Goal: Task Accomplishment & Management: Manage account settings

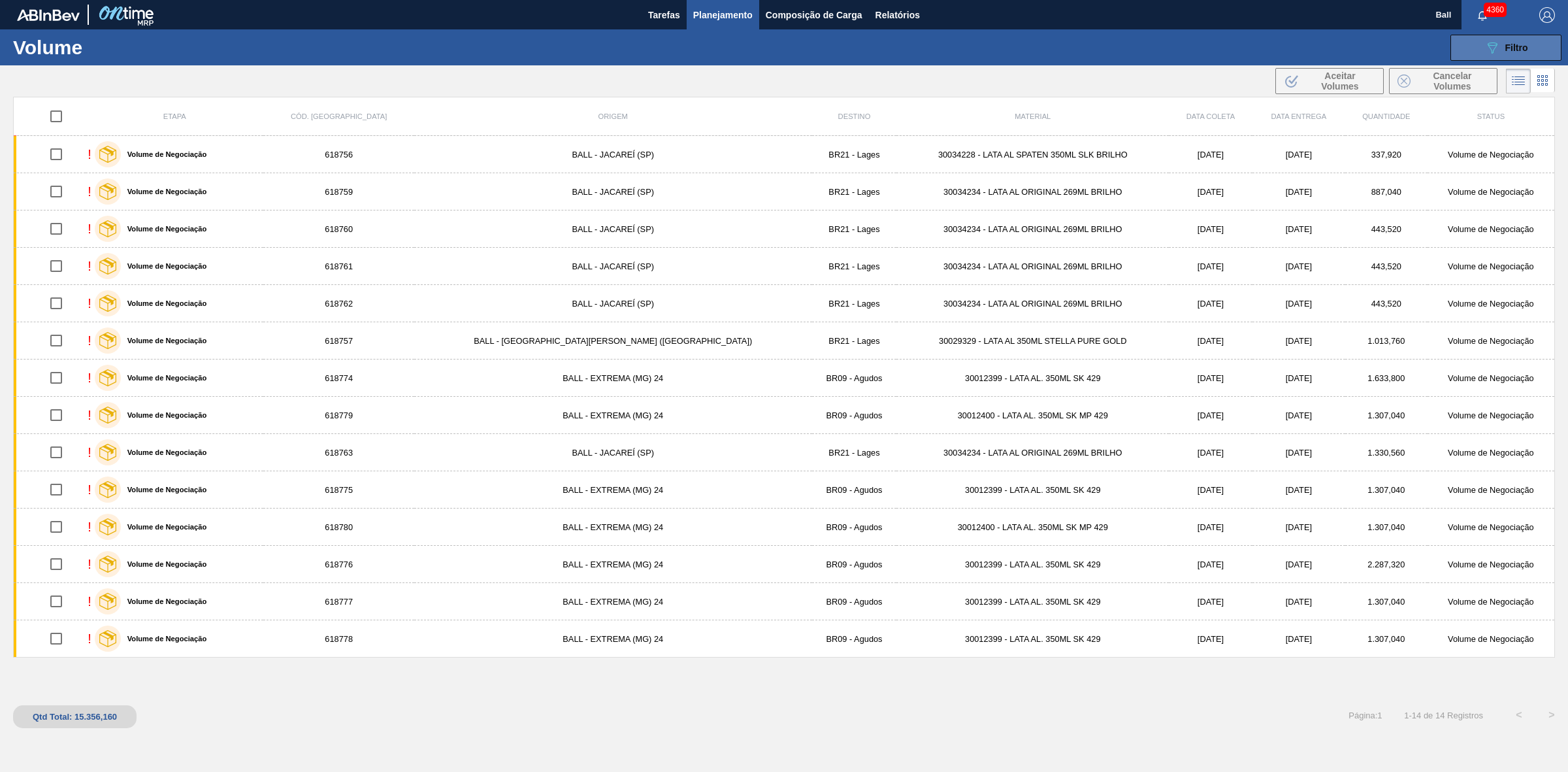
click at [1505, 46] on span "Filtro" at bounding box center [1516, 47] width 23 height 10
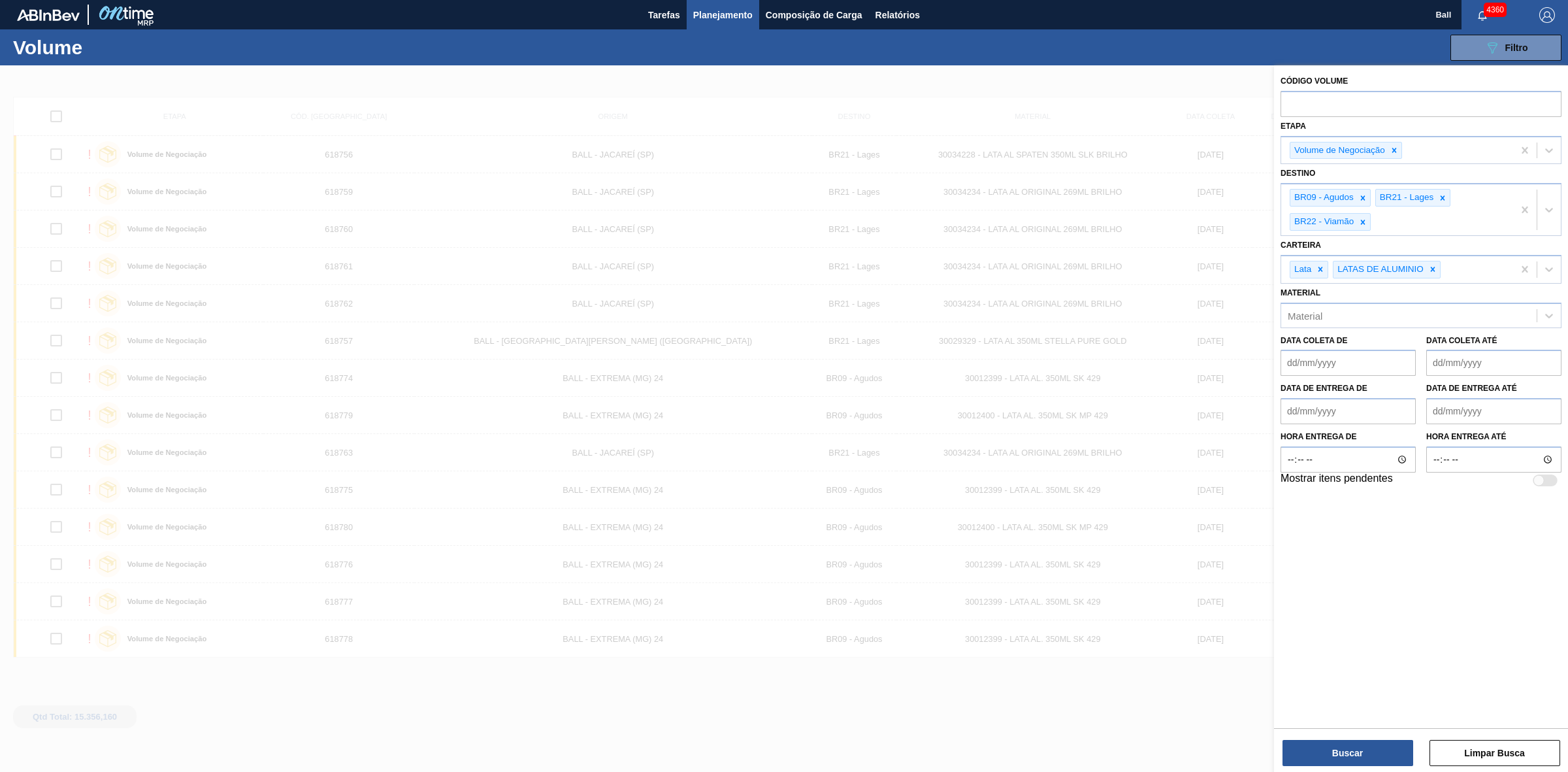
click at [1230, 53] on div "089F7B8B-B2A5-4AFE-B5C0-19BA573D28AC Filtro Código Volume Etapa Volume de Negoc…" at bounding box center [888, 48] width 1347 height 39
click at [670, 10] on span "Tarefas" at bounding box center [664, 15] width 32 height 16
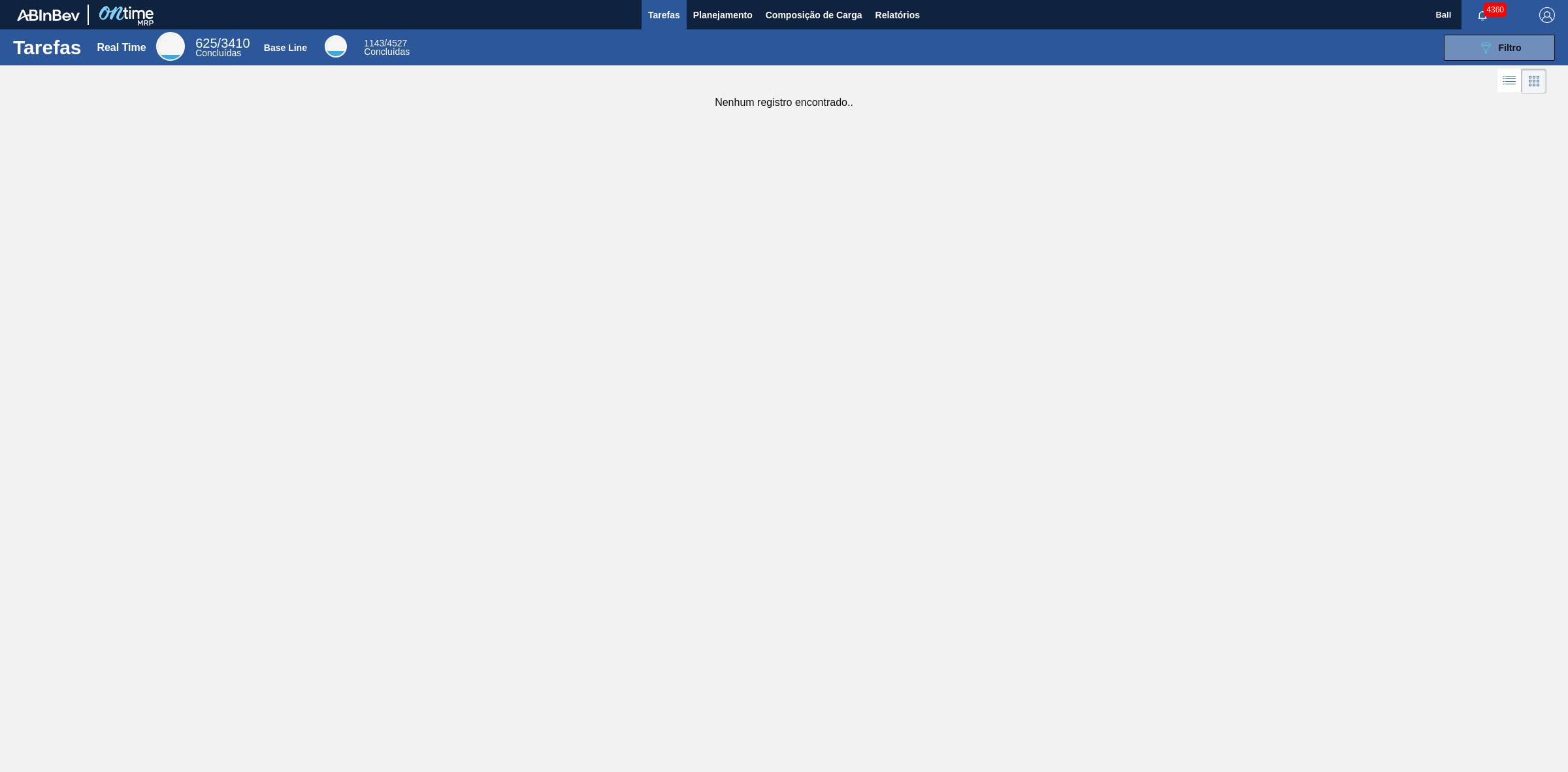
click at [530, 160] on div "Tarefas Real Time 625 / 3410 Concluídas Base Line 1143 / 4527 Concluídas 089F7B…" at bounding box center [784, 372] width 1568 height 684
click at [1468, 51] on button "089F7B8B-B2A5-4AFE-B5C0-19BA573D28AC Filtro" at bounding box center [1499, 48] width 111 height 26
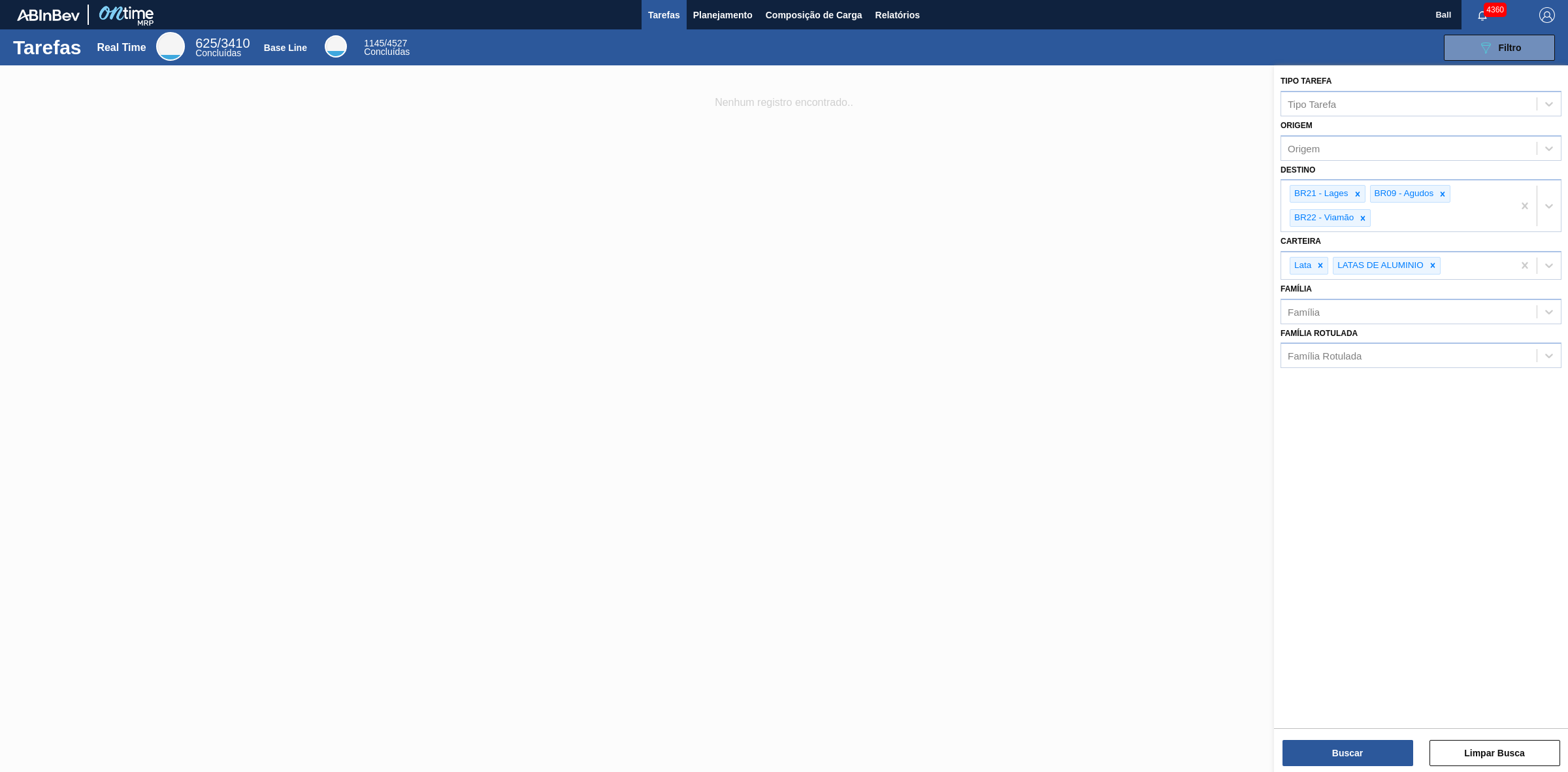
click at [899, 288] on div at bounding box center [784, 451] width 1568 height 772
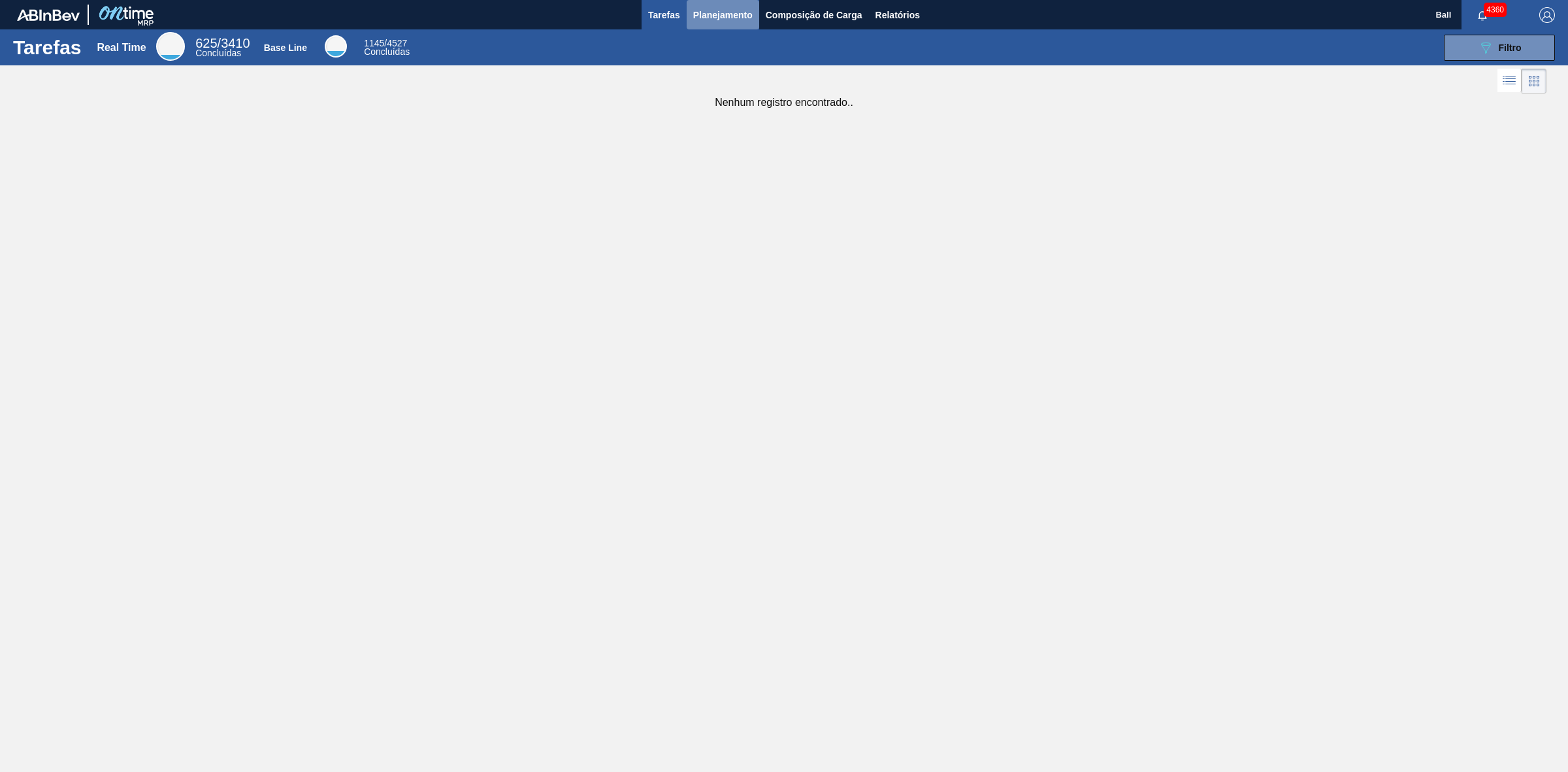
click at [713, 10] on span "Planejamento" at bounding box center [723, 15] width 59 height 16
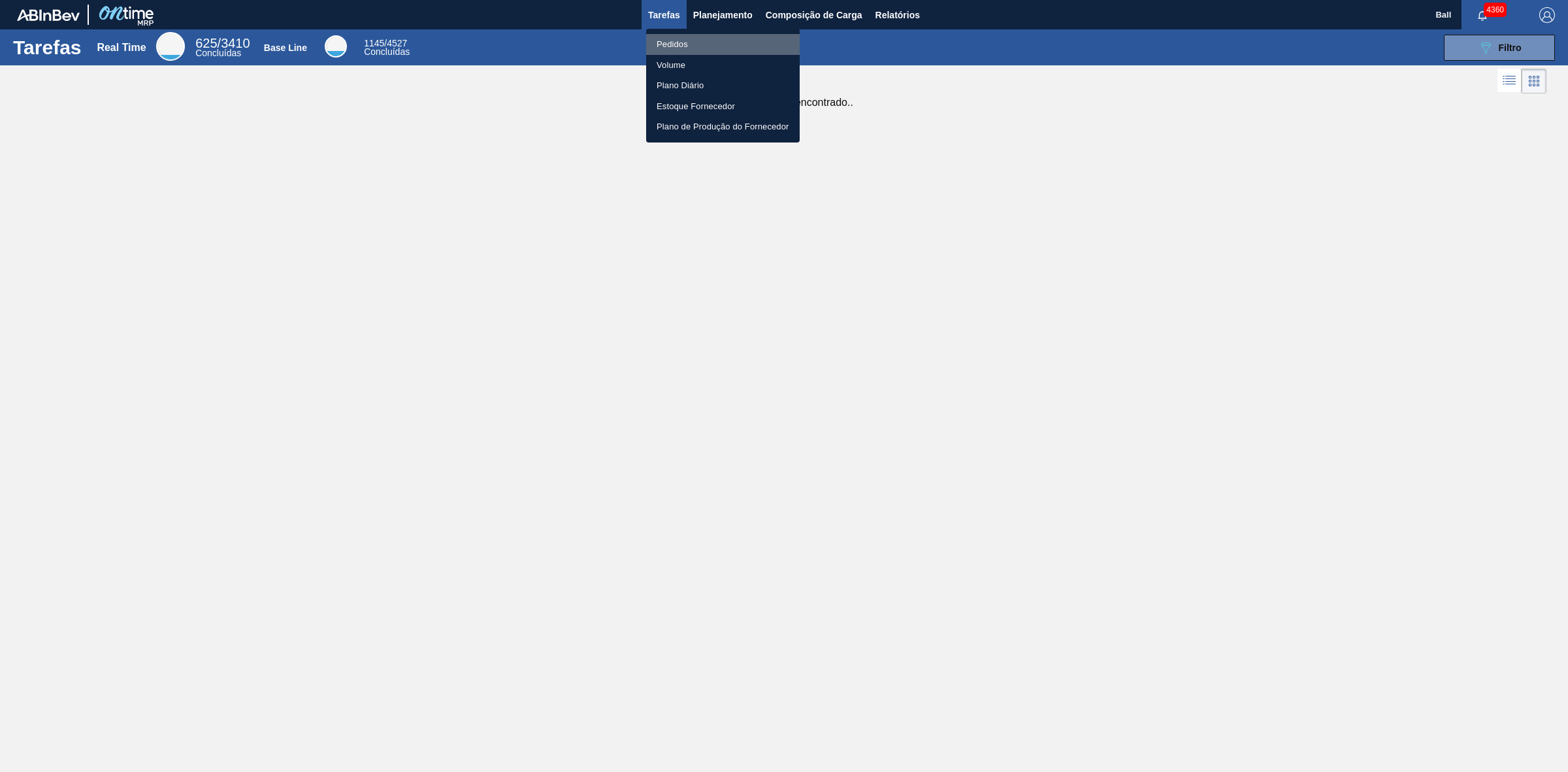
click at [683, 40] on li "Pedidos" at bounding box center [723, 44] width 153 height 21
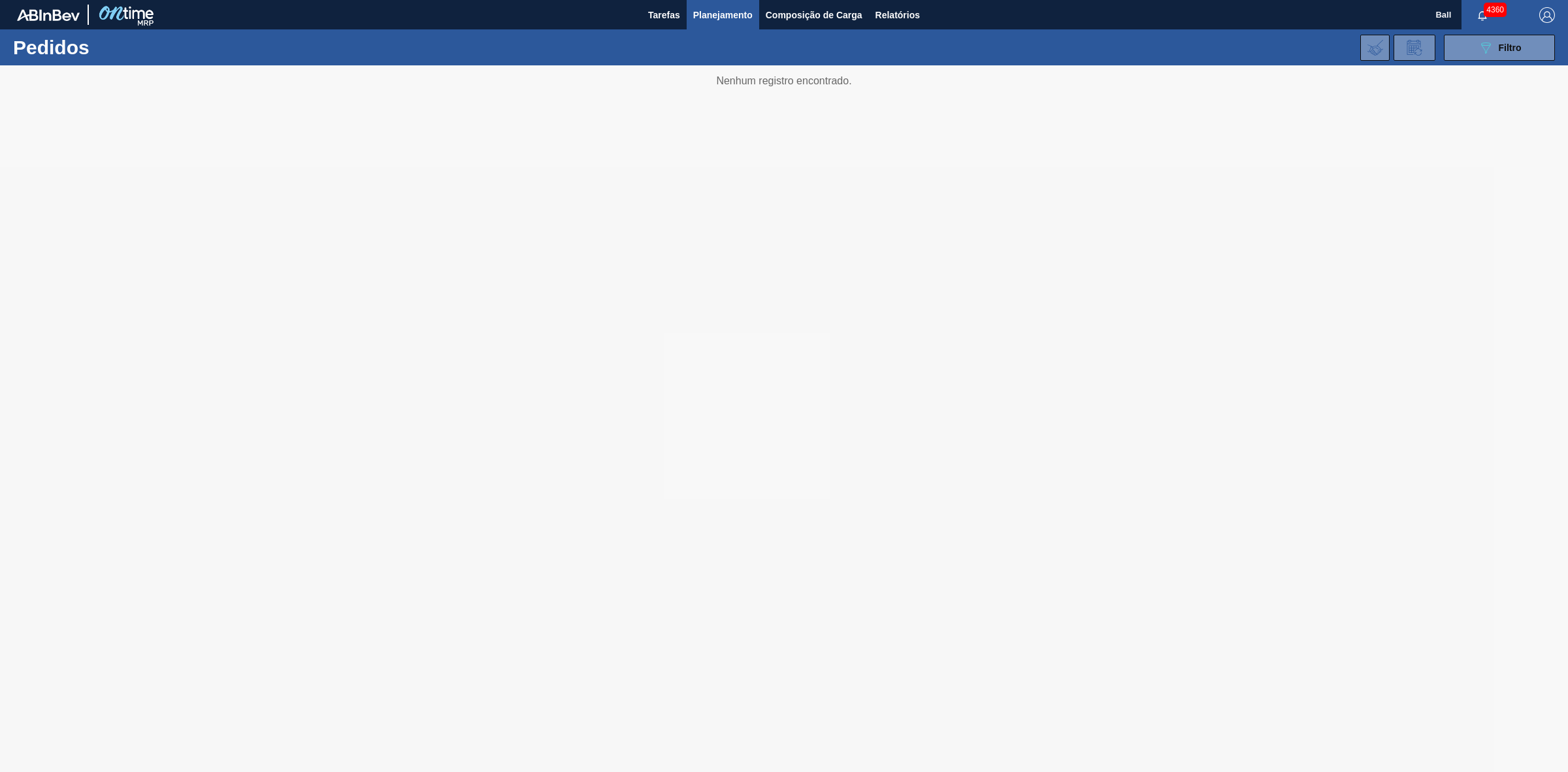
click at [736, 6] on button "Planejamento" at bounding box center [723, 15] width 73 height 30
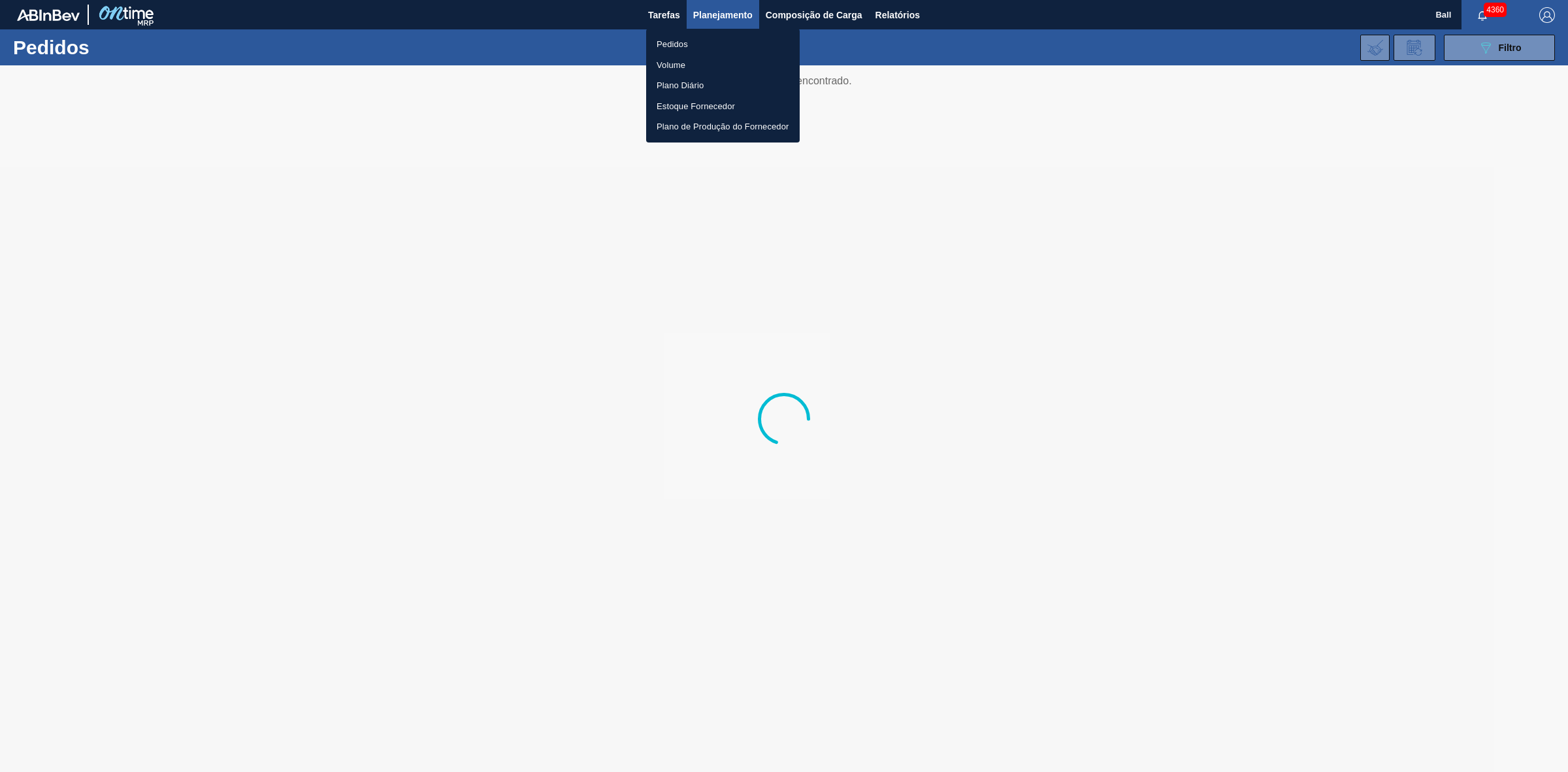
click at [545, 120] on div at bounding box center [784, 386] width 1568 height 772
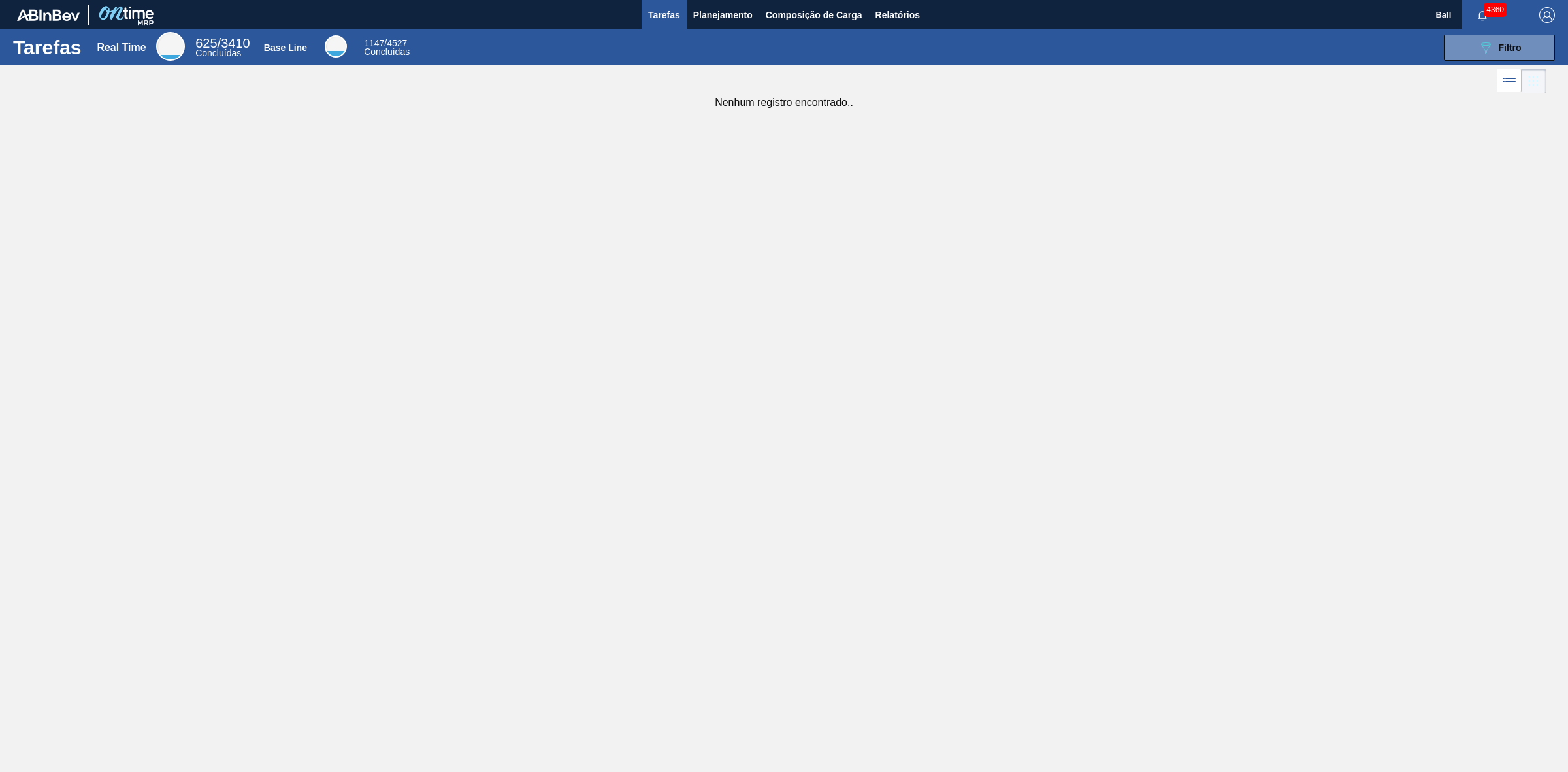
click at [677, 15] on span "Tarefas" at bounding box center [664, 15] width 32 height 16
click at [1501, 56] on button "089F7B8B-B2A5-4AFE-B5C0-19BA573D28AC Filtro" at bounding box center [1499, 48] width 111 height 26
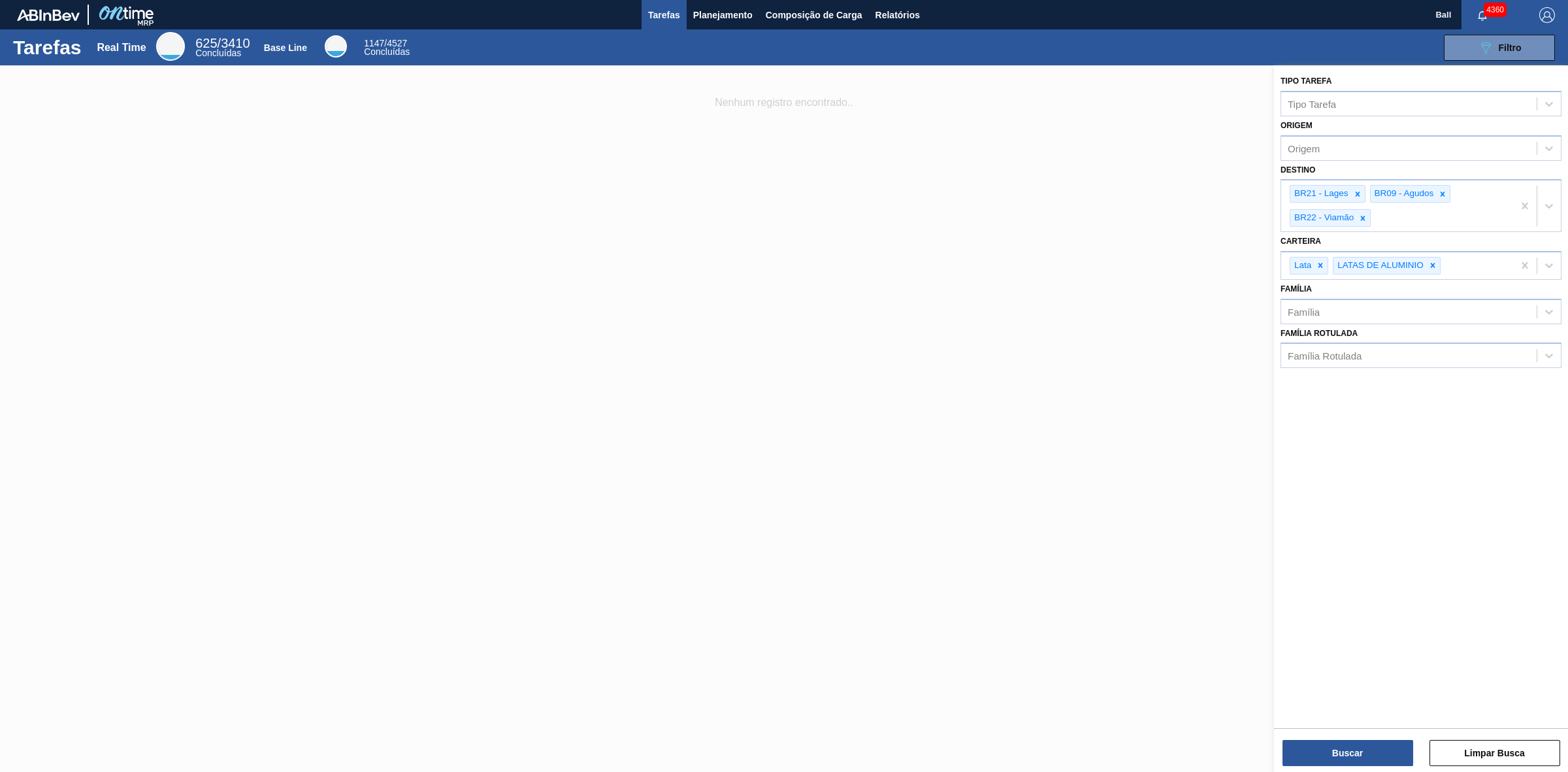
click at [818, 219] on div at bounding box center [784, 451] width 1568 height 772
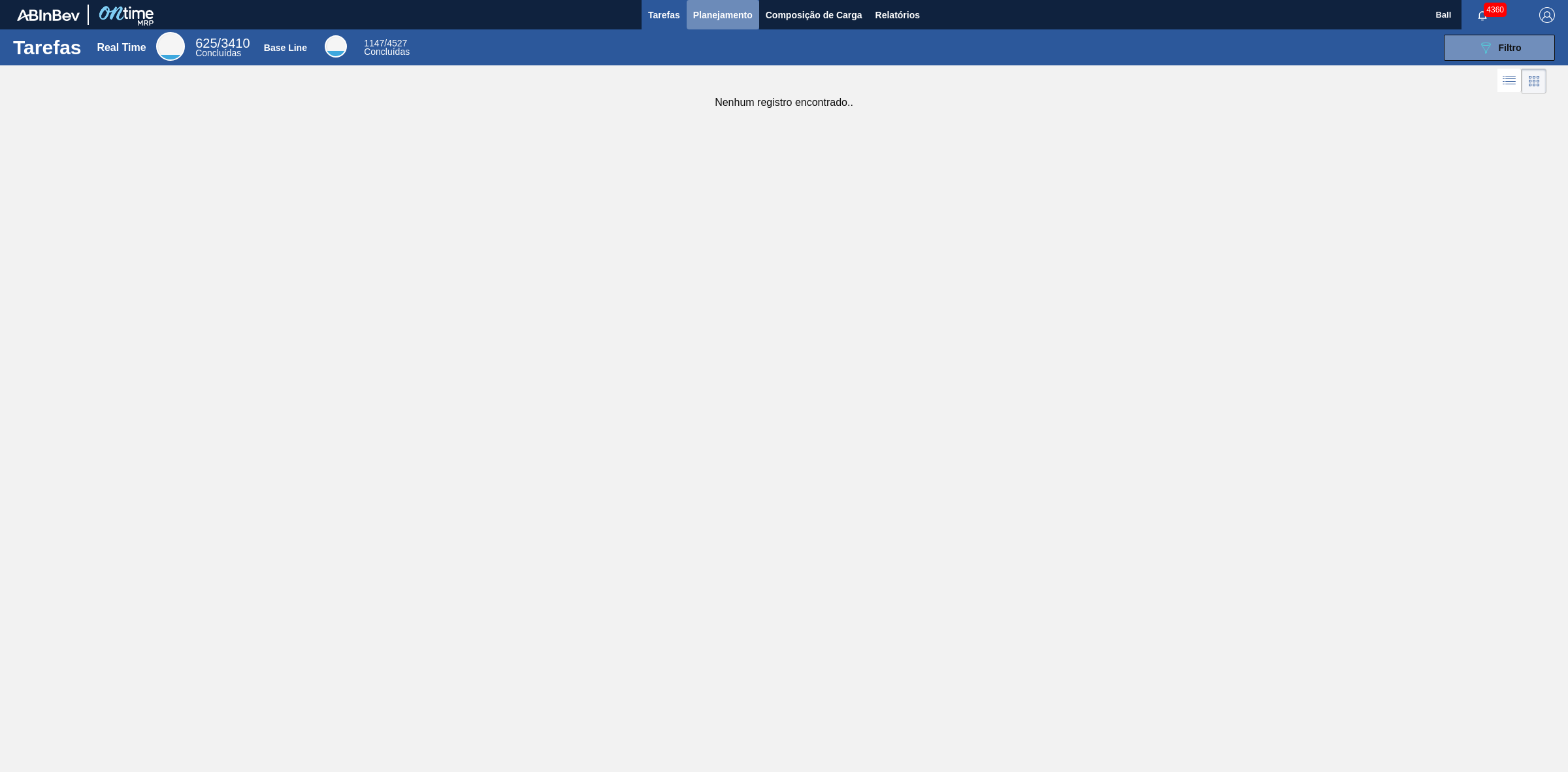
drag, startPoint x: 733, startPoint y: 11, endPoint x: 727, endPoint y: 20, distance: 10.8
click at [727, 20] on span "Planejamento" at bounding box center [723, 15] width 59 height 16
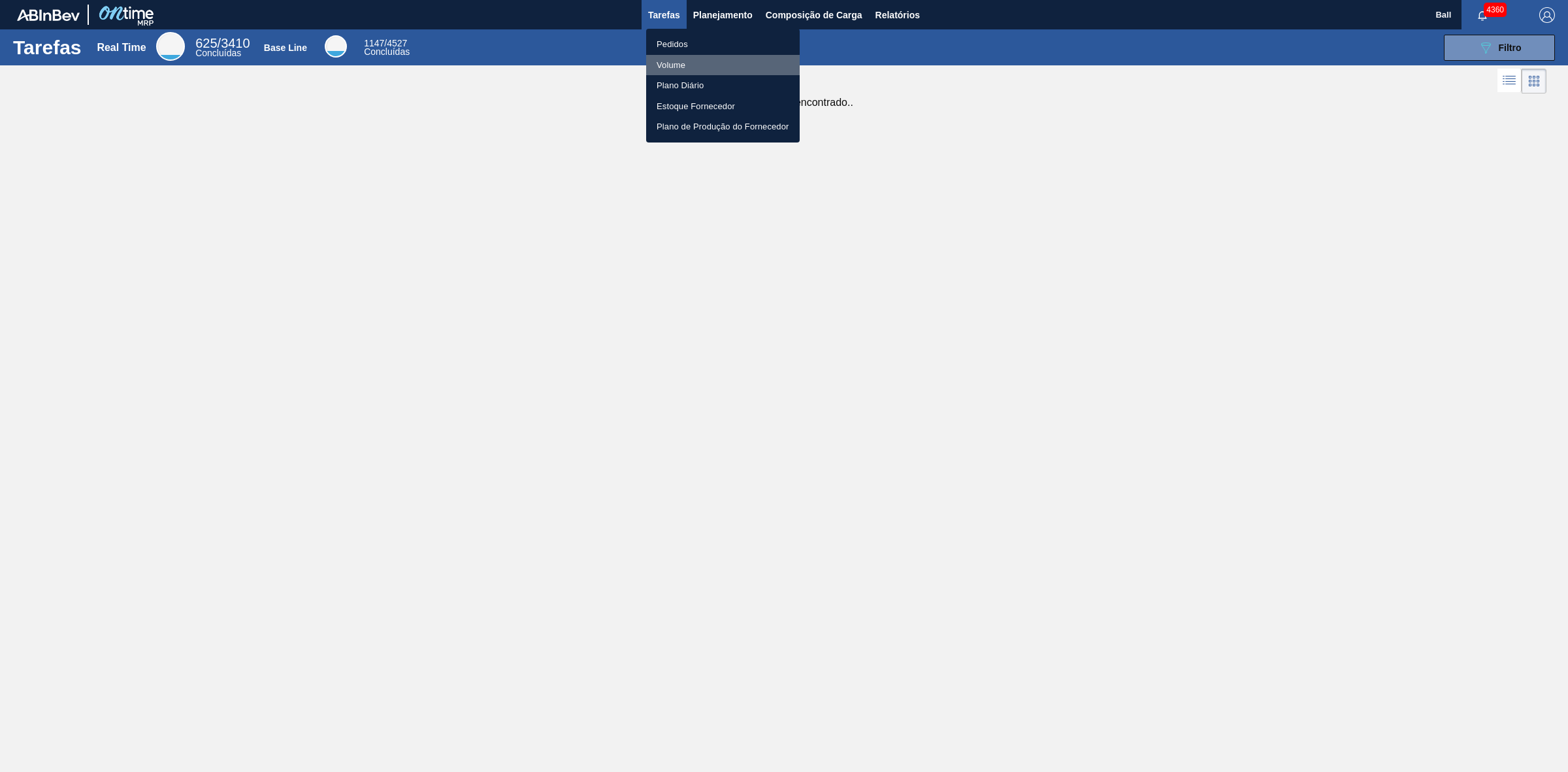
click at [690, 64] on li "Volume" at bounding box center [723, 65] width 153 height 21
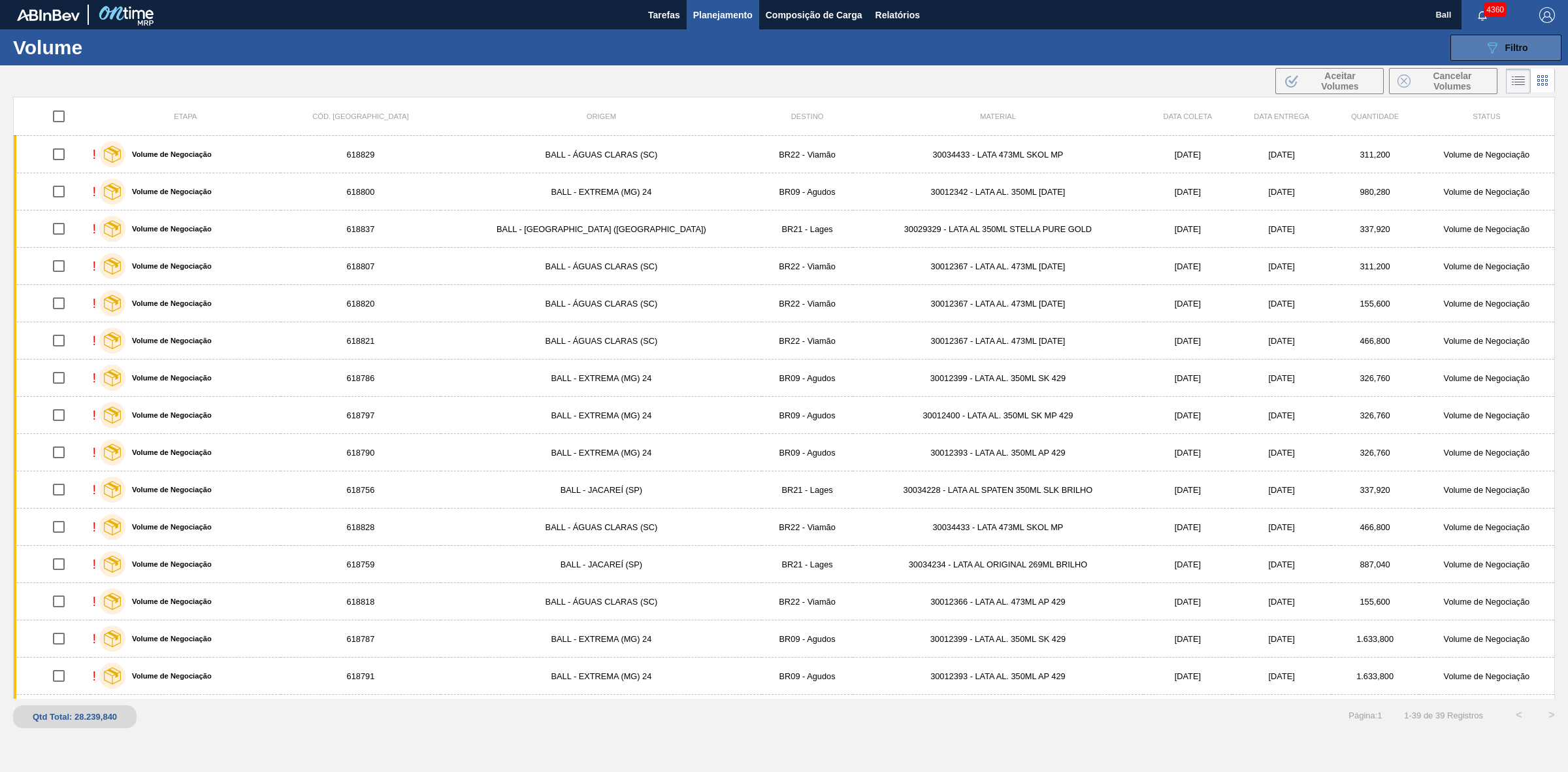
click at [1515, 54] on div "089F7B8B-B2A5-4AFE-B5C0-19BA573D28AC Filtro" at bounding box center [1506, 48] width 44 height 16
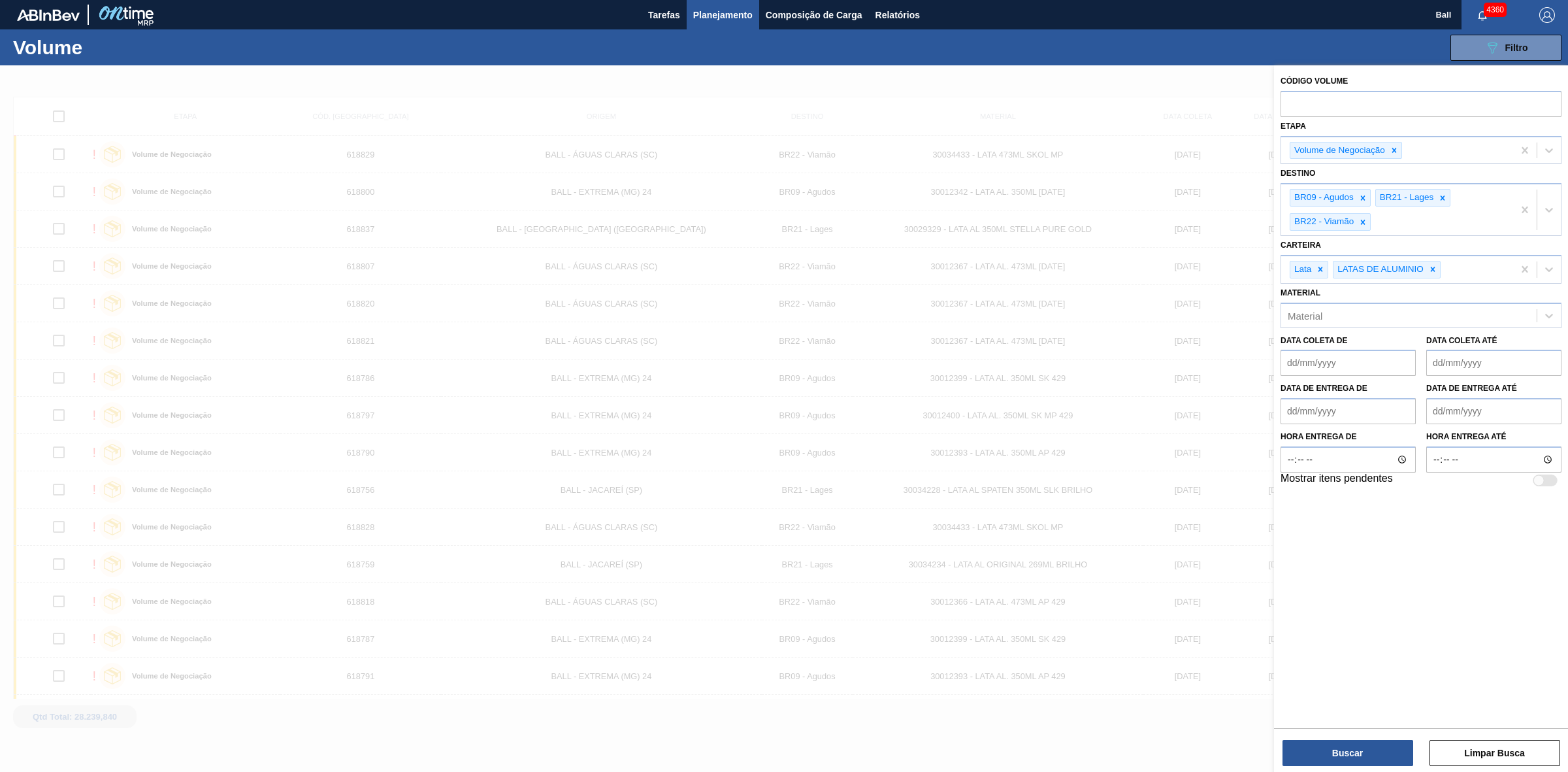
click at [1475, 361] on até "Data coleta até" at bounding box center [1494, 363] width 135 height 26
drag, startPoint x: 1543, startPoint y: 439, endPoint x: 1441, endPoint y: 545, distance: 147.1
click at [1441, 545] on div "27 28 29 30 31 1 2 3 4 5 6 7 8 9 10 11 12 13 14 15 16 17 18 19 20 21 22 23 24 2…" at bounding box center [1479, 489] width 149 height 127
click at [1455, 543] on div "2" at bounding box center [1458, 542] width 18 height 18
type até "02/09/2025"
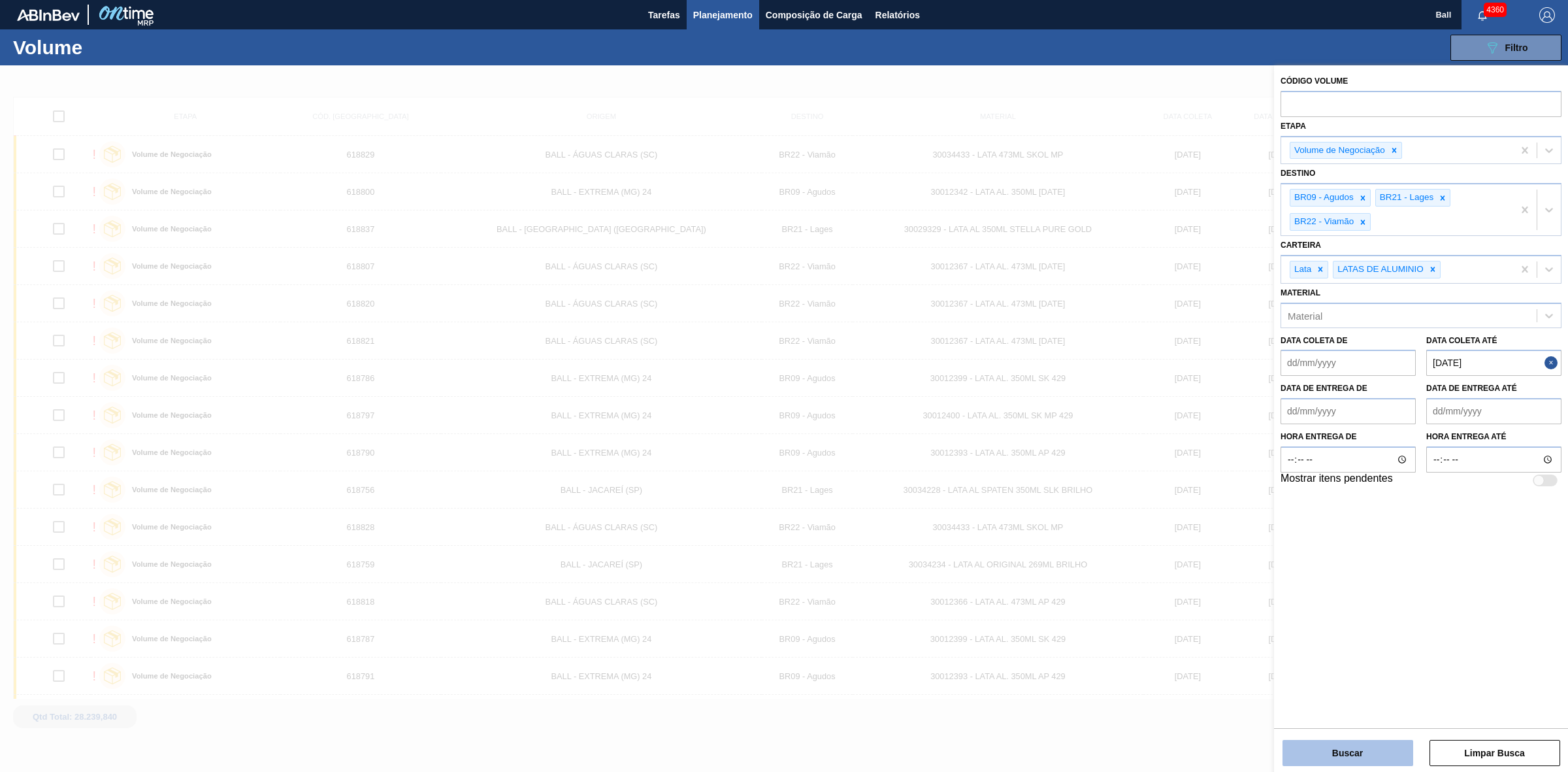
click at [1331, 762] on button "Buscar" at bounding box center [1348, 753] width 131 height 26
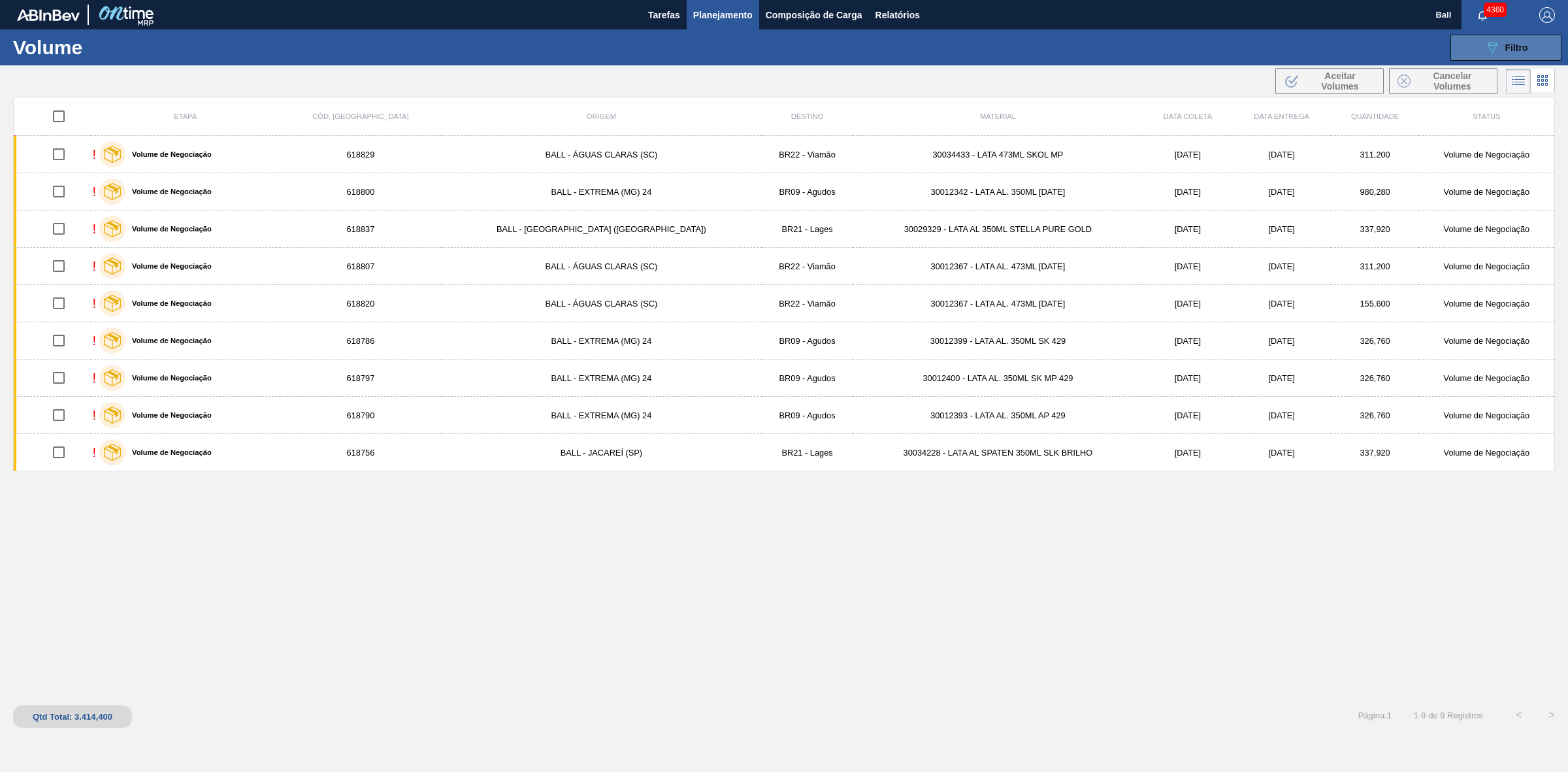
click at [1500, 50] on icon "089F7B8B-B2A5-4AFE-B5C0-19BA573D28AC" at bounding box center [1492, 48] width 16 height 16
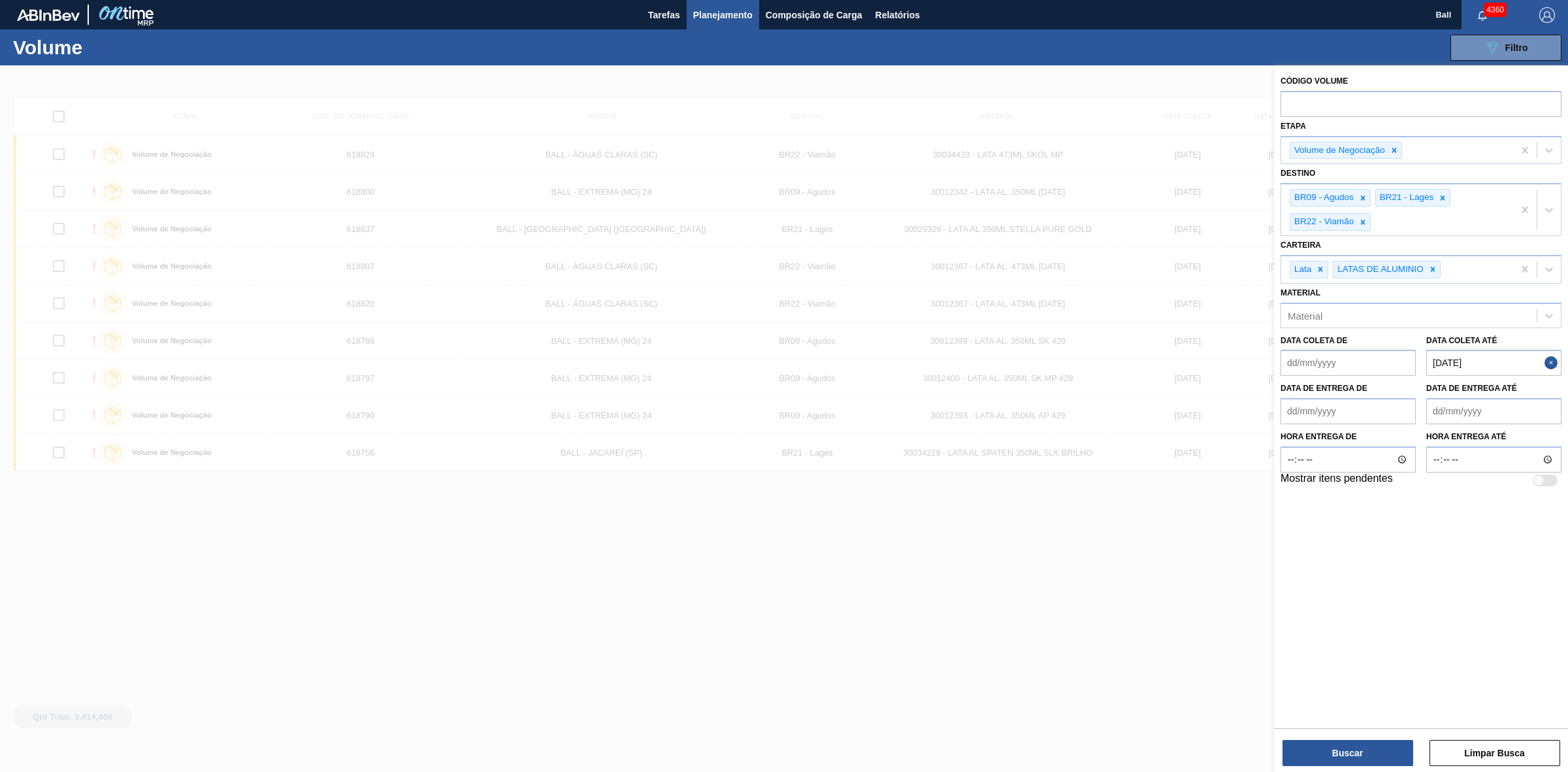
click at [703, 19] on span "Planejamento" at bounding box center [723, 15] width 59 height 16
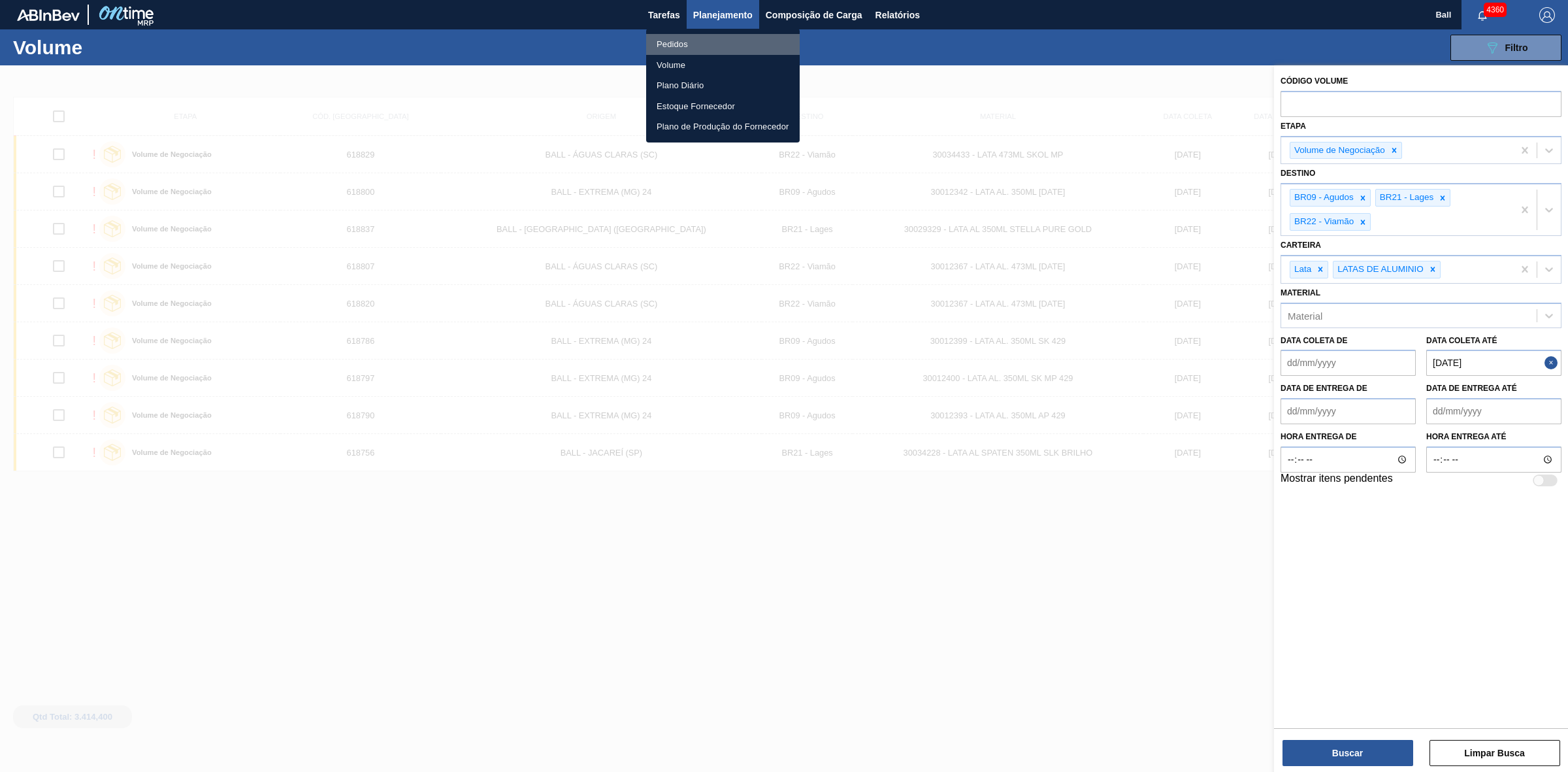
click at [697, 47] on li "Pedidos" at bounding box center [723, 44] width 153 height 21
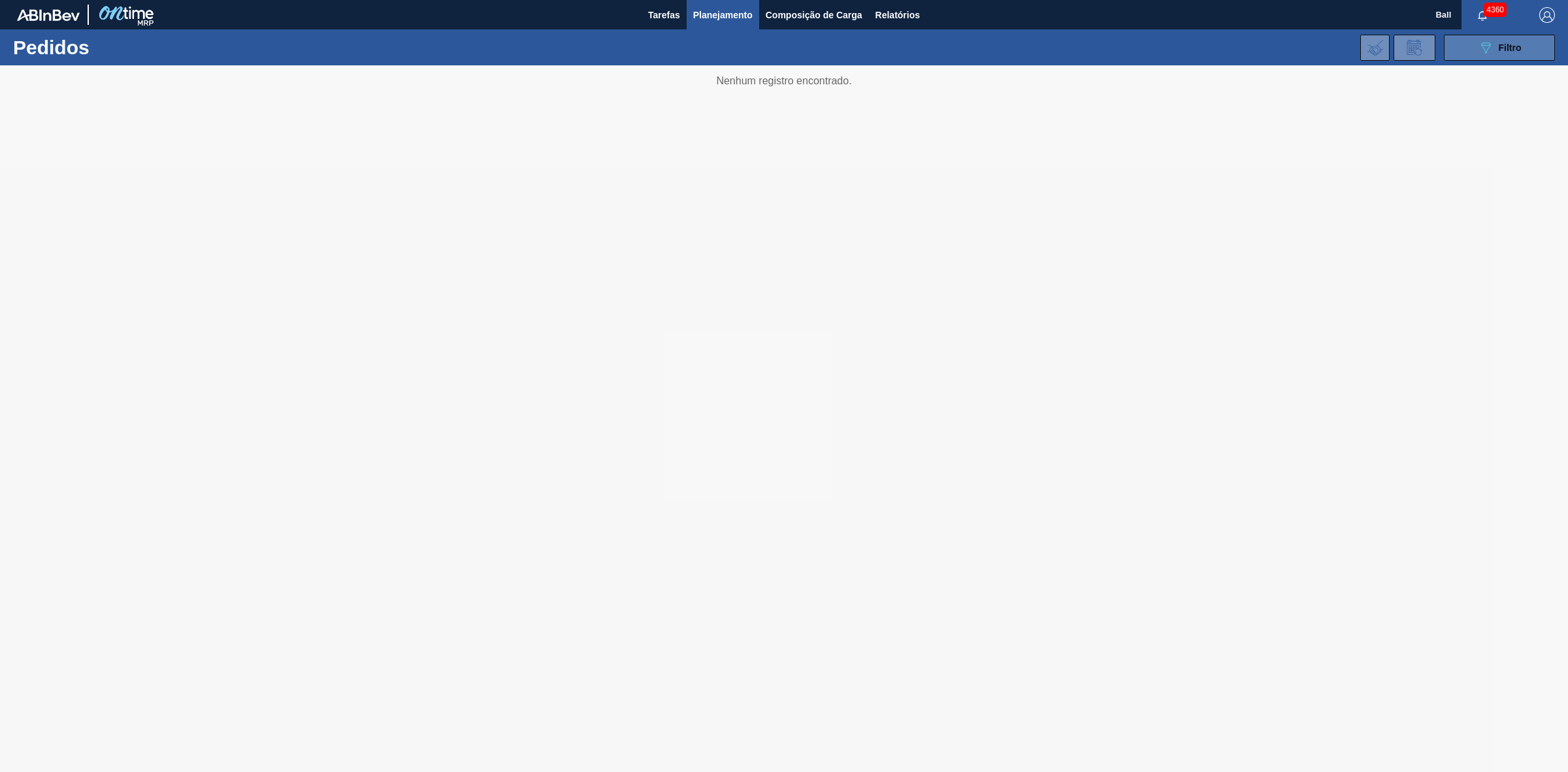
click at [1488, 56] on button "089F7B8B-B2A5-4AFE-B5C0-19BA573D28AC Filtro" at bounding box center [1499, 48] width 111 height 26
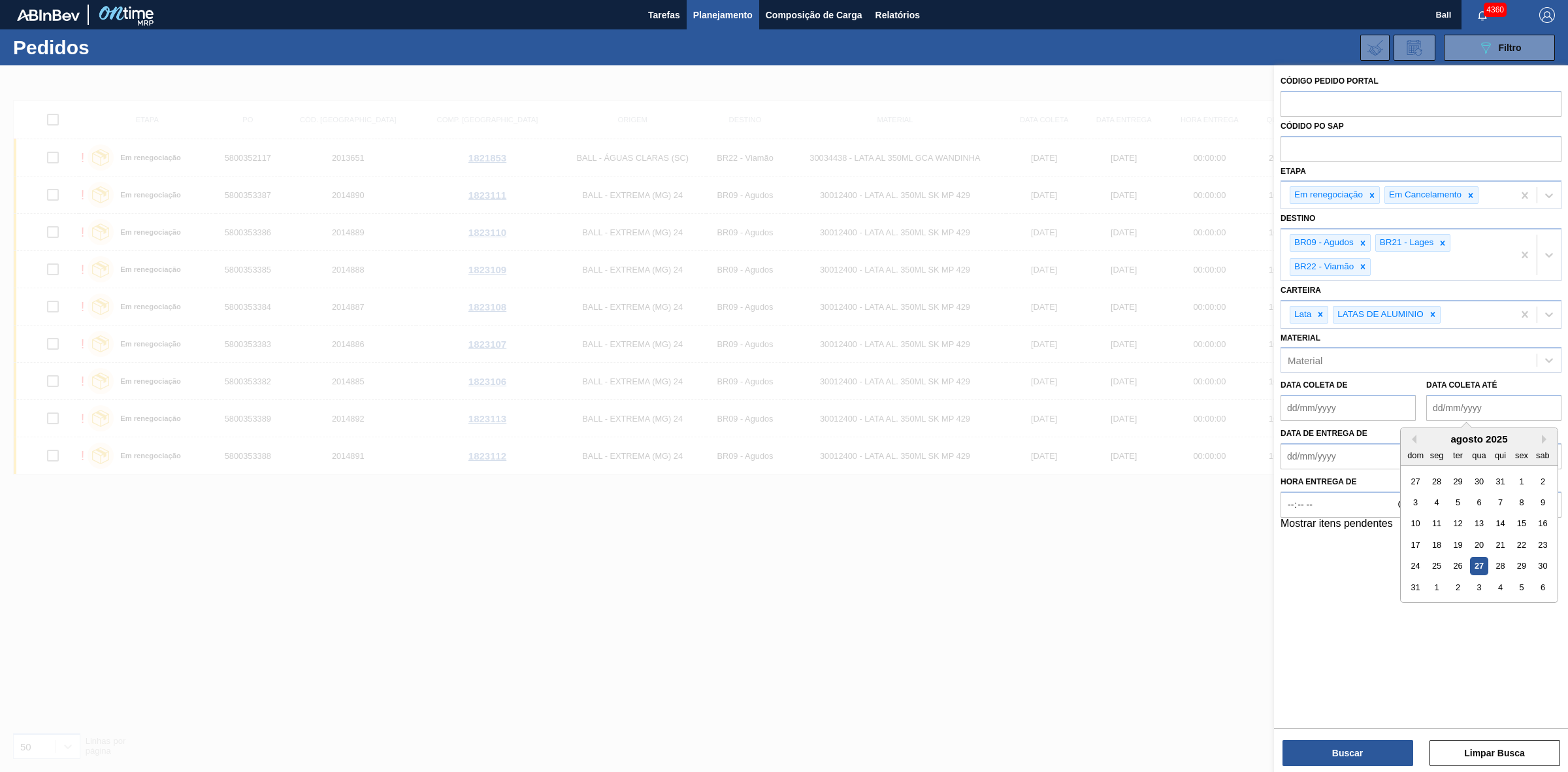
click at [1501, 413] on até "Data coleta até" at bounding box center [1494, 408] width 135 height 26
click at [987, 536] on div at bounding box center [784, 451] width 1568 height 772
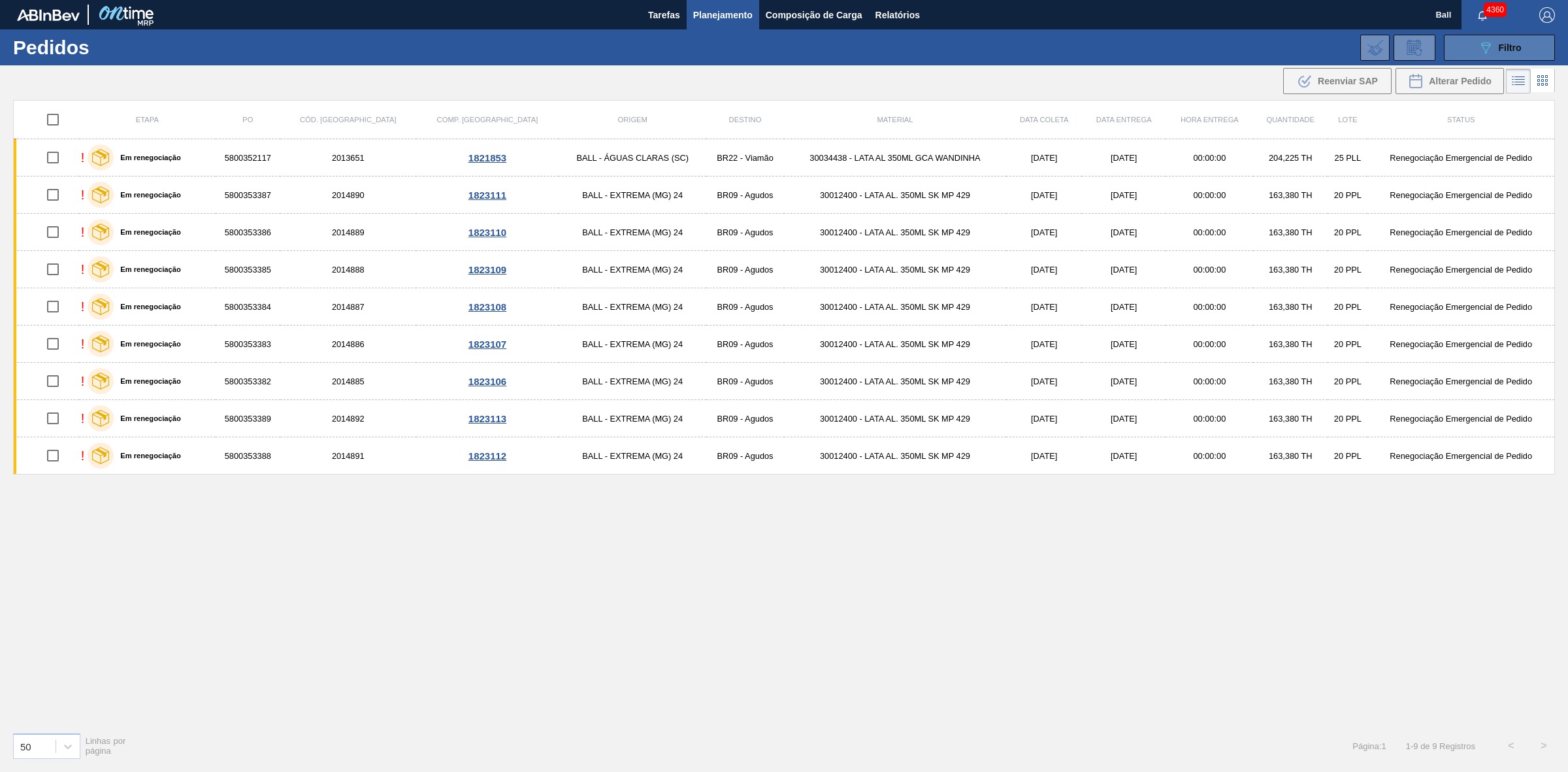
click at [1534, 47] on button "089F7B8B-B2A5-4AFE-B5C0-19BA573D28AC Filtro" at bounding box center [1499, 48] width 111 height 26
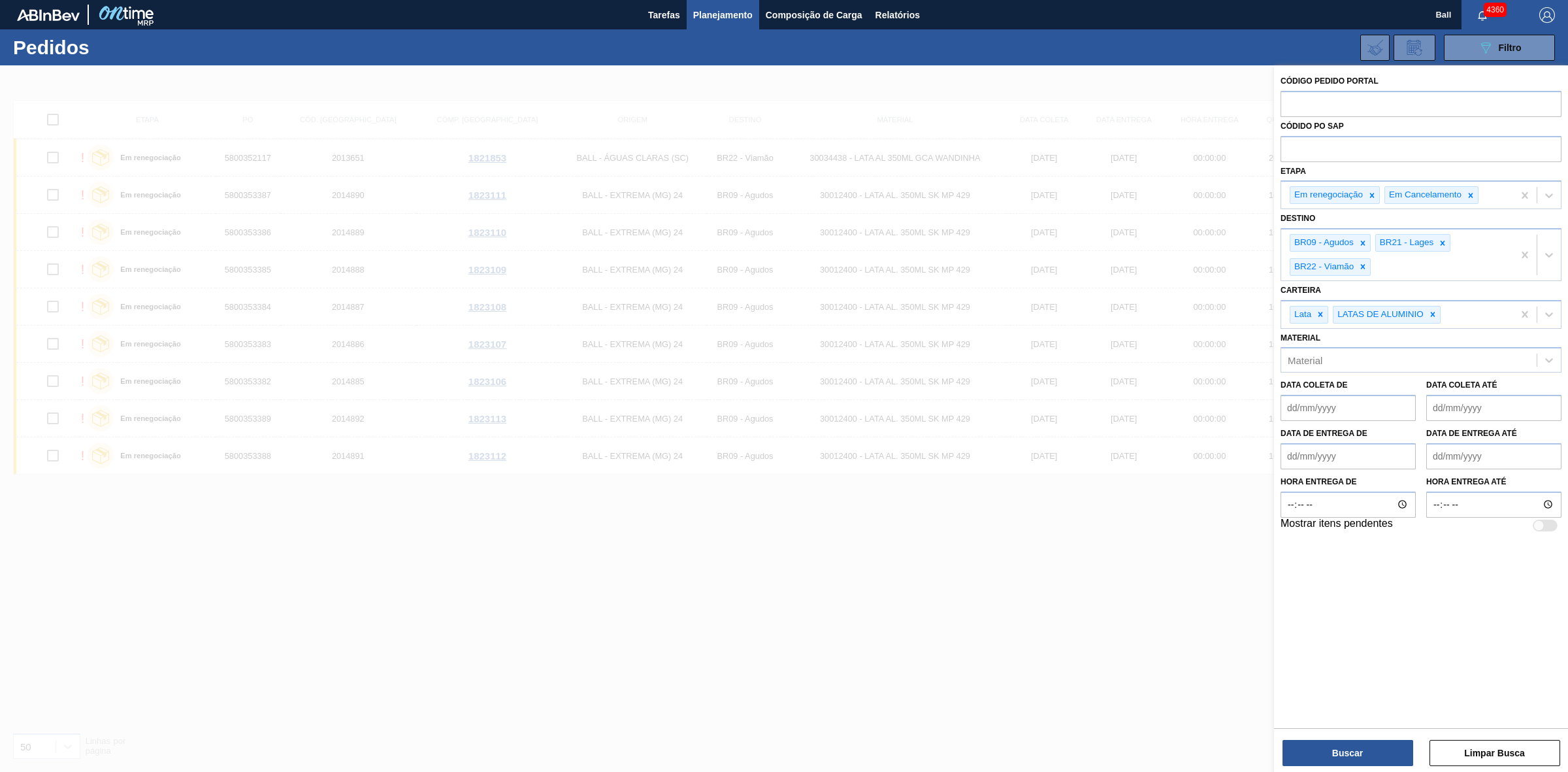
click at [909, 491] on div at bounding box center [784, 451] width 1568 height 772
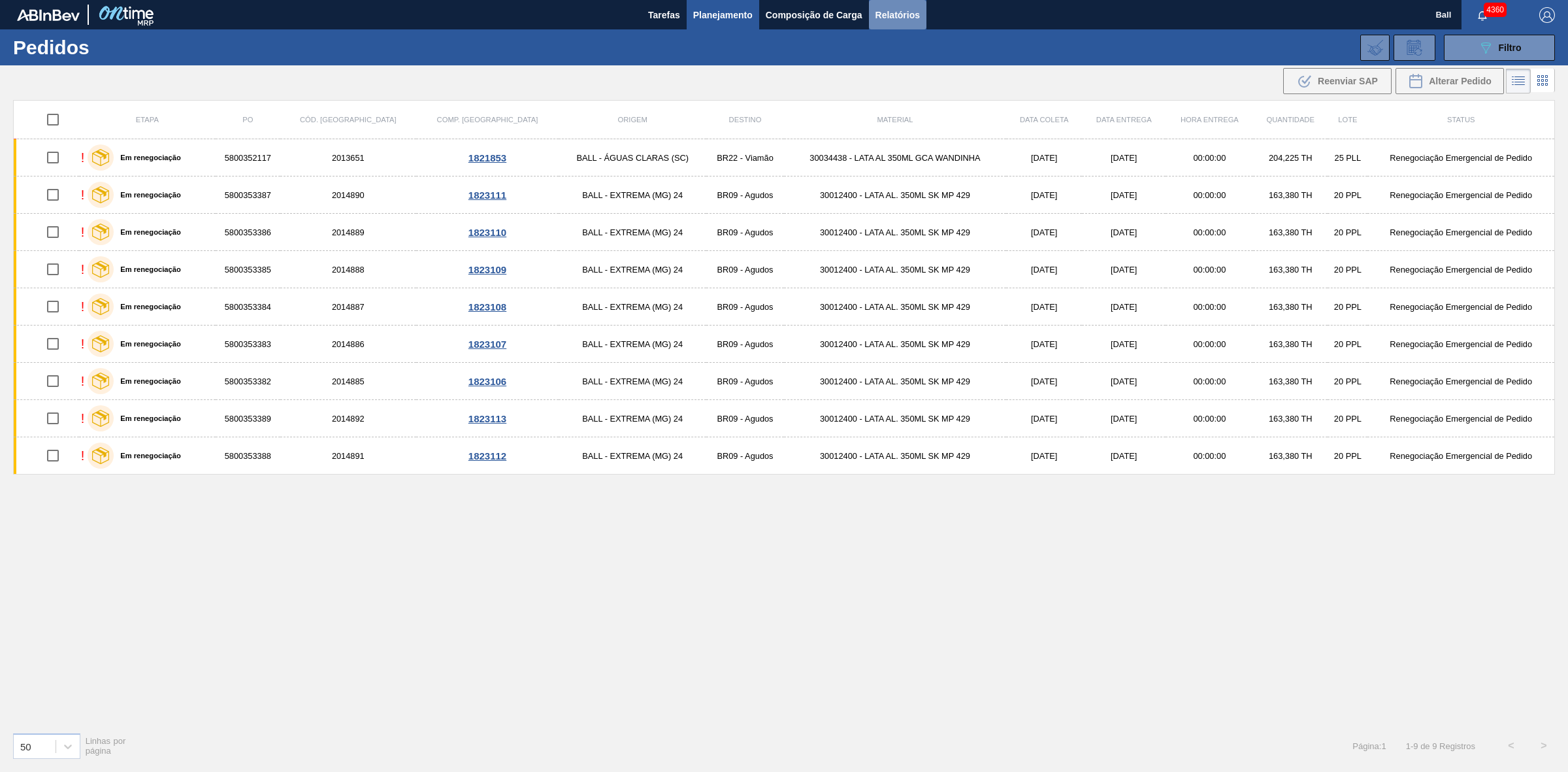
click at [907, 18] on span "Relatórios" at bounding box center [898, 15] width 44 height 16
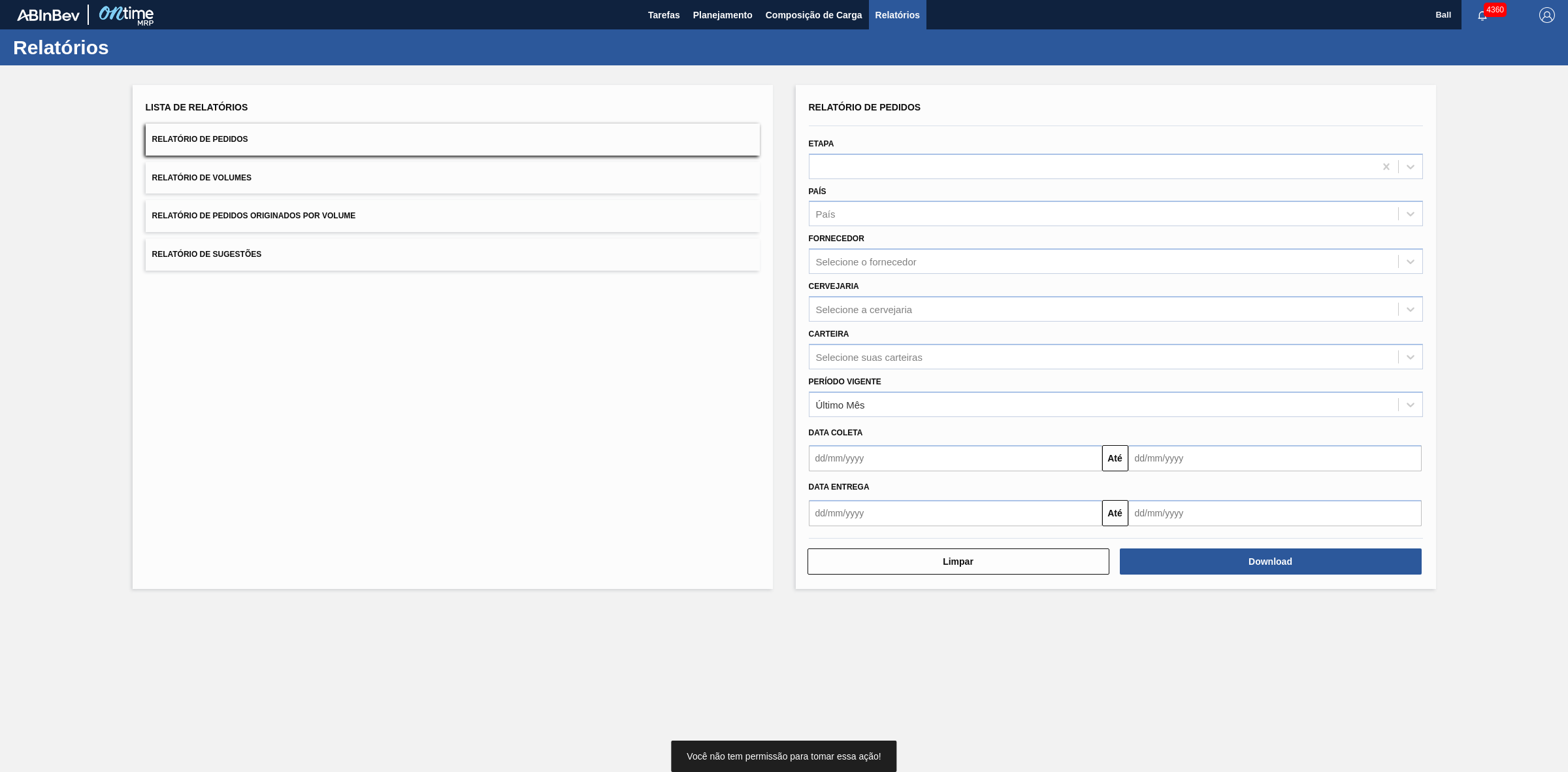
click at [364, 171] on button "Relatório de Volumes" at bounding box center [453, 178] width 614 height 32
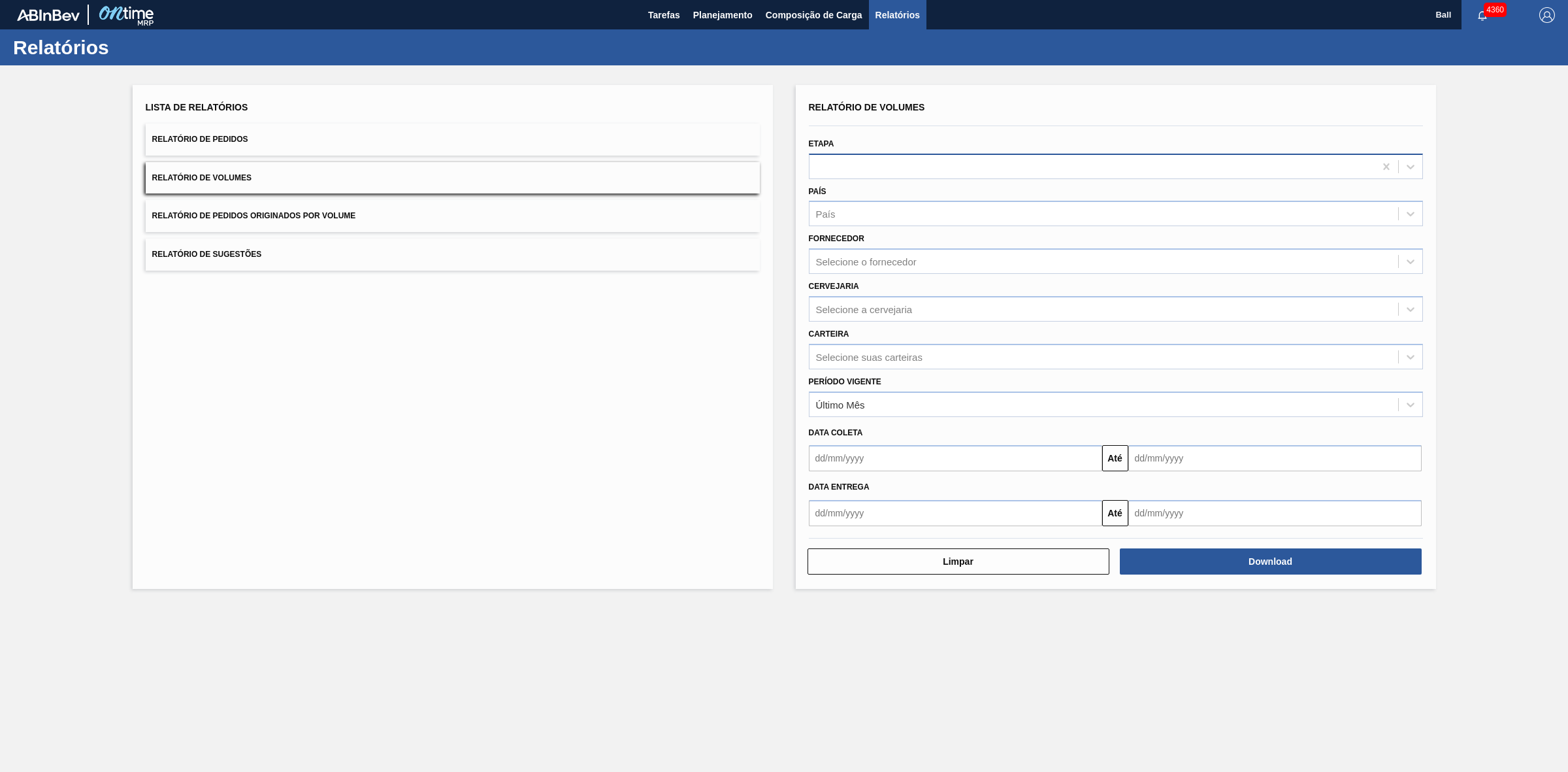
click at [894, 163] on div at bounding box center [1092, 166] width 565 height 19
click at [938, 355] on div "Selecione suas carteiras" at bounding box center [1104, 356] width 589 height 19
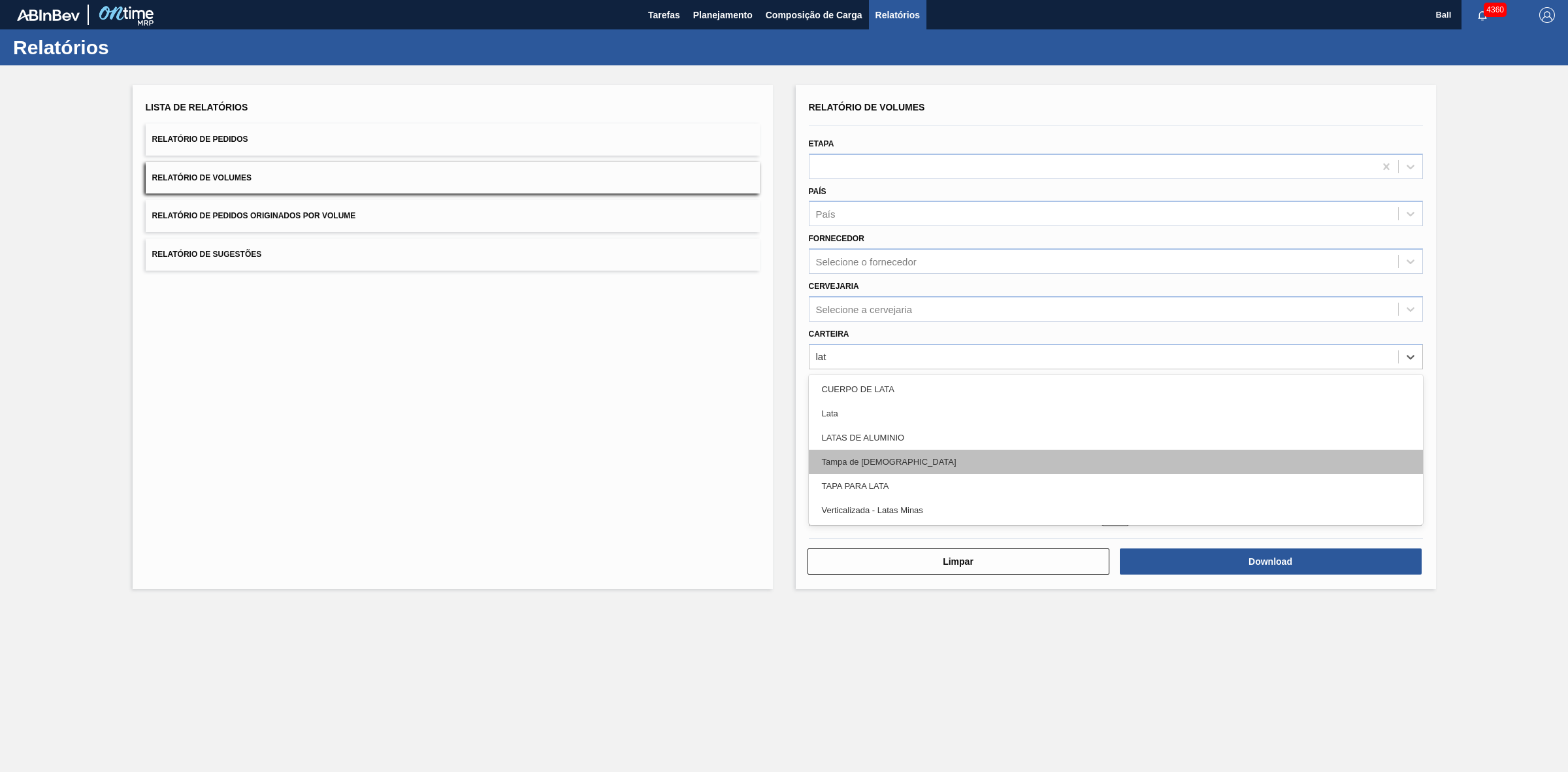
type input "lata"
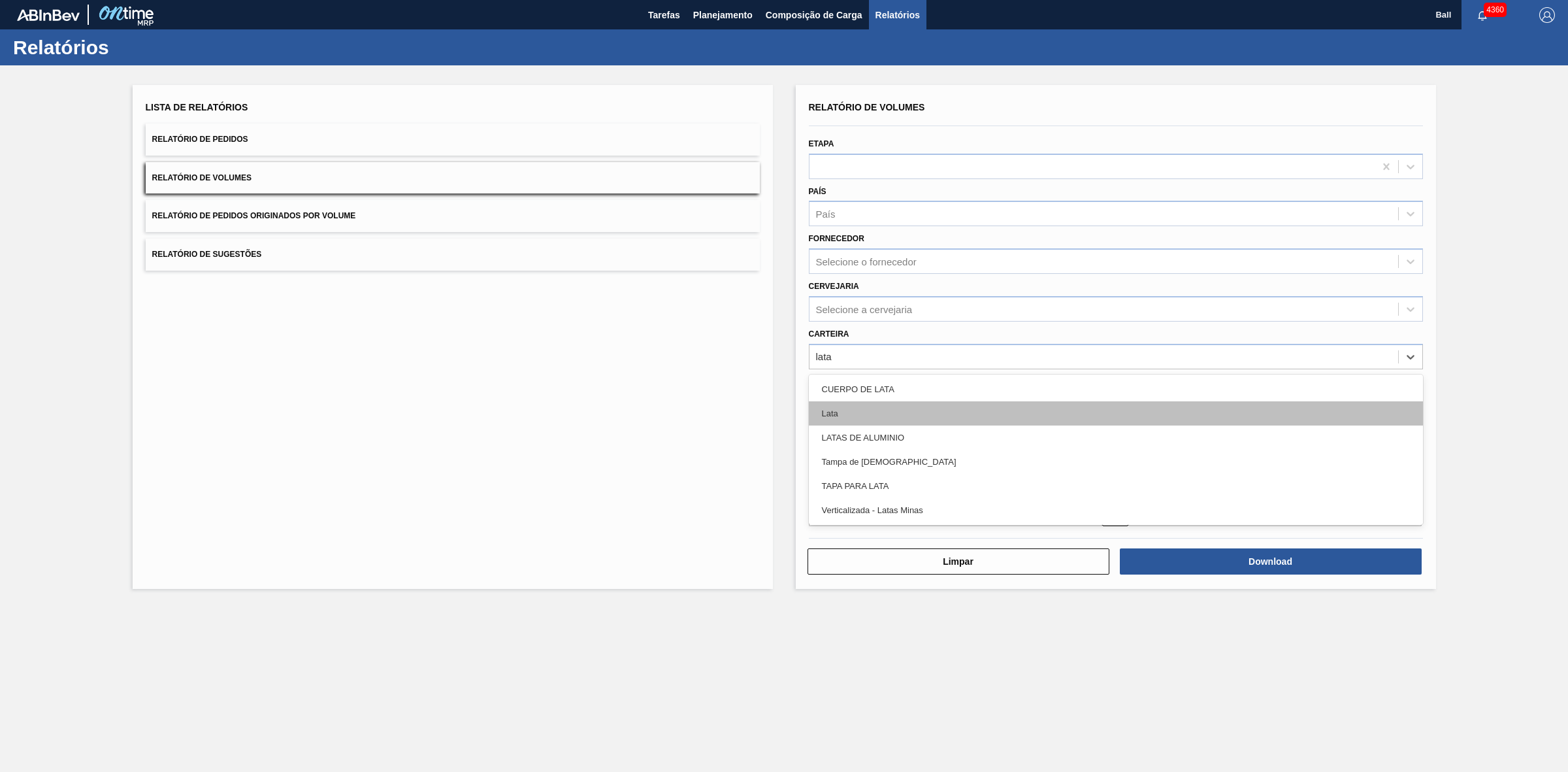
click at [840, 411] on div "Lata" at bounding box center [1115, 413] width 614 height 24
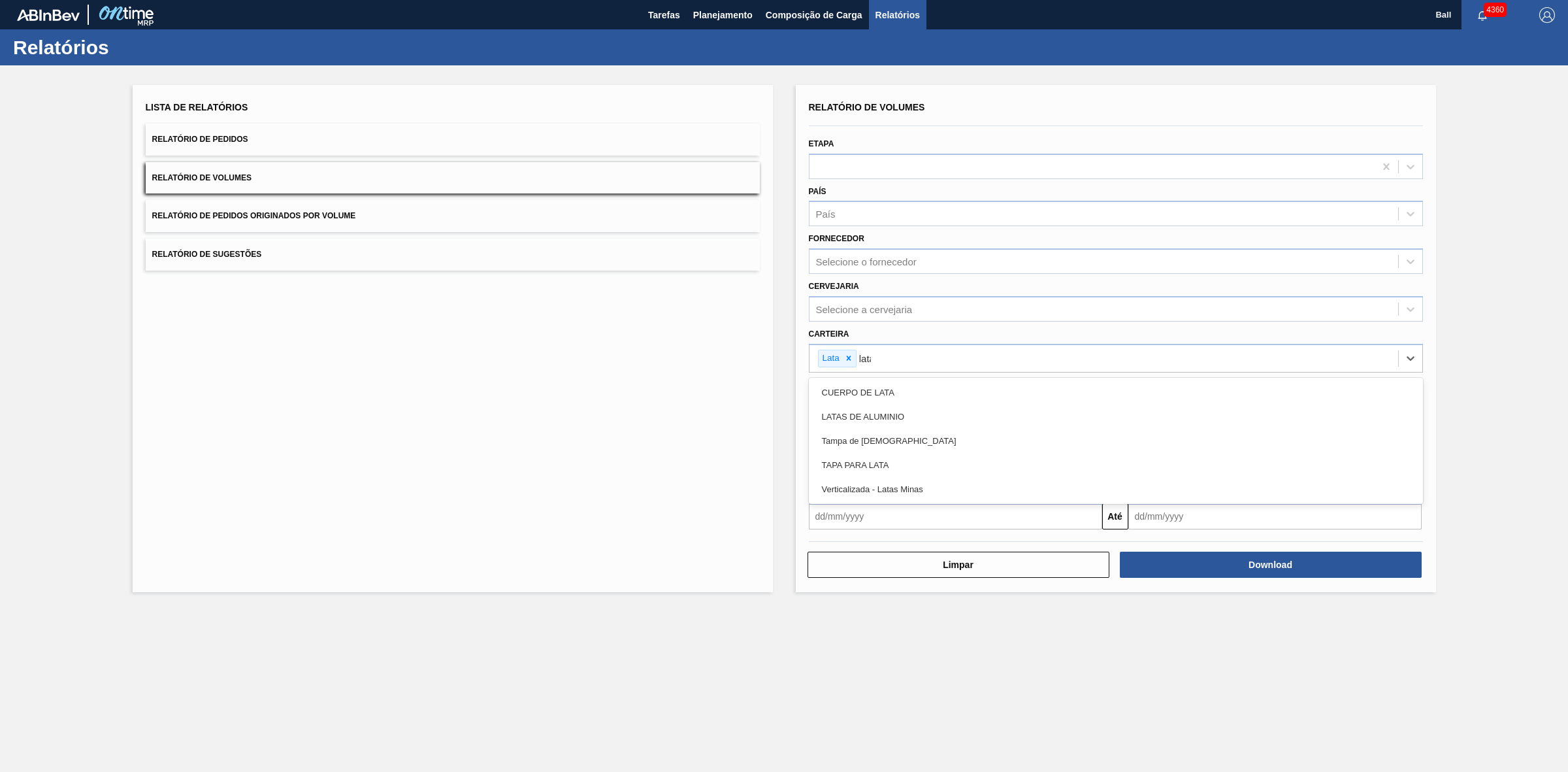
type input "latas"
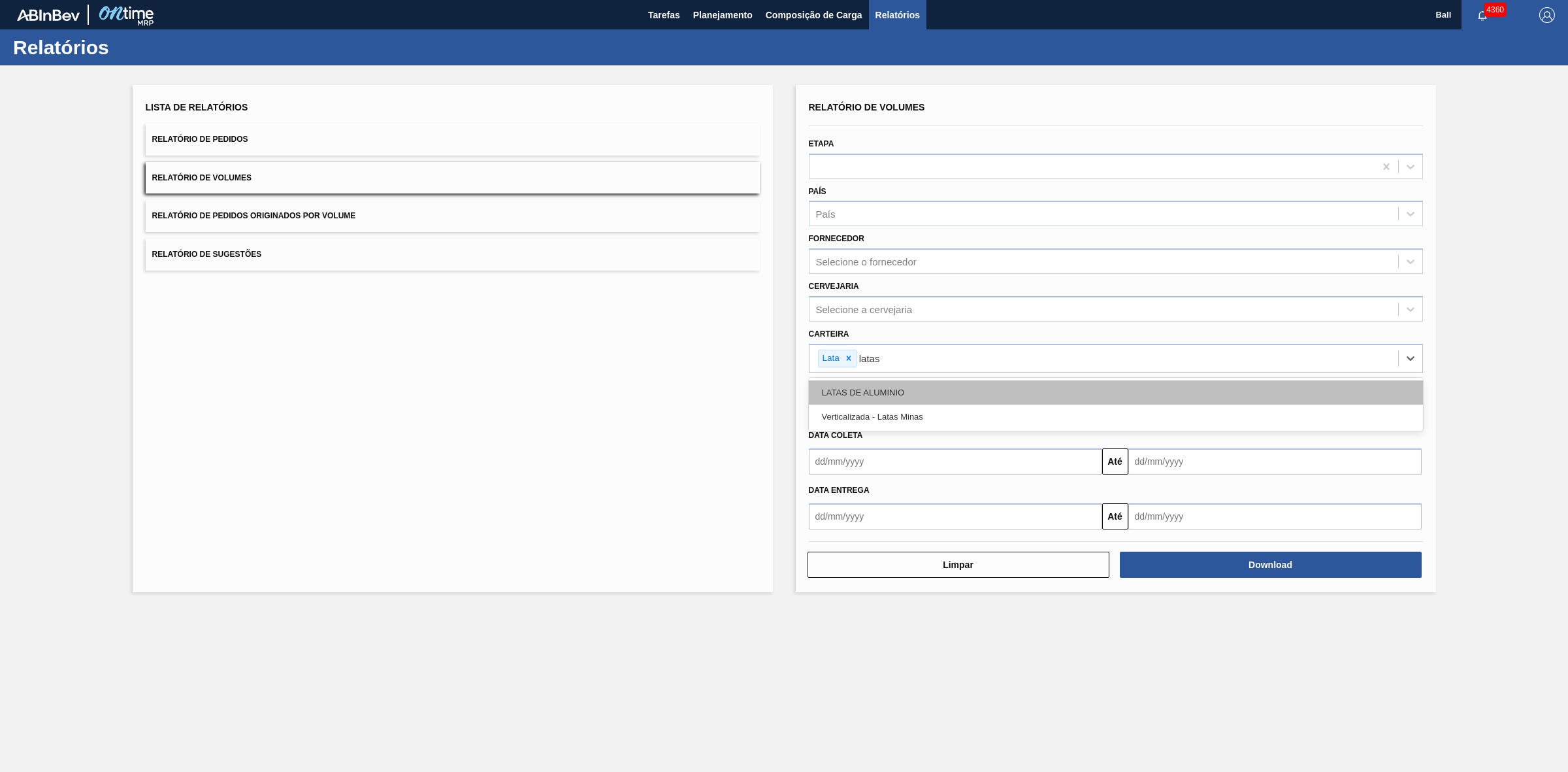
click at [880, 386] on div "LATAS DE ALUMINIO" at bounding box center [1115, 392] width 614 height 24
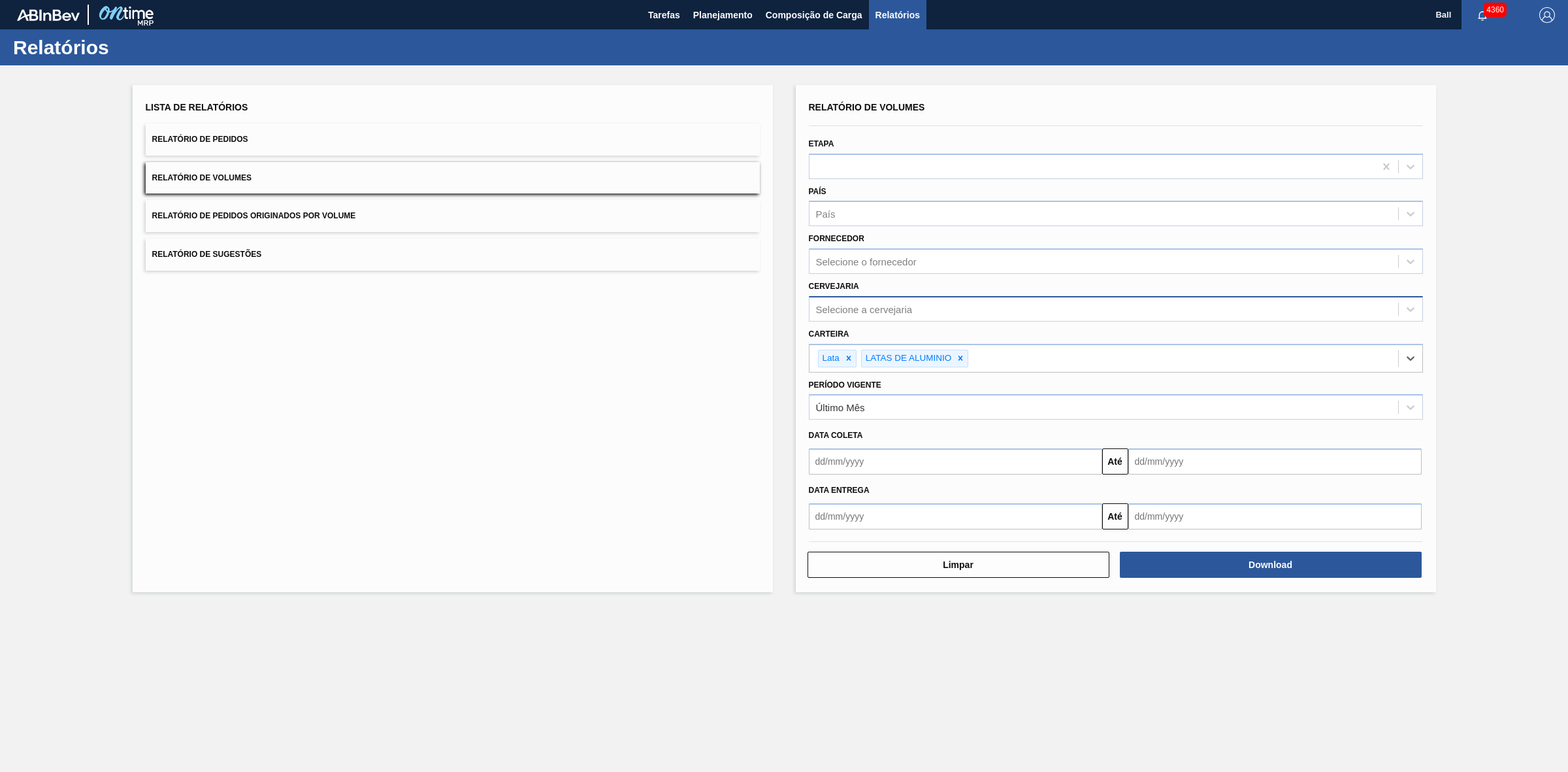
click at [914, 308] on div "Selecione a cervejaria" at bounding box center [1104, 308] width 589 height 19
type input "lages"
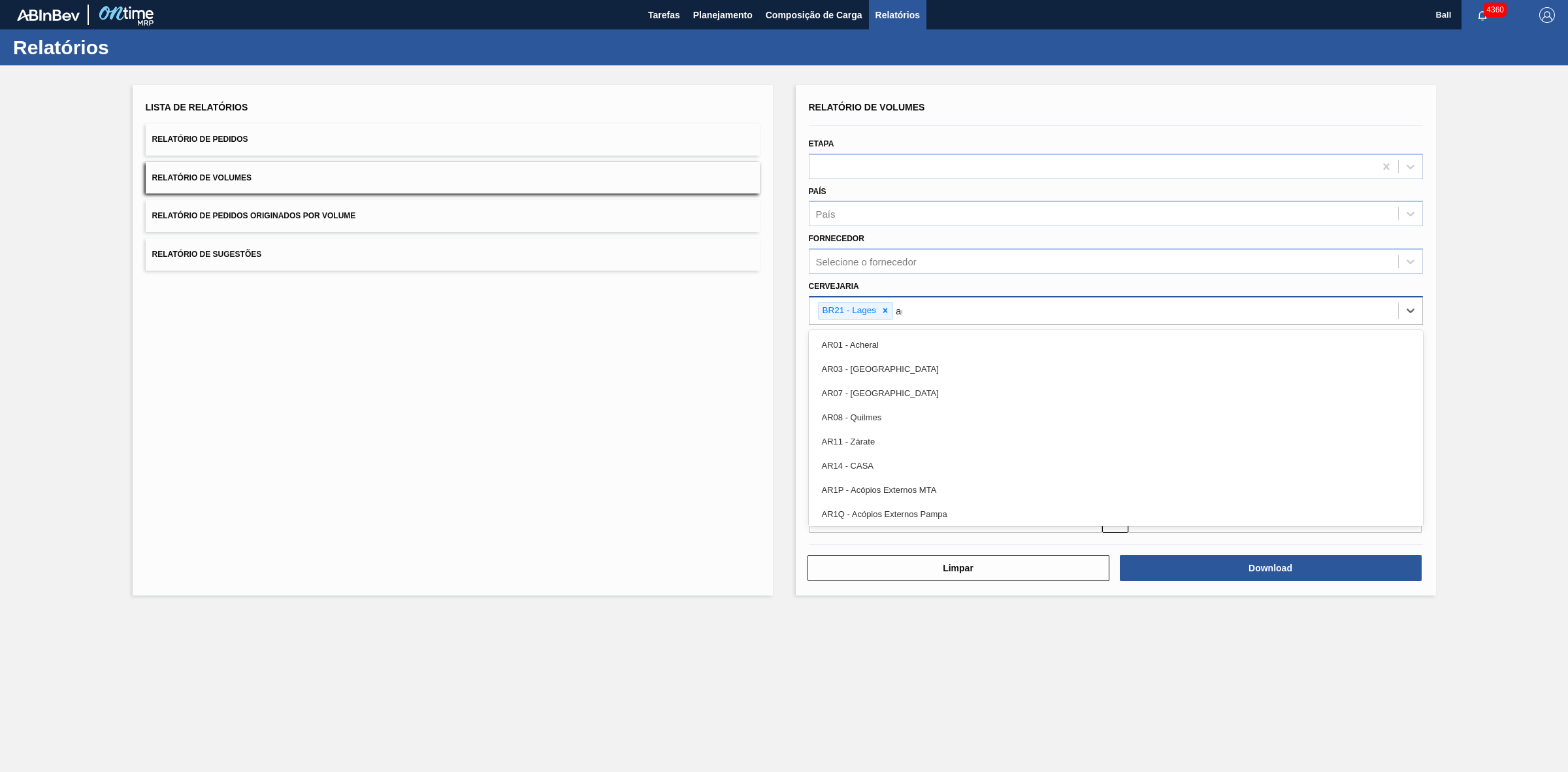
type input "agu"
type input "agud"
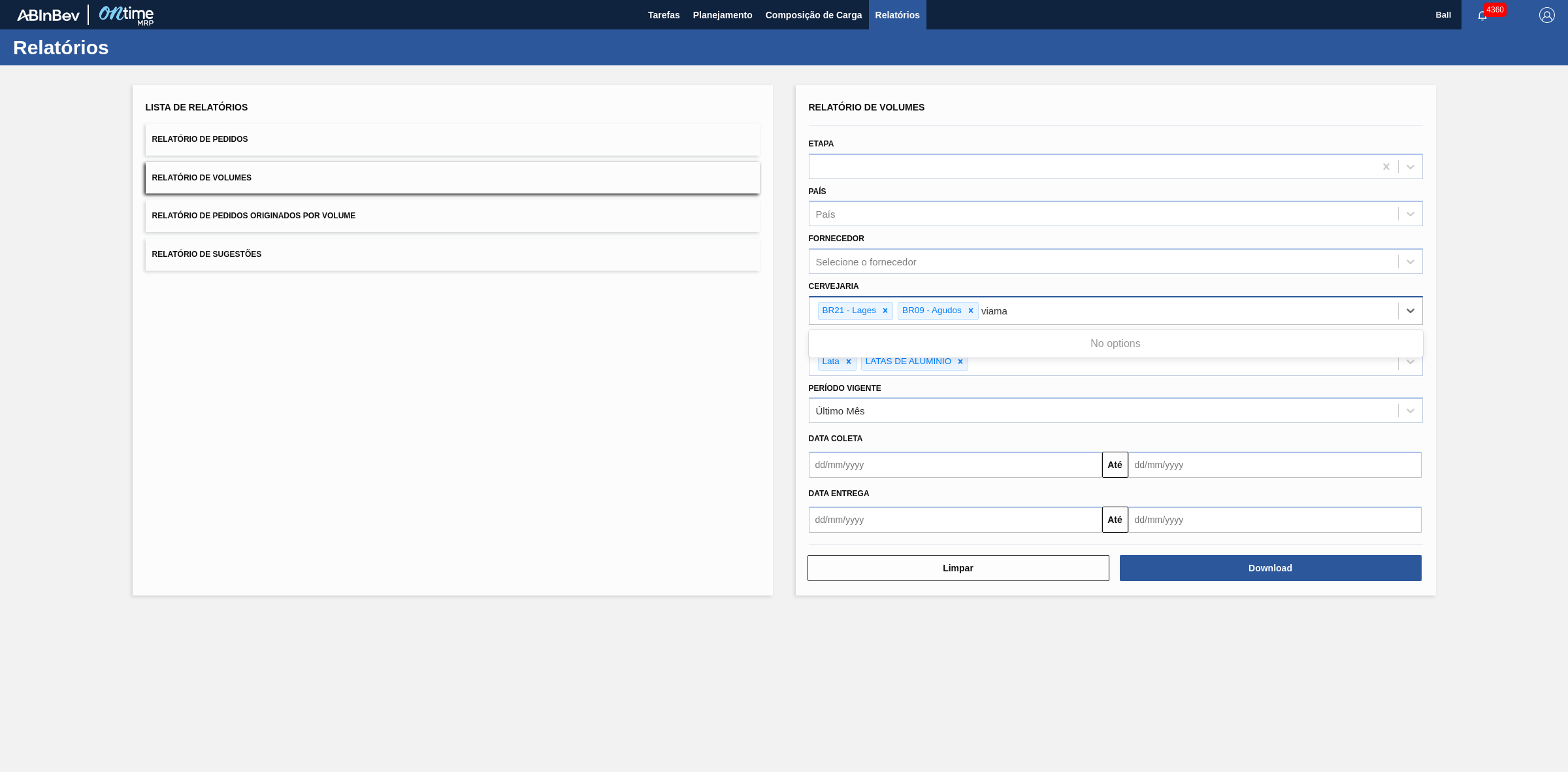
type input "viam"
click at [910, 165] on div at bounding box center [1092, 166] width 565 height 19
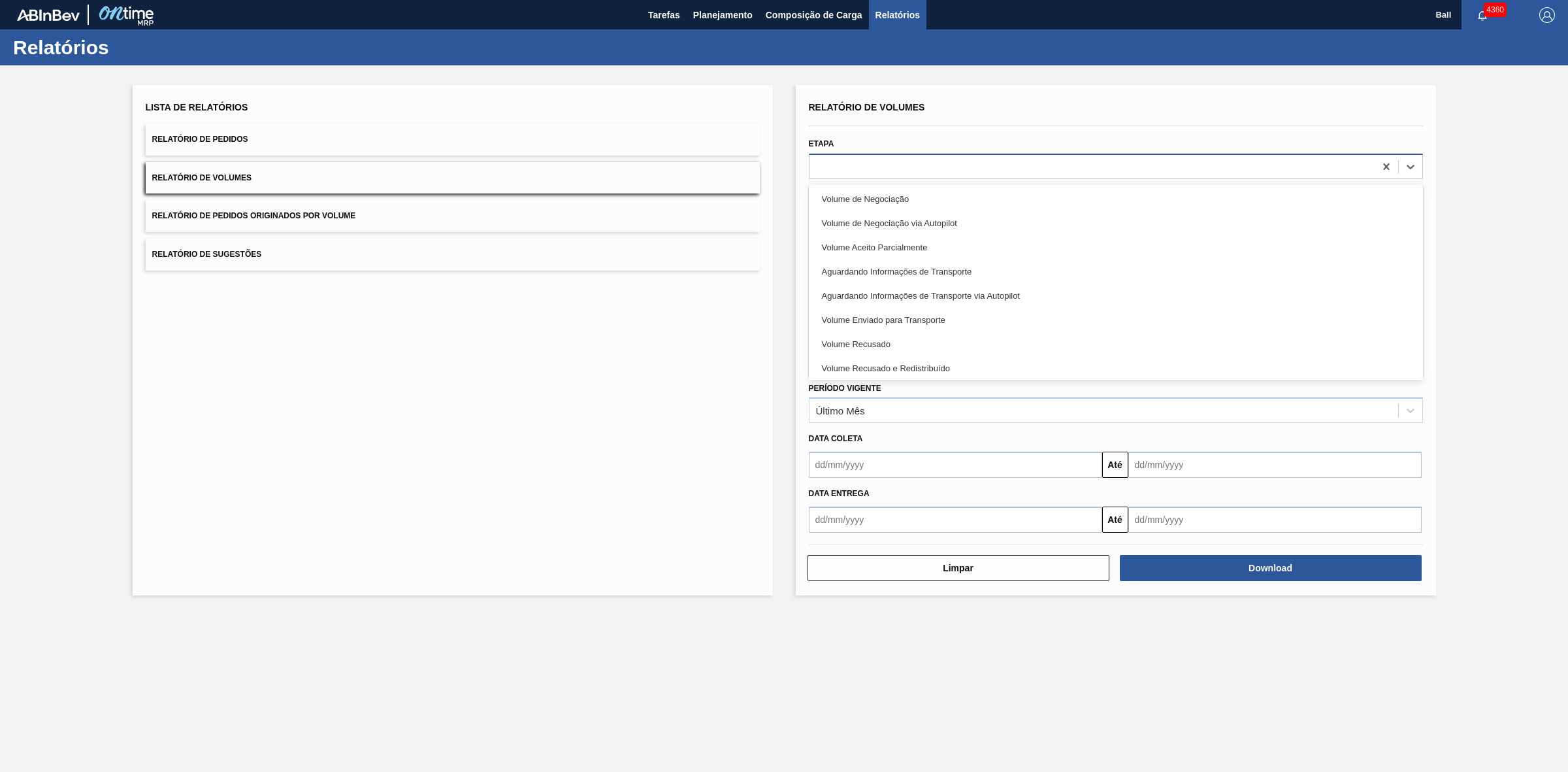
click at [910, 165] on div at bounding box center [1092, 166] width 565 height 19
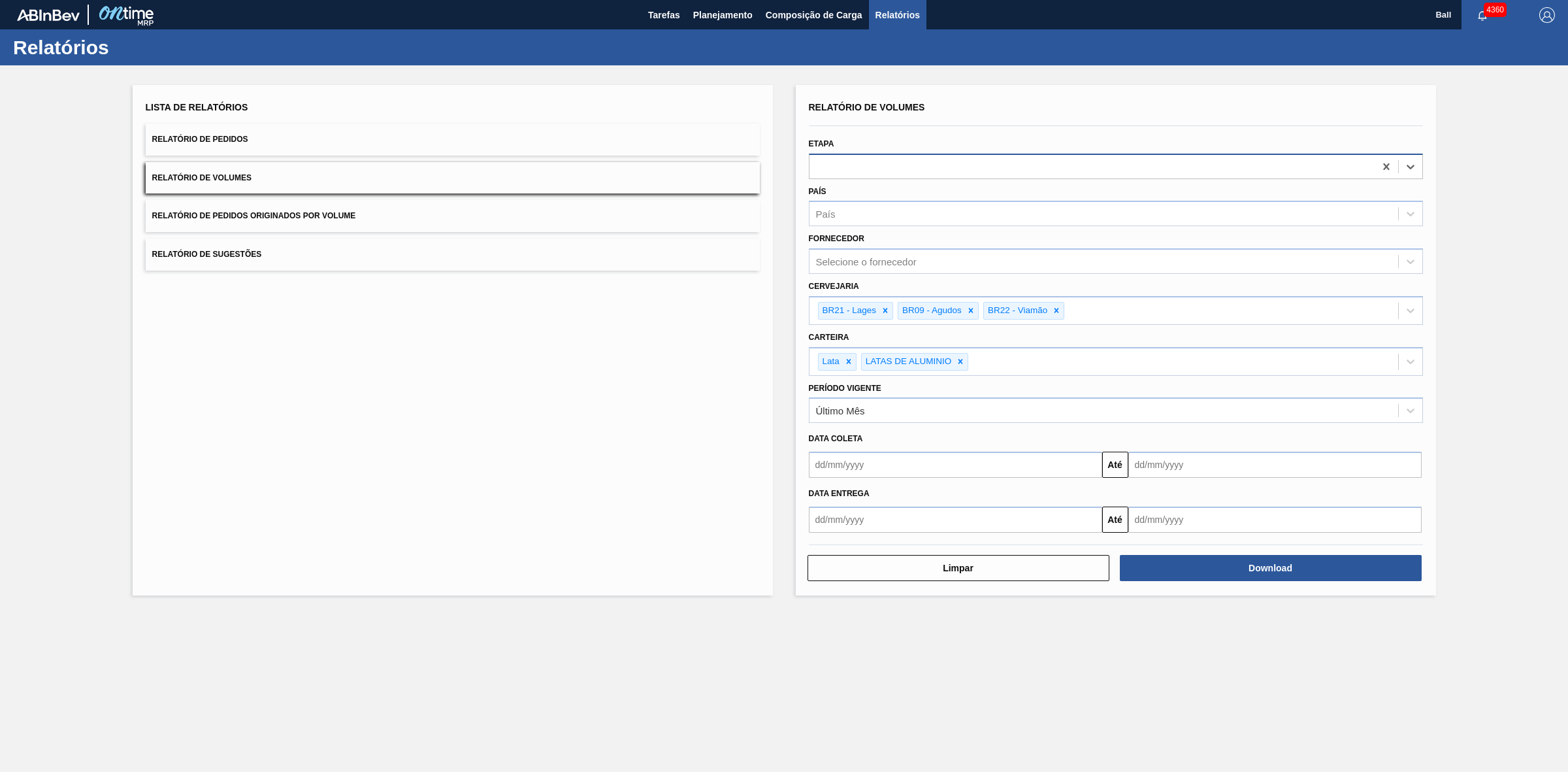
click at [910, 165] on div at bounding box center [1092, 166] width 565 height 19
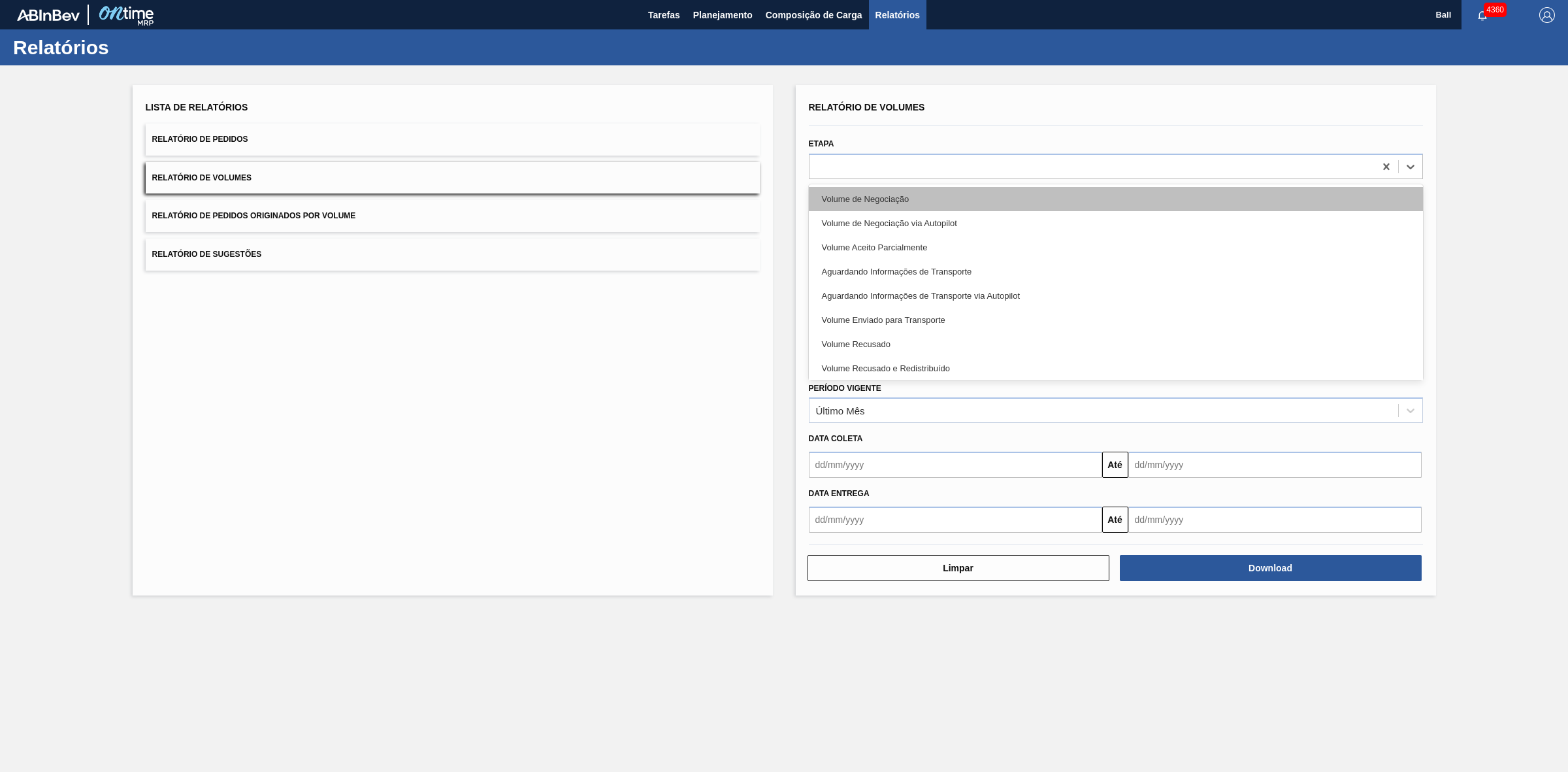
click at [903, 187] on div "Volume de Negociação" at bounding box center [1115, 198] width 614 height 24
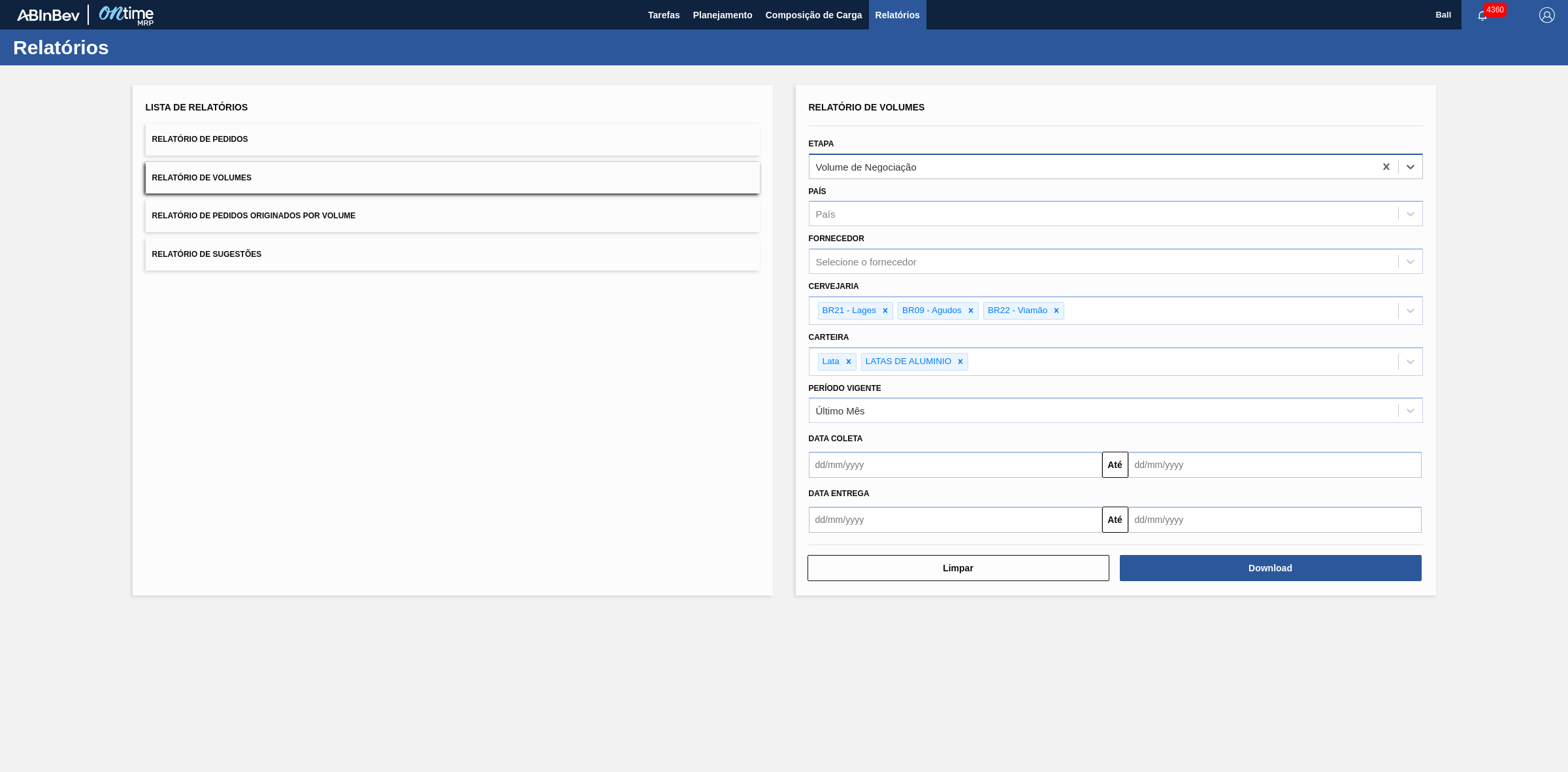
click at [1138, 164] on div "Volume de Negociação" at bounding box center [1092, 166] width 565 height 19
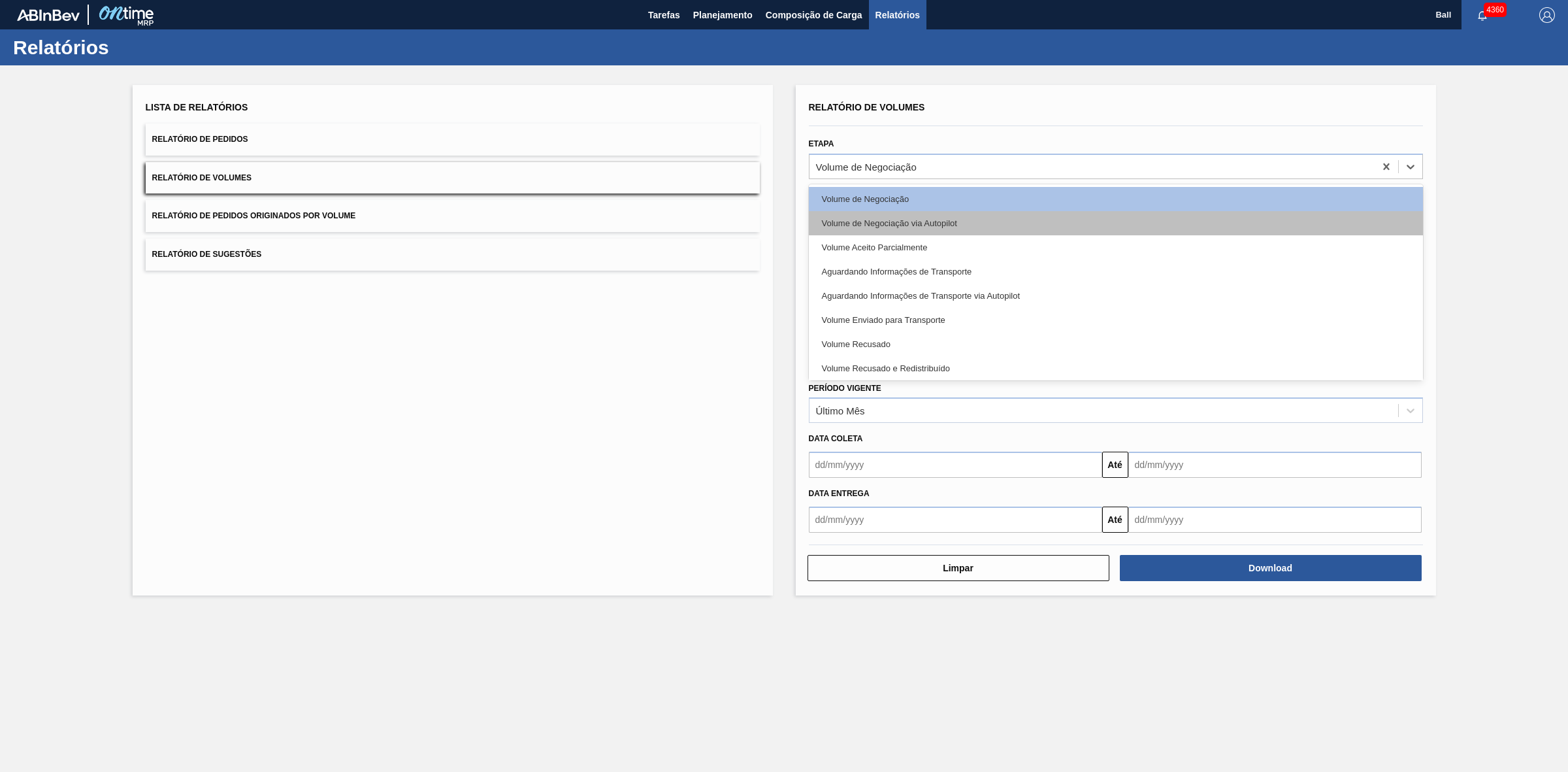
scroll to position [27, 0]
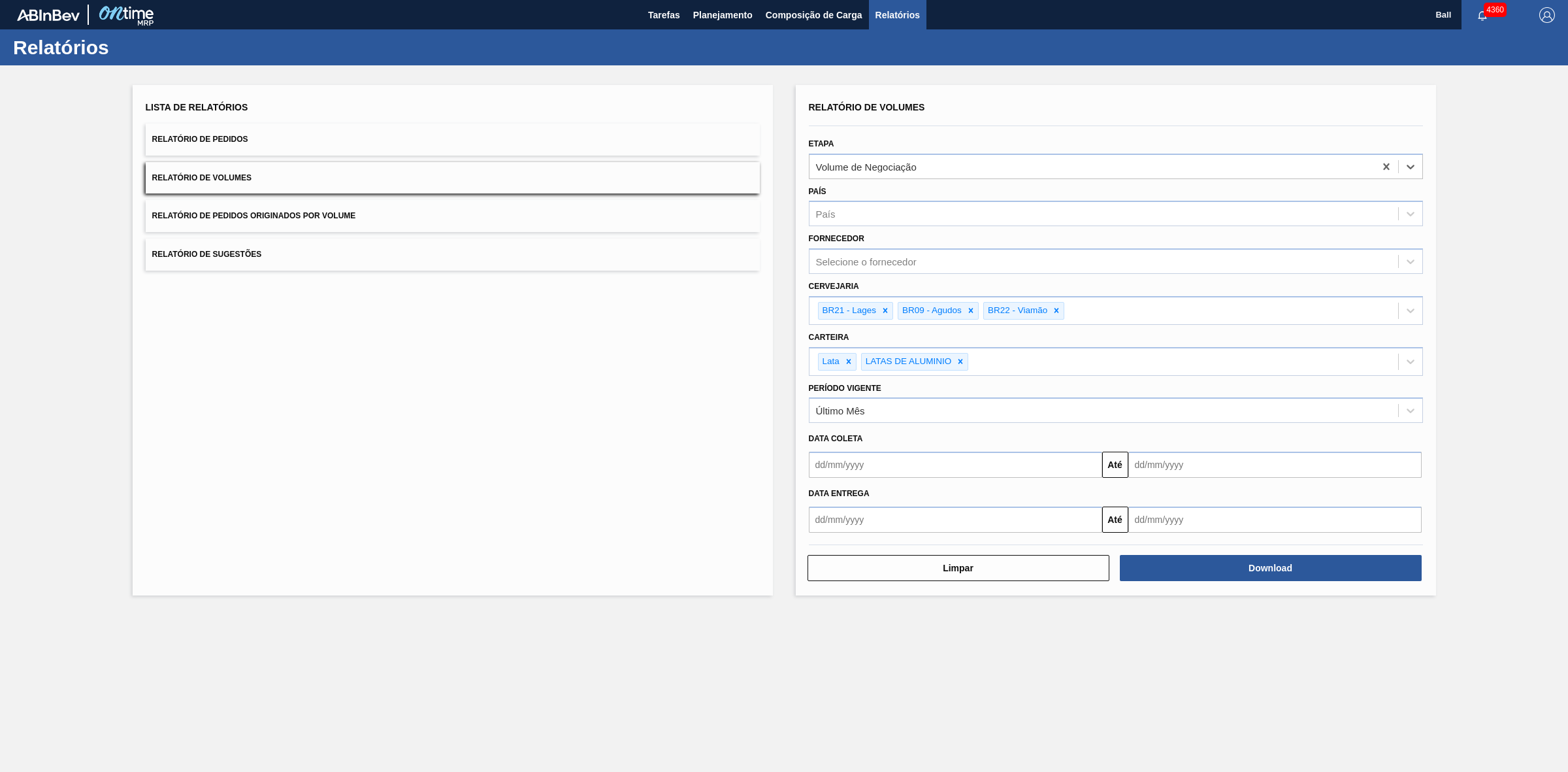
click at [1173, 468] on input "text" at bounding box center [1275, 464] width 294 height 26
click at [1082, 693] on main "Tarefas Planejamento Composição de Carga Relatórios Ball 4360 Marcar todas como…" at bounding box center [784, 386] width 1568 height 772
click at [1204, 564] on button "Download" at bounding box center [1271, 568] width 302 height 26
click at [273, 145] on button "Relatório de Pedidos" at bounding box center [453, 140] width 614 height 32
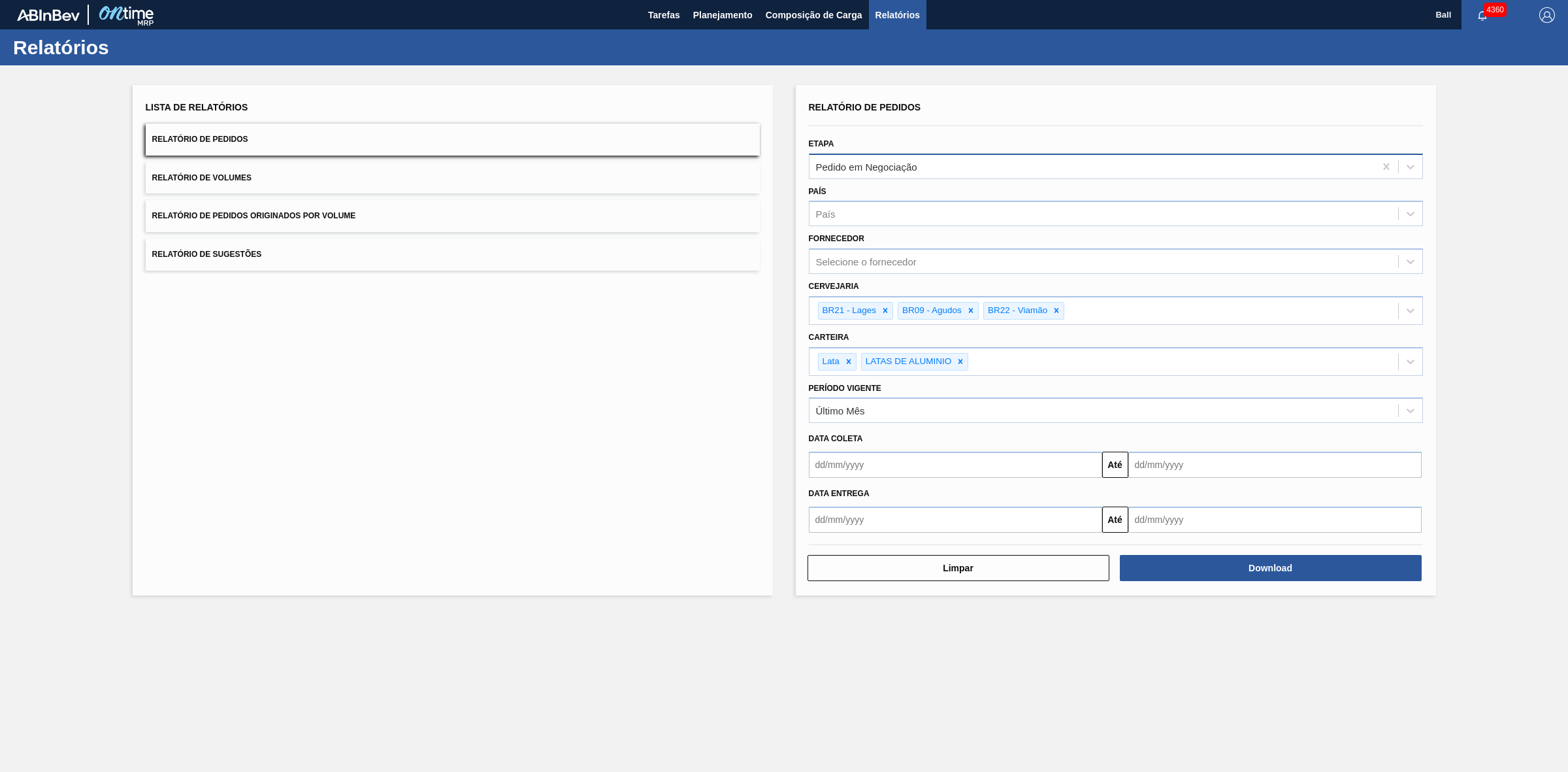
click at [1296, 164] on div "Pedido em Negociação" at bounding box center [1092, 166] width 565 height 19
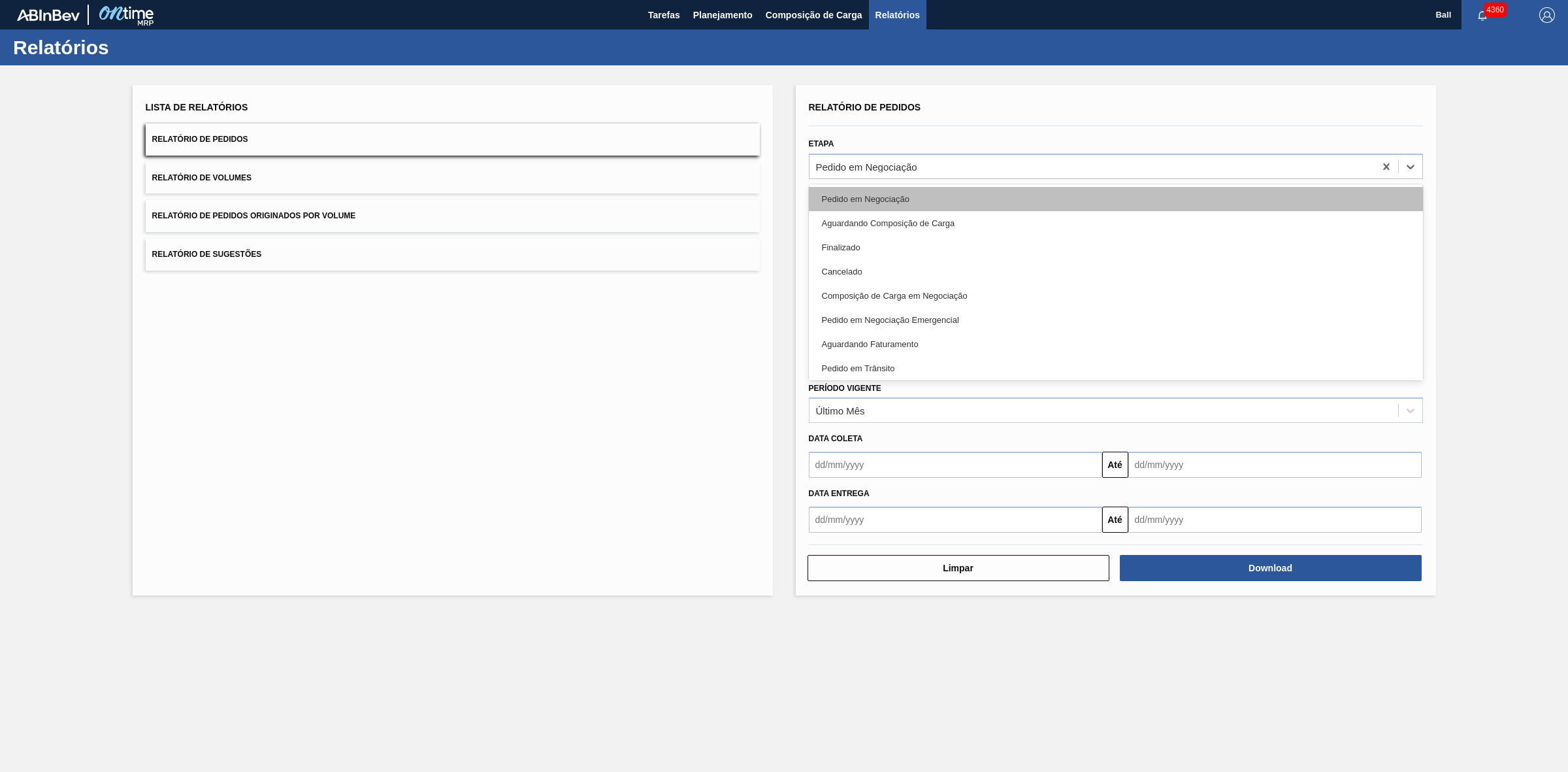
click at [967, 205] on div "Pedido em Negociação" at bounding box center [1115, 198] width 614 height 24
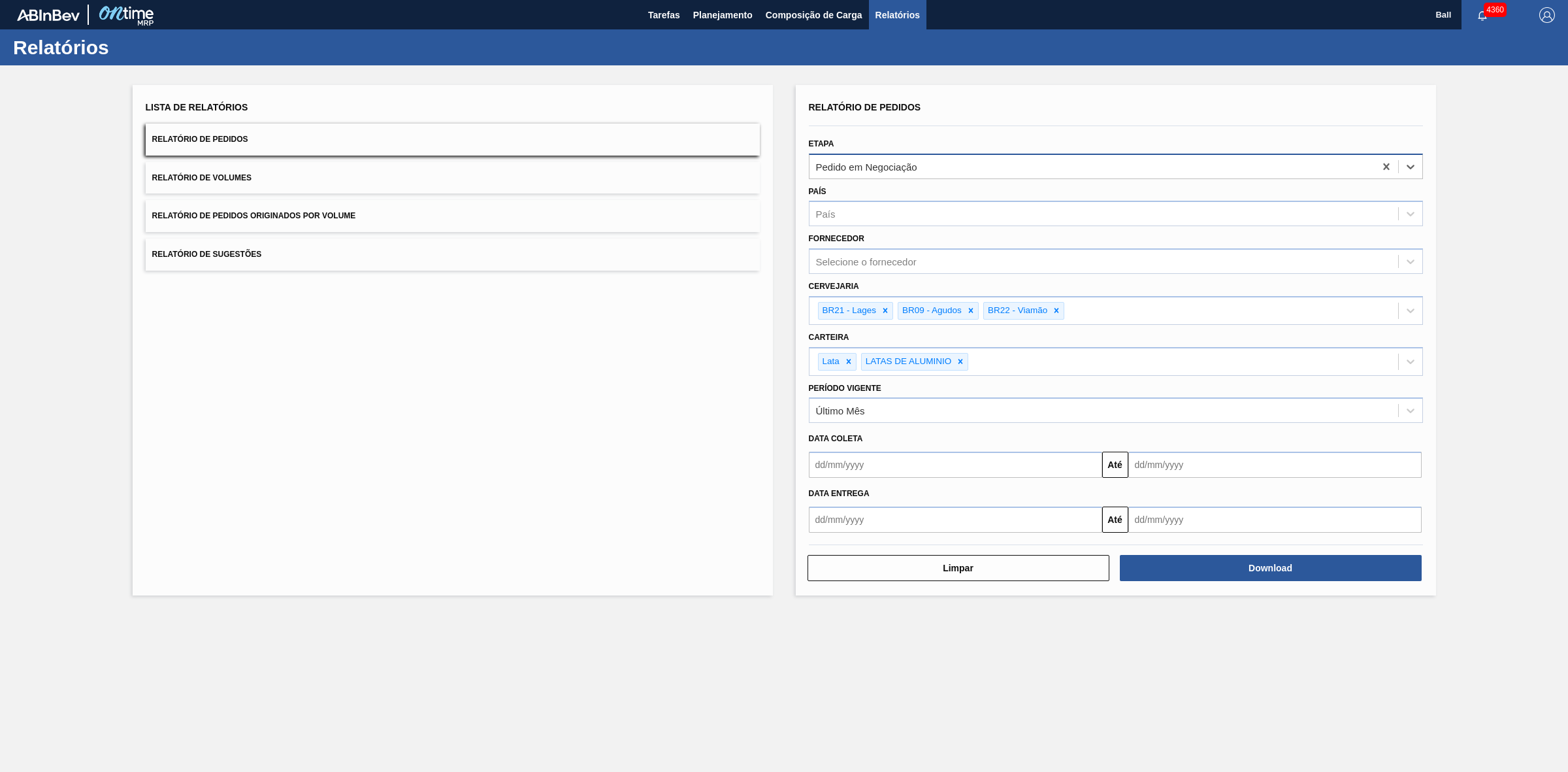
click at [1343, 169] on div "Pedido em Negociação" at bounding box center [1092, 166] width 565 height 19
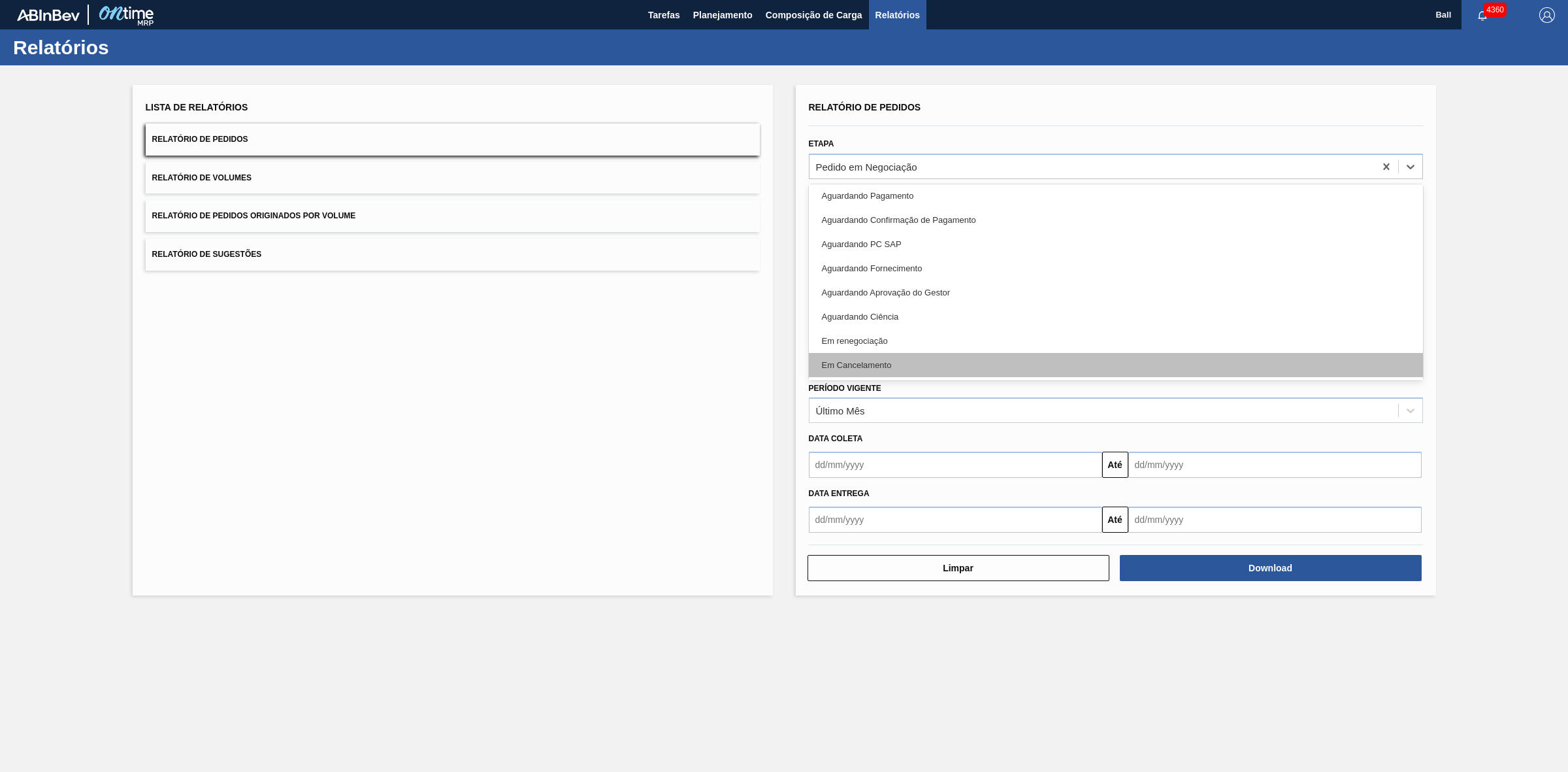
scroll to position [292, 0]
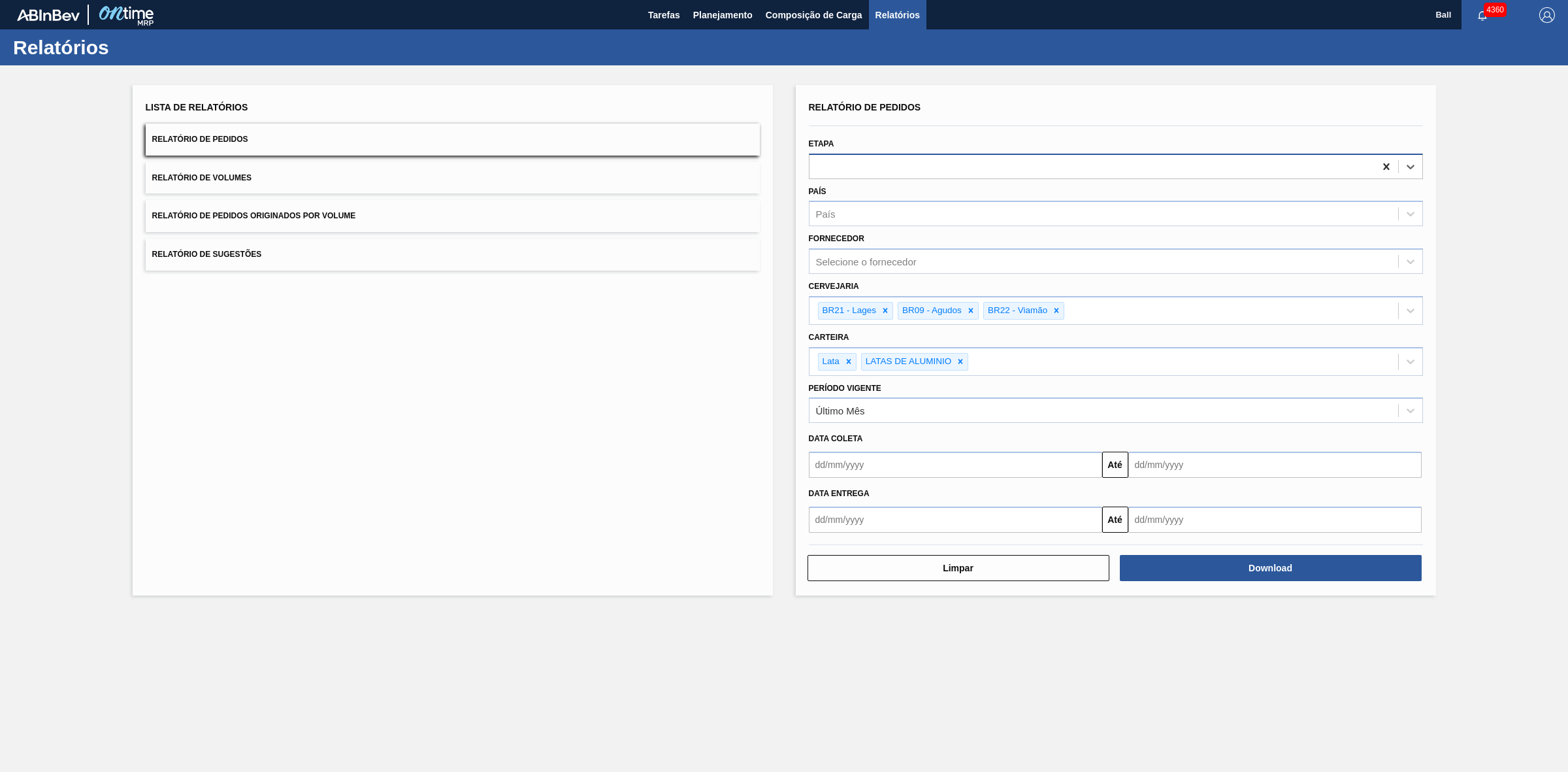
click at [1386, 164] on icon at bounding box center [1386, 165] width 6 height 6
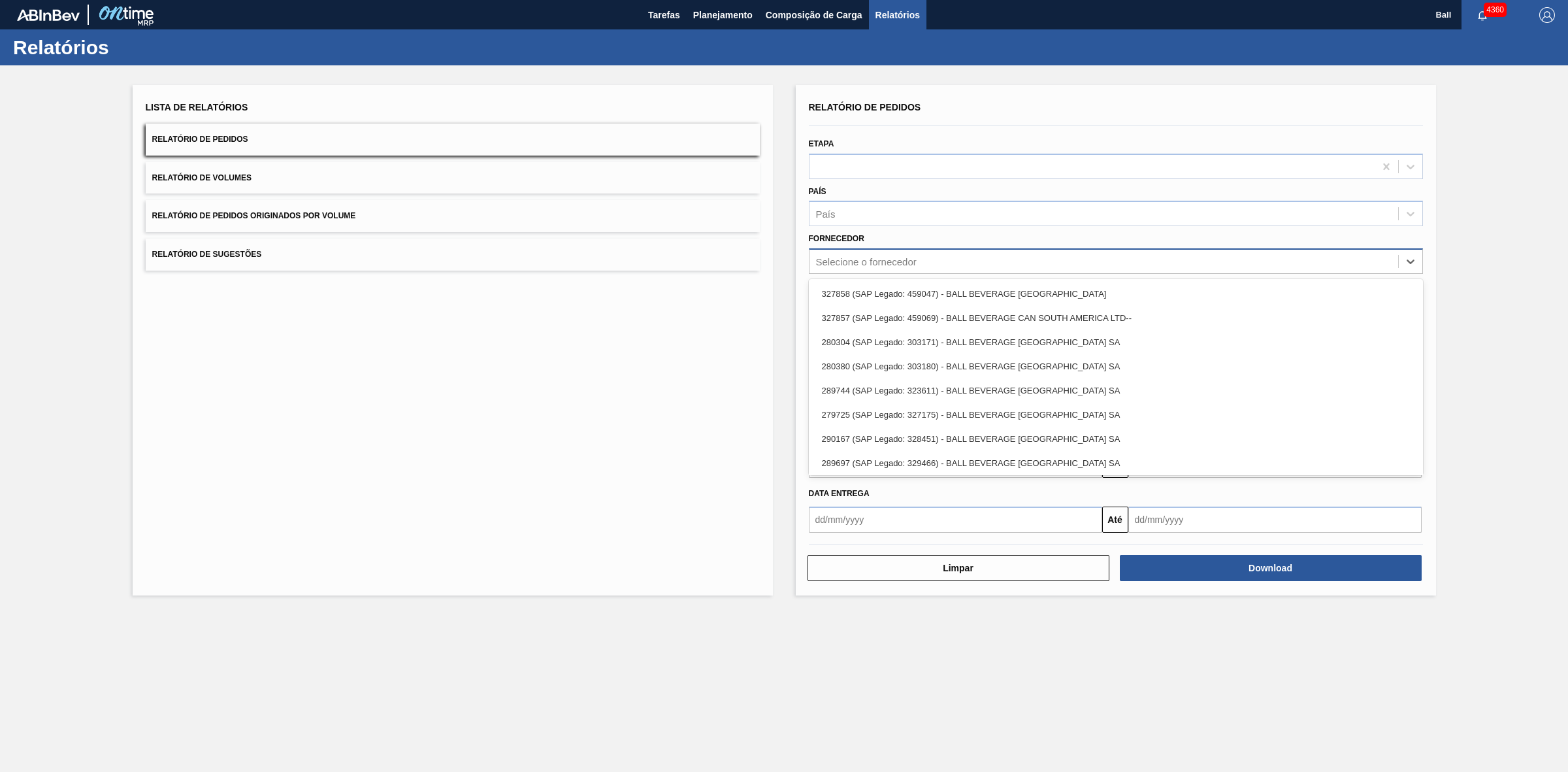
click at [1014, 268] on div "Selecione o fornecedor" at bounding box center [1104, 261] width 589 height 19
click at [1017, 262] on div "Selecione o fornecedor" at bounding box center [1104, 261] width 589 height 19
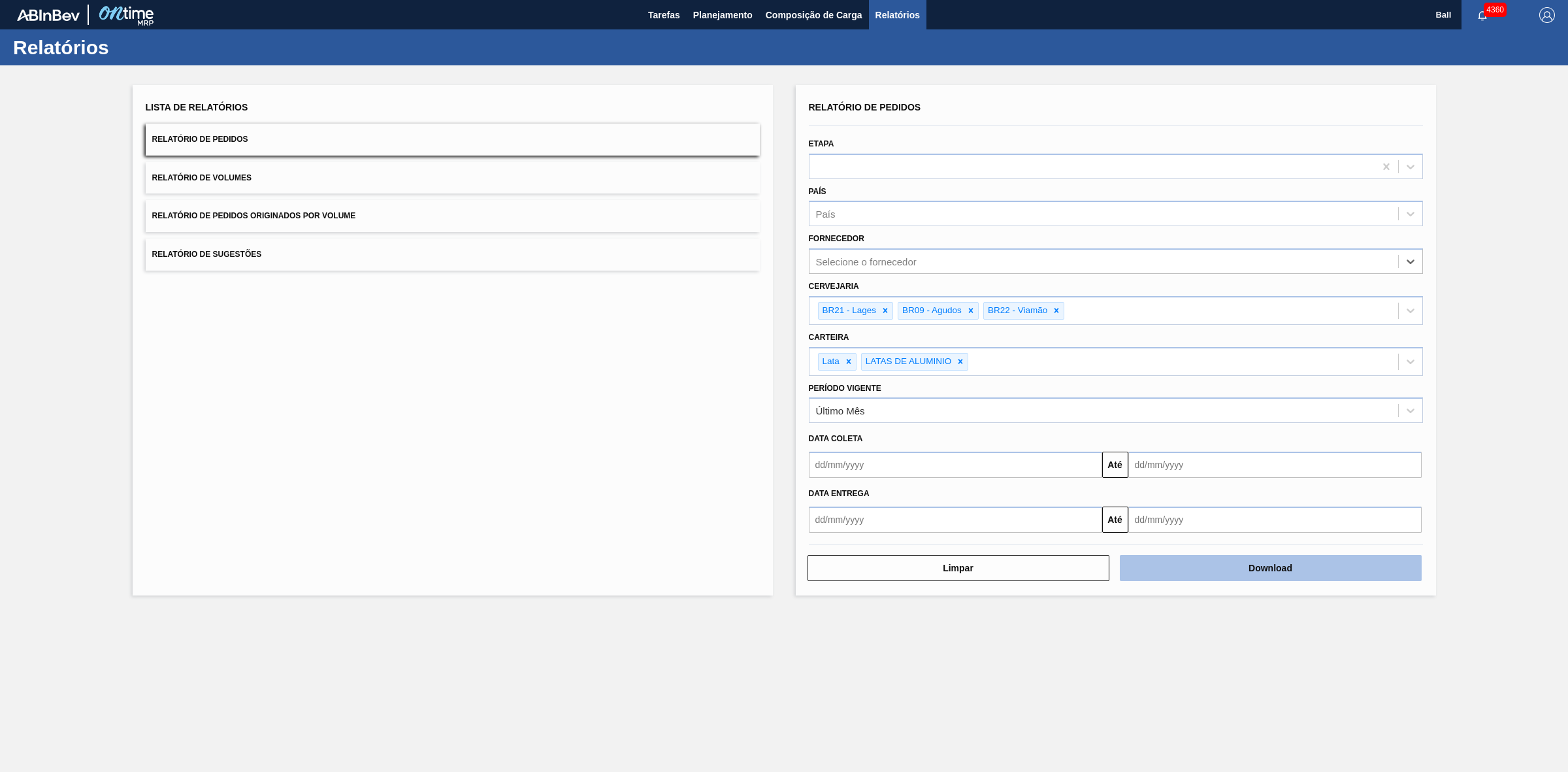
click at [1312, 567] on button "Download" at bounding box center [1271, 568] width 302 height 26
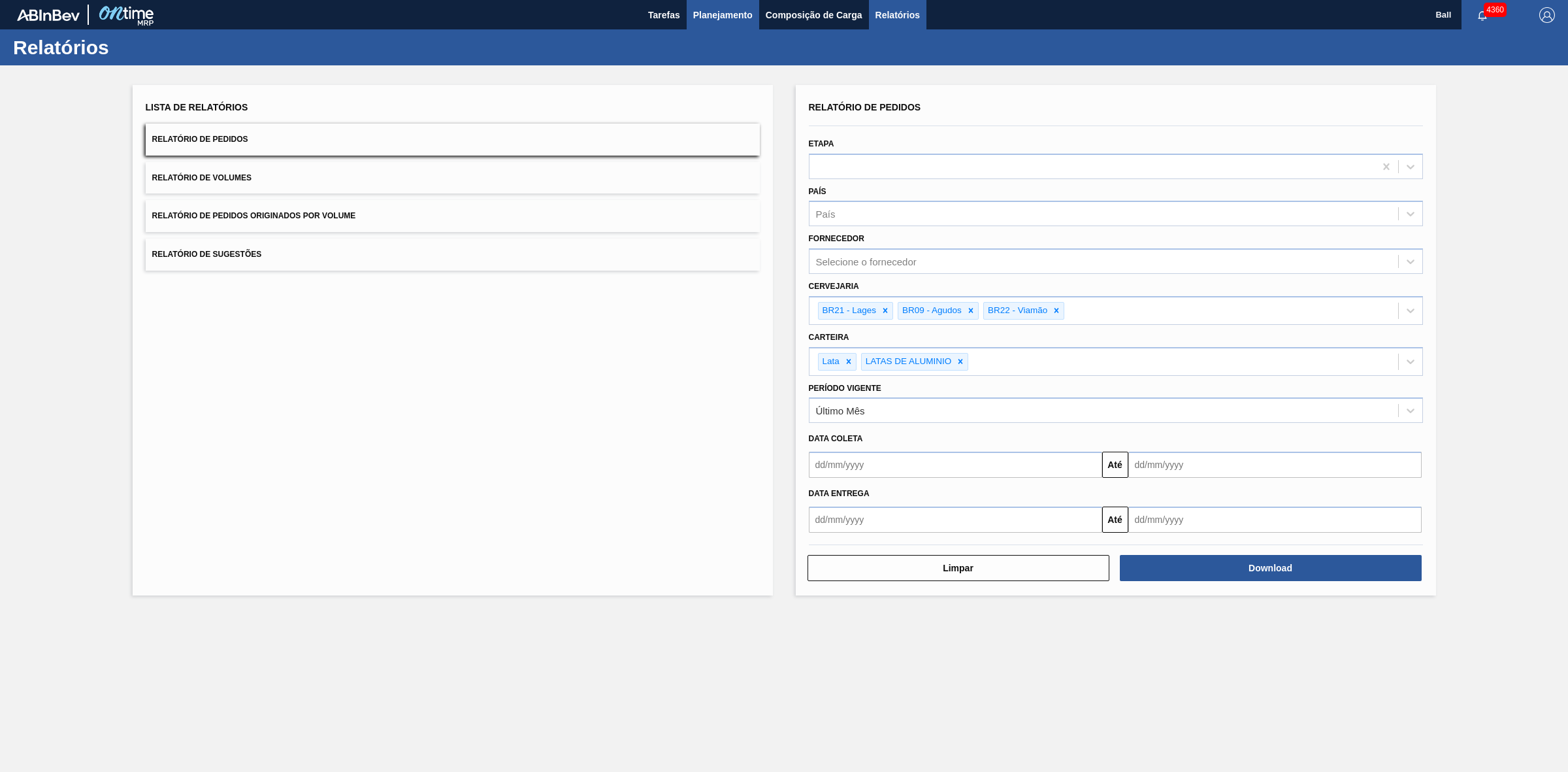
click at [734, 8] on span "Planejamento" at bounding box center [723, 15] width 59 height 16
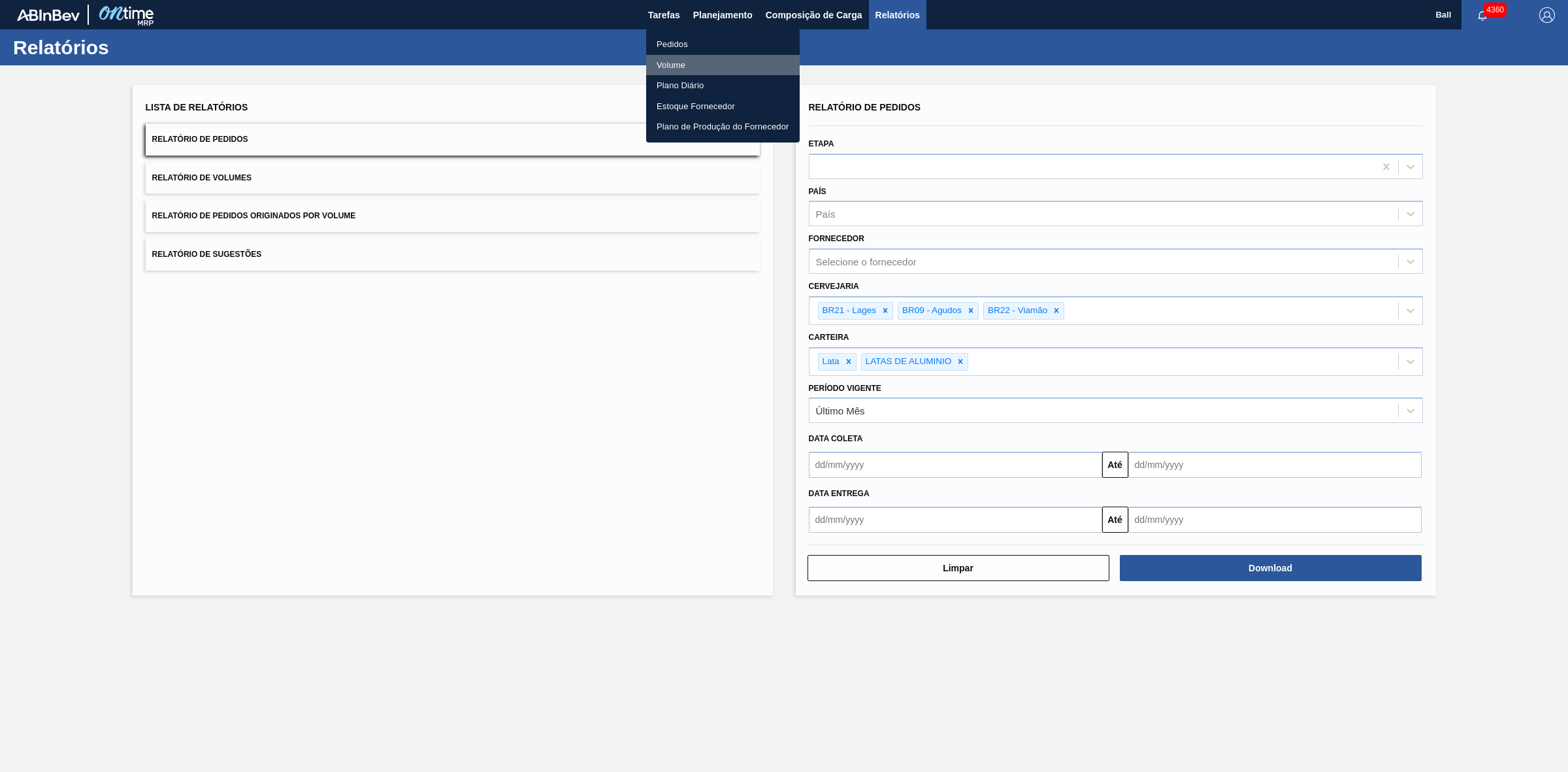
click at [681, 61] on li "Volume" at bounding box center [723, 65] width 153 height 21
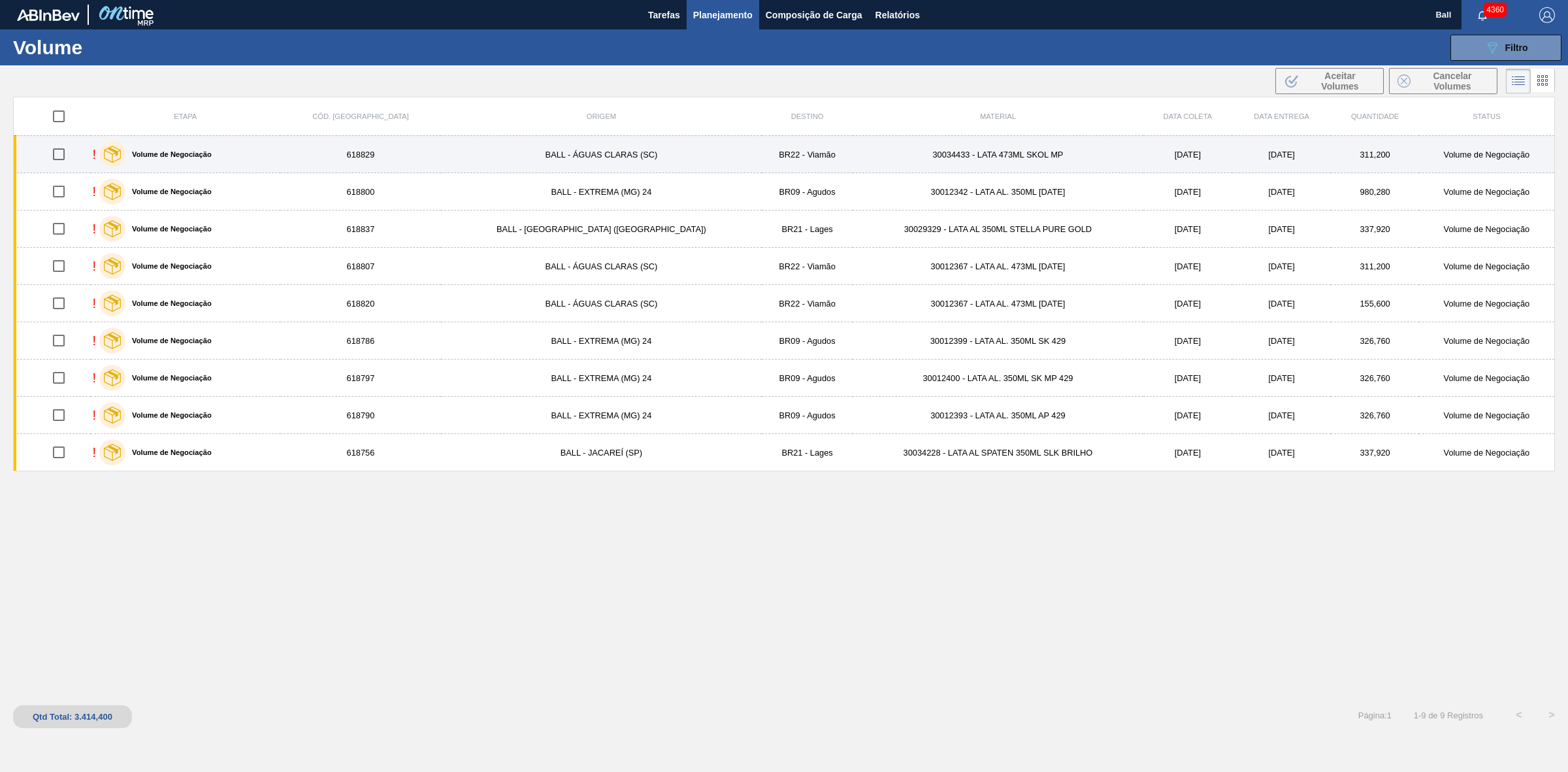
click at [618, 151] on td "BALL - ÁGUAS CLARAS (SC)" at bounding box center [601, 155] width 321 height 37
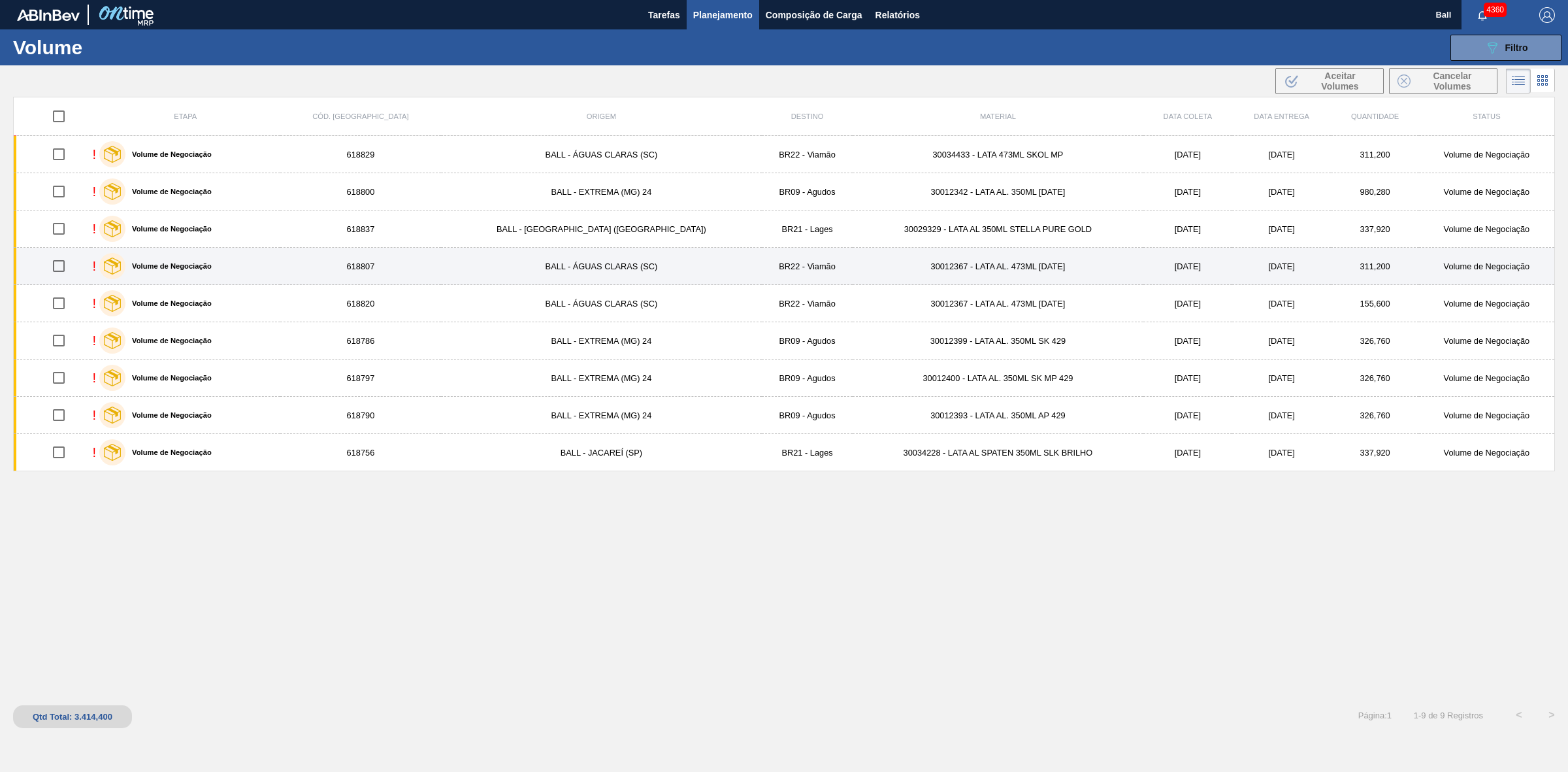
click at [762, 266] on td "BR22 - Viamão" at bounding box center [806, 266] width 91 height 37
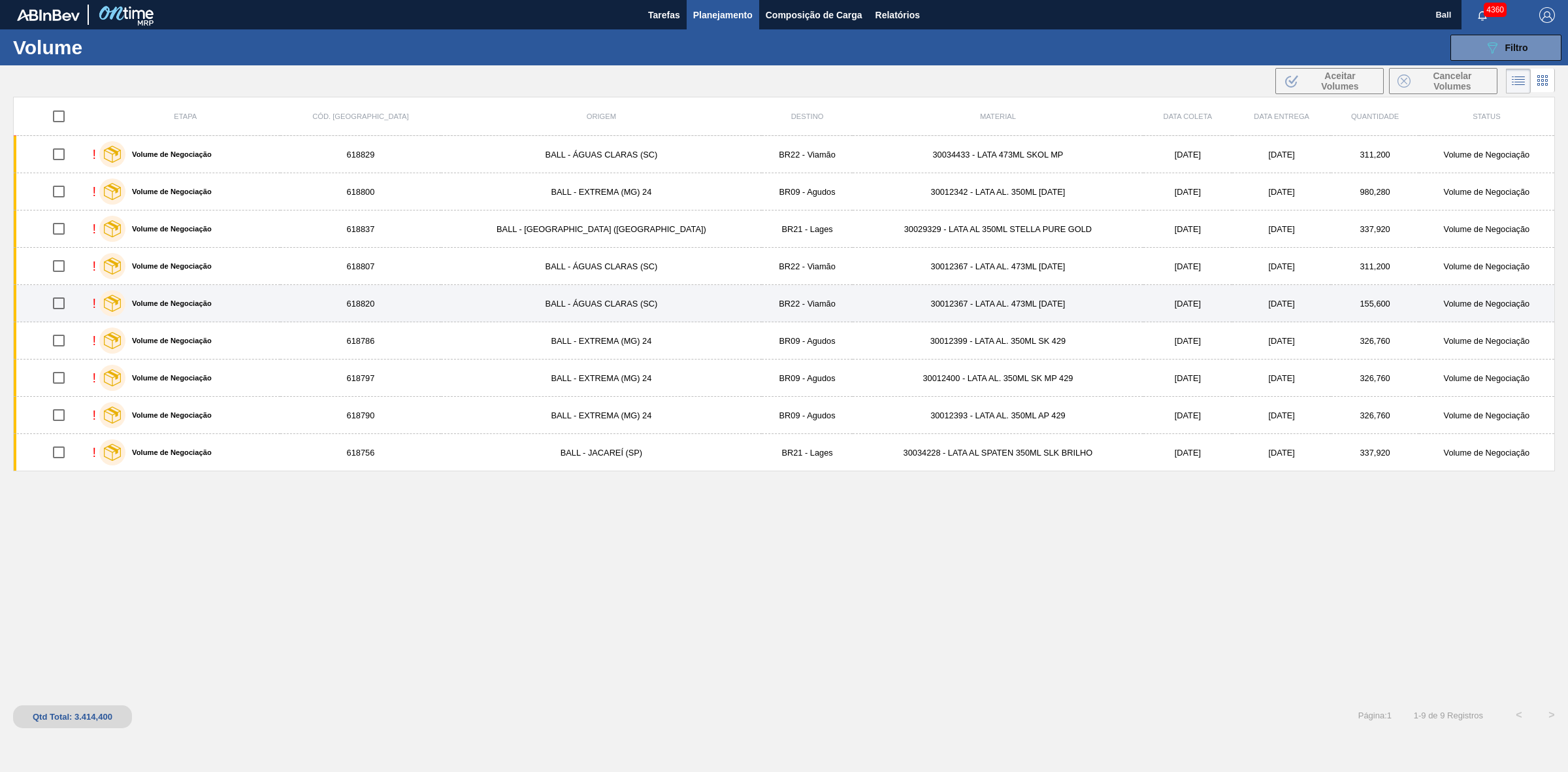
click at [624, 307] on td "BALL - ÁGUAS CLARAS (SC)" at bounding box center [601, 303] width 321 height 37
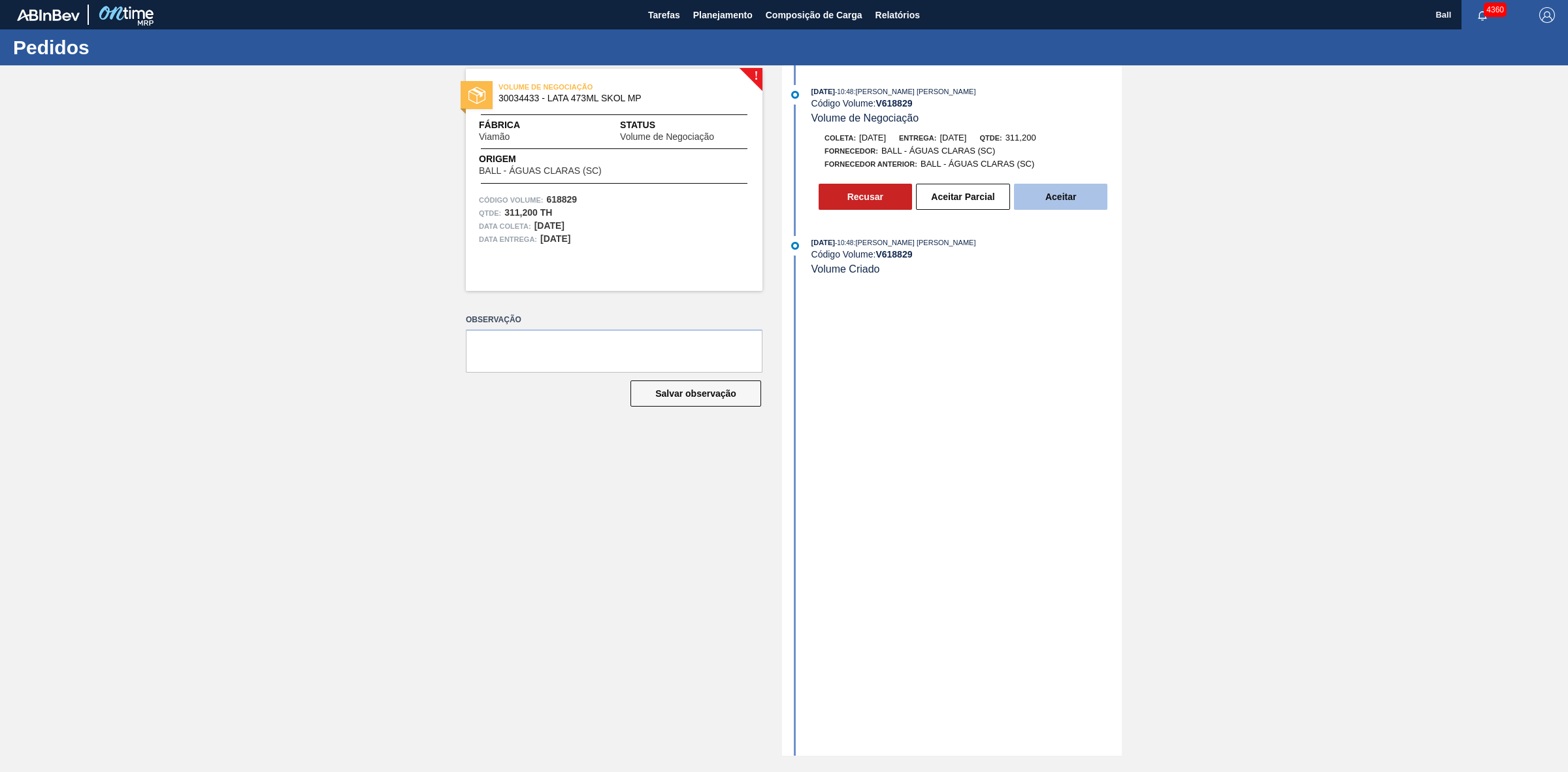
click at [1048, 198] on button "Aceitar" at bounding box center [1060, 197] width 93 height 26
click at [984, 207] on button "Aceitar Parcial" at bounding box center [963, 197] width 94 height 26
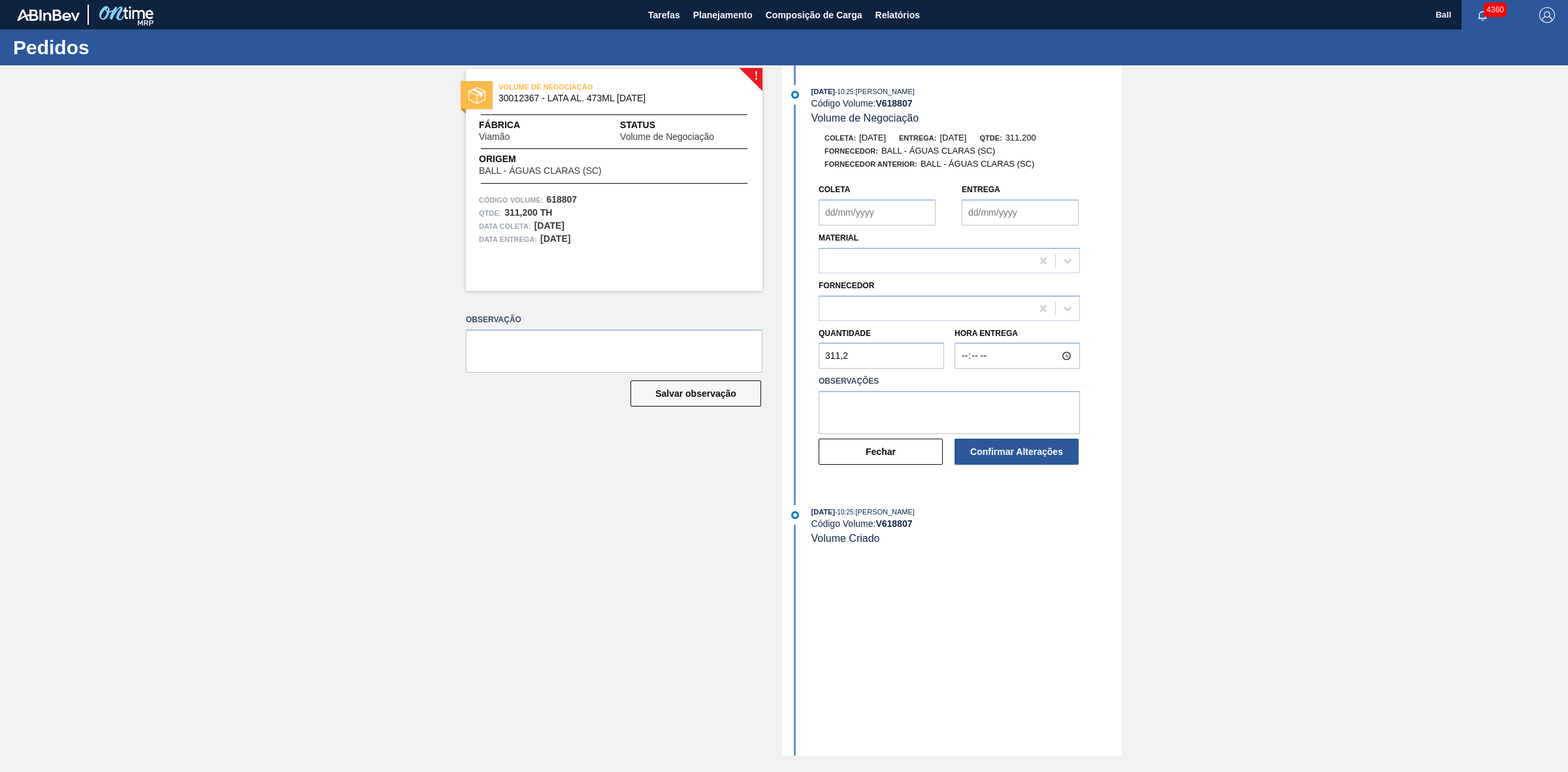
type input "01/09/2025"
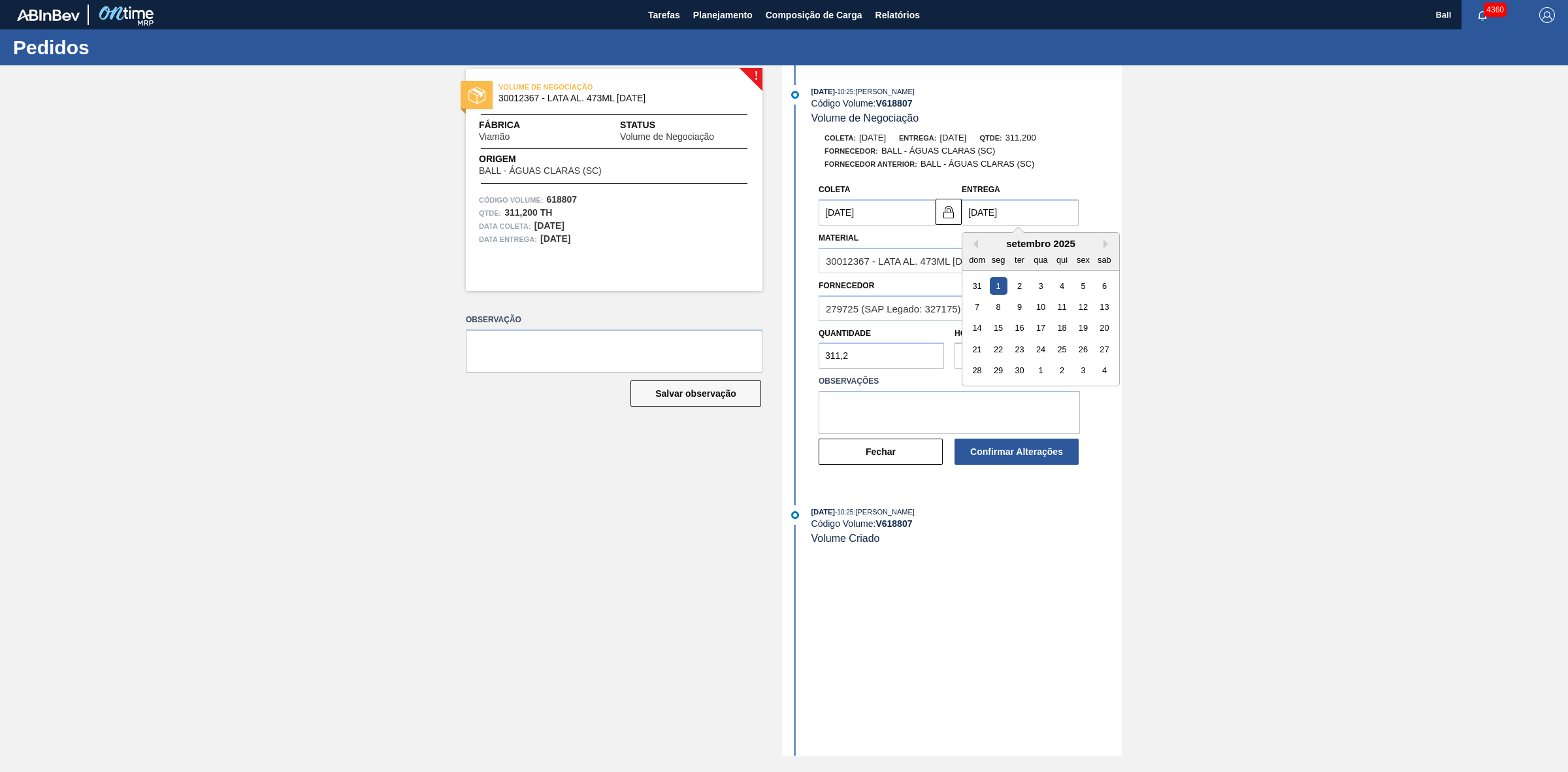
click at [1040, 223] on input "01/09/2025" at bounding box center [1020, 212] width 117 height 26
click at [1020, 288] on div "2" at bounding box center [1020, 286] width 18 height 18
type input "[DATE]"
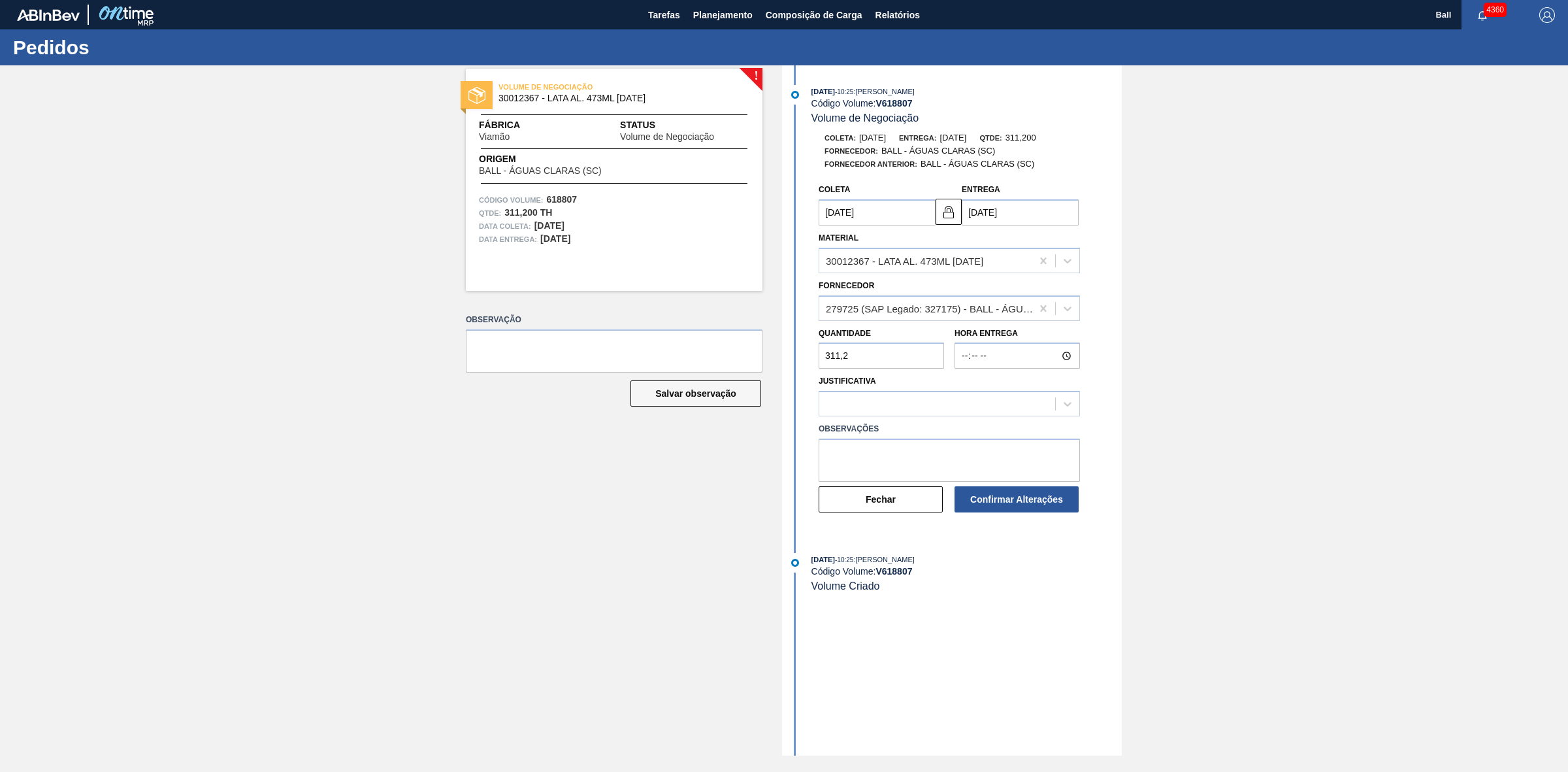
click at [1181, 261] on div "! VOLUME DE NEGOCIAÇÃO 30012367 - LATA AL. 473ML BC 429 Fábrica Viamão Status V…" at bounding box center [784, 411] width 1568 height 690
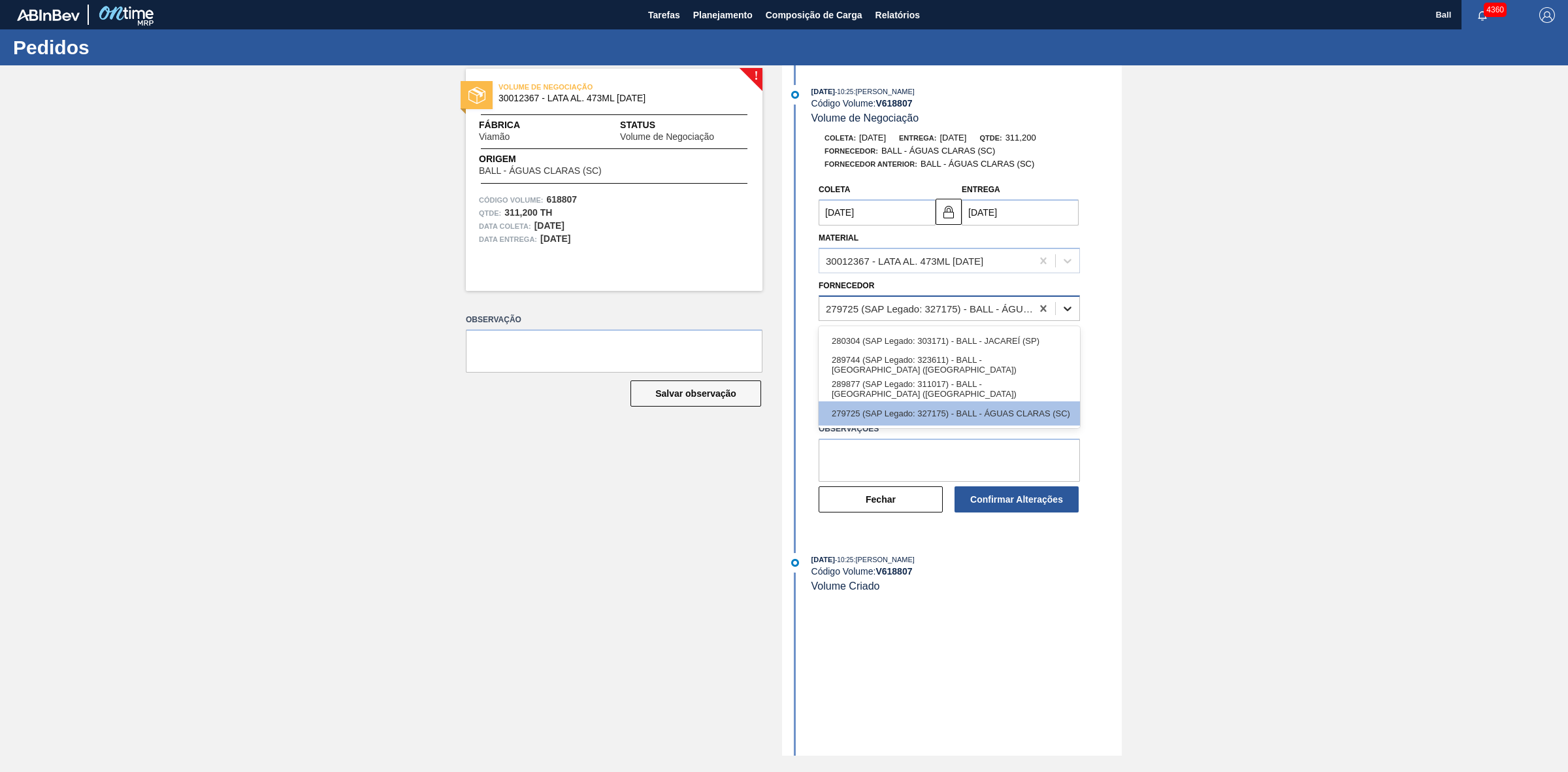
click at [1061, 309] on icon at bounding box center [1067, 308] width 13 height 13
click at [1017, 344] on div "280304 (SAP Legado: 303171) - BALL - JACAREÍ (SP)" at bounding box center [950, 341] width 261 height 24
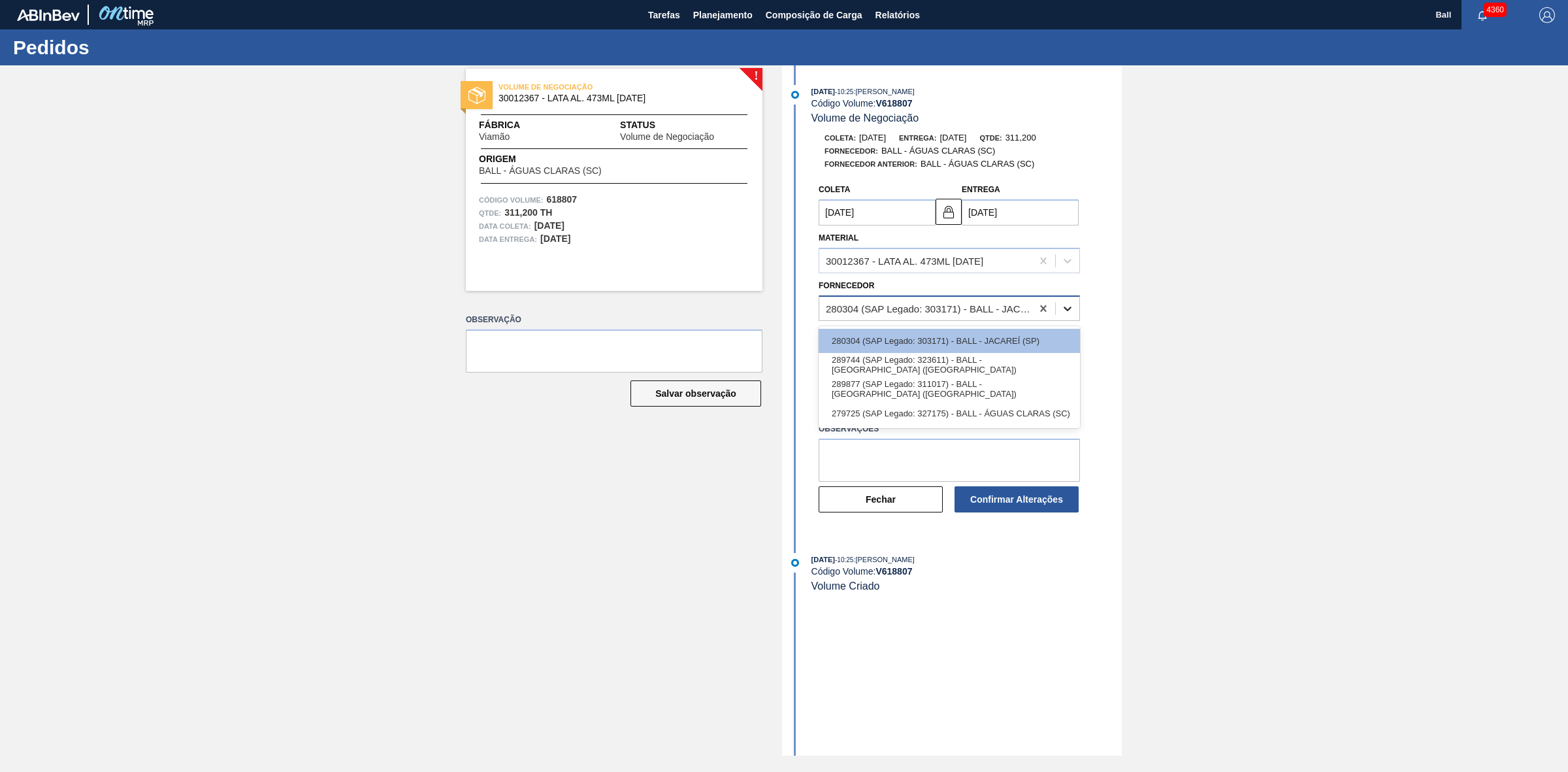
click at [1073, 310] on icon at bounding box center [1067, 308] width 13 height 13
click at [1016, 412] on div "279725 (SAP Legado: 327175) - BALL - ÁGUAS CLARAS (SC)" at bounding box center [950, 413] width 261 height 24
type input "[DATE]"
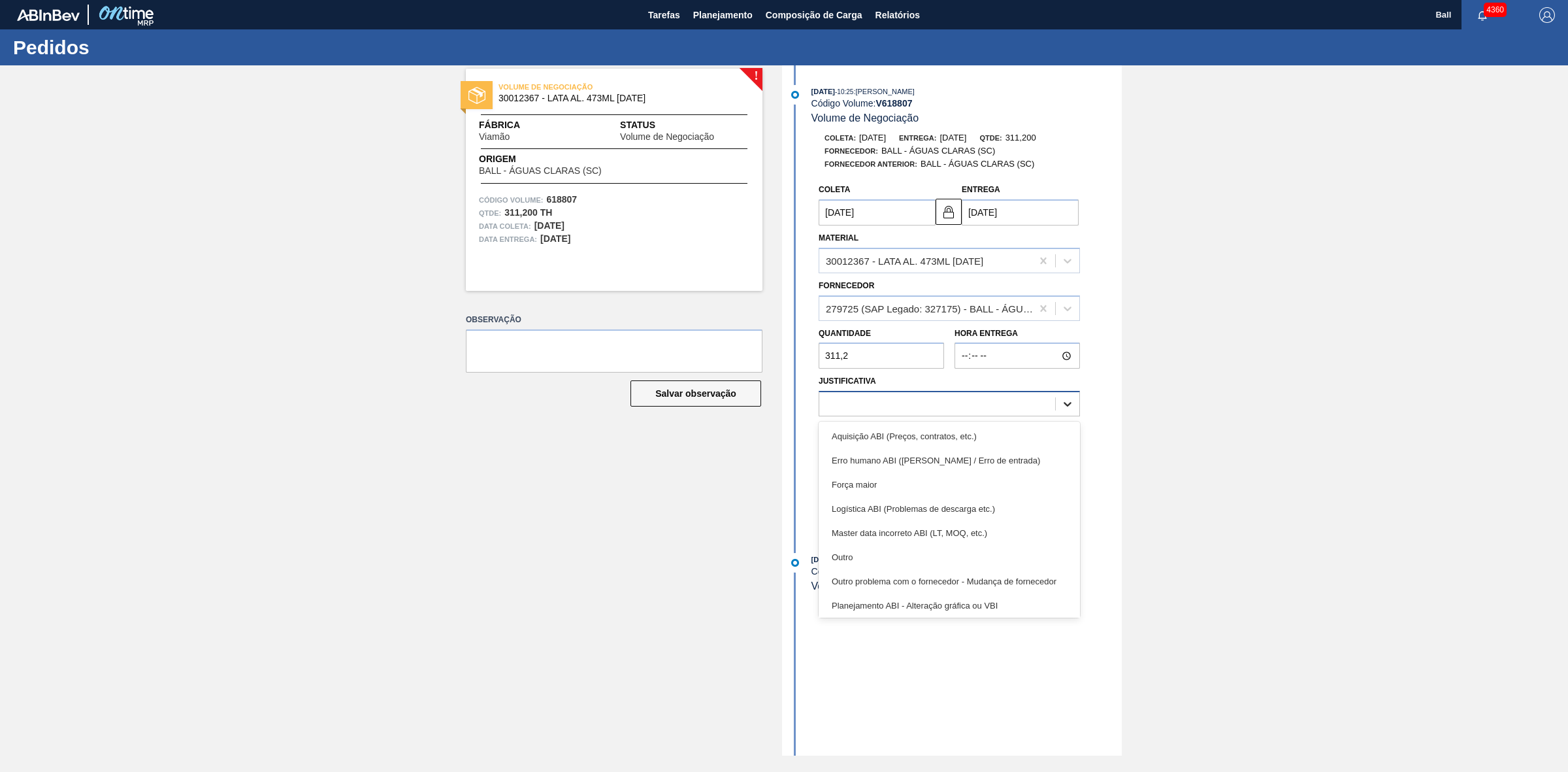
click at [1061, 399] on icon at bounding box center [1067, 404] width 13 height 13
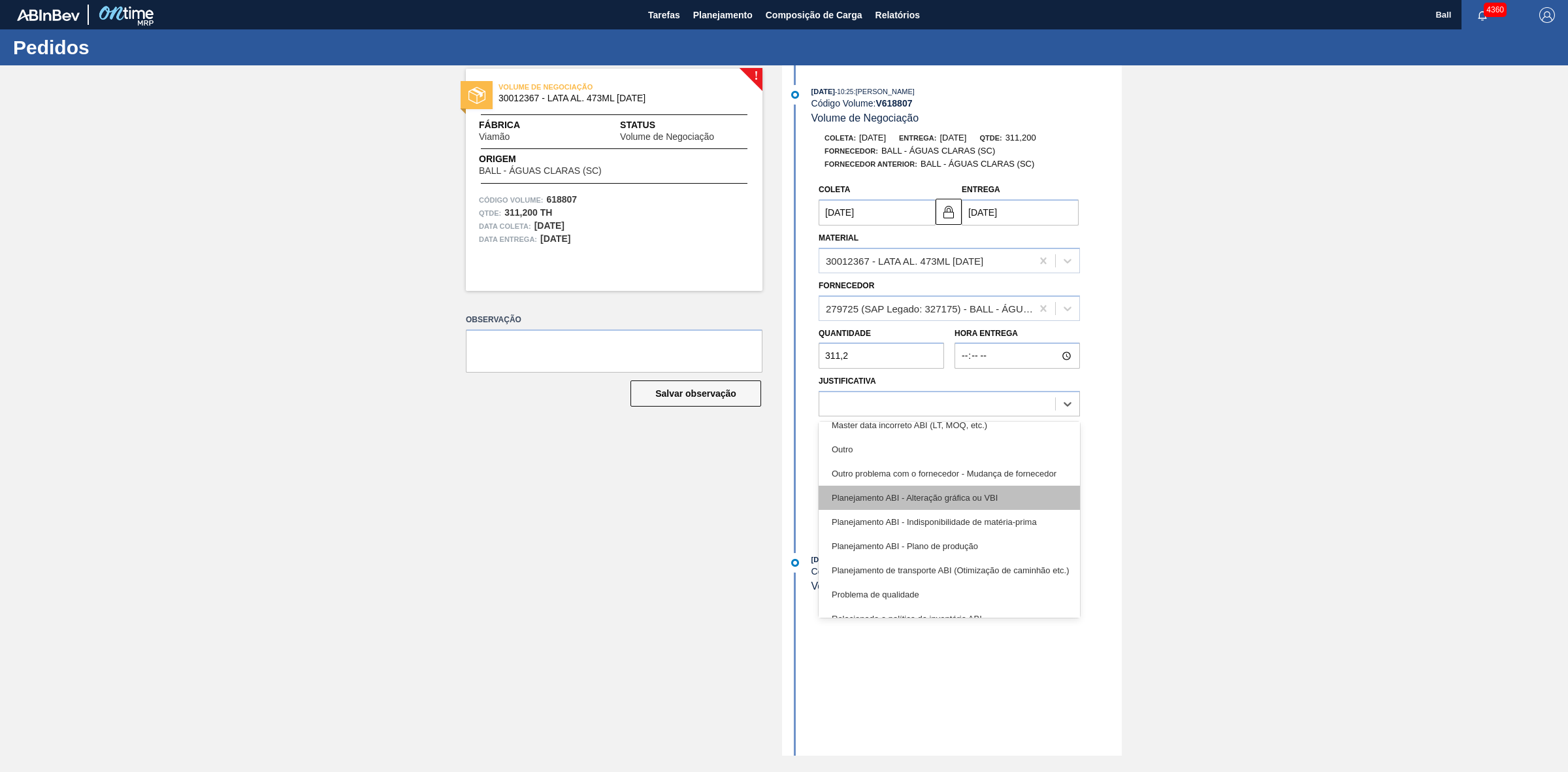
scroll to position [80, 0]
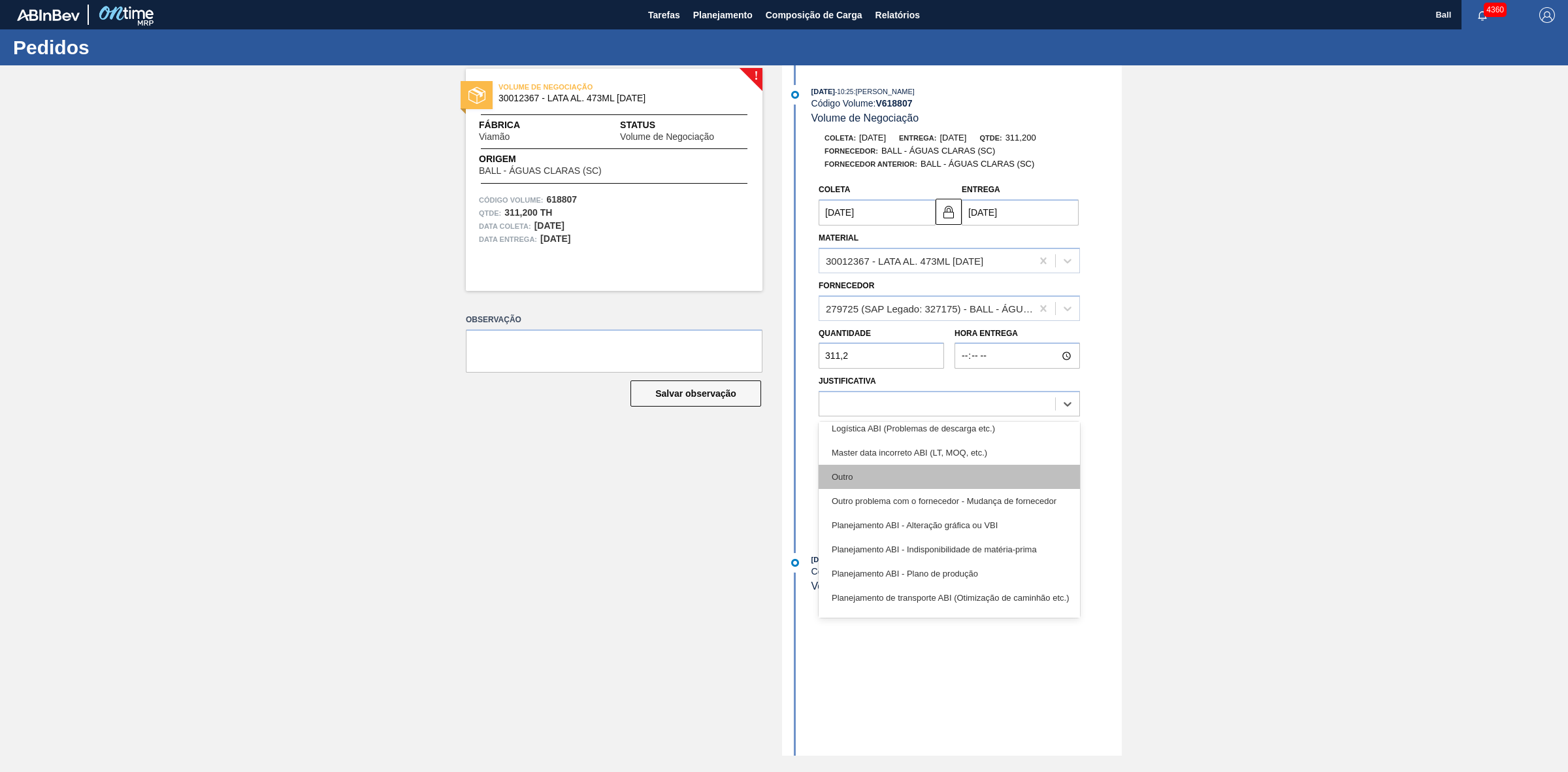
click at [860, 478] on div "Outro" at bounding box center [950, 476] width 261 height 24
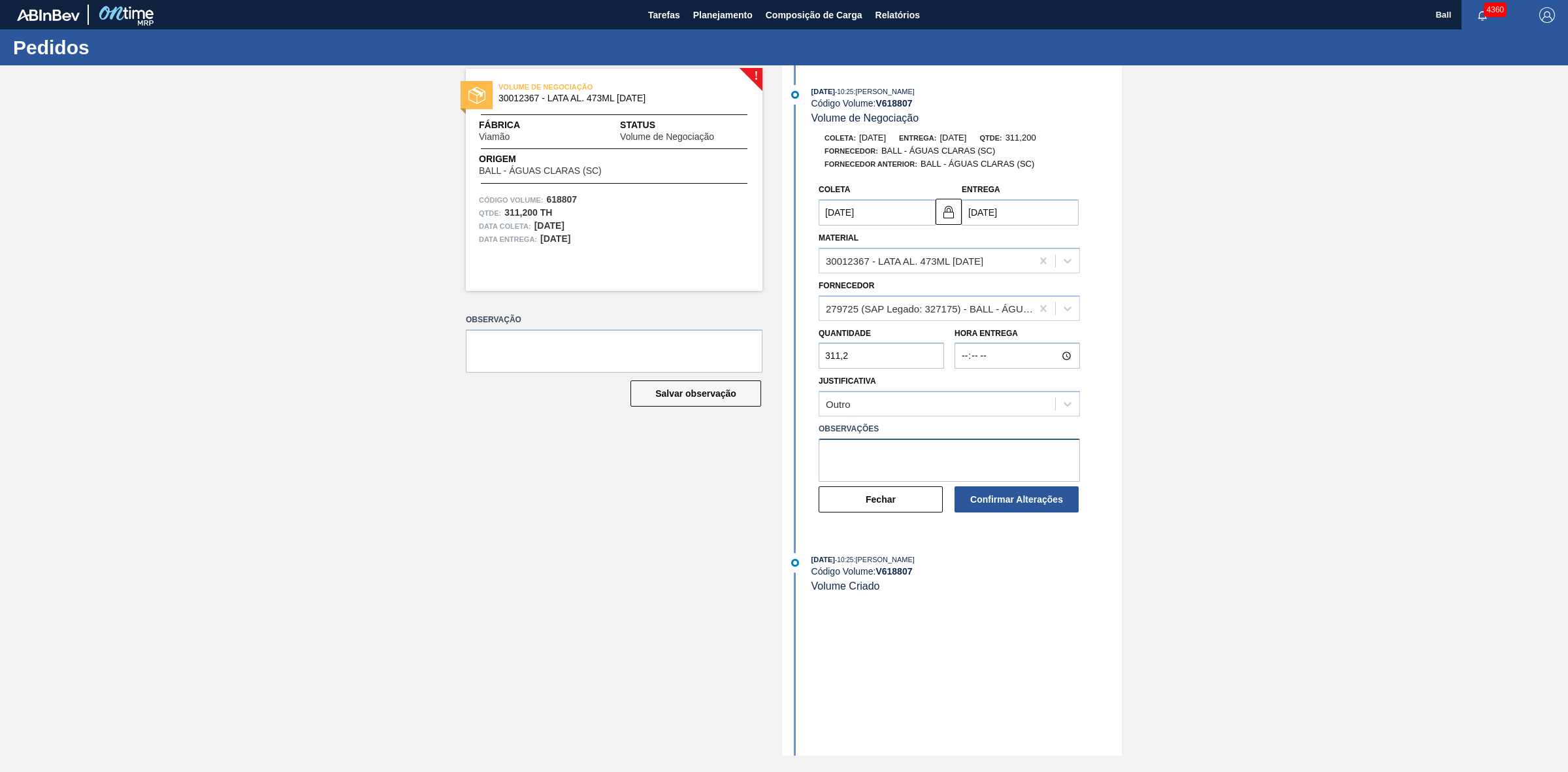
click at [895, 455] on textarea at bounding box center [950, 460] width 261 height 43
type textarea "a"
type textarea "OK PARA ALOCAÇÃO CONFORME SLA"
click at [1036, 498] on button "Confirmar Alterações" at bounding box center [1017, 499] width 124 height 26
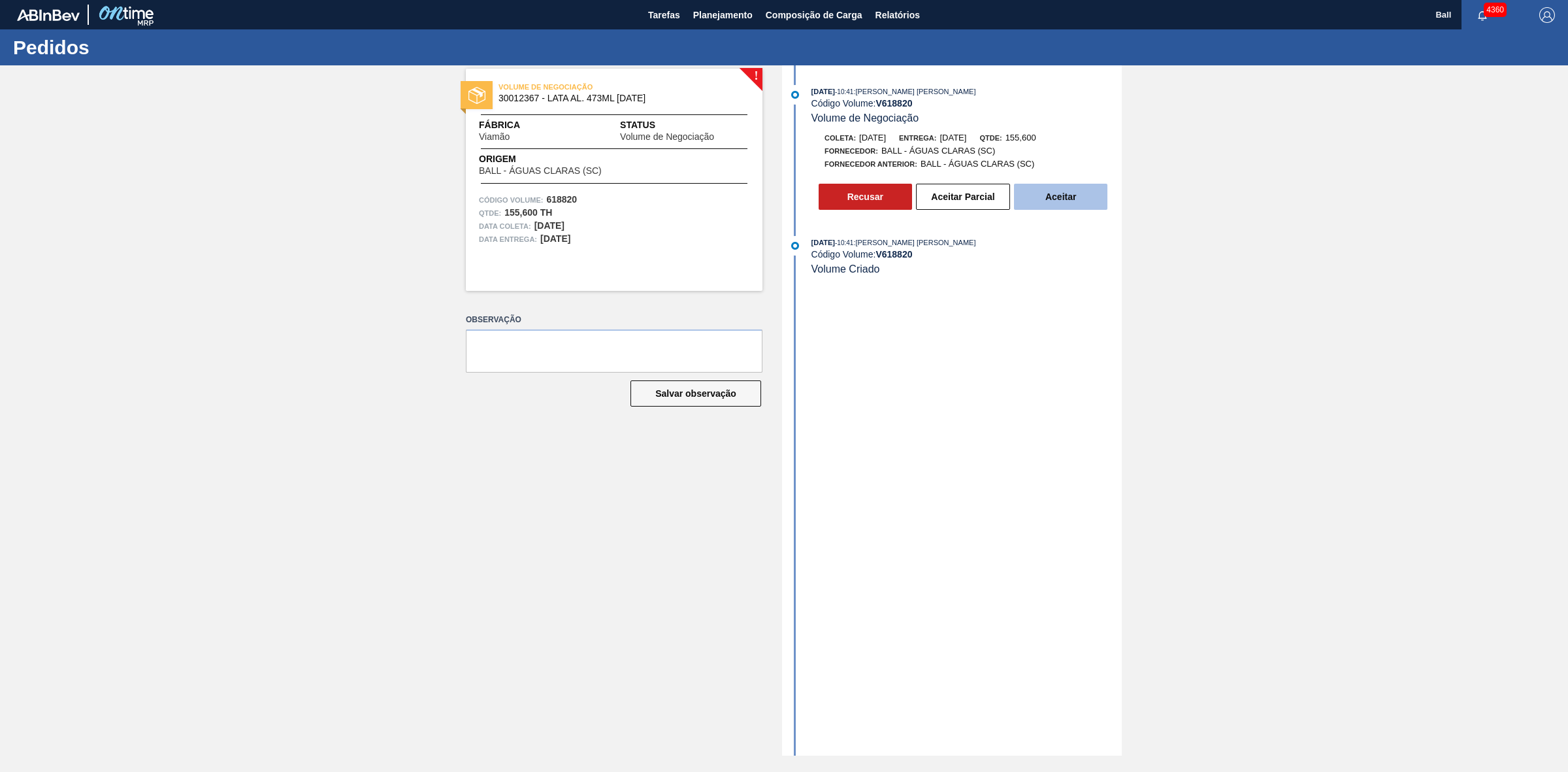
click at [1079, 200] on button "Aceitar" at bounding box center [1060, 197] width 93 height 26
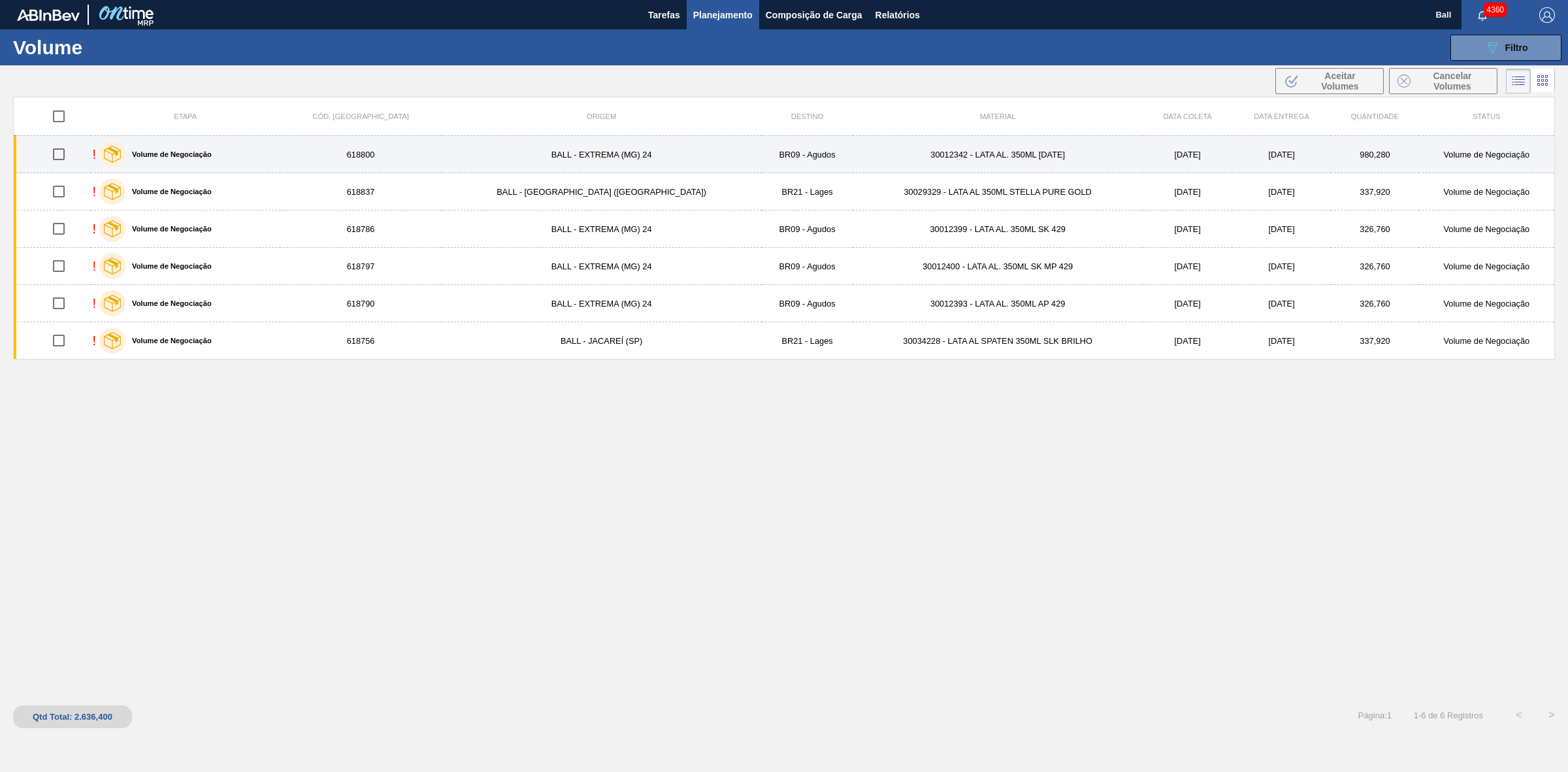
click at [603, 161] on td "BALL - EXTREMA (MG) 24" at bounding box center [601, 155] width 321 height 37
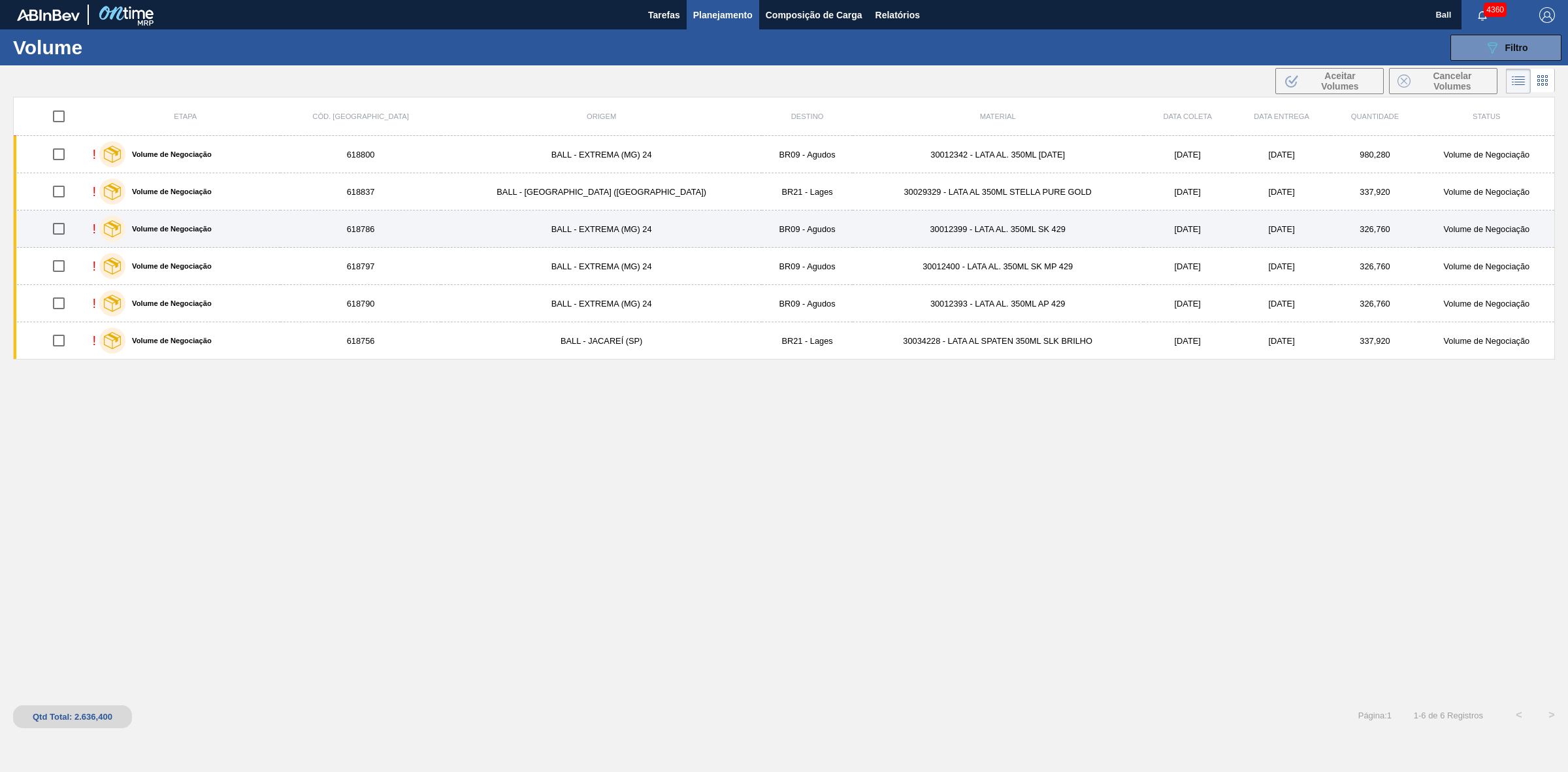
click at [612, 216] on td "BALL - EXTREMA (MG) 24" at bounding box center [601, 229] width 321 height 37
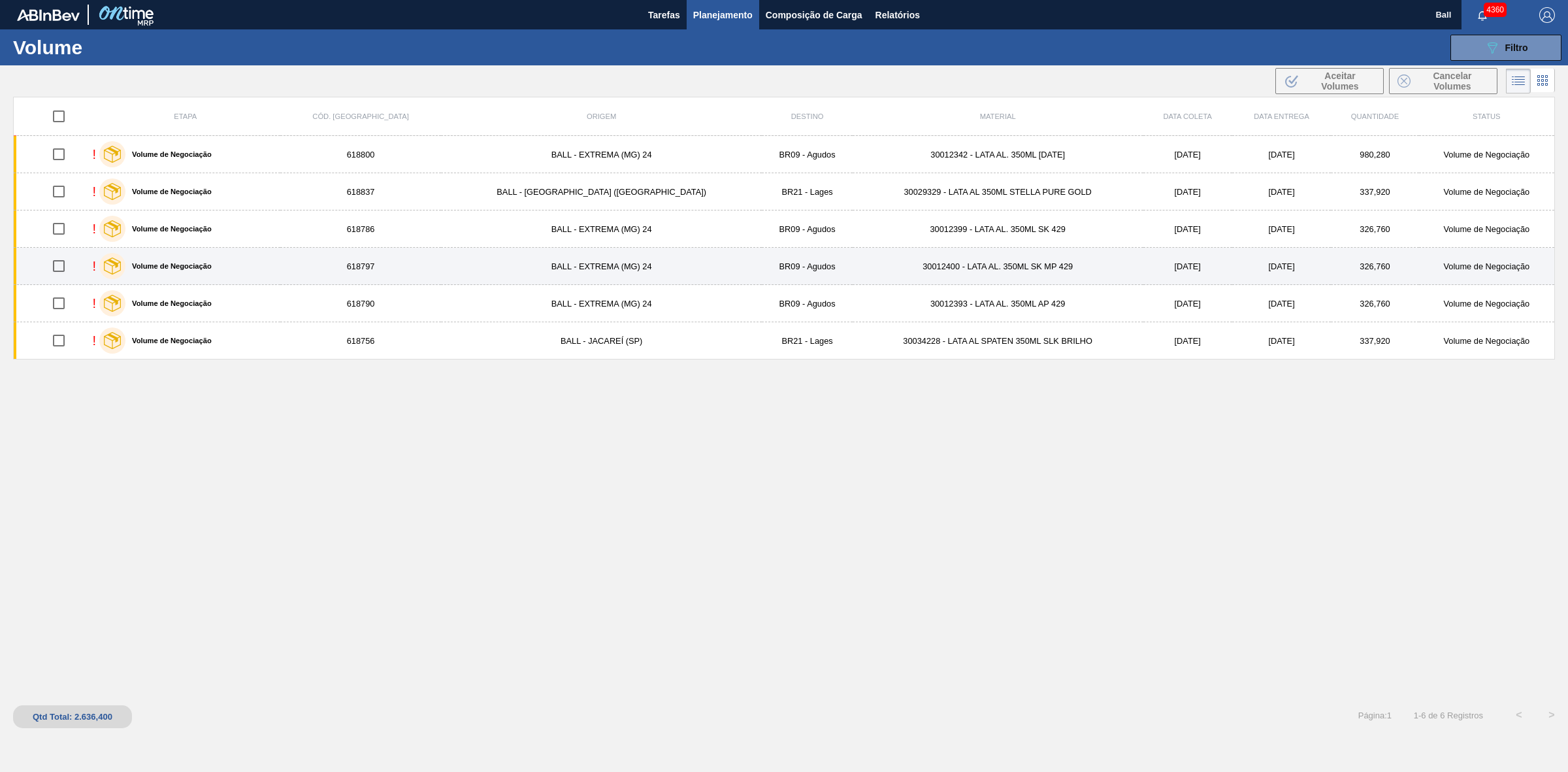
click at [609, 265] on td "BALL - EXTREMA (MG) 24" at bounding box center [601, 266] width 321 height 37
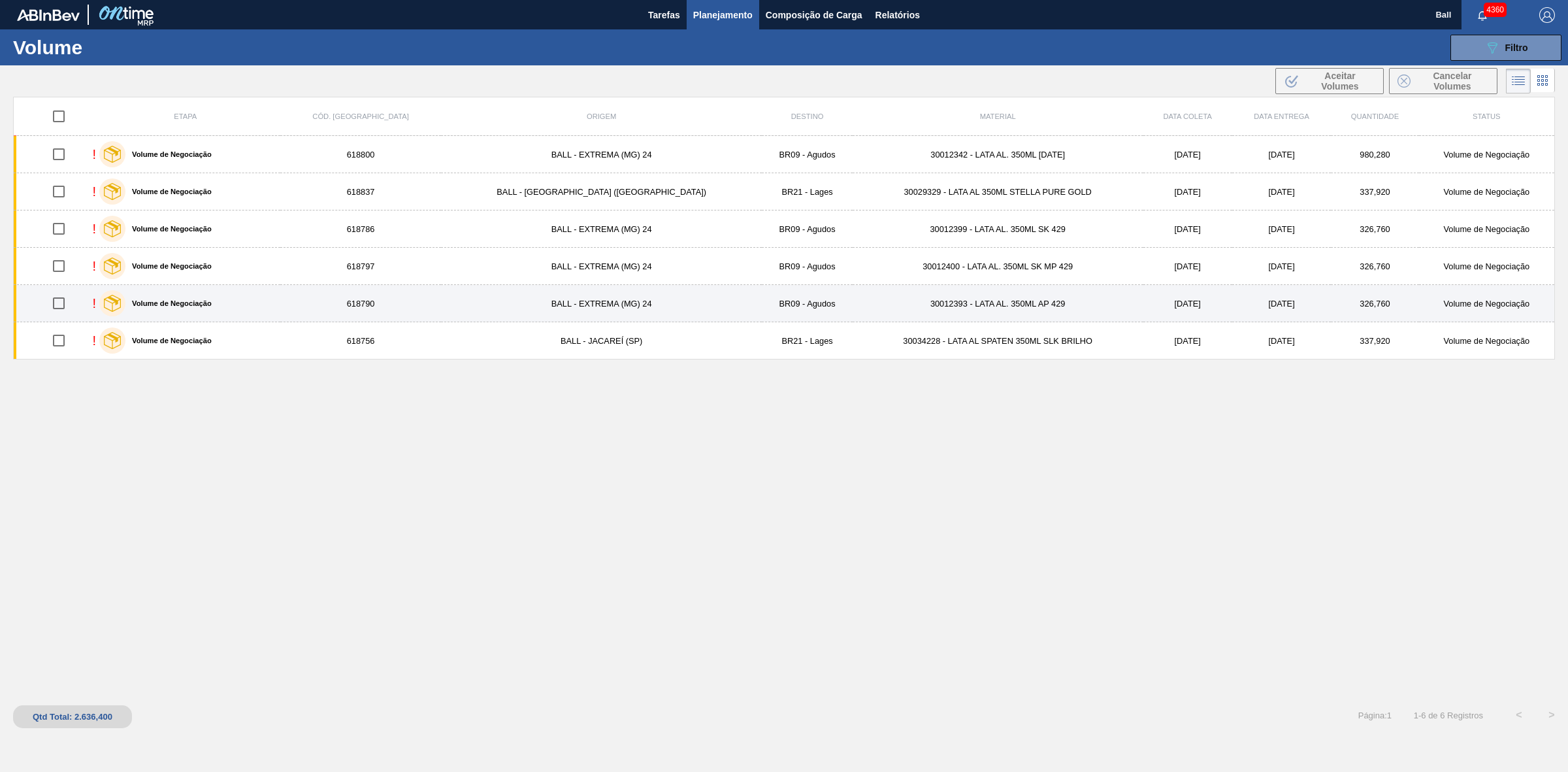
click at [605, 305] on td "BALL - EXTREMA (MG) 24" at bounding box center [601, 303] width 321 height 37
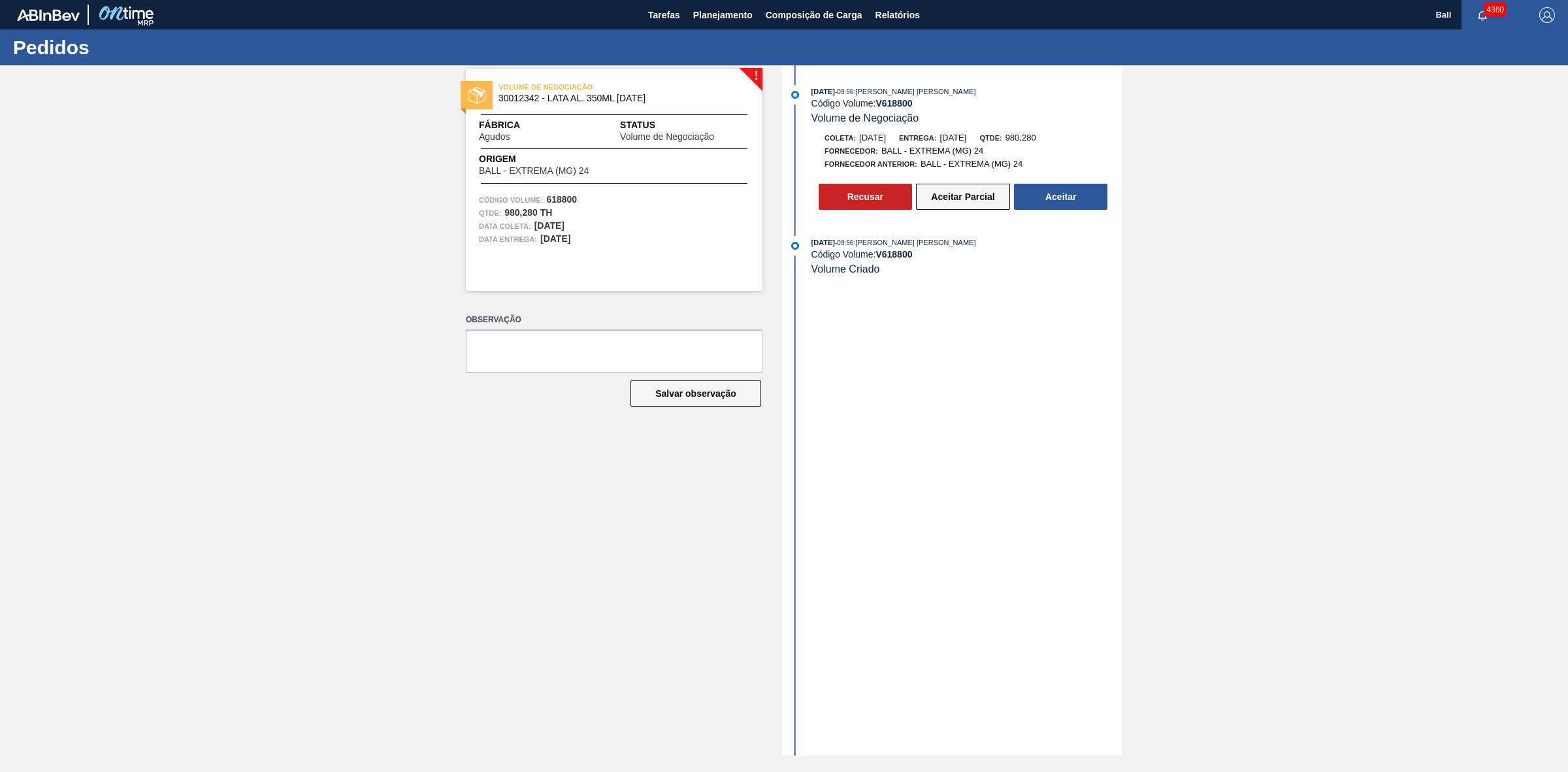
click at [940, 201] on button "Aceitar Parcial" at bounding box center [963, 197] width 94 height 26
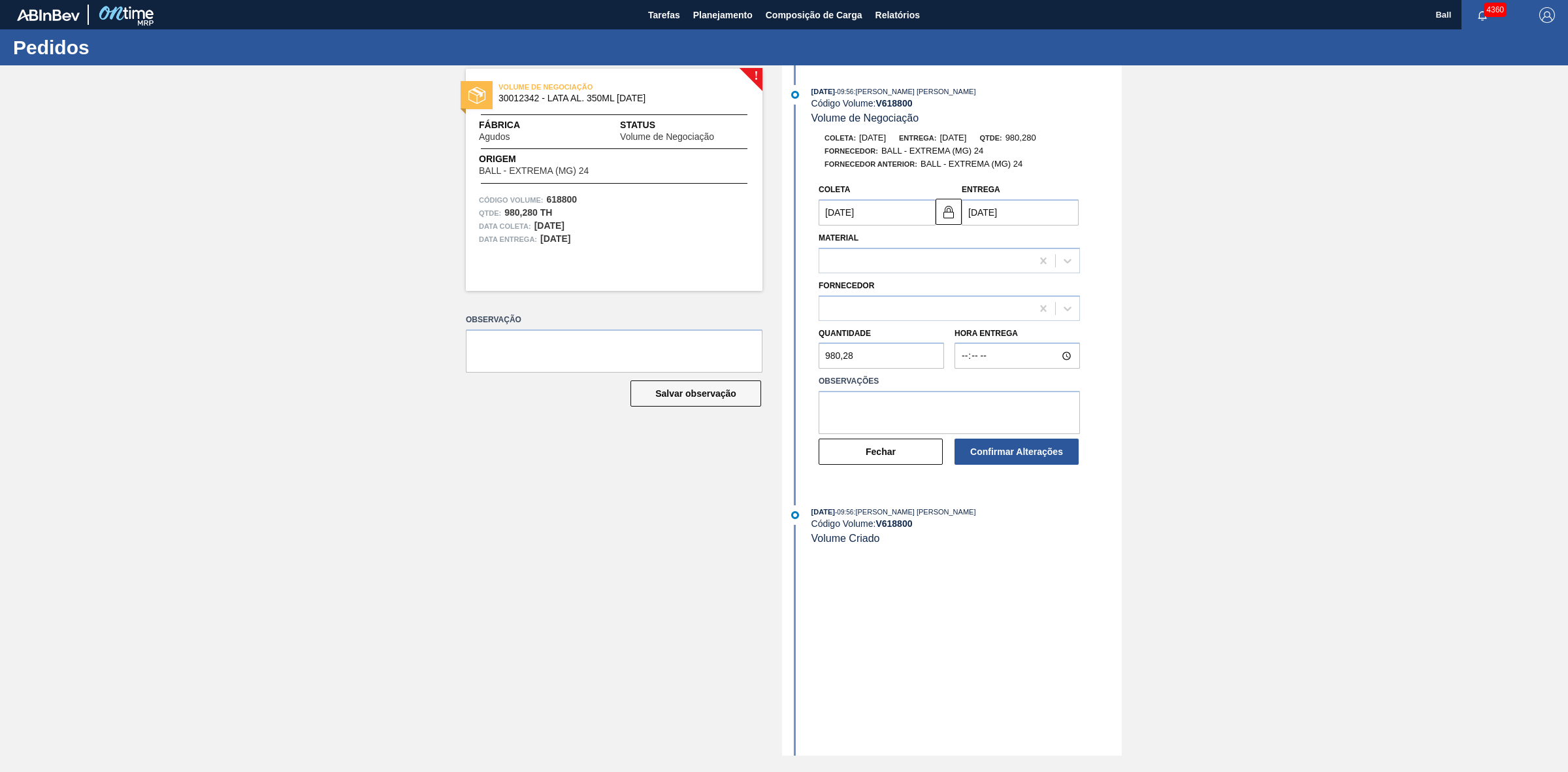
type input "[DATE]"
click at [1066, 308] on icon at bounding box center [1067, 308] width 13 height 13
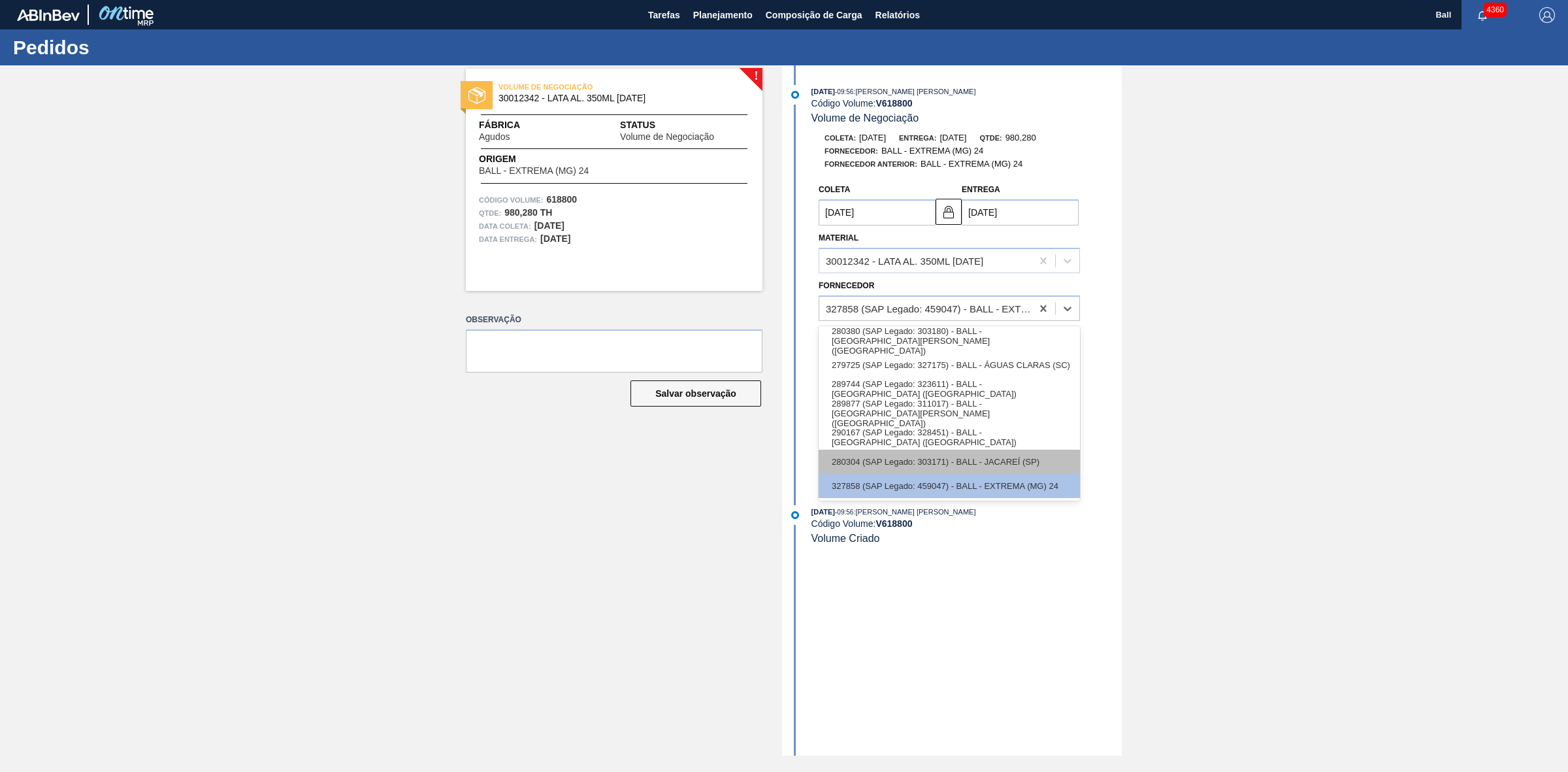
click at [1046, 454] on div "280304 (SAP Legado: 303171) - BALL - JACAREÍ (SP)" at bounding box center [950, 461] width 261 height 24
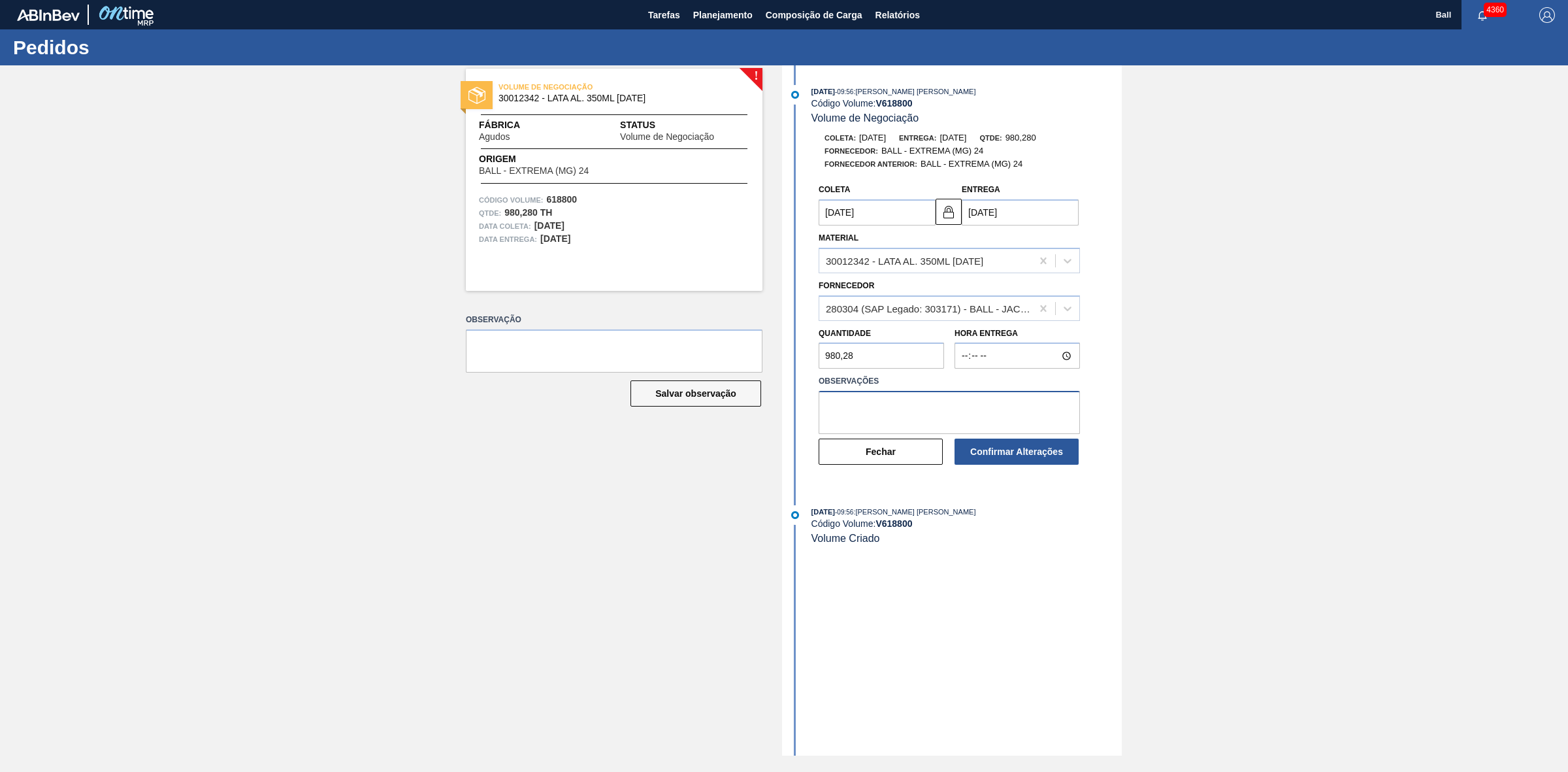
click at [976, 408] on textarea at bounding box center [950, 412] width 261 height 43
type textarea "o"
click at [896, 420] on textarea "OK PELO AG DE CAÇAPAVA - CUSTO AMBEV FORA DO SLA" at bounding box center [950, 412] width 261 height 43
type textarea "OK PELO AG DE CAÇAPAVA - CUSTO AMBEV FORA DO SLA"
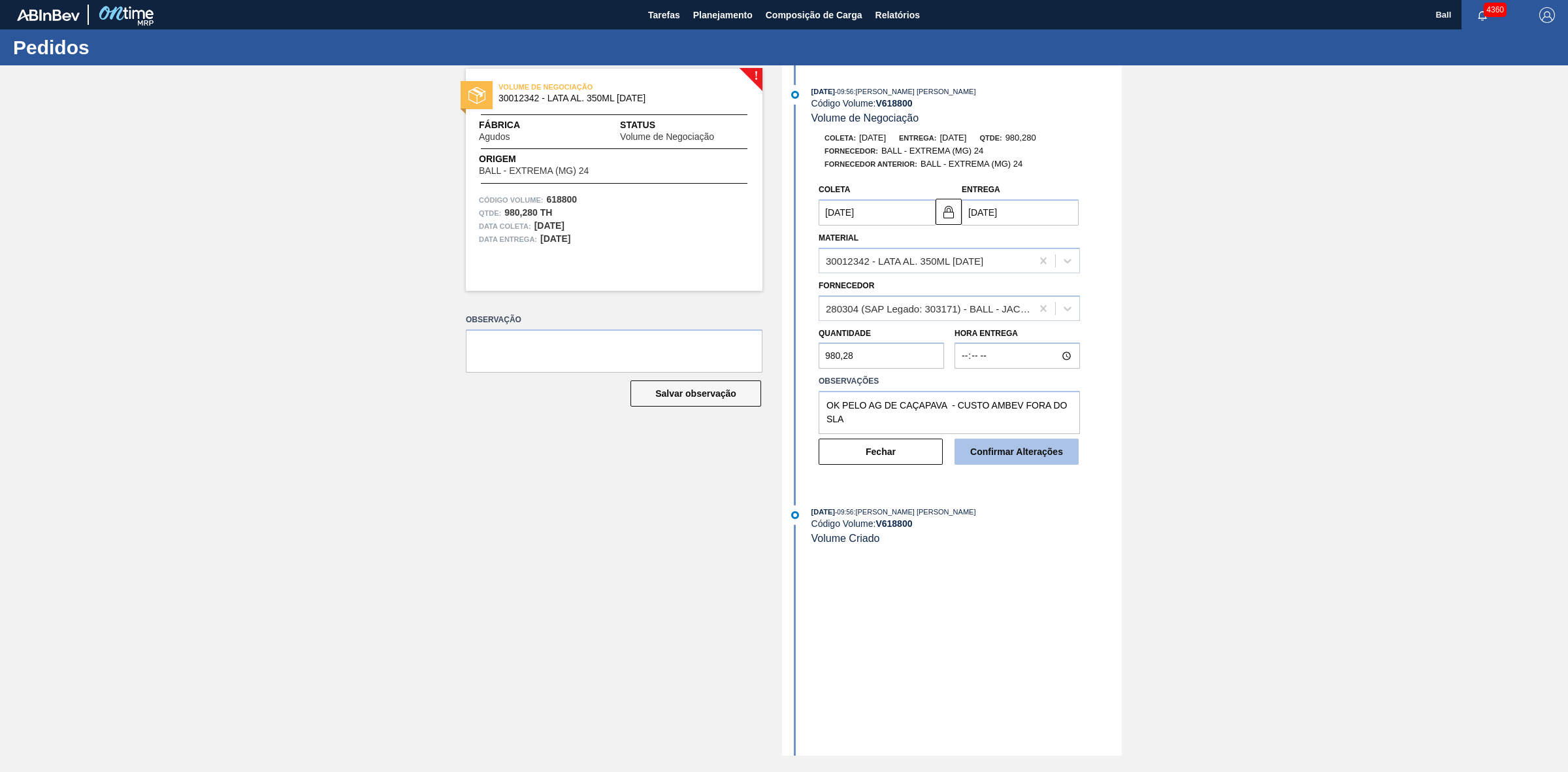
click at [1023, 461] on button "Confirmar Alterações" at bounding box center [1017, 451] width 124 height 26
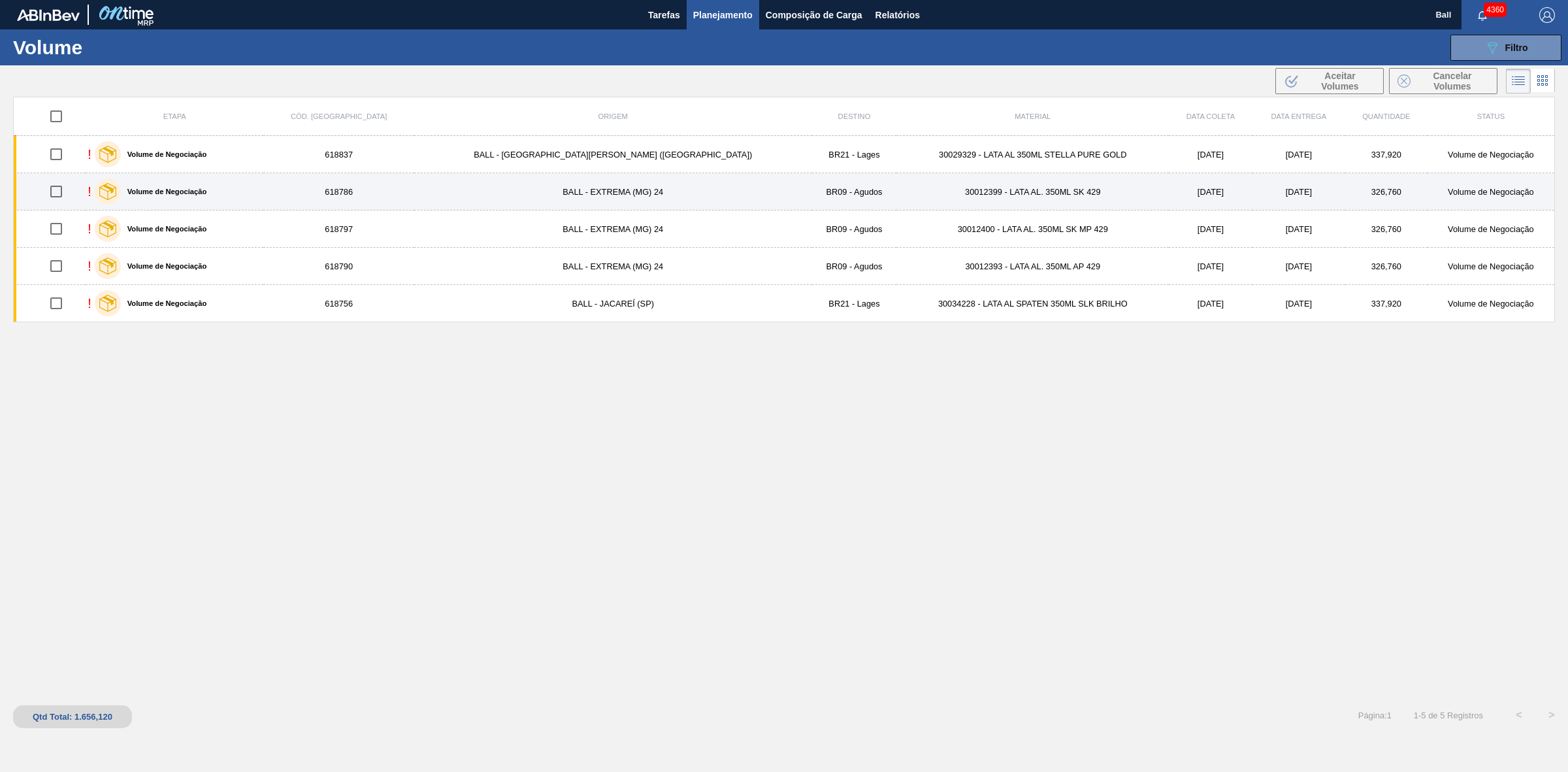
click at [66, 191] on input "checkbox" at bounding box center [56, 191] width 28 height 28
checkbox input "true"
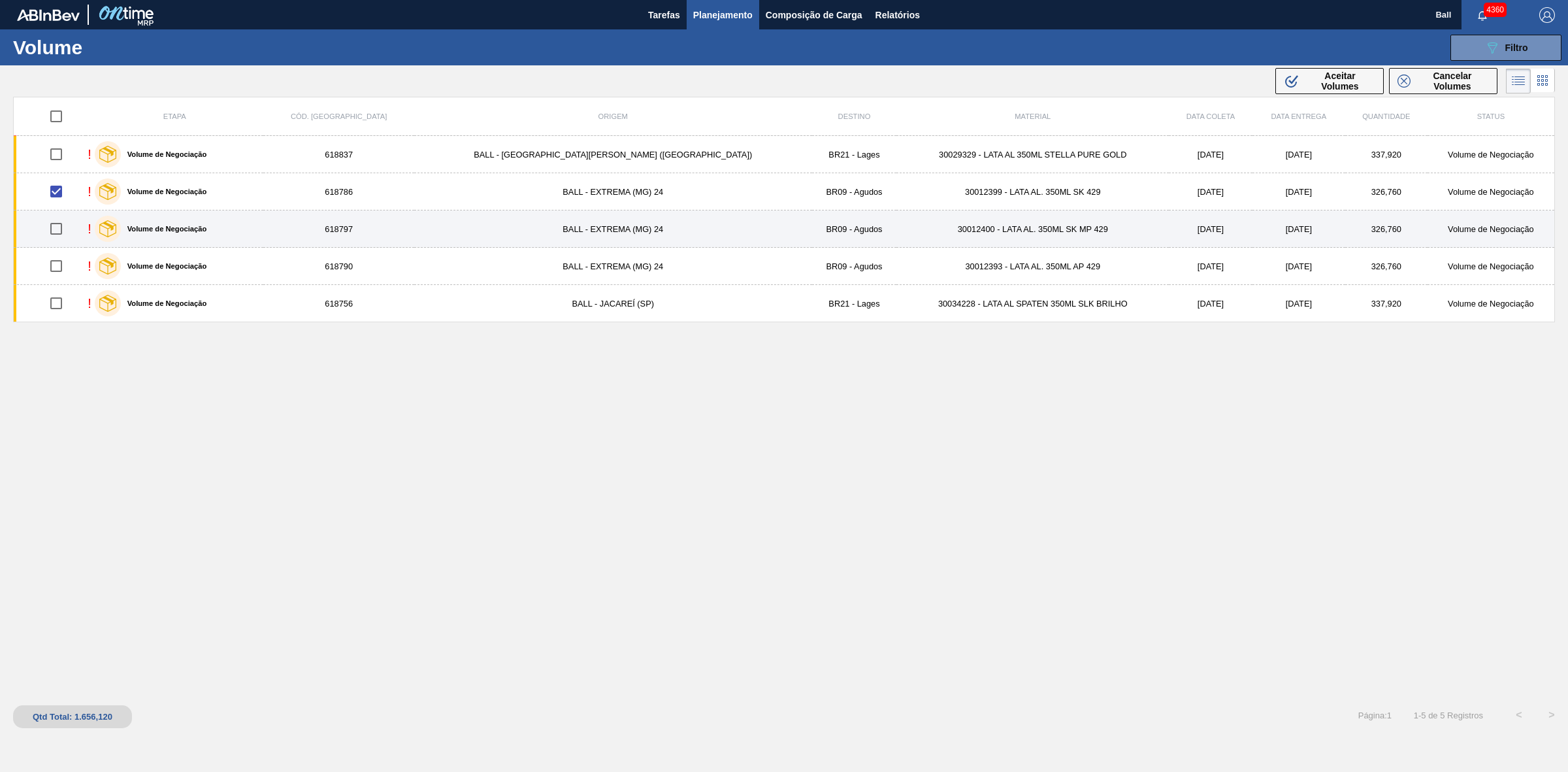
click at [66, 231] on input "checkbox" at bounding box center [56, 229] width 28 height 28
checkbox input "true"
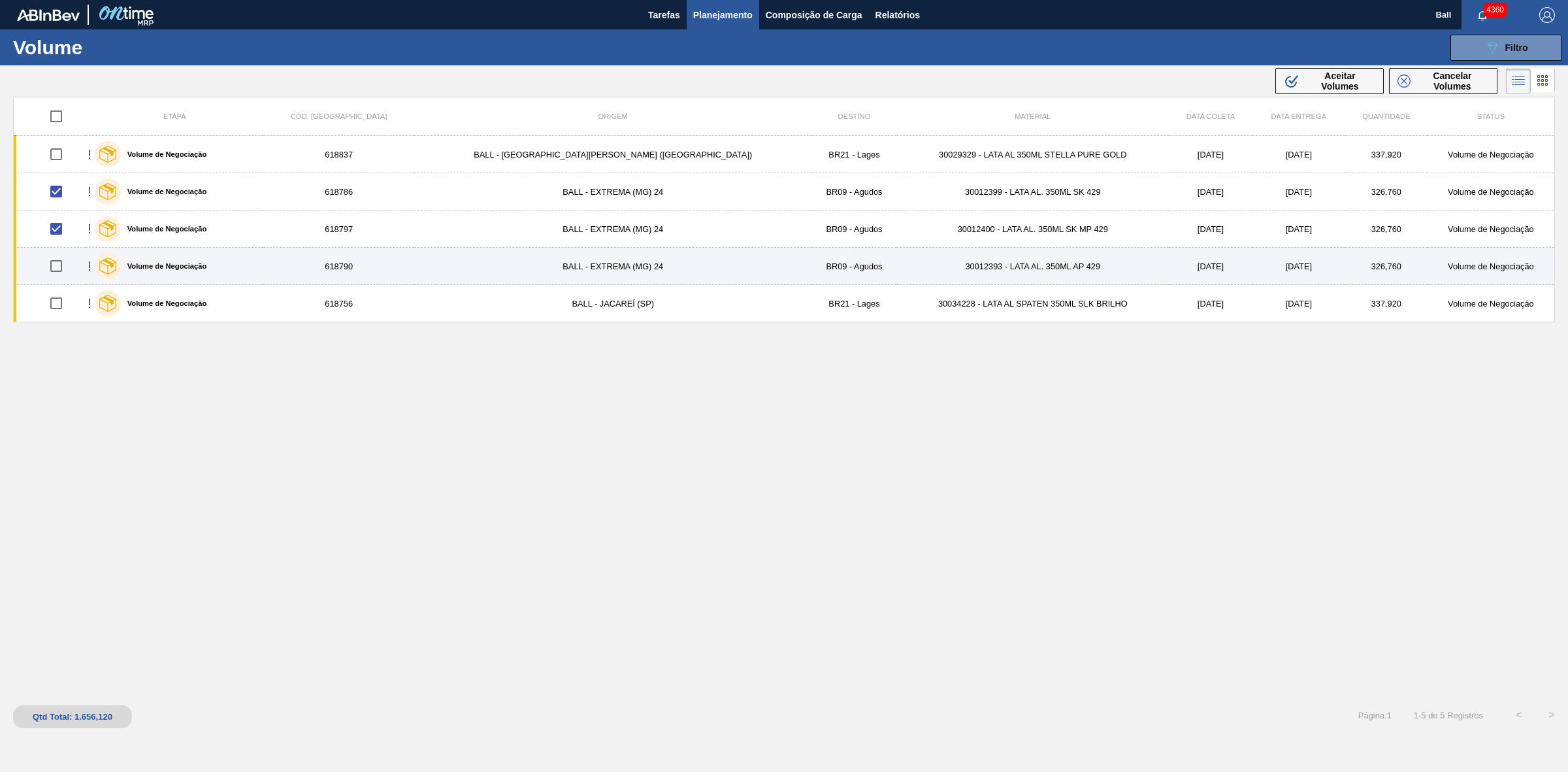
click at [69, 260] on input "checkbox" at bounding box center [56, 266] width 28 height 28
checkbox input "true"
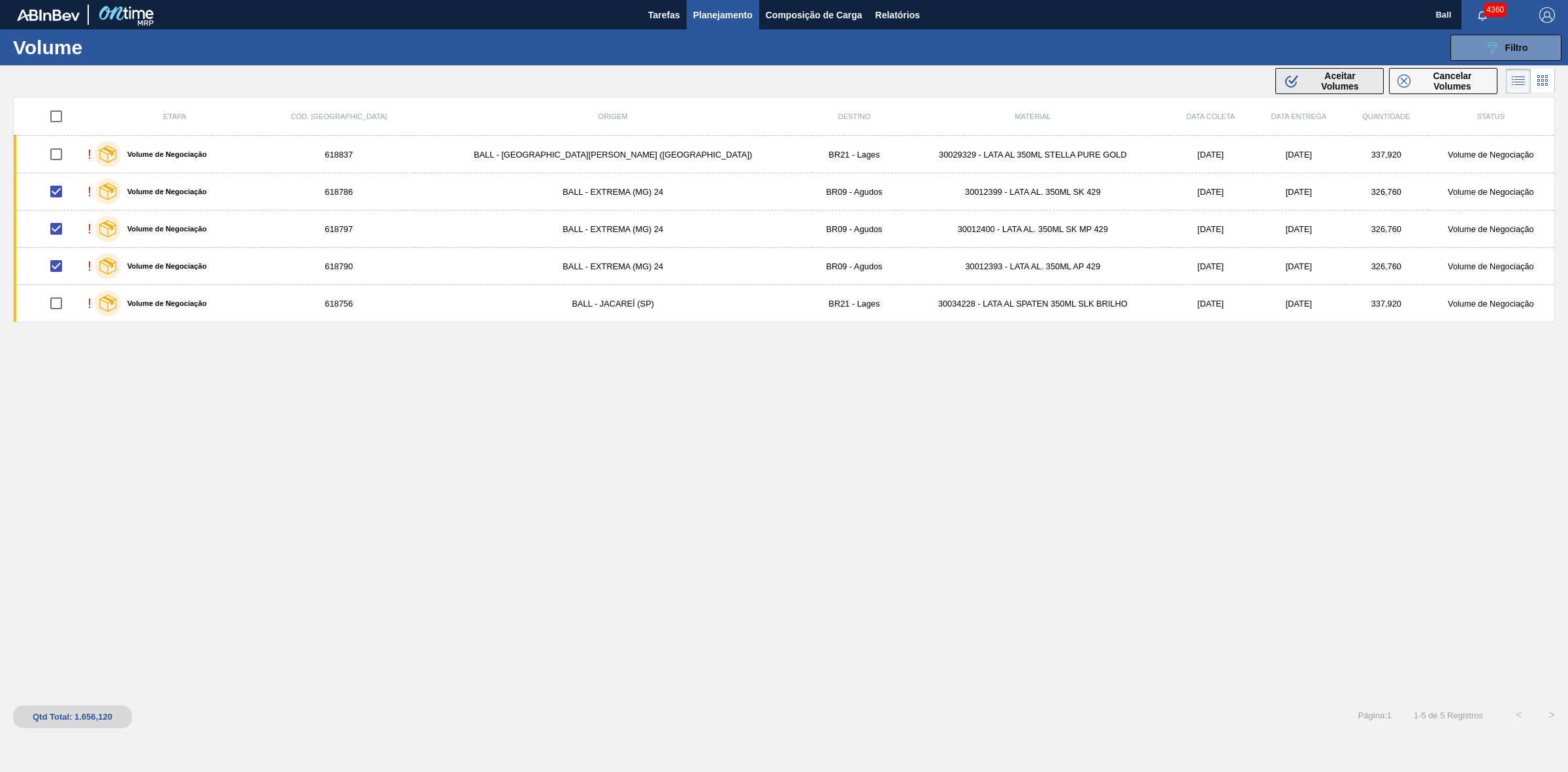
click at [1328, 85] on span "Aceitar Volumes" at bounding box center [1340, 81] width 70 height 21
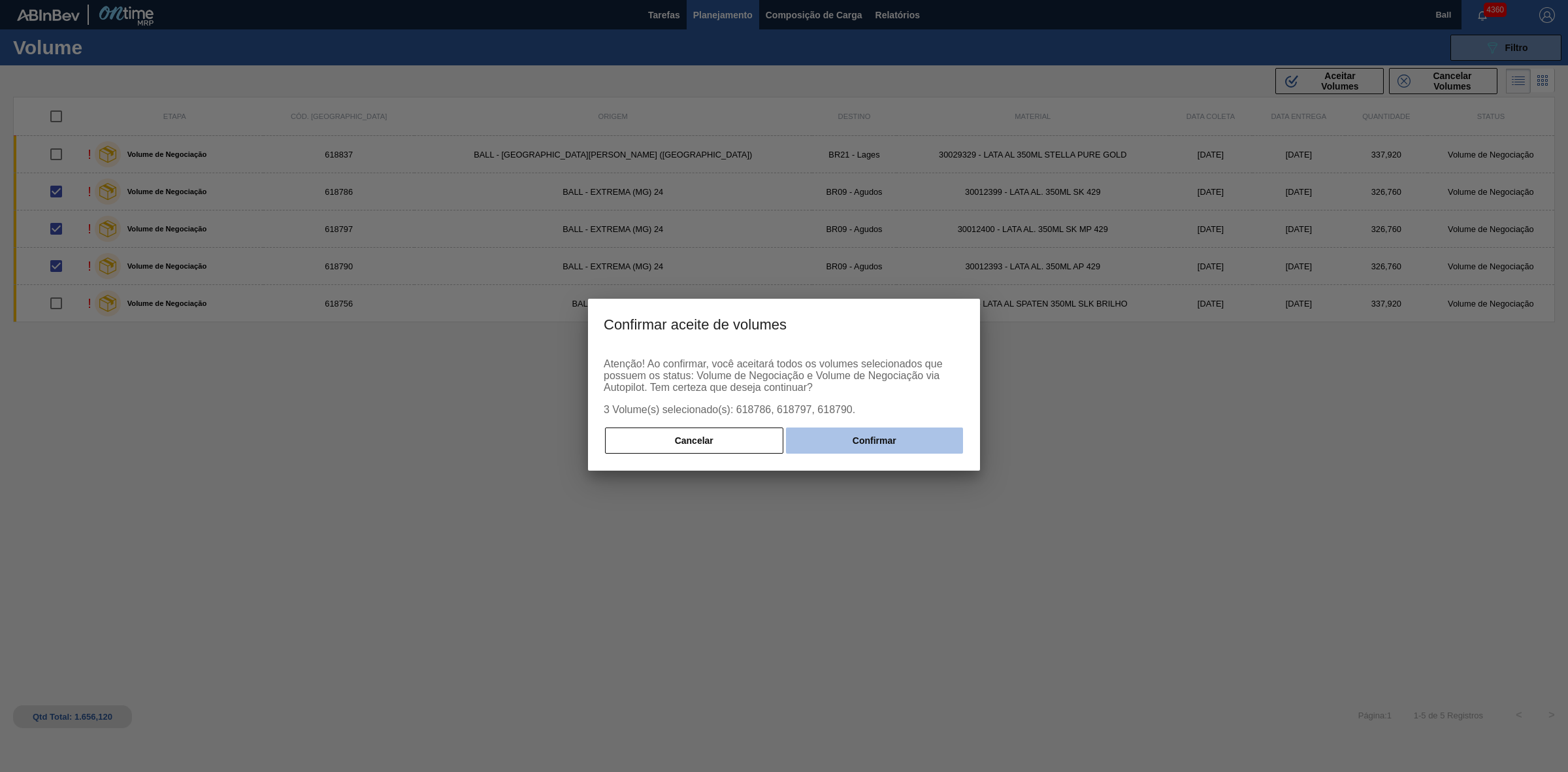
click at [896, 439] on button "Confirmar" at bounding box center [874, 440] width 177 height 26
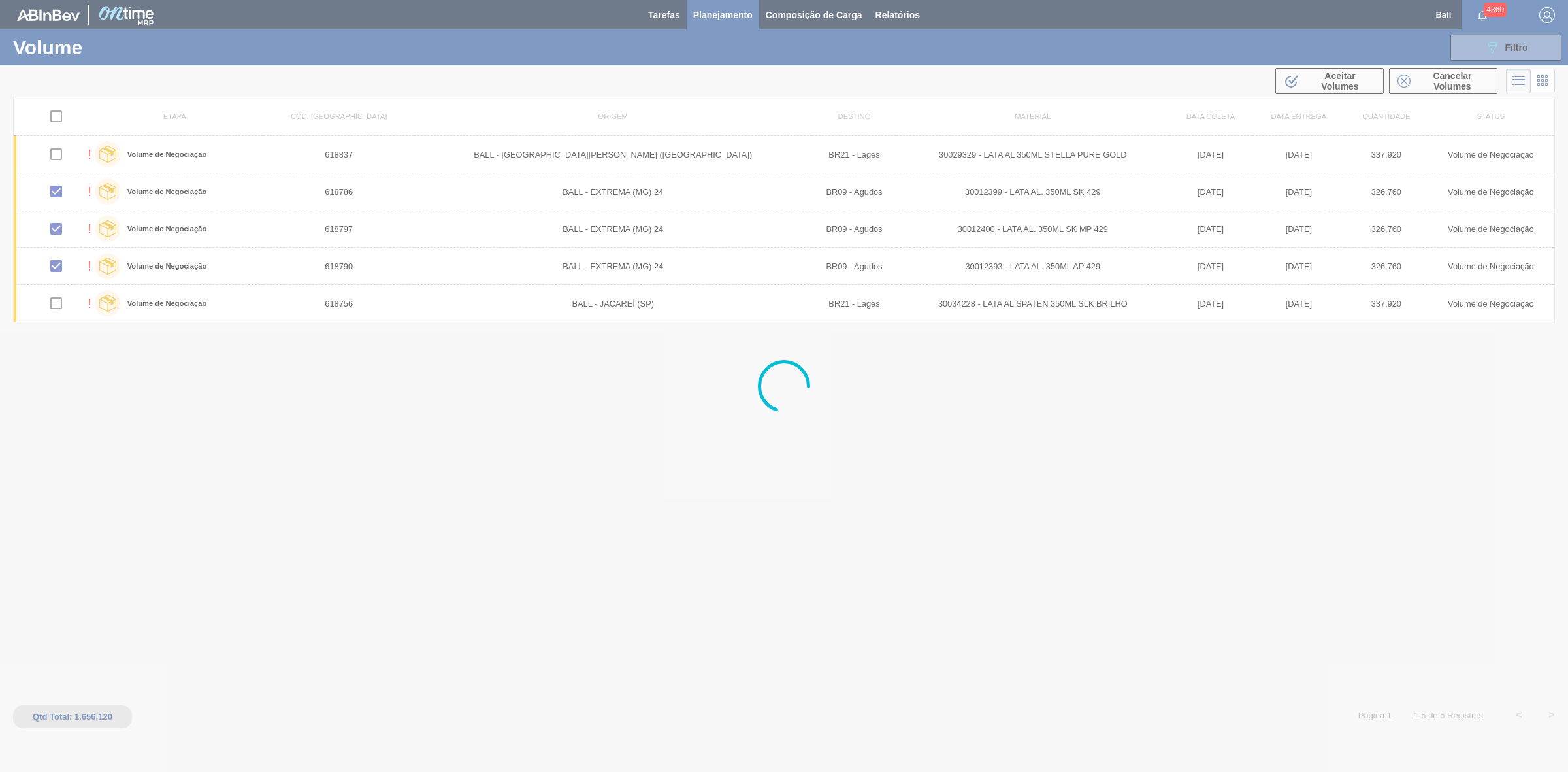
checkbox input "false"
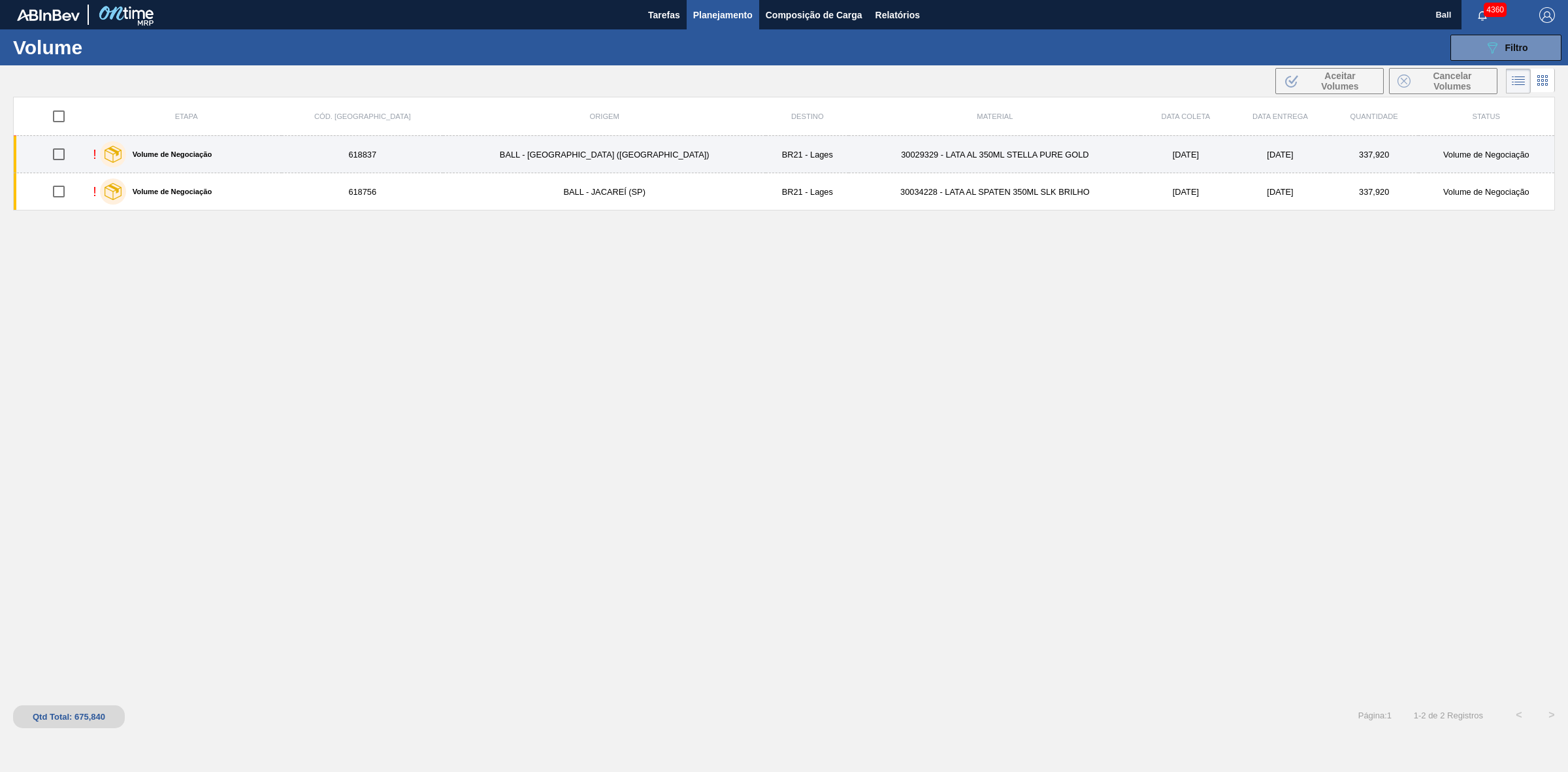
click at [280, 152] on div "! Volume de Negociação" at bounding box center [186, 153] width 187 height 32
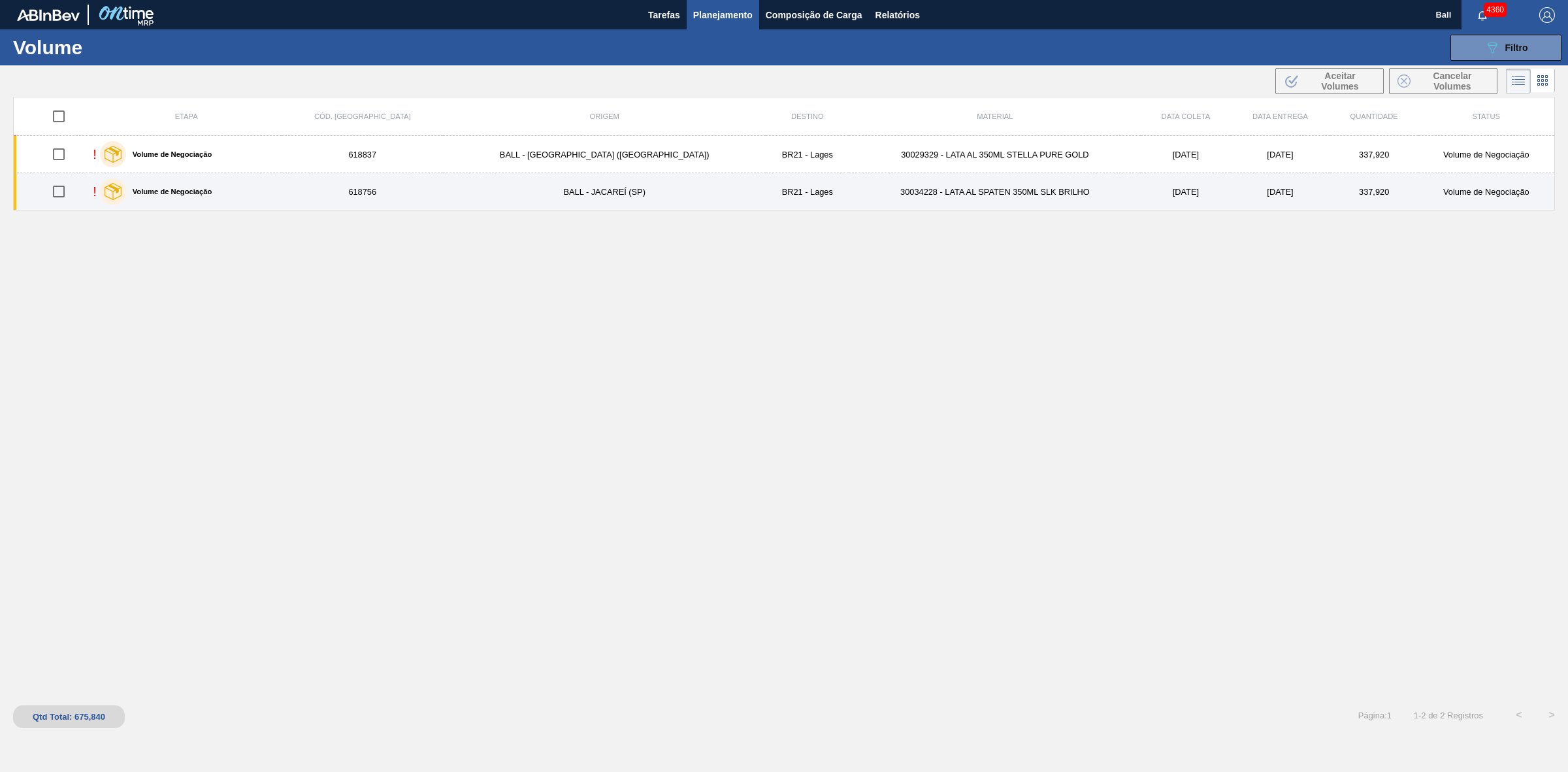
click at [280, 198] on div "! Volume de Negociação" at bounding box center [186, 191] width 187 height 32
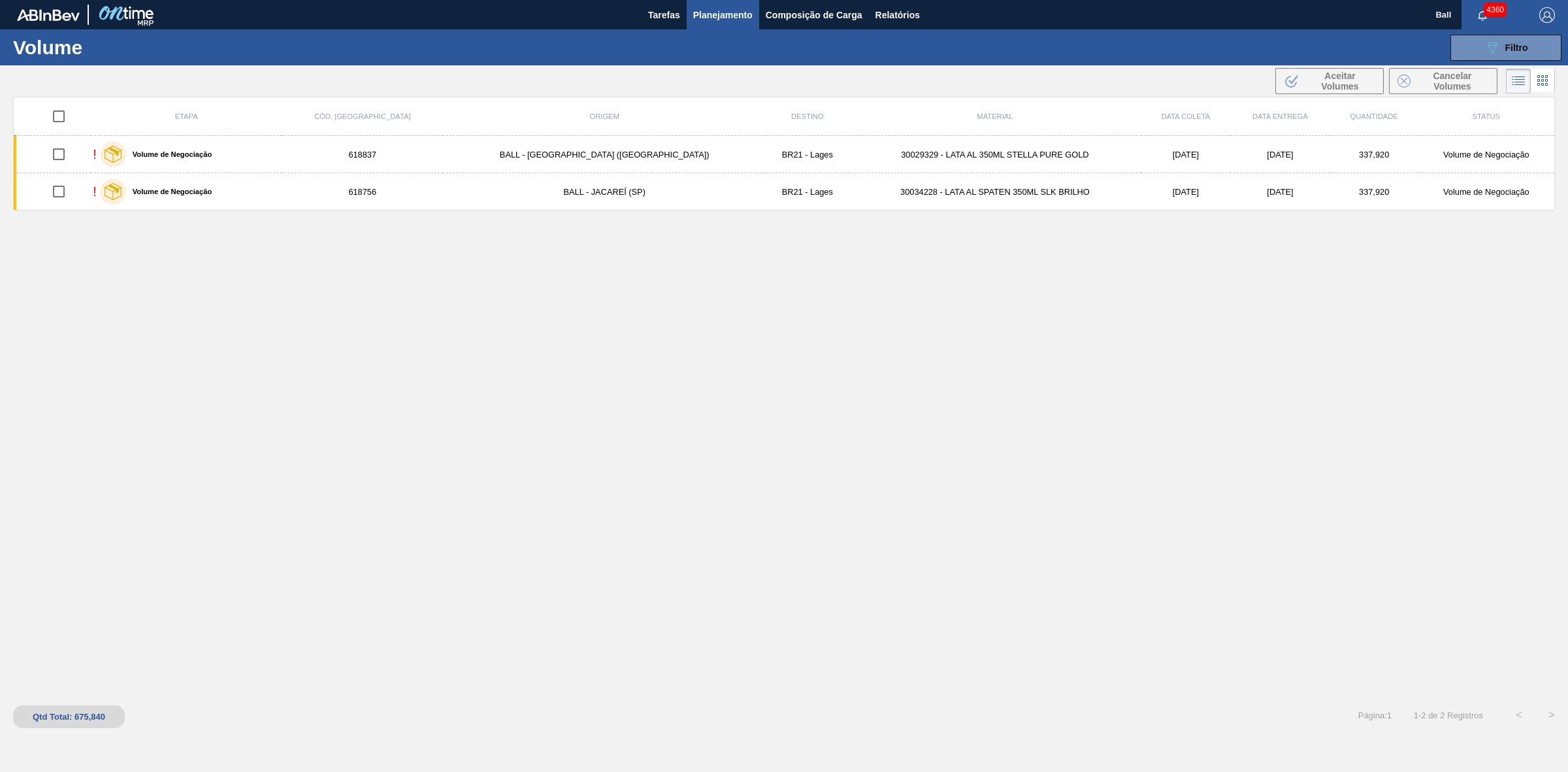
click at [576, 299] on div "Etapa Cód. Pedido Origem Destino Material Data coleta Data entrega Quantidade S…" at bounding box center [784, 397] width 1542 height 602
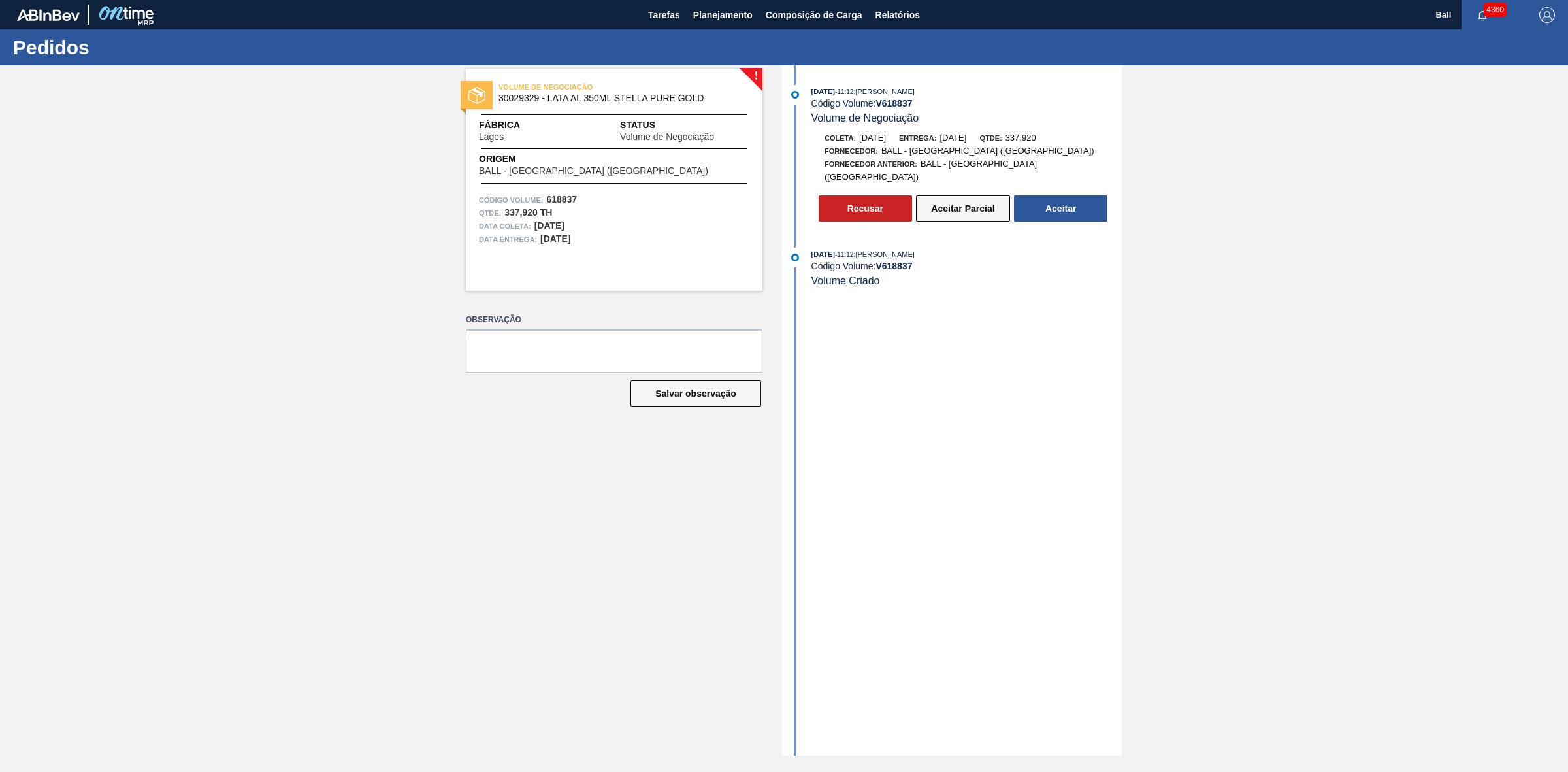
click at [958, 199] on button "Aceitar Parcial" at bounding box center [963, 209] width 94 height 26
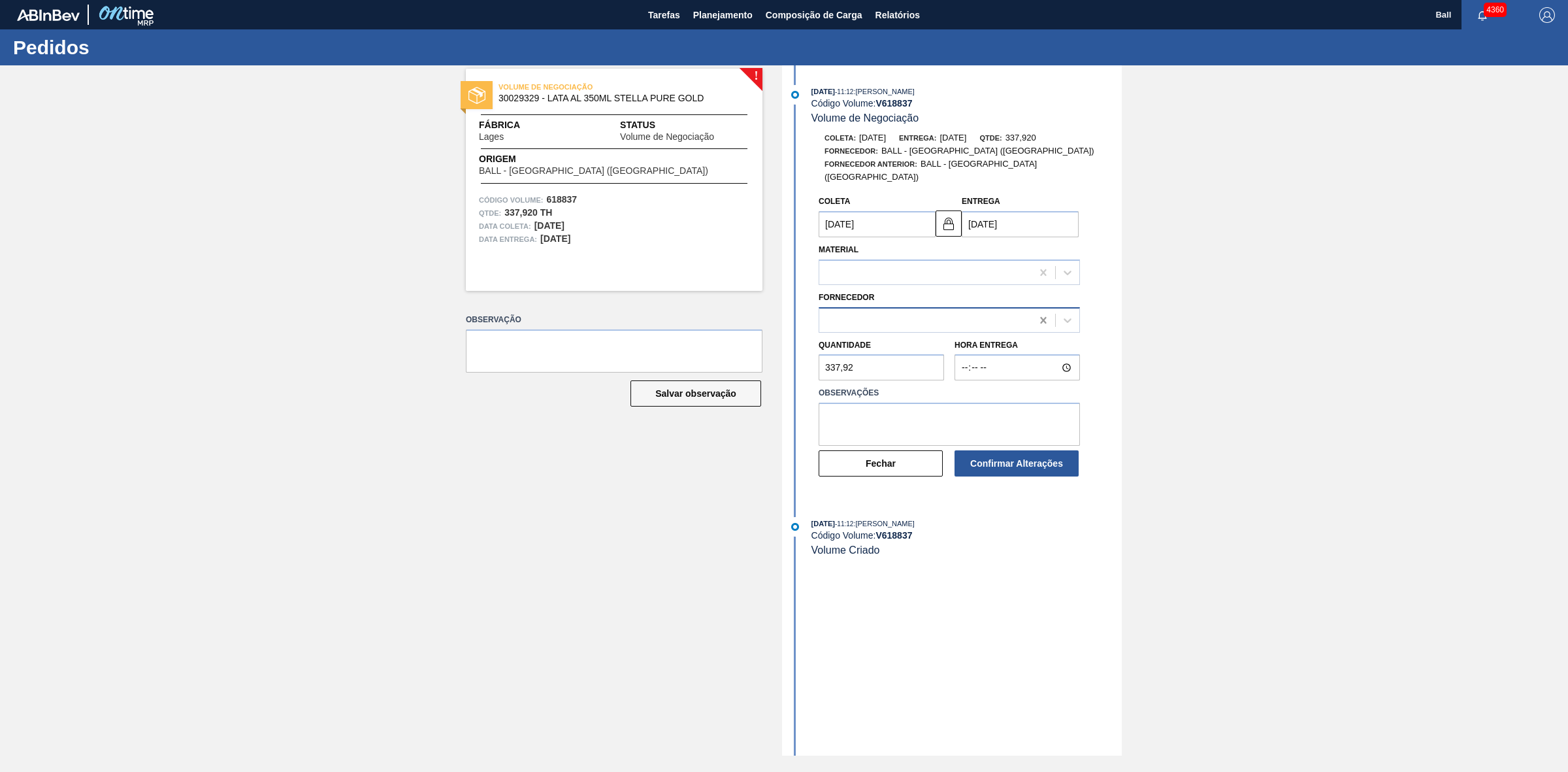
type input "28/08/2025"
click at [1014, 315] on div "289877 (SAP Legado: 311017) - BALL - [GEOGRAPHIC_DATA] ([GEOGRAPHIC_DATA])" at bounding box center [929, 320] width 207 height 11
click at [871, 406] on textarea at bounding box center [950, 424] width 261 height 43
click at [867, 460] on button "Fechar" at bounding box center [881, 463] width 124 height 26
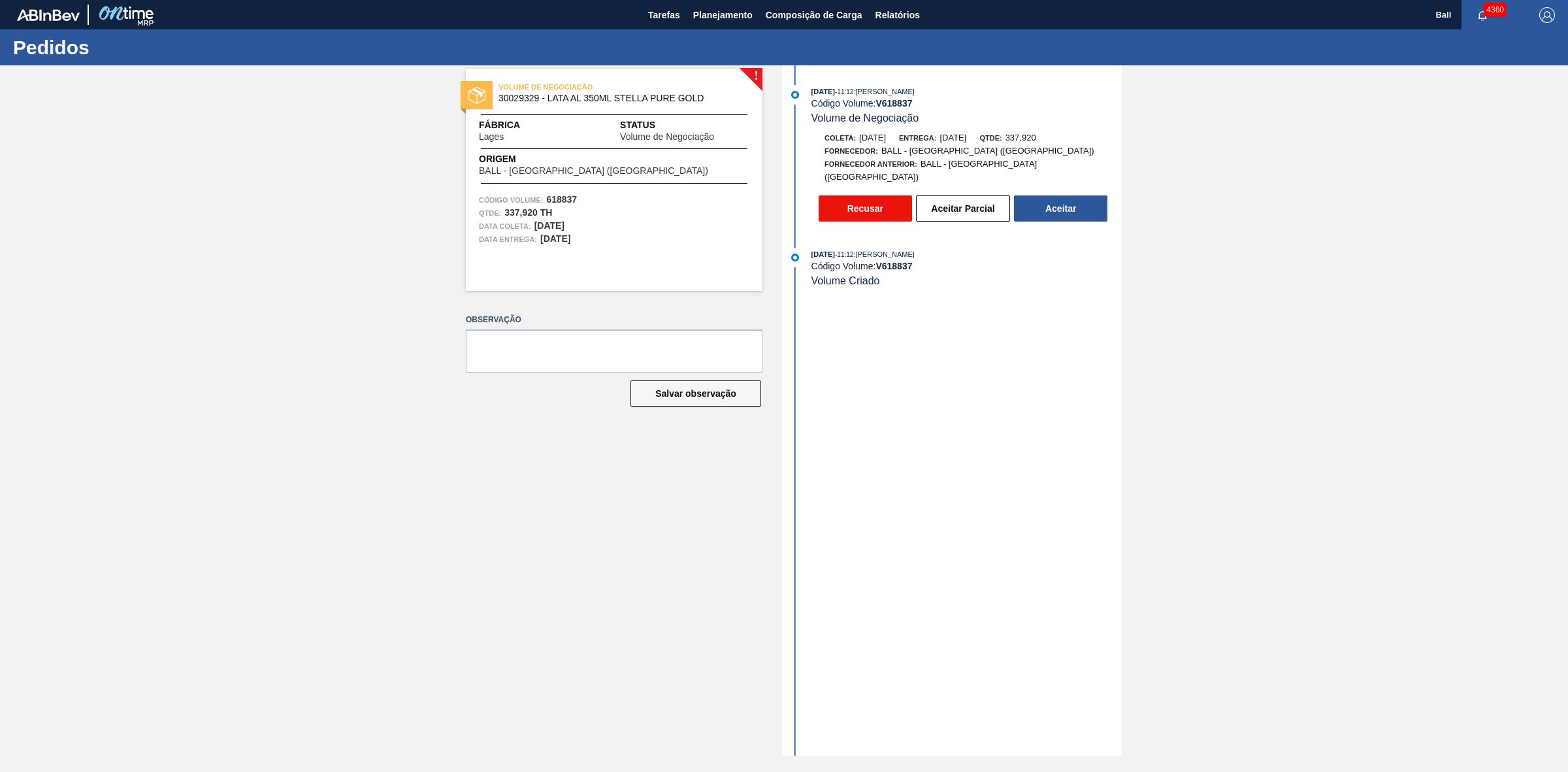
click at [867, 205] on button "Recusar" at bounding box center [865, 209] width 93 height 26
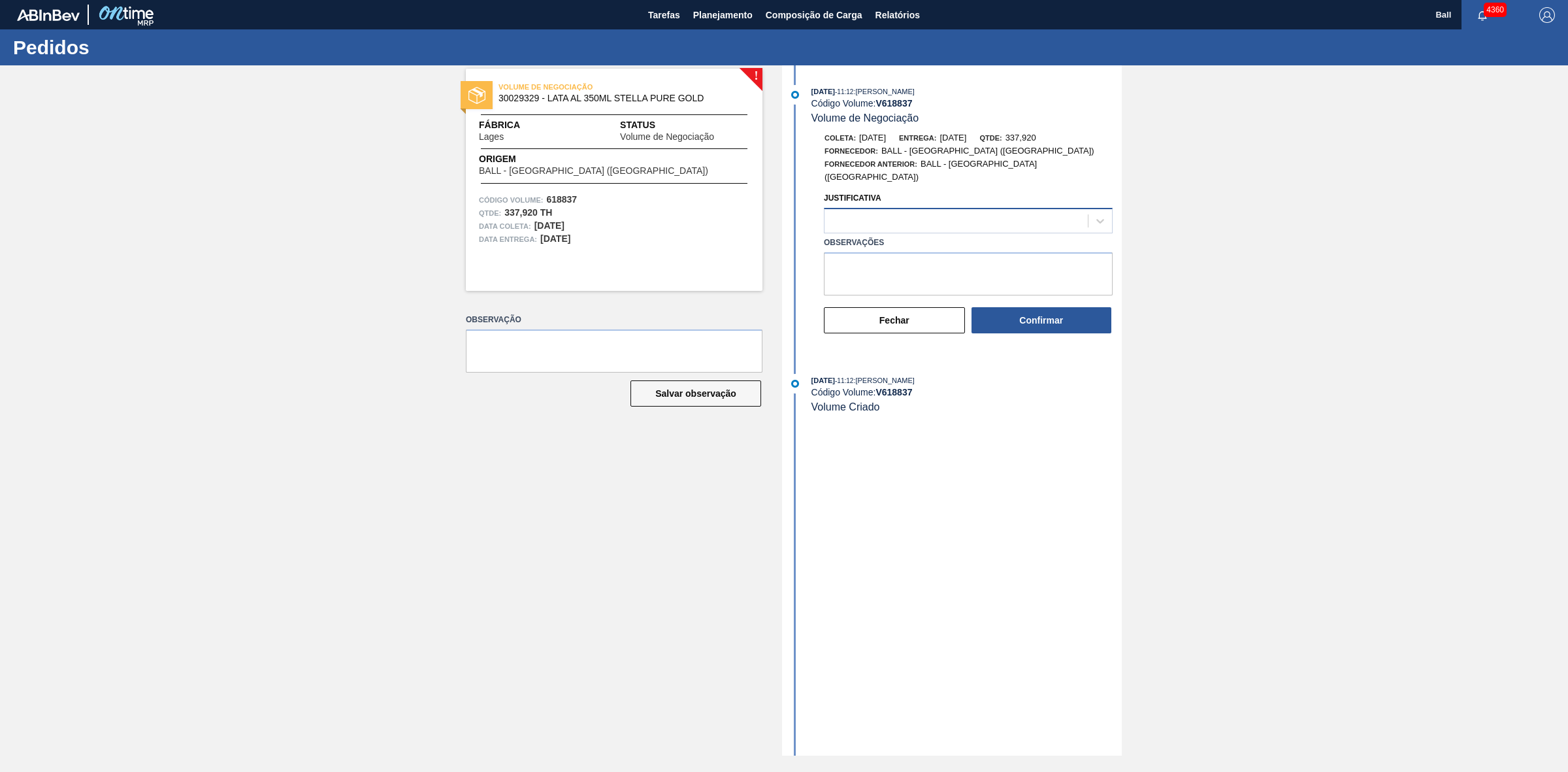
click at [889, 211] on div at bounding box center [956, 220] width 263 height 19
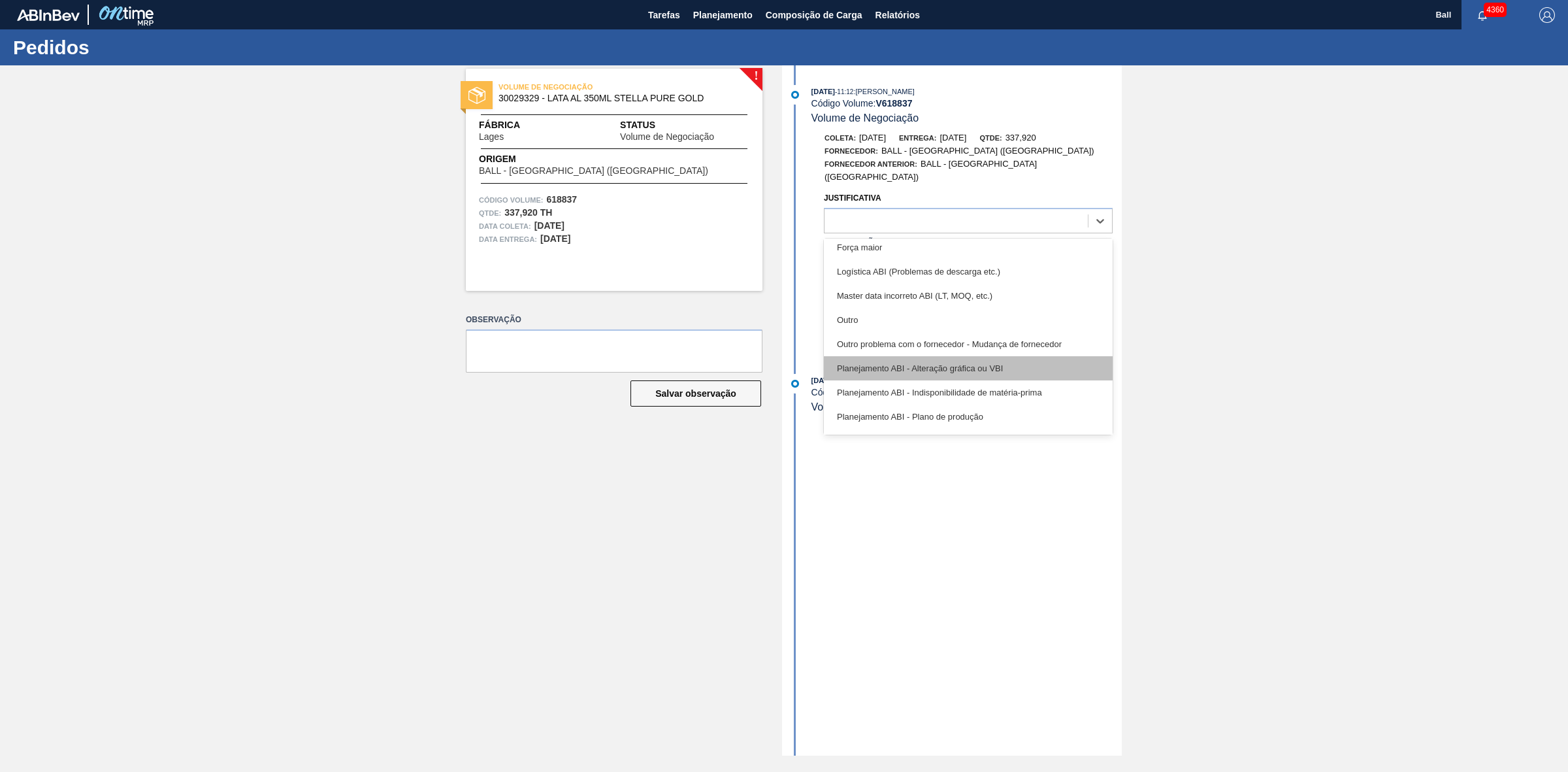
scroll to position [82, 0]
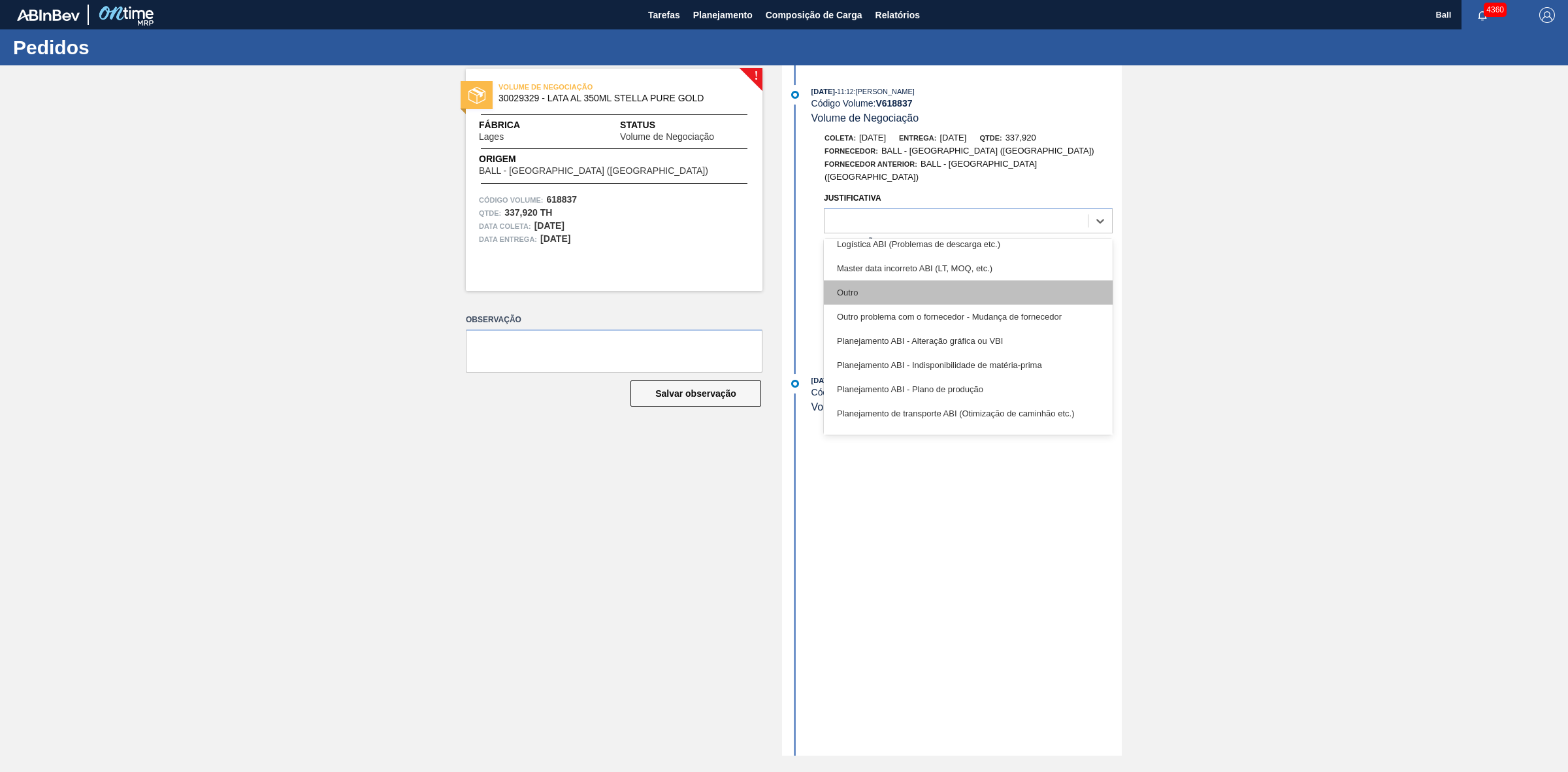
click at [909, 289] on div "Outro" at bounding box center [968, 292] width 289 height 24
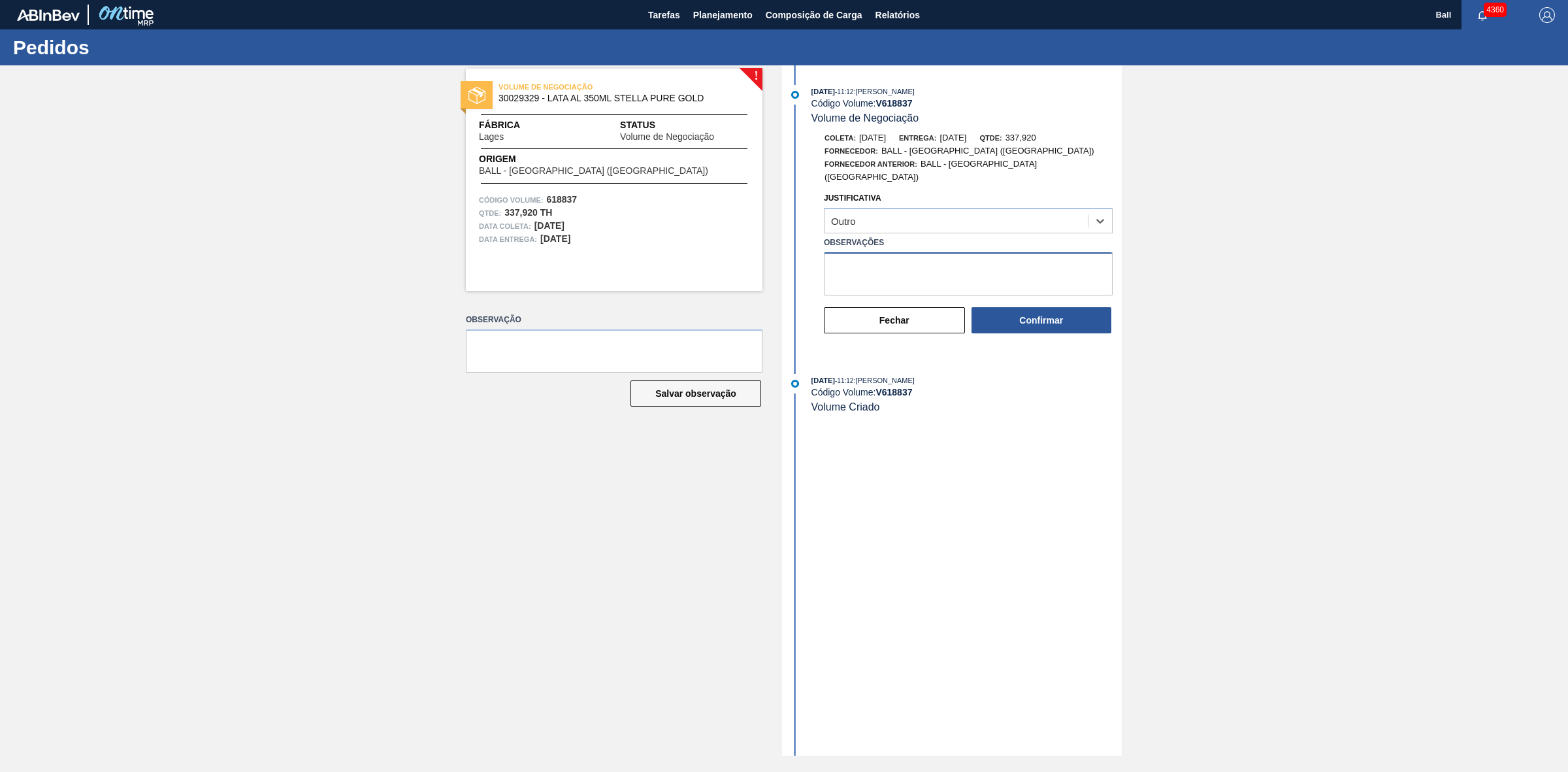
click at [892, 263] on textarea "Observações" at bounding box center [968, 274] width 289 height 43
type textarea "n"
type textarea "N"
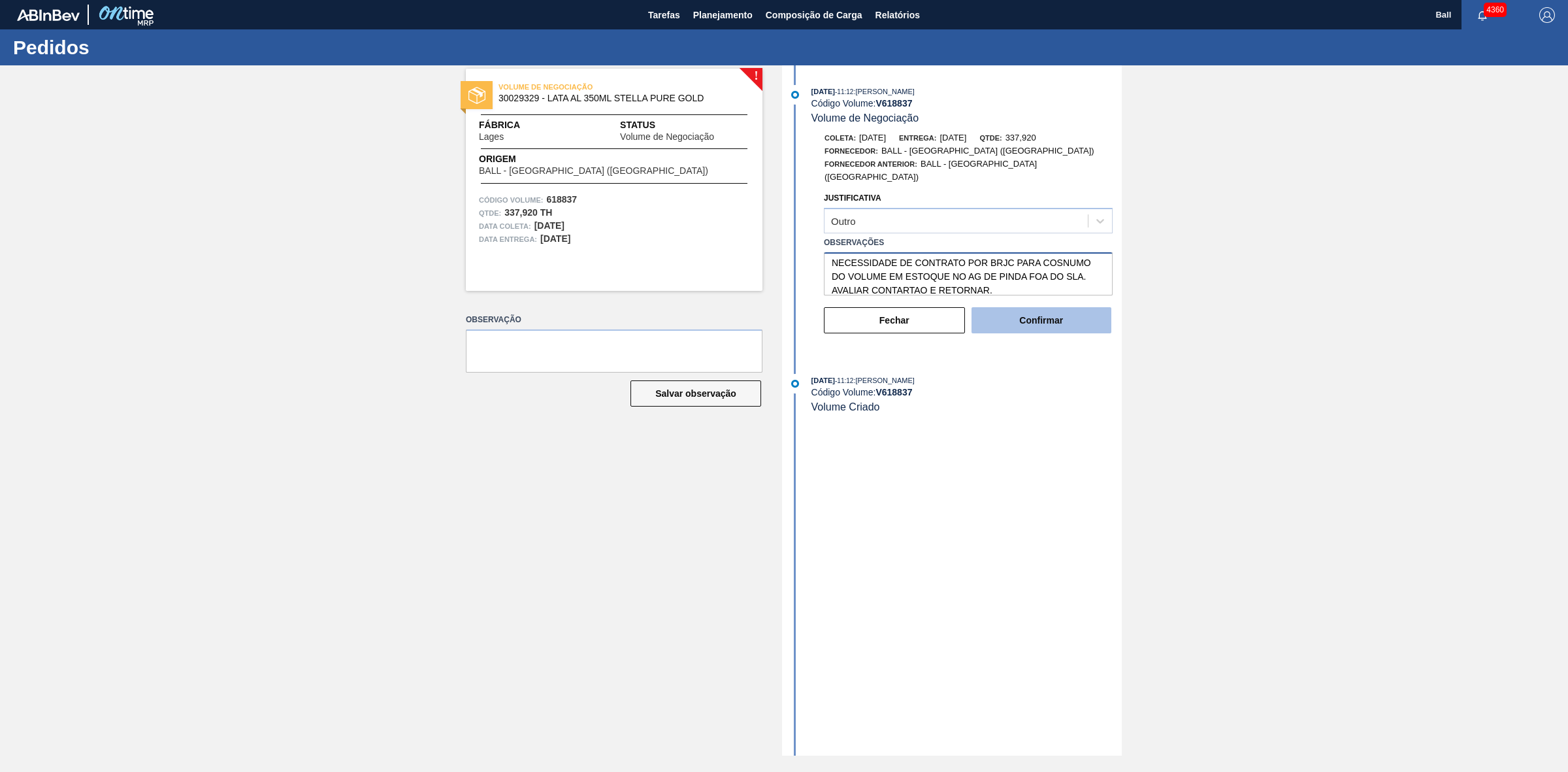
type textarea "NECESSIDADE DE CONTRATO POR BRJC PARA COSNUMO DO VOLUME EM ESTOQUE NO AG DE PIN…"
click at [1036, 312] on button "Confirmar" at bounding box center [1041, 320] width 140 height 26
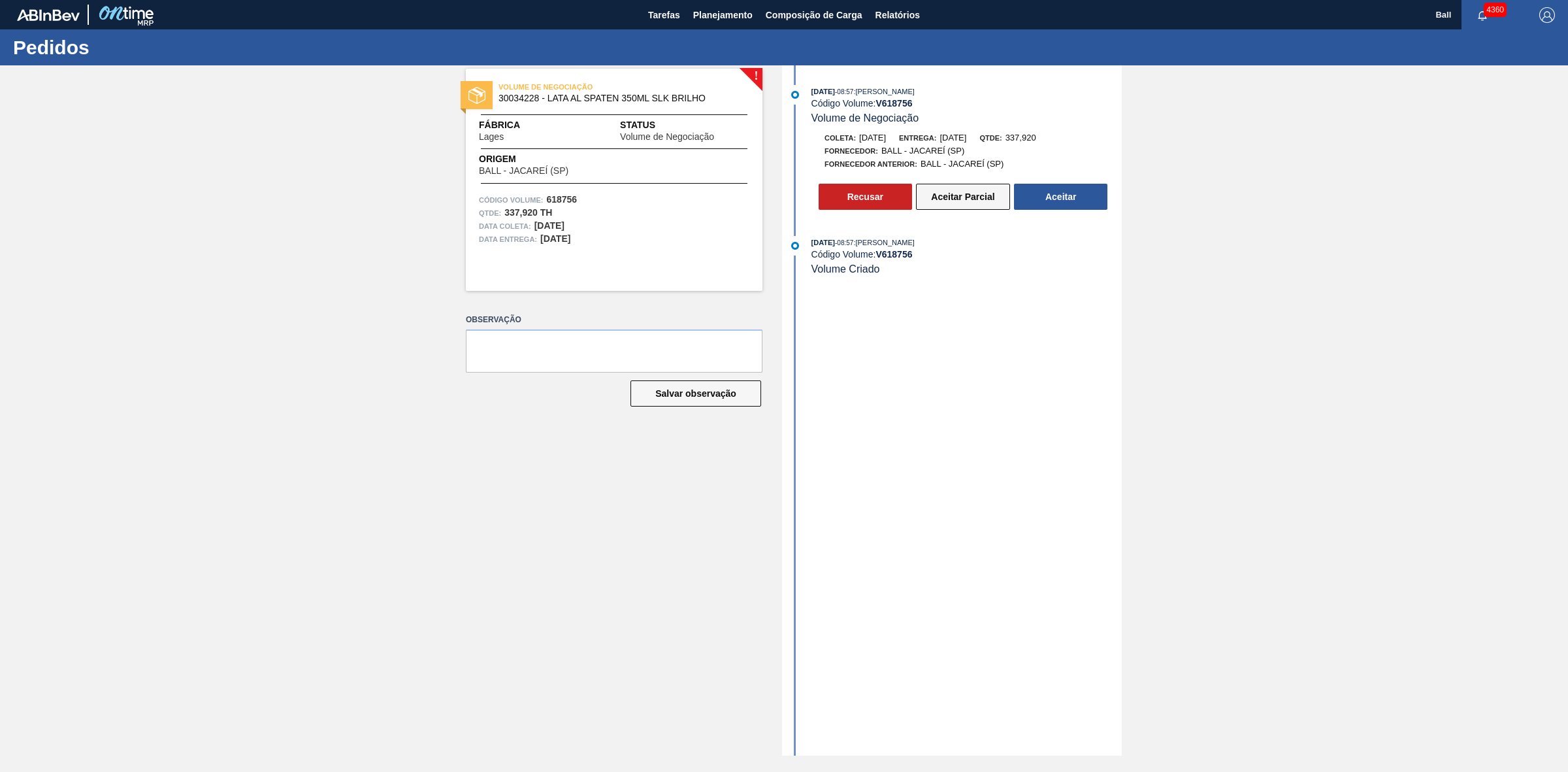
click at [992, 209] on button "Aceitar Parcial" at bounding box center [963, 197] width 94 height 26
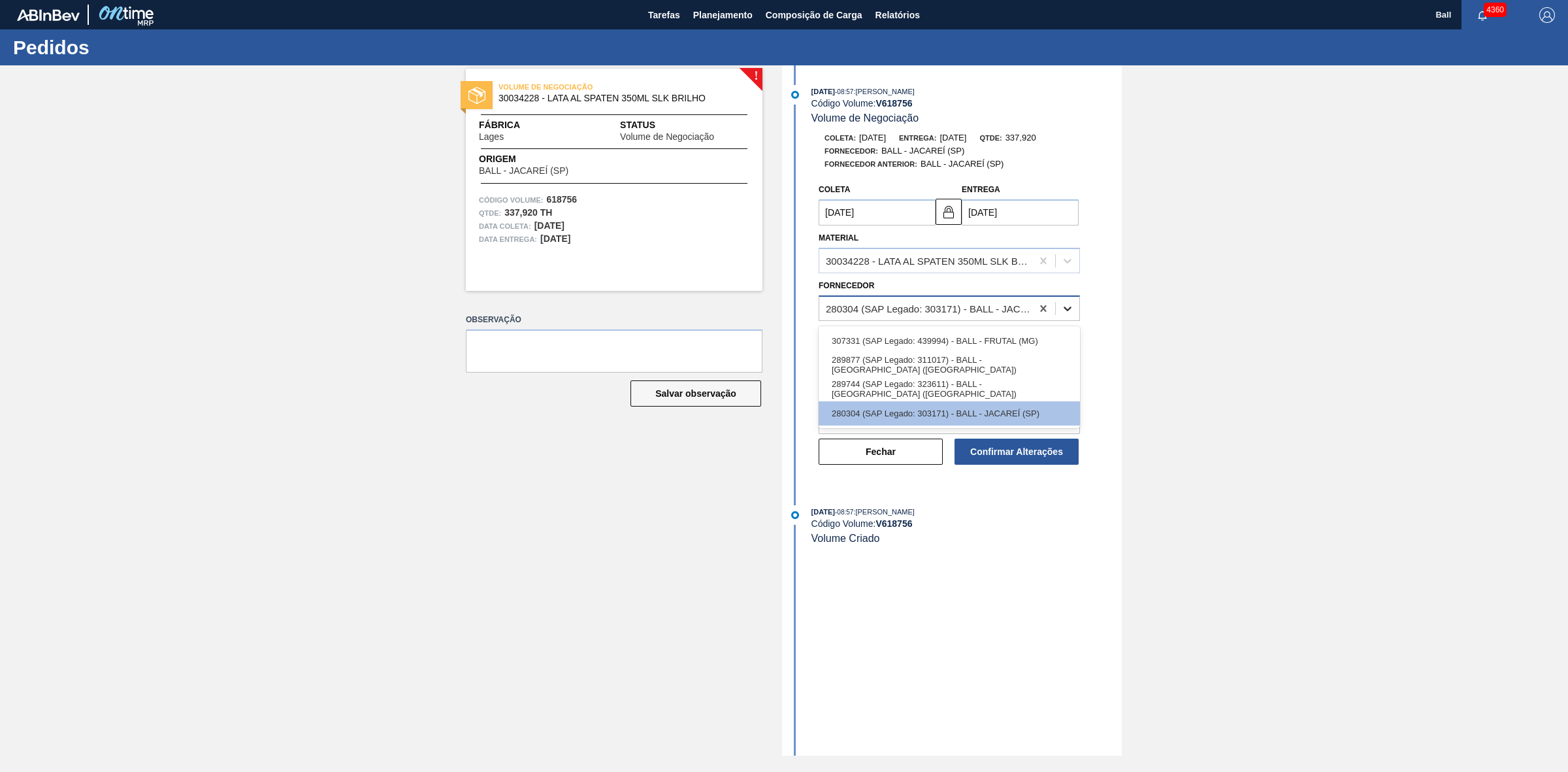
click at [1075, 309] on div at bounding box center [1068, 308] width 23 height 23
click at [1026, 344] on div "307331 (SAP Legado: 439994) - BALL - FRUTAL (MG)" at bounding box center [950, 341] width 261 height 24
type input "01/09/2025"
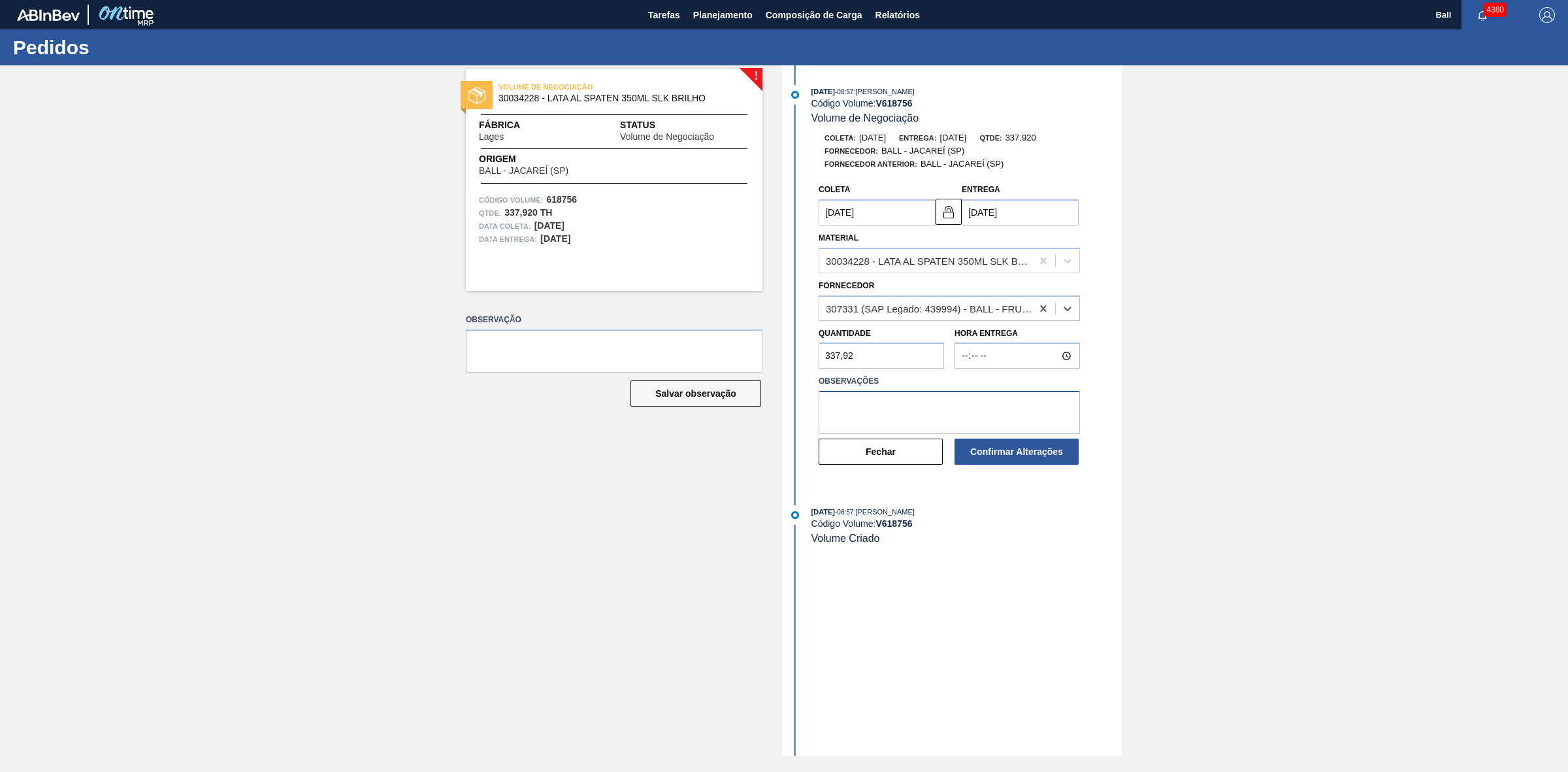
click at [898, 402] on textarea at bounding box center [950, 412] width 261 height 43
type textarea "ok POR BRFR CONFORME MALHA PARA AVALIAÇÃO"
click at [1075, 316] on div at bounding box center [1068, 308] width 23 height 23
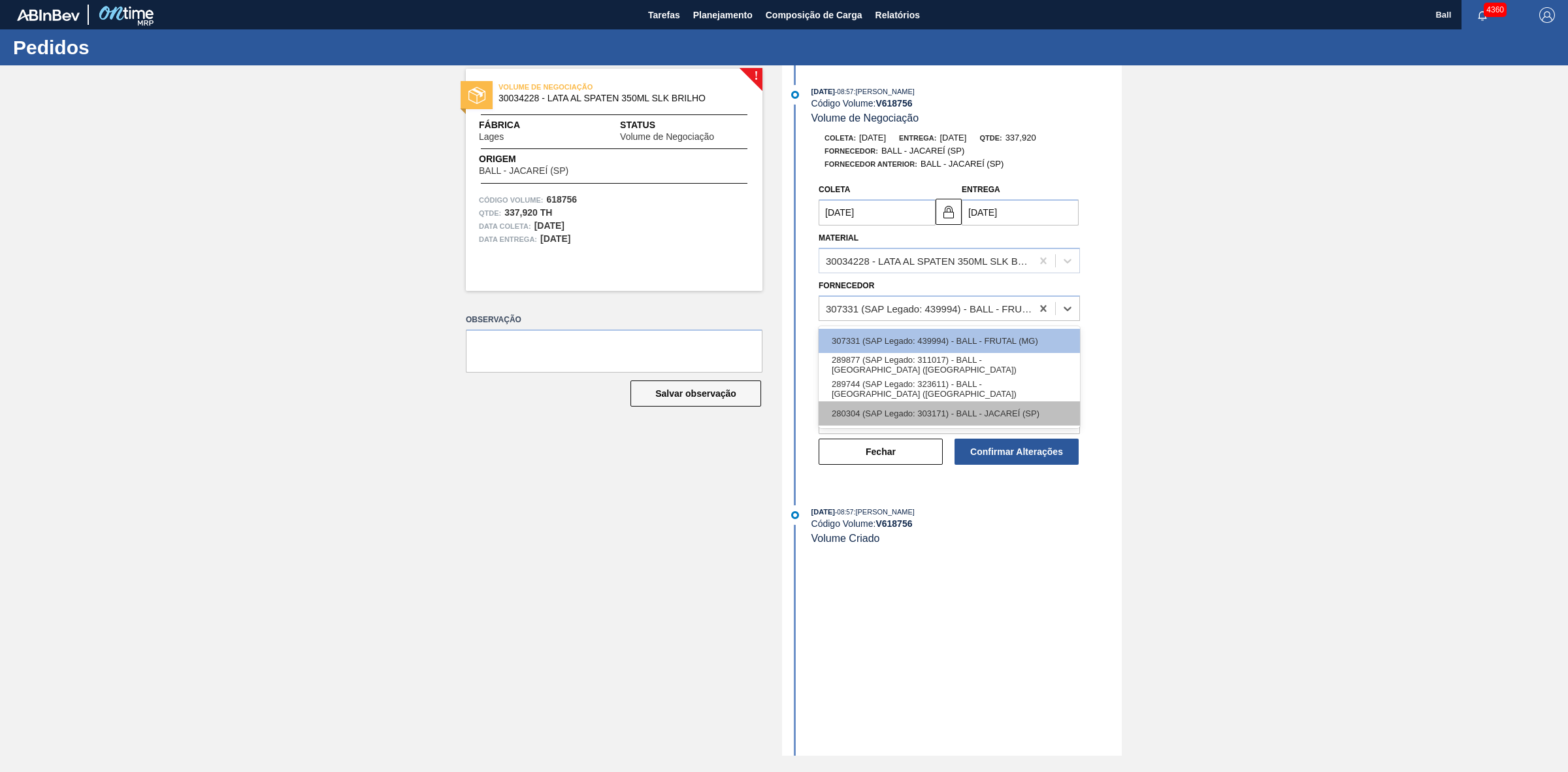
click at [1035, 418] on div "280304 (SAP Legado: 303171) - BALL - JACAREÍ (SP)" at bounding box center [950, 413] width 261 height 24
type input "02/09/2025"
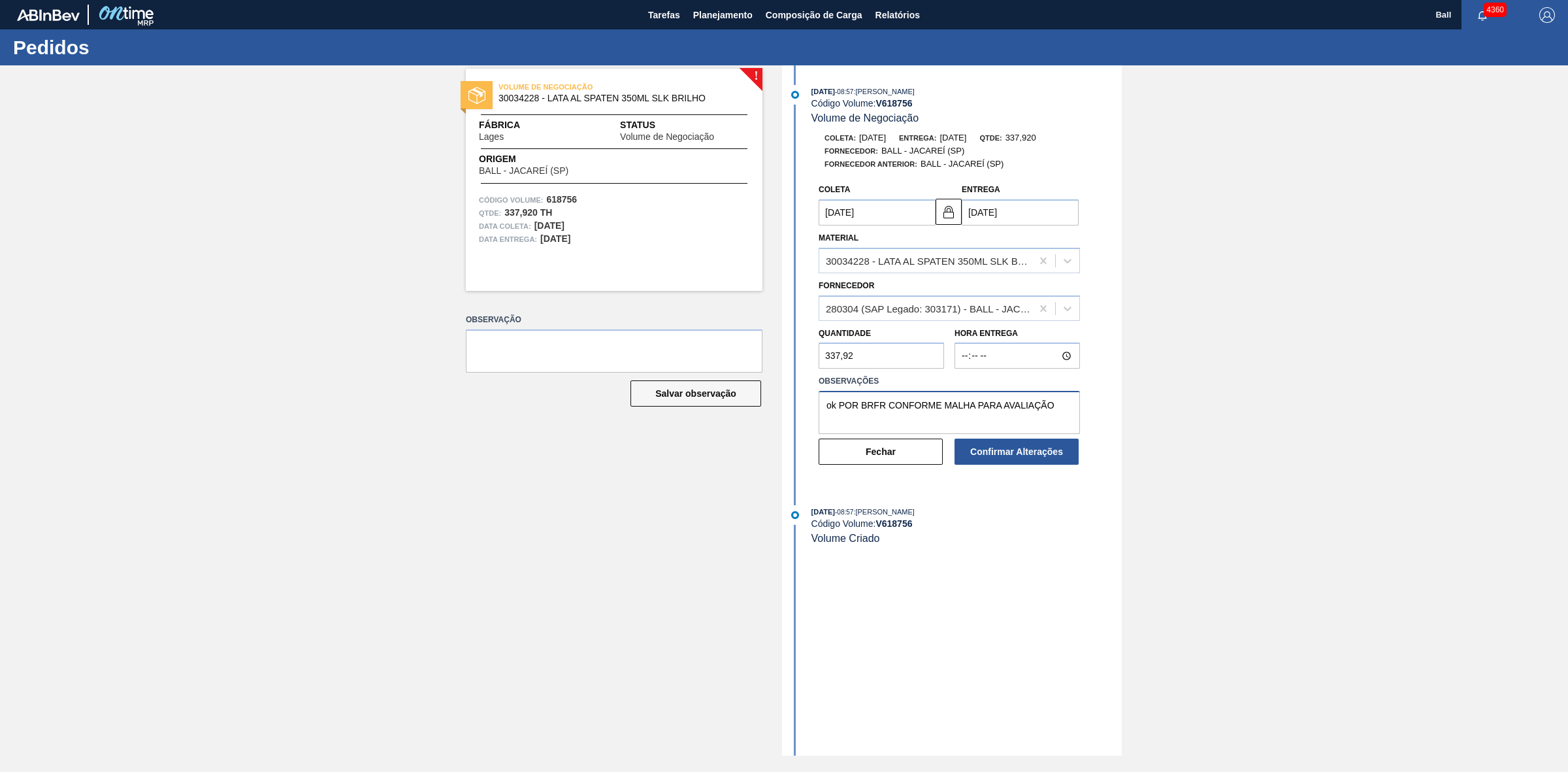
drag, startPoint x: 1056, startPoint y: 403, endPoint x: 796, endPoint y: 393, distance: 260.2
click at [796, 393] on div "Coleta 02/09/2025 Entrega 04/09/2025 Material 30034228 - LATA AL SPATEN 350ML S…" at bounding box center [953, 328] width 337 height 302
type textarea "OK PELO AG DE PINDA DEVIDO A NECESSIDADE DE CHEGADA NO DIA 04/09 GERANDO CUSTO …"
click at [1046, 449] on button "Confirmar Alterações" at bounding box center [1017, 451] width 124 height 26
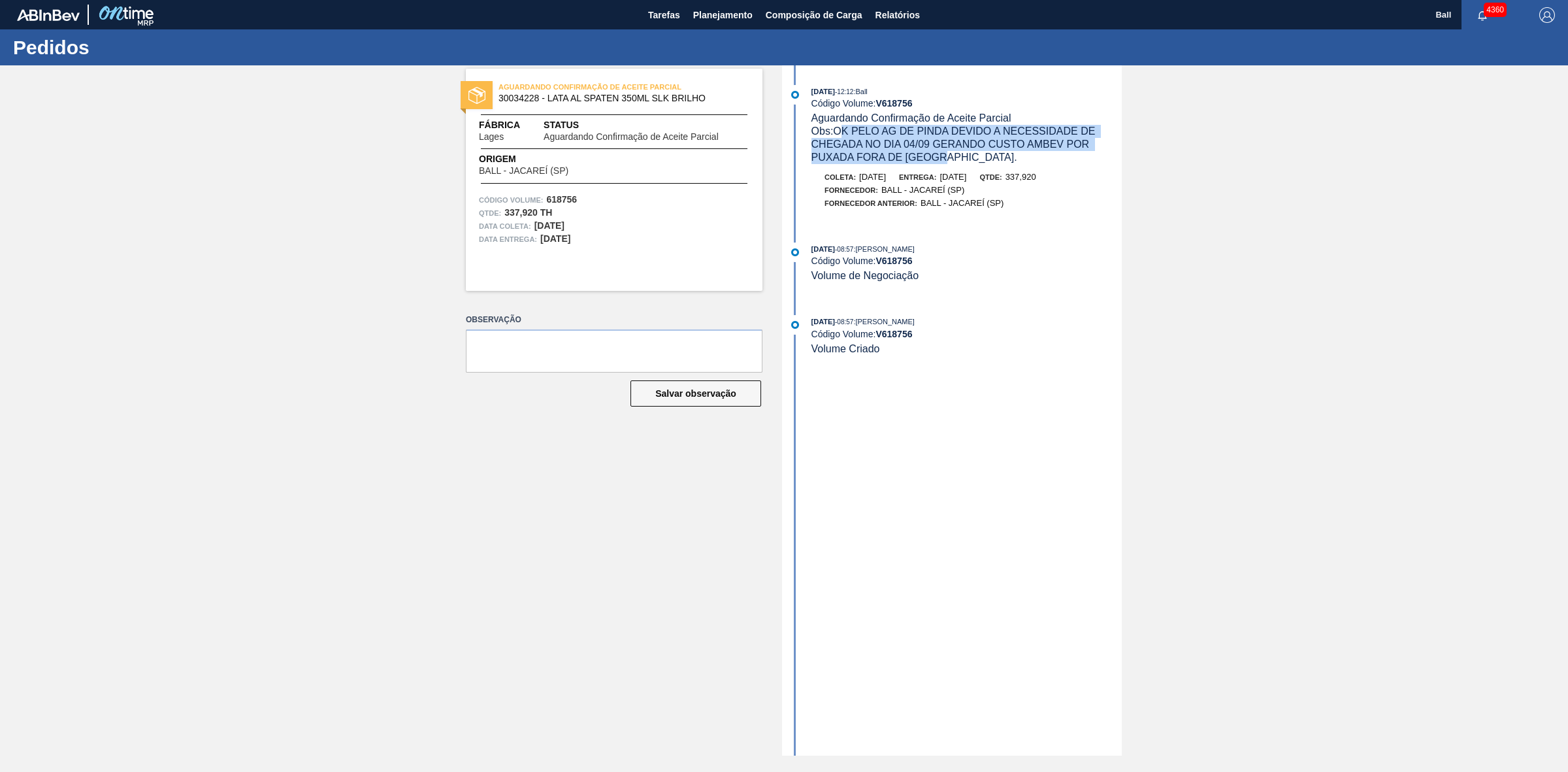
drag, startPoint x: 952, startPoint y: 156, endPoint x: 840, endPoint y: 133, distance: 114.3
click at [840, 133] on div "Obs: OK PELO AG DE PINDA DEVIDO A NECESSIDADE DE CHEGADA NO DIA 04/09 GERANDO C…" at bounding box center [966, 144] width 310 height 39
click at [840, 133] on span "Obs: OK PELO AG DE PINDA DEVIDO A NECESSIDADE DE CHEGADA NO DIA 04/09 GERANDO C…" at bounding box center [954, 144] width 287 height 37
drag, startPoint x: 840, startPoint y: 133, endPoint x: 883, endPoint y: 149, distance: 45.9
click at [885, 149] on span "Obs: OK PELO AG DE PINDA DEVIDO A NECESSIDADE DE CHEGADA NO DIA 04/09 GERANDO C…" at bounding box center [954, 144] width 287 height 37
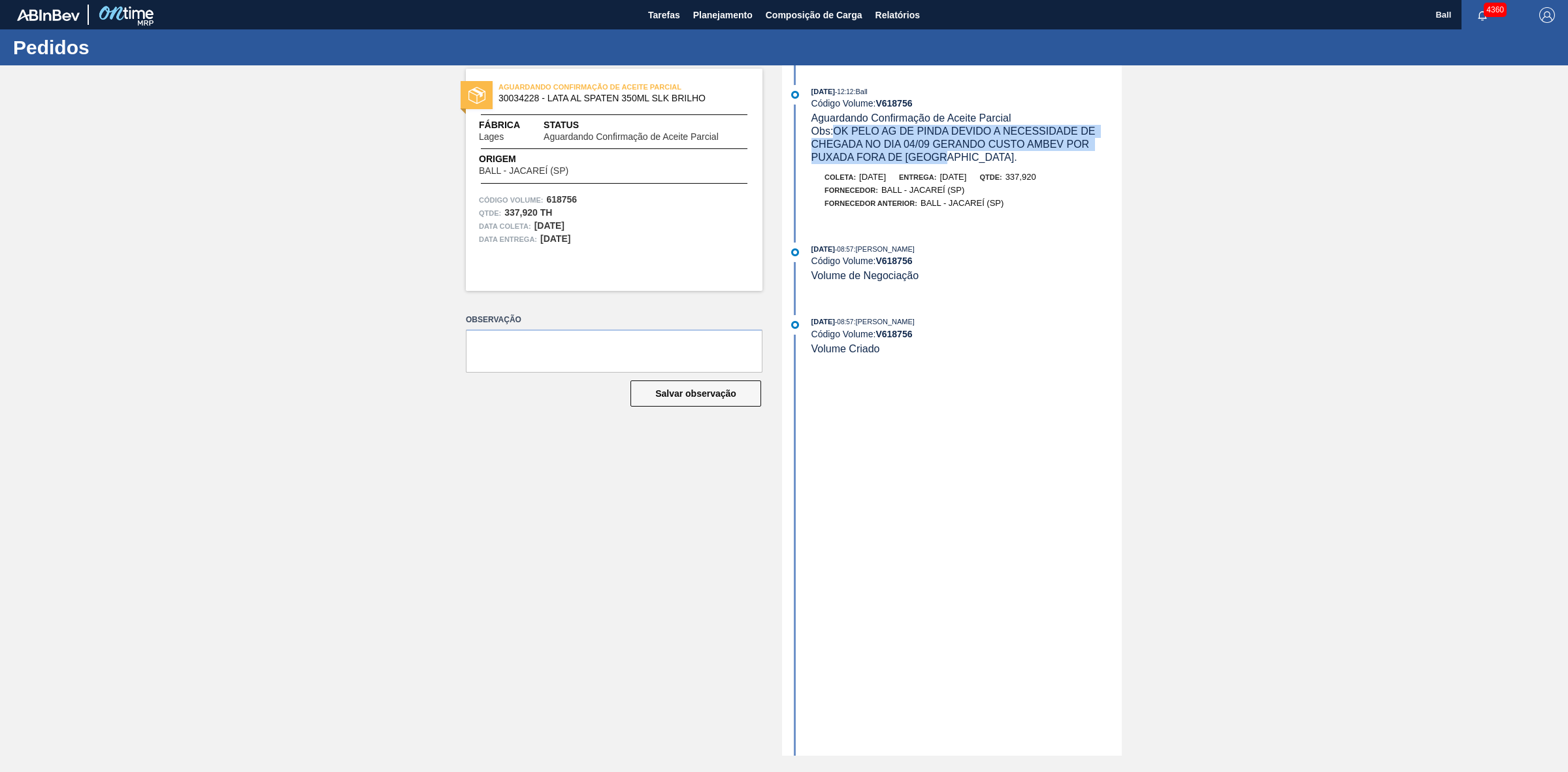
drag, startPoint x: 835, startPoint y: 131, endPoint x: 950, endPoint y: 160, distance: 118.6
click at [950, 160] on div "Obs: OK PELO AG DE PINDA DEVIDO A NECESSIDADE DE CHEGADA NO DIA 04/09 GERANDO C…" at bounding box center [966, 144] width 310 height 39
copy span "OK PELO AG DE PINDA DEVIDO A NECESSIDADE DE CHEGADA NO DIA 04/09 GERANDO CUSTO …"
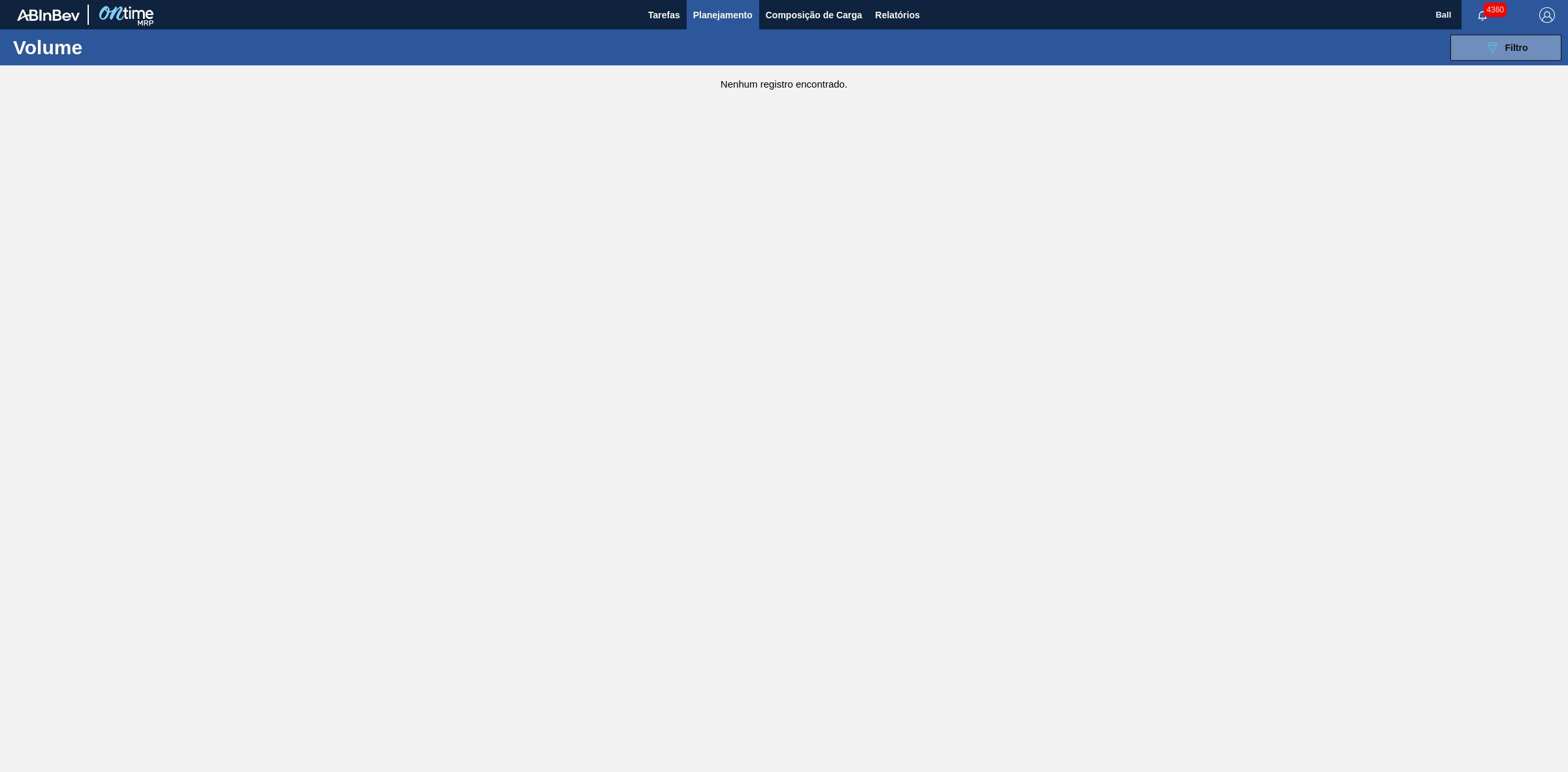
click at [737, 13] on span "Planejamento" at bounding box center [723, 15] width 59 height 16
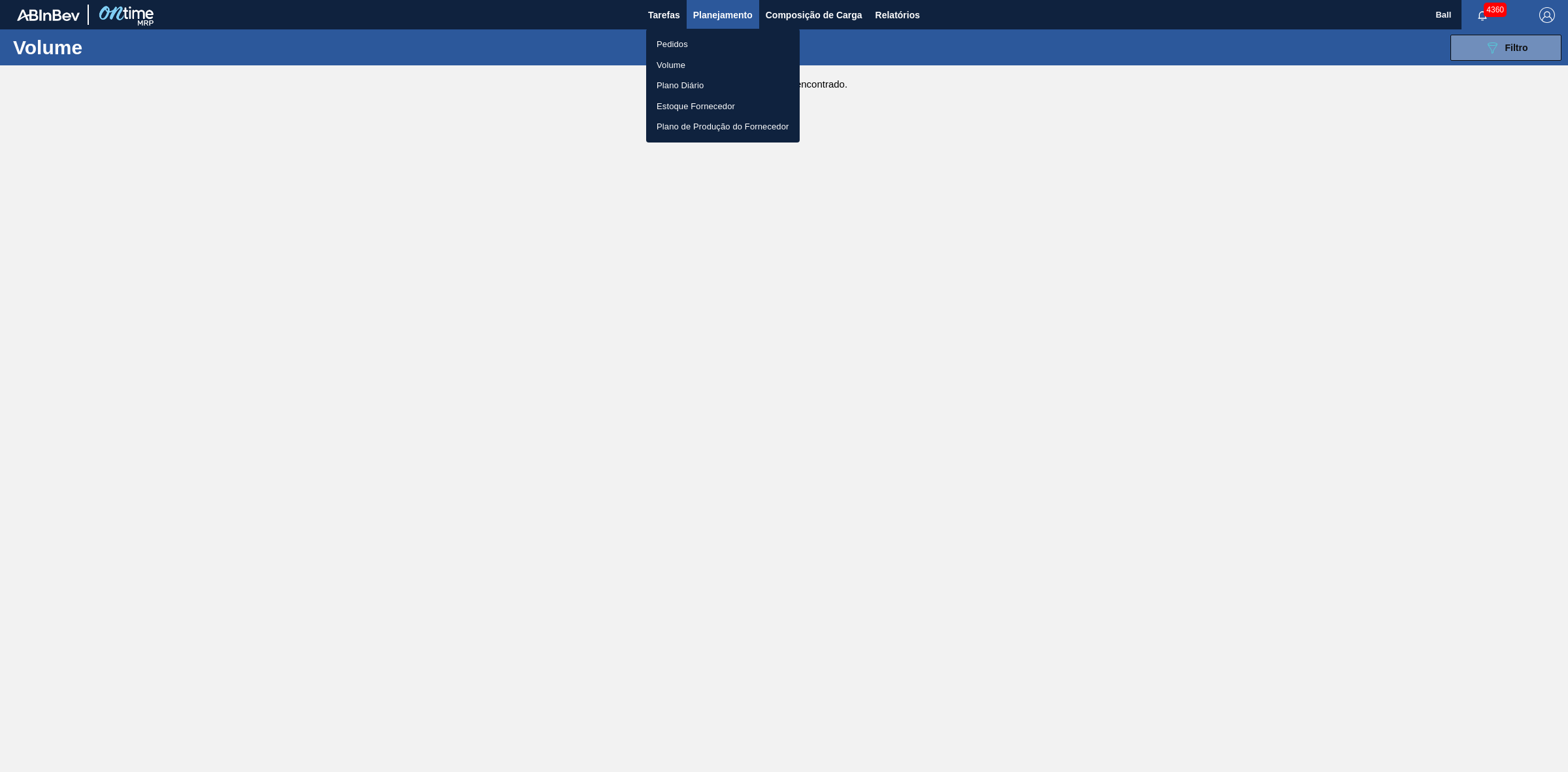
click at [695, 44] on li "Pedidos" at bounding box center [723, 44] width 153 height 21
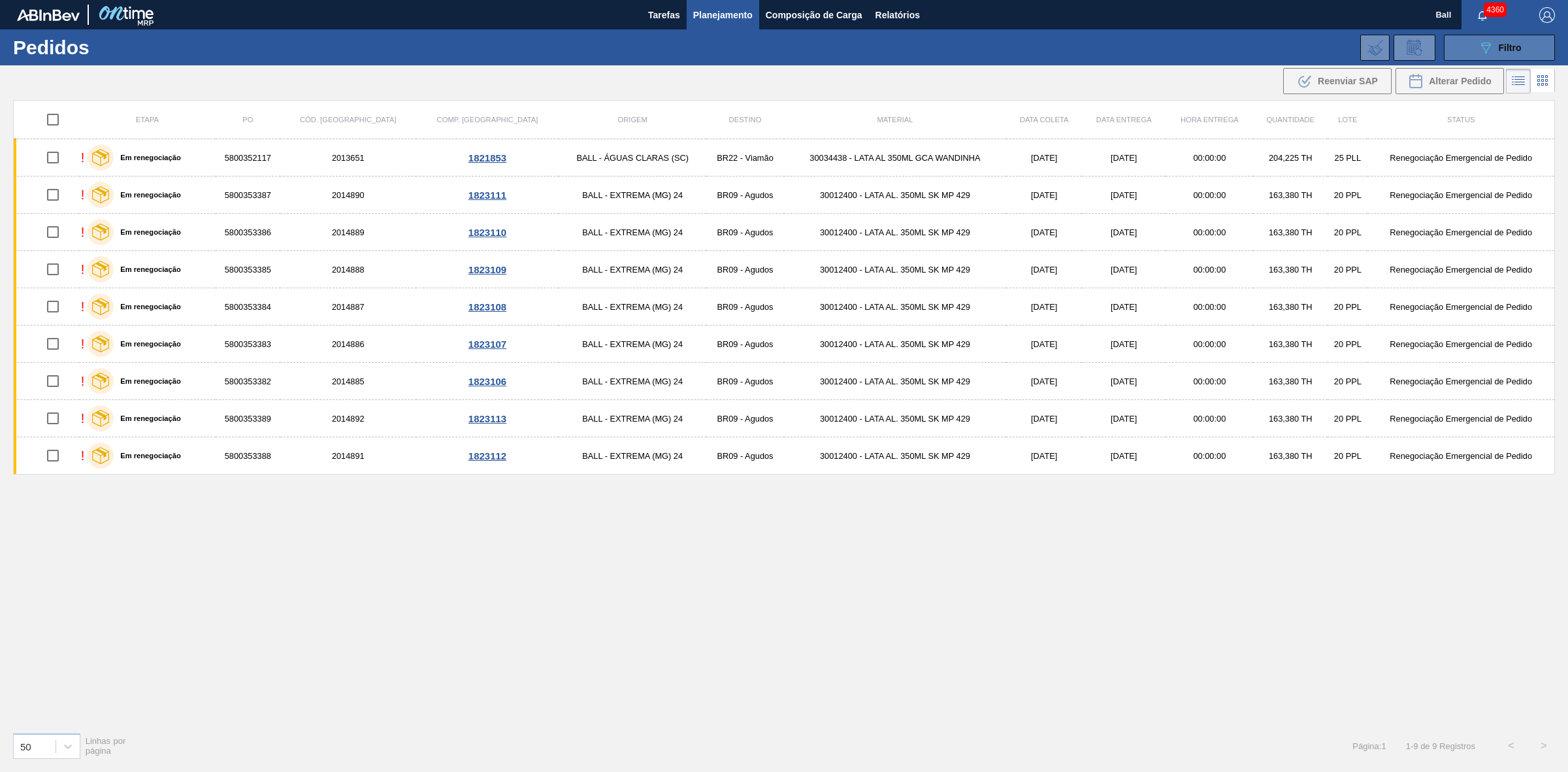
click at [1500, 46] on span "Filtro" at bounding box center [1510, 47] width 23 height 10
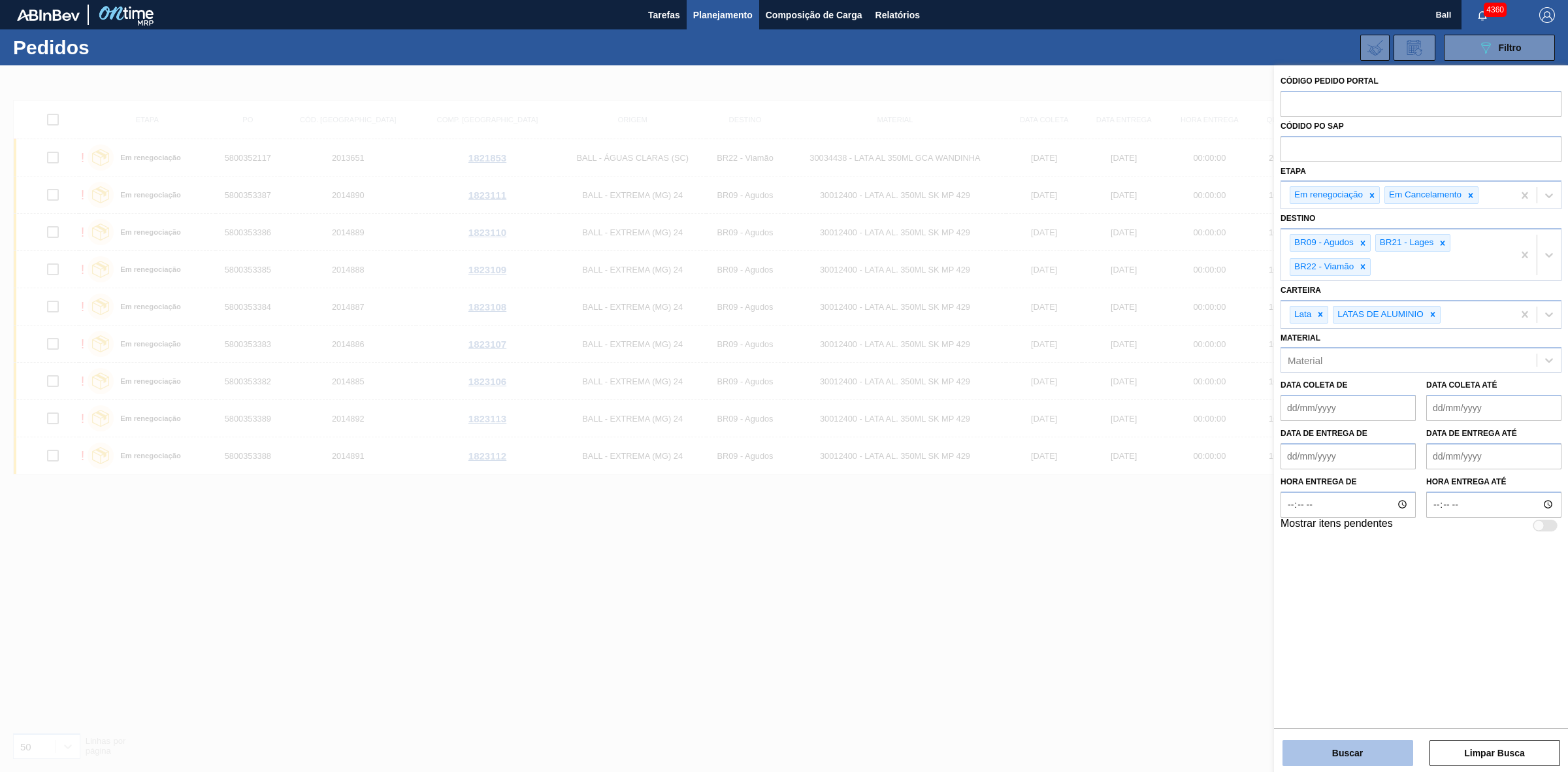
click at [1357, 760] on button "Buscar" at bounding box center [1348, 753] width 131 height 26
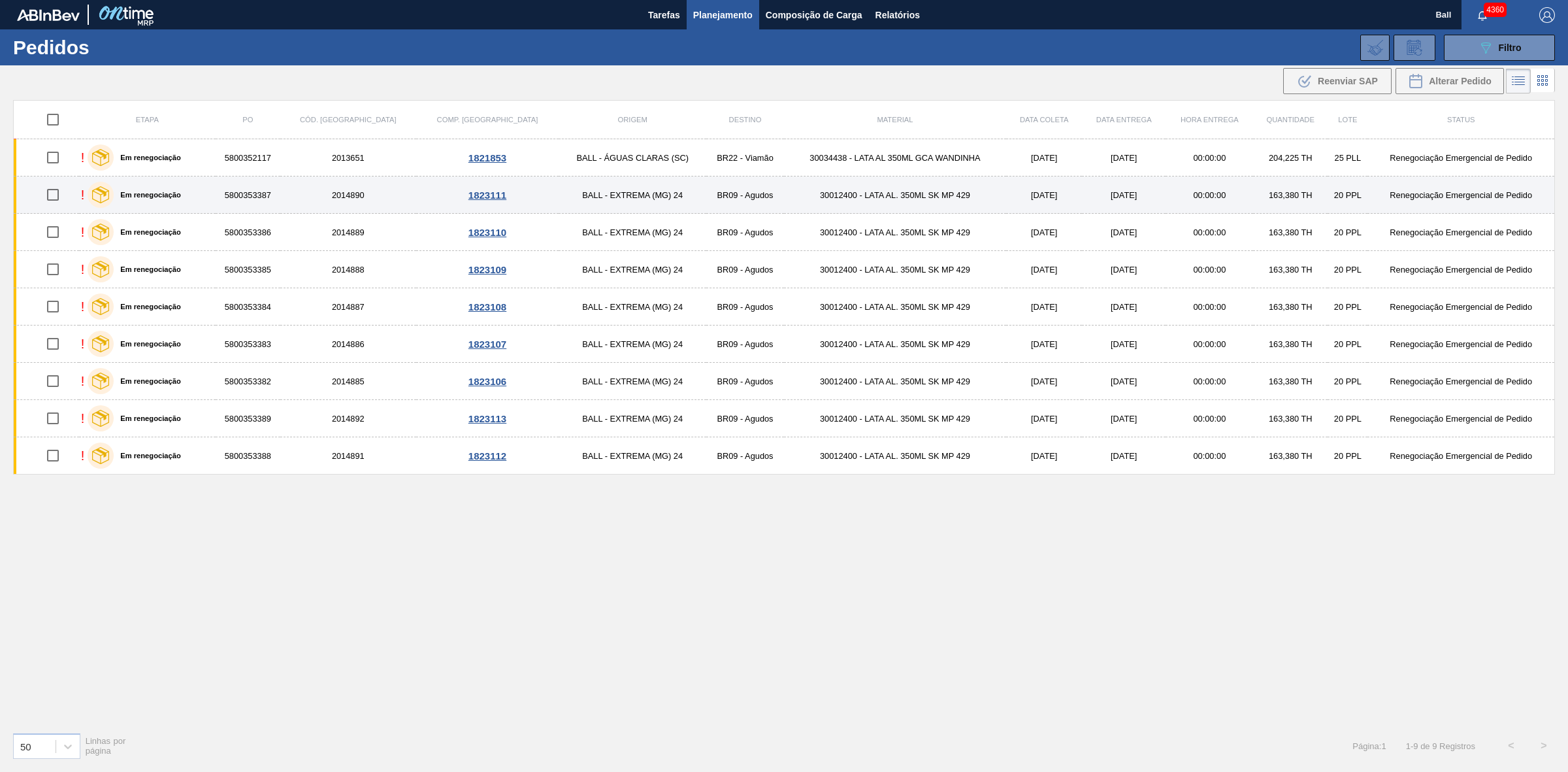
click at [821, 198] on td "30012400 - LATA AL. 350ML SK MP 429" at bounding box center [896, 195] width 223 height 37
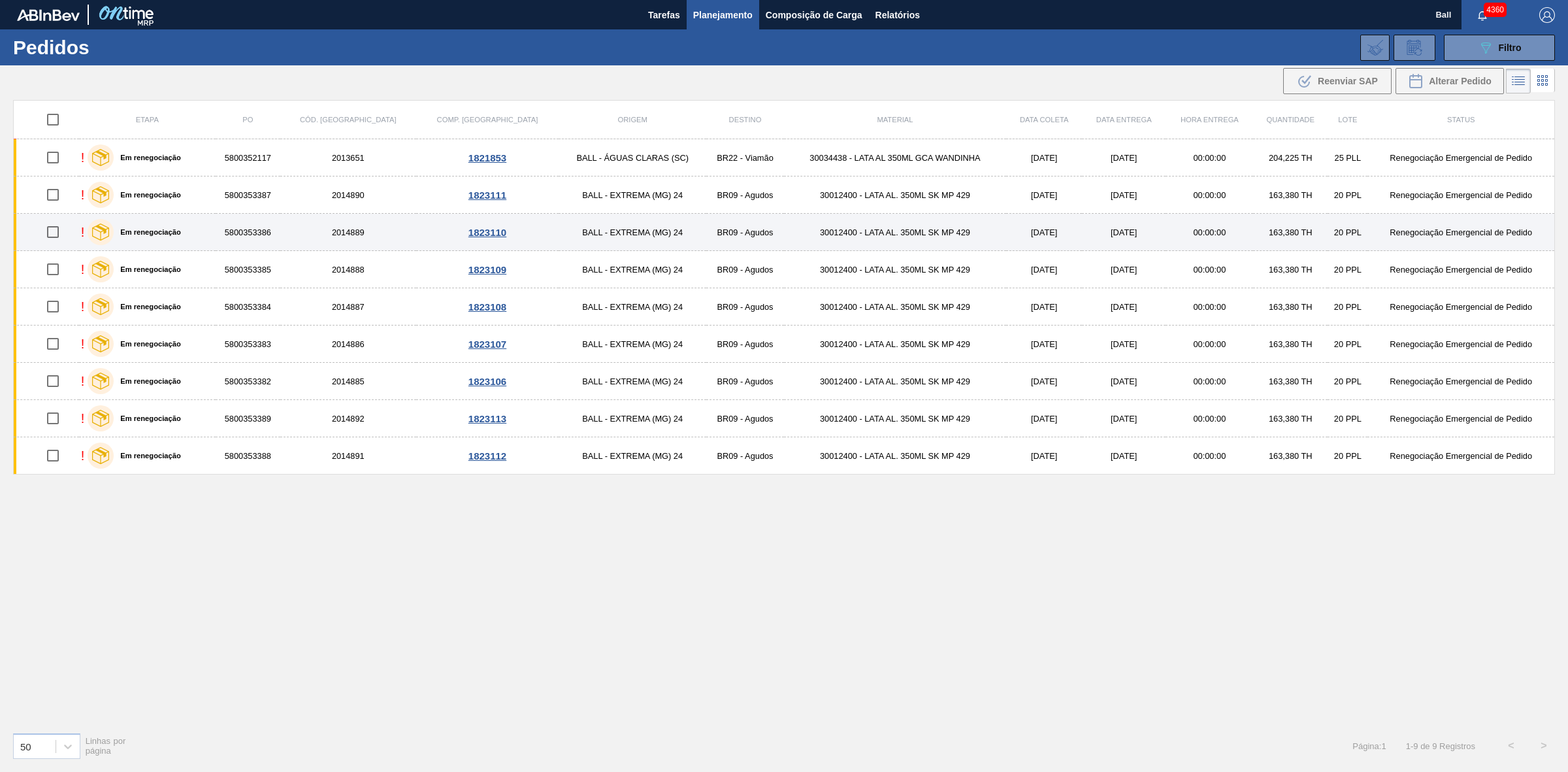
click at [838, 239] on td "30012400 - LATA AL. 350ML SK MP 429" at bounding box center [896, 232] width 223 height 37
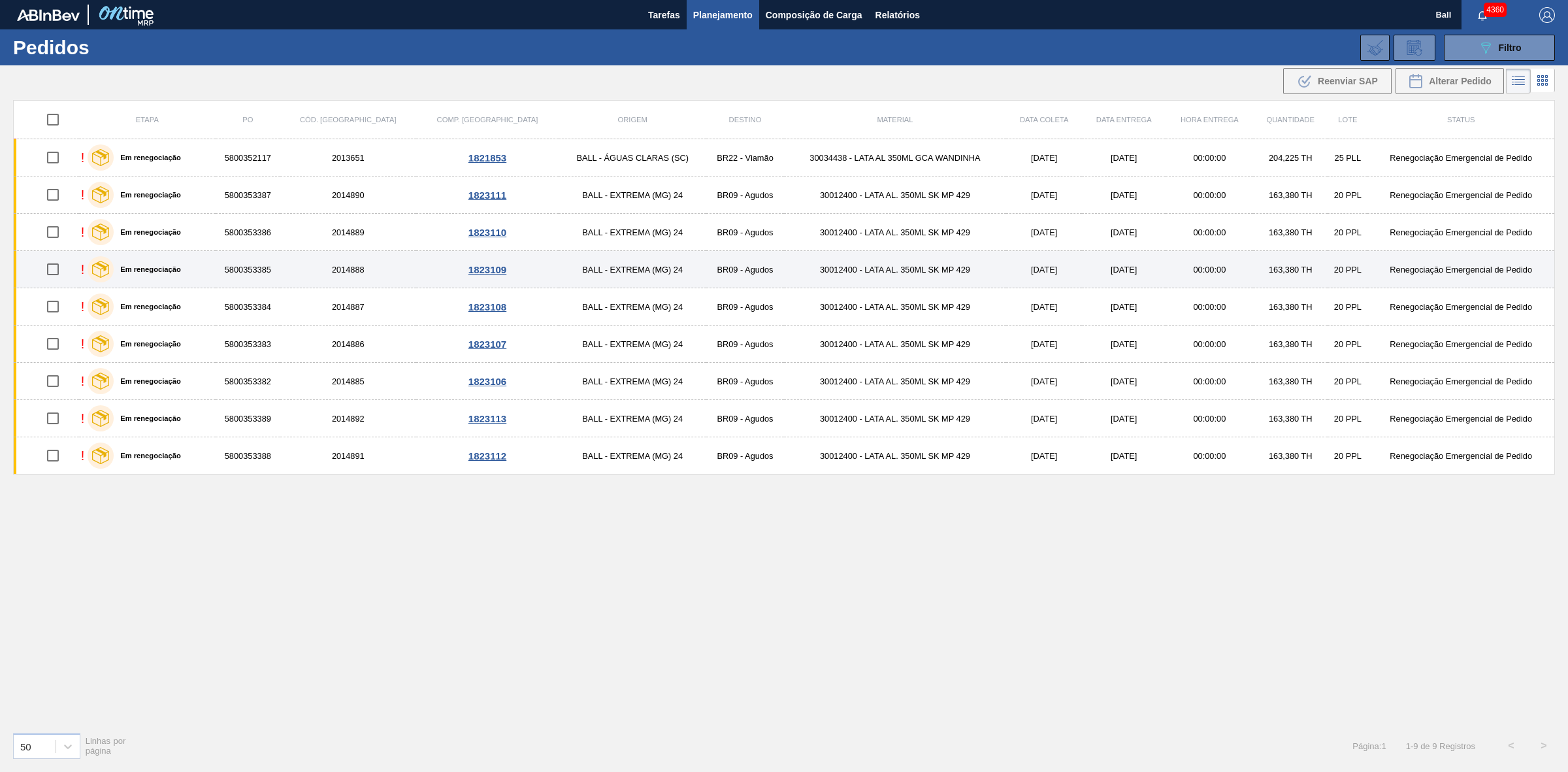
click at [847, 271] on td "30012400 - LATA AL. 350ML SK MP 429" at bounding box center [896, 270] width 223 height 37
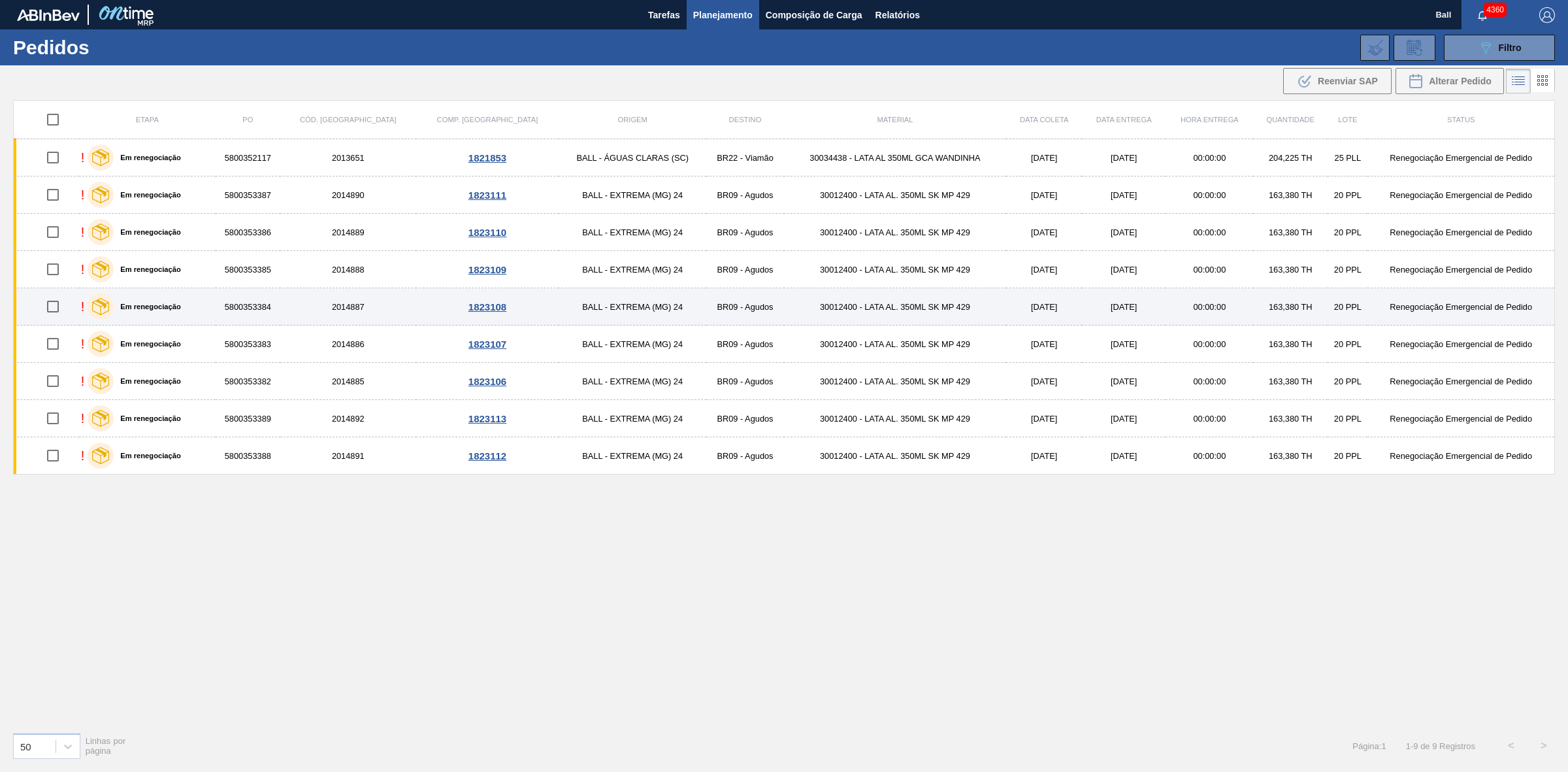
click at [860, 316] on td "30012400 - LATA AL. 350ML SK MP 429" at bounding box center [896, 307] width 223 height 37
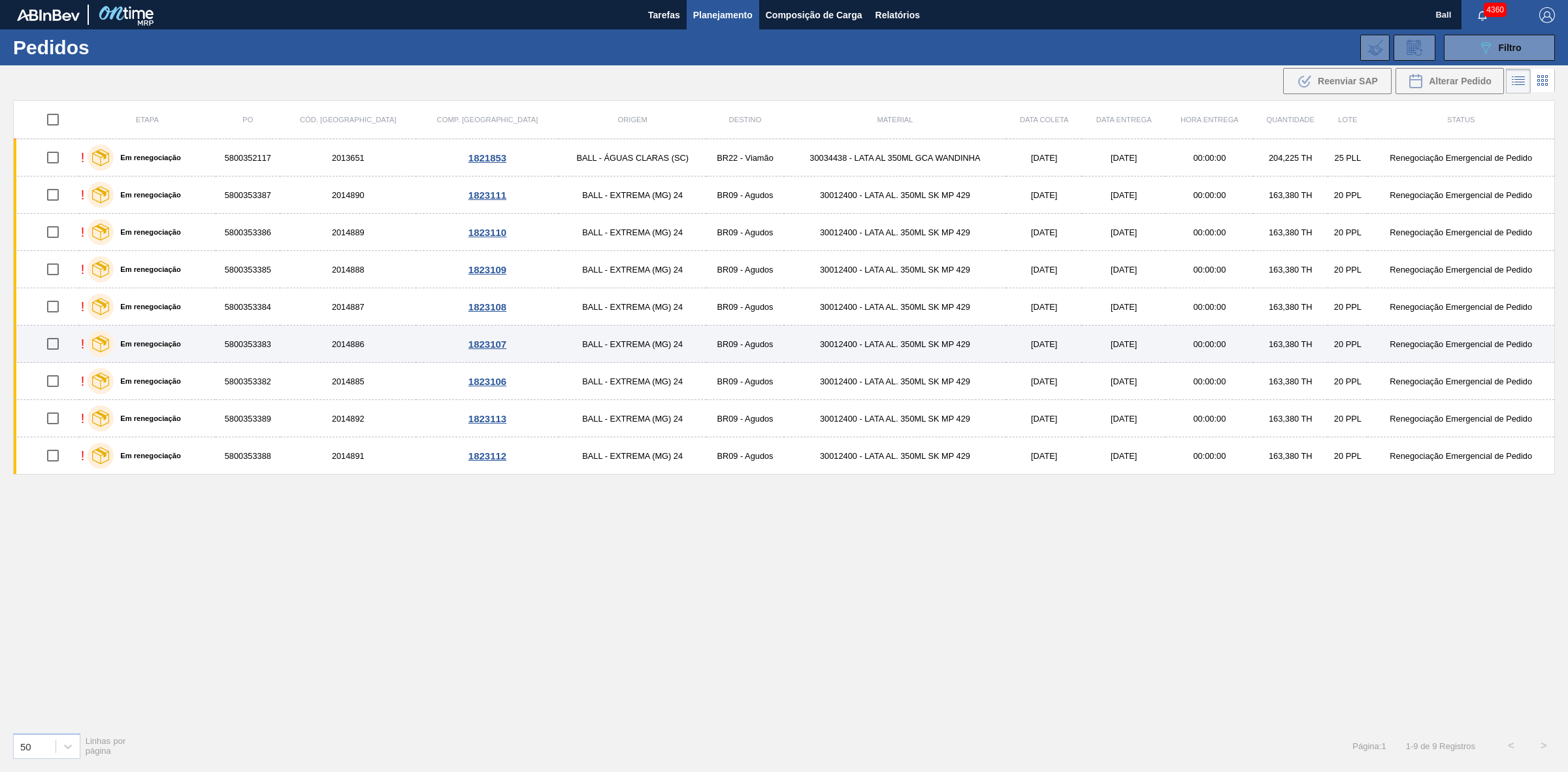
click at [873, 344] on td "30012400 - LATA AL. 350ML SK MP 429" at bounding box center [896, 344] width 223 height 37
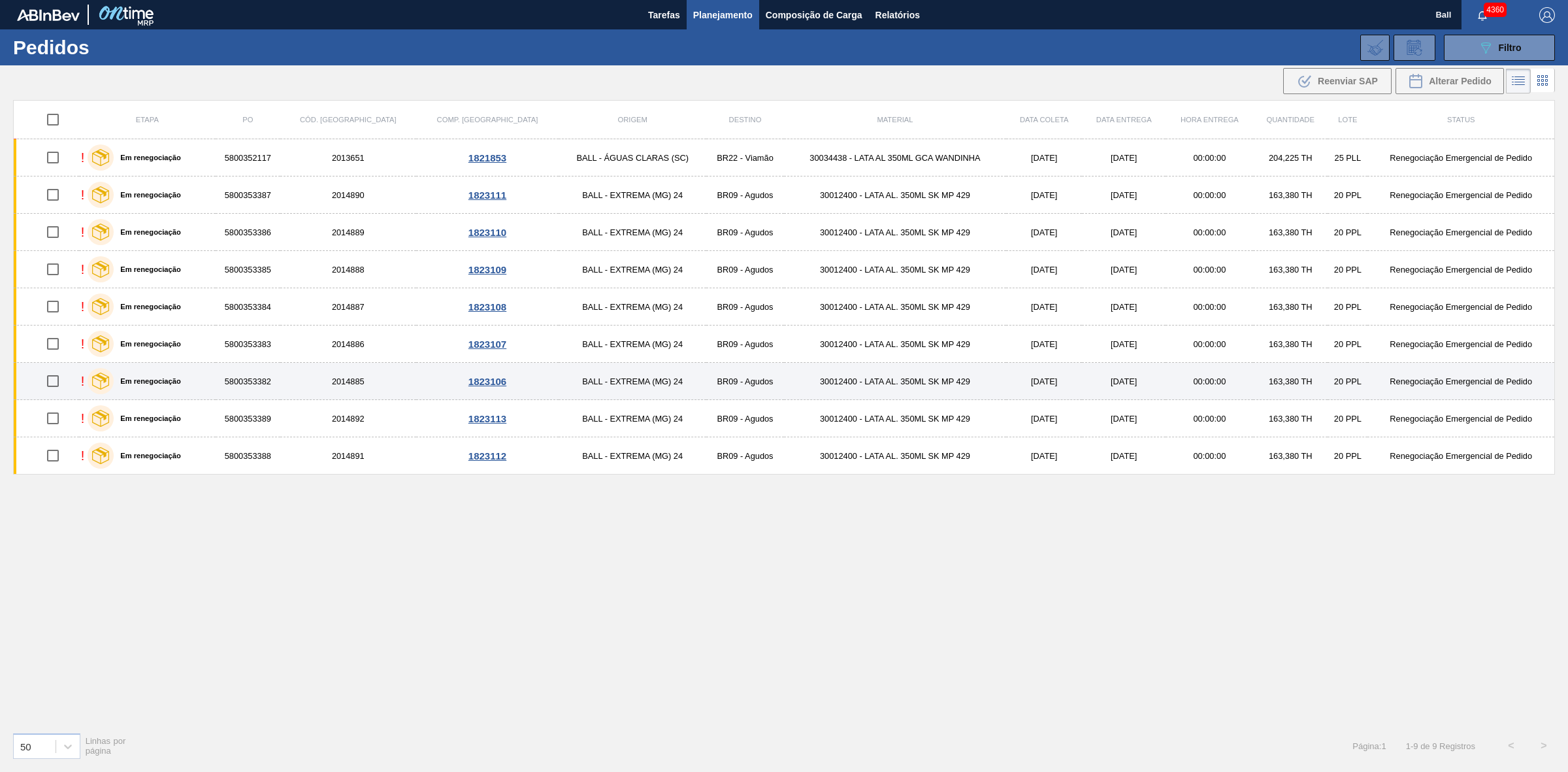
click at [877, 383] on td "30012400 - LATA AL. 350ML SK MP 429" at bounding box center [896, 382] width 223 height 37
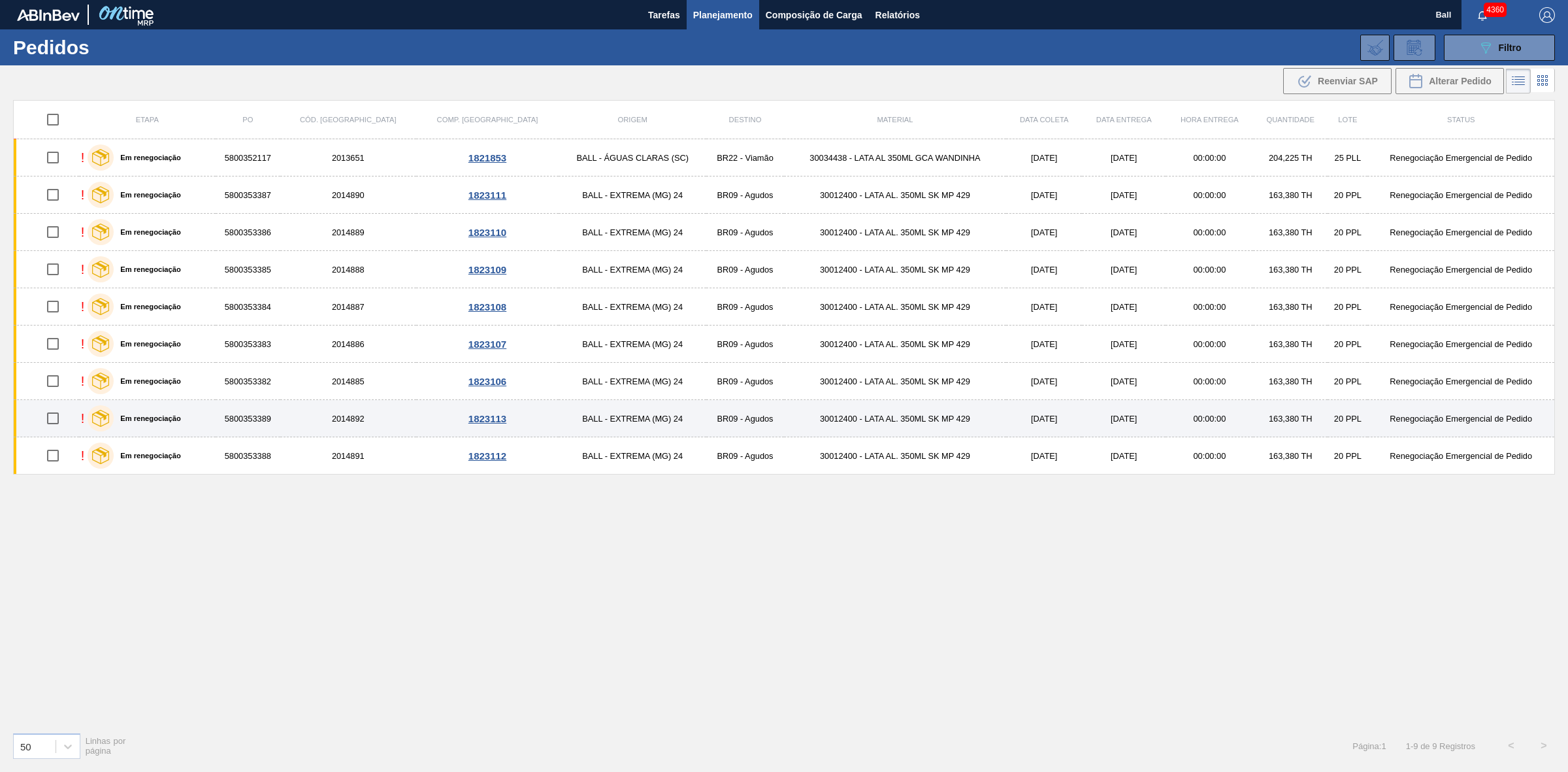
click at [884, 416] on td "30012400 - LATA AL. 350ML SK MP 429" at bounding box center [896, 419] width 223 height 37
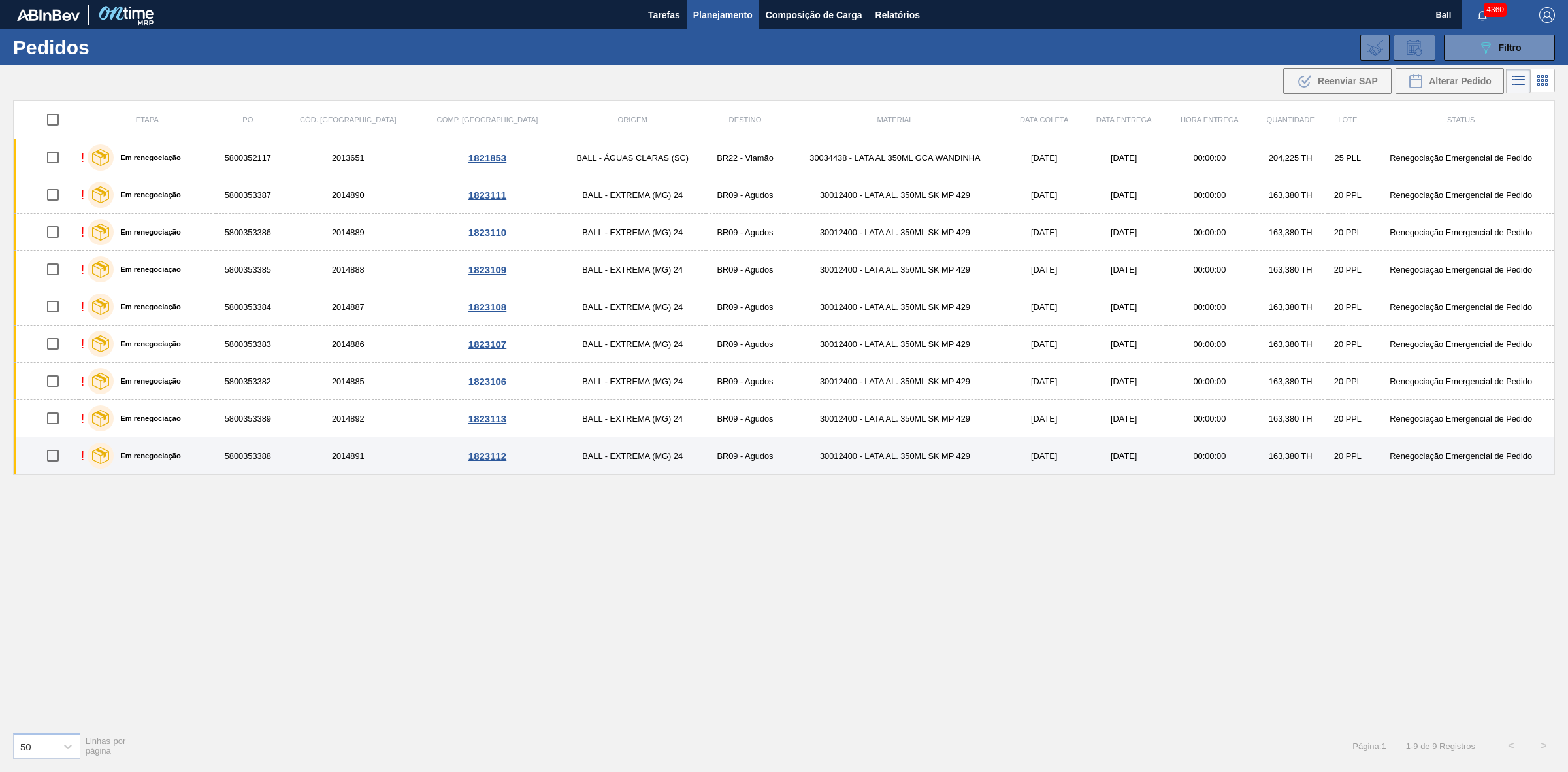
click at [885, 455] on td "30012400 - LATA AL. 350ML SK MP 429" at bounding box center [896, 456] width 223 height 37
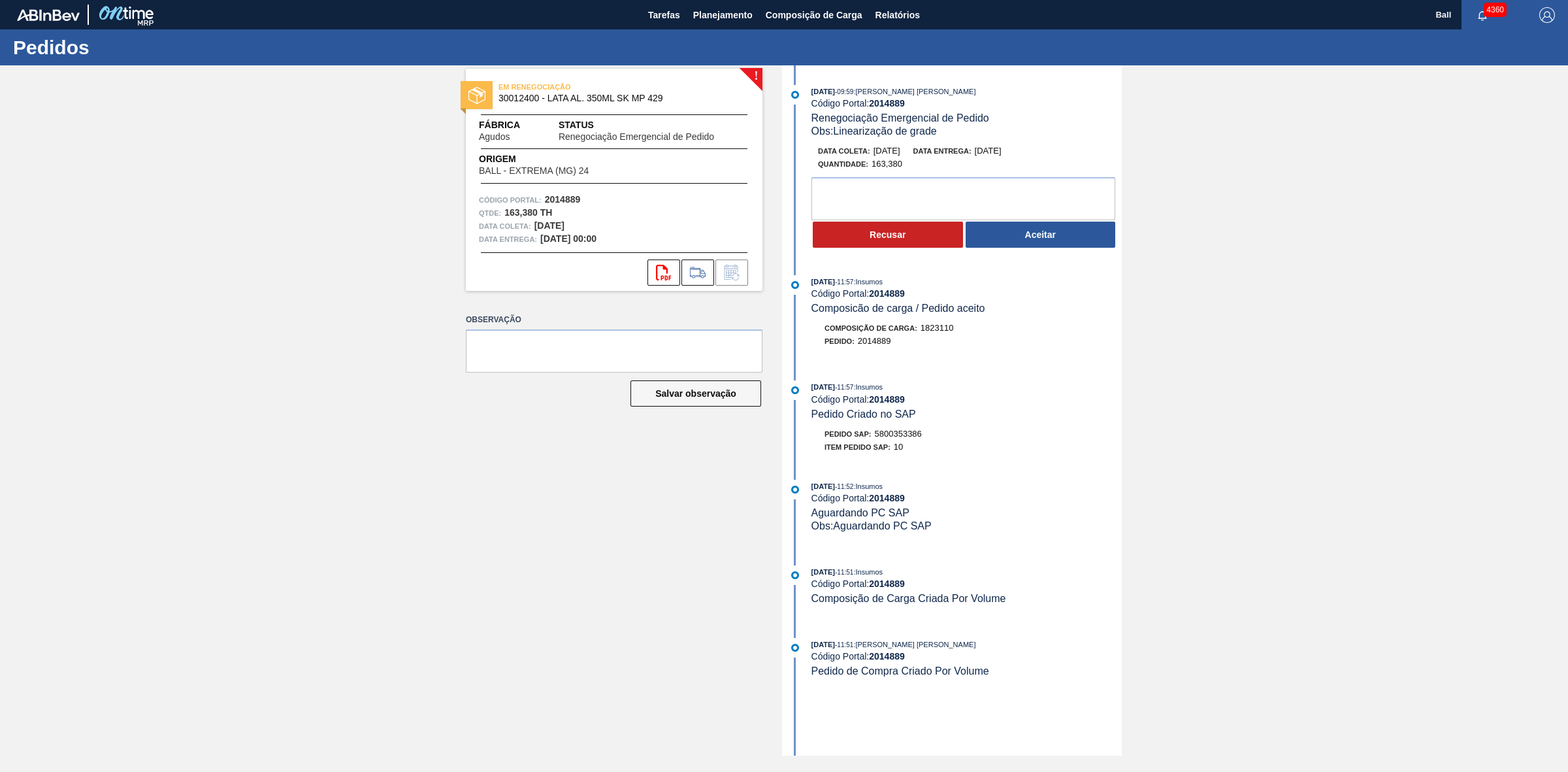
click at [883, 106] on strong "2014889" at bounding box center [887, 103] width 36 height 10
copy strong "2014889"
click at [959, 208] on textarea at bounding box center [963, 198] width 304 height 43
click at [954, 193] on textarea "OK, ATENTAR AO RISCO DE FURO" at bounding box center [963, 198] width 304 height 43
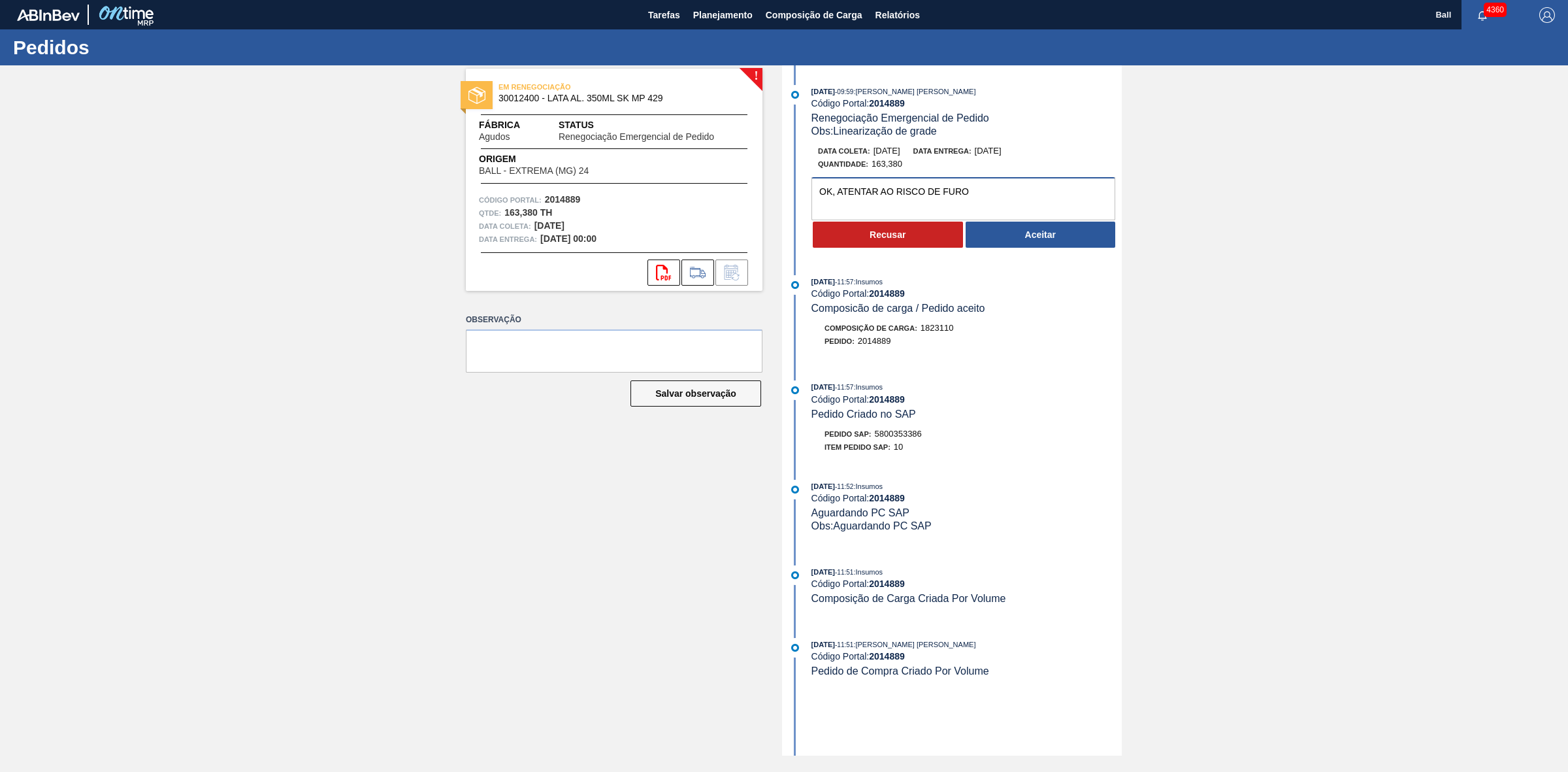
click at [954, 193] on textarea "OK, ATENTAR AO RISCO DE FURO" at bounding box center [963, 198] width 304 height 43
type textarea "OK, ATENTAR AO RISCO DE FURO"
click at [1029, 239] on button "Aceitar" at bounding box center [1040, 235] width 150 height 26
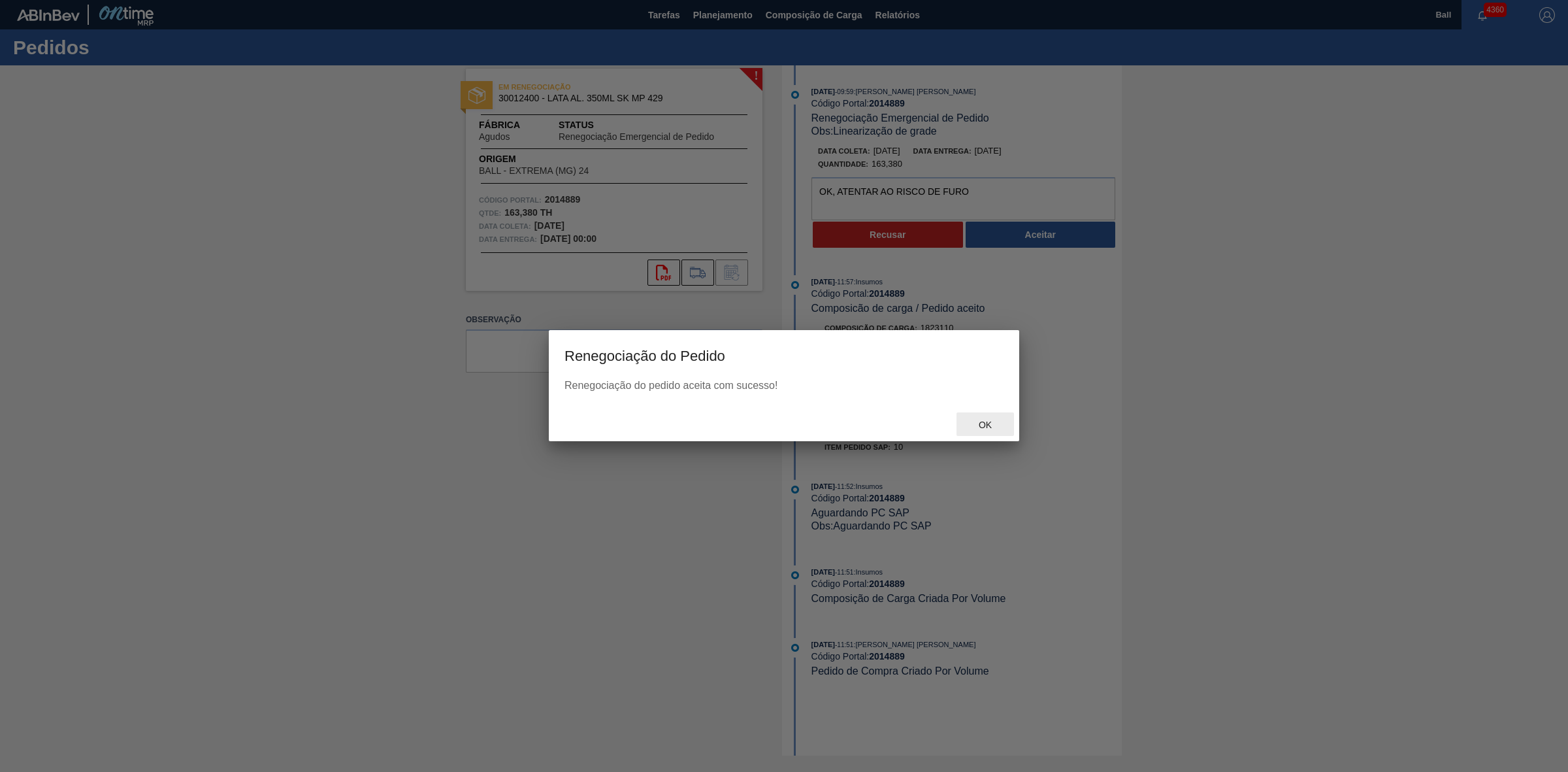
click at [981, 417] on div "Ok" at bounding box center [985, 424] width 57 height 24
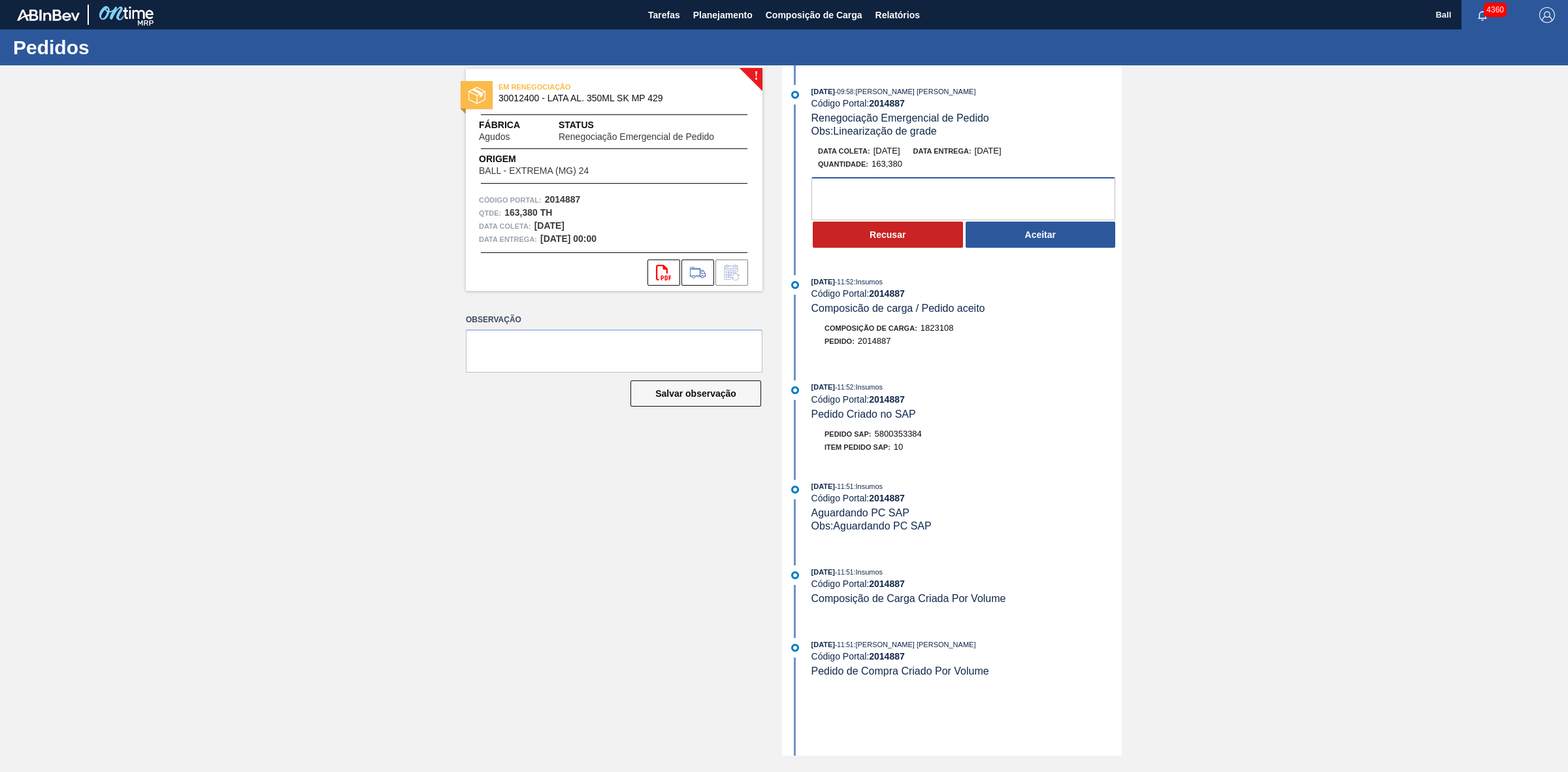
click at [916, 194] on textarea at bounding box center [963, 198] width 304 height 43
paste textarea "OK, ATENTAR AO RISCO DE FURO"
type textarea "OK, ATENTAR AO RISCO DE FURO"
click at [1026, 236] on button "Aceitar" at bounding box center [1040, 235] width 150 height 26
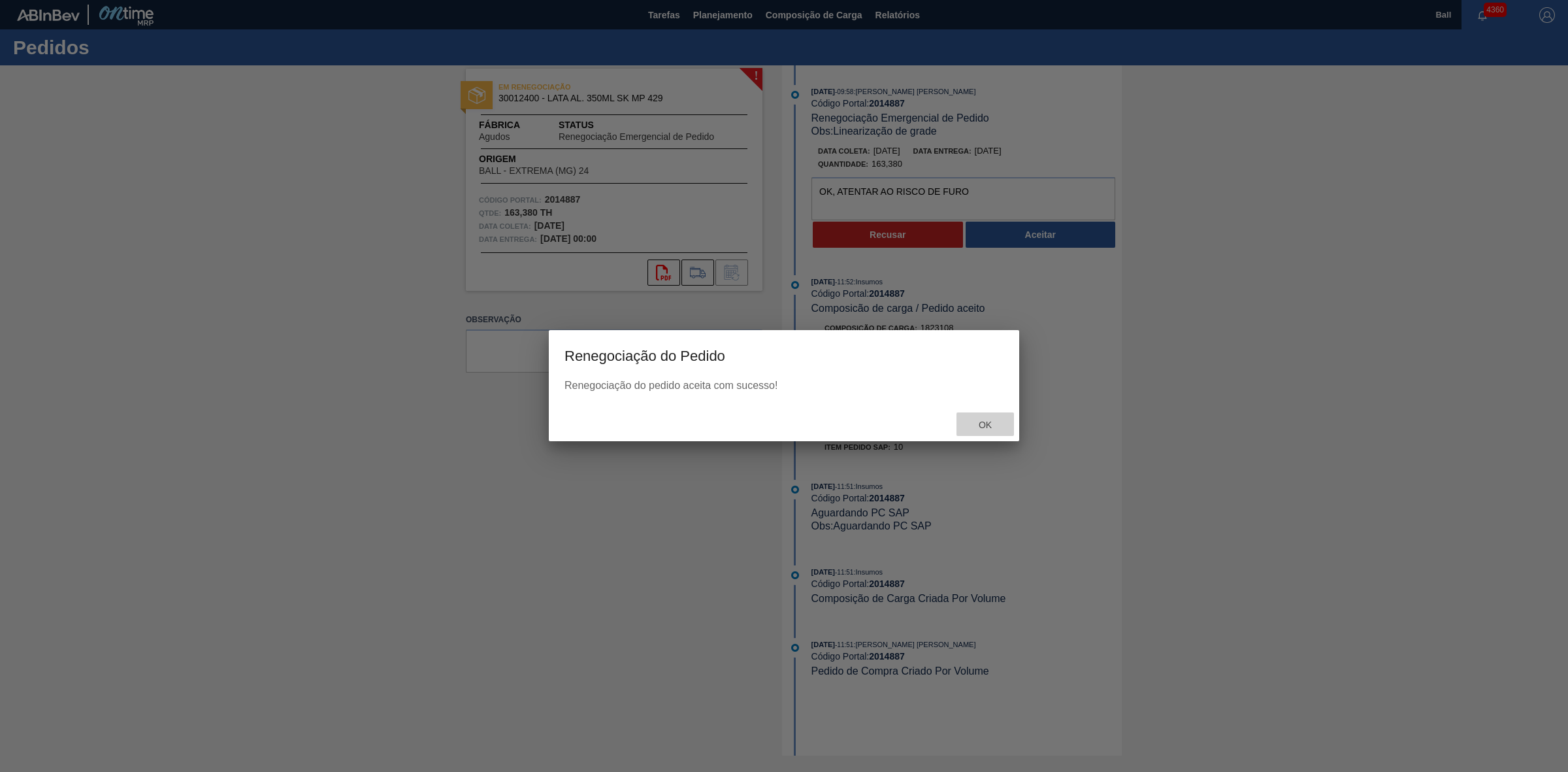
click at [981, 426] on span "Ok" at bounding box center [985, 424] width 34 height 10
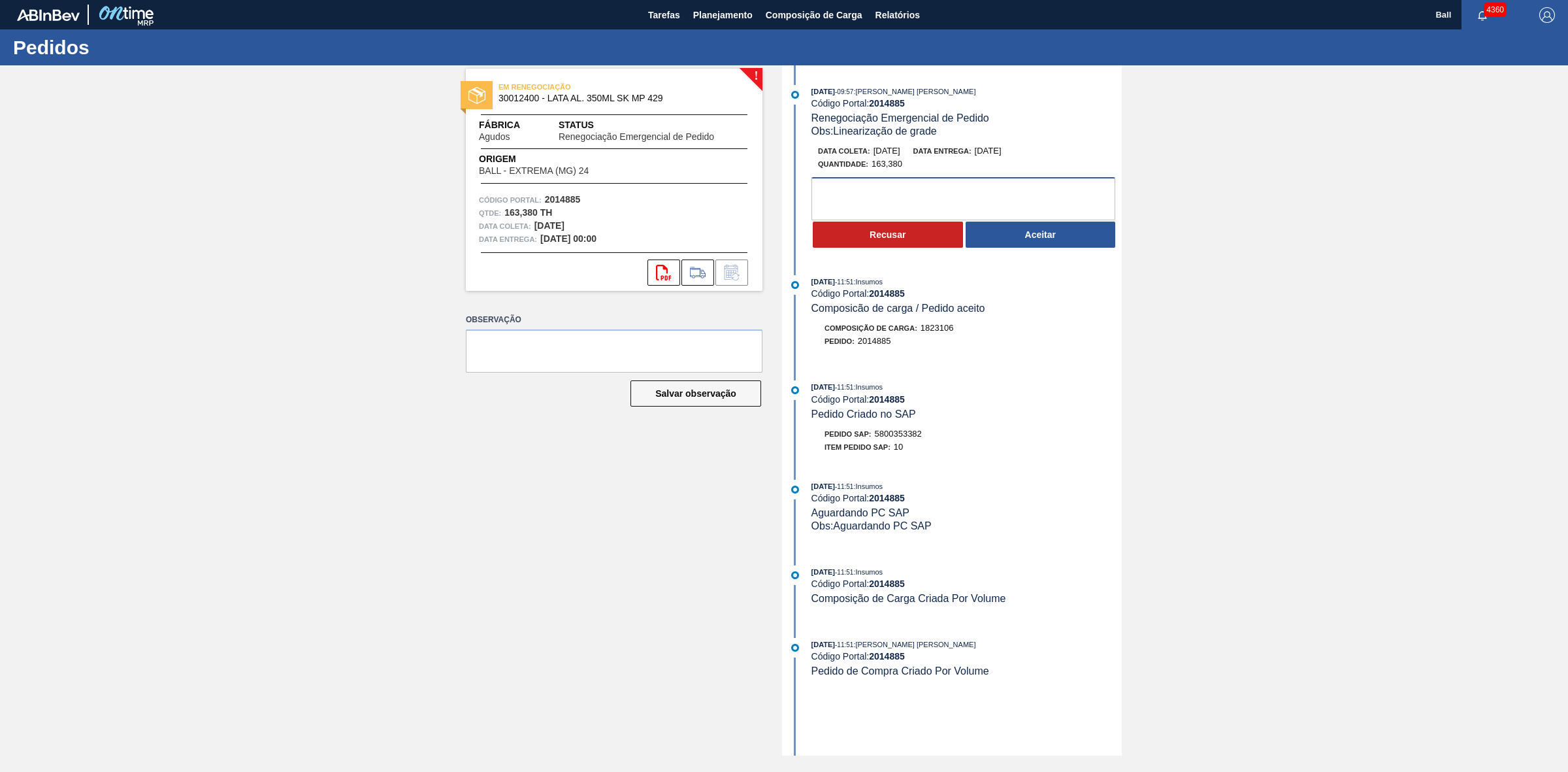
click at [988, 196] on textarea at bounding box center [963, 198] width 304 height 43
paste textarea "OK, ATENTAR AO RISCO DE FURO"
type textarea "OK, ATENTAR AO RISCO DE FURO"
click at [1035, 239] on button "Aceitar" at bounding box center [1040, 235] width 150 height 26
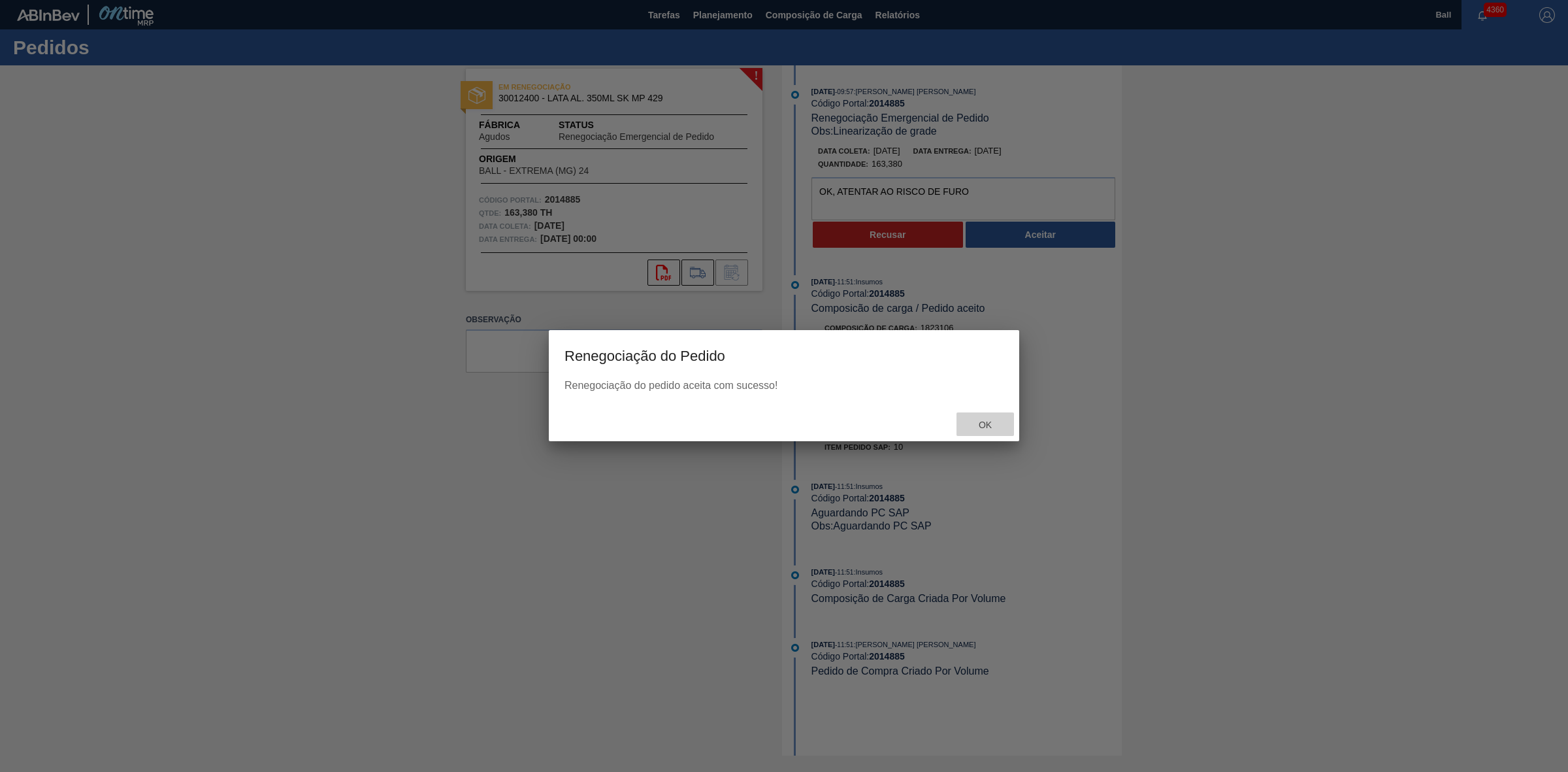
click at [985, 416] on div "Ok" at bounding box center [985, 424] width 57 height 24
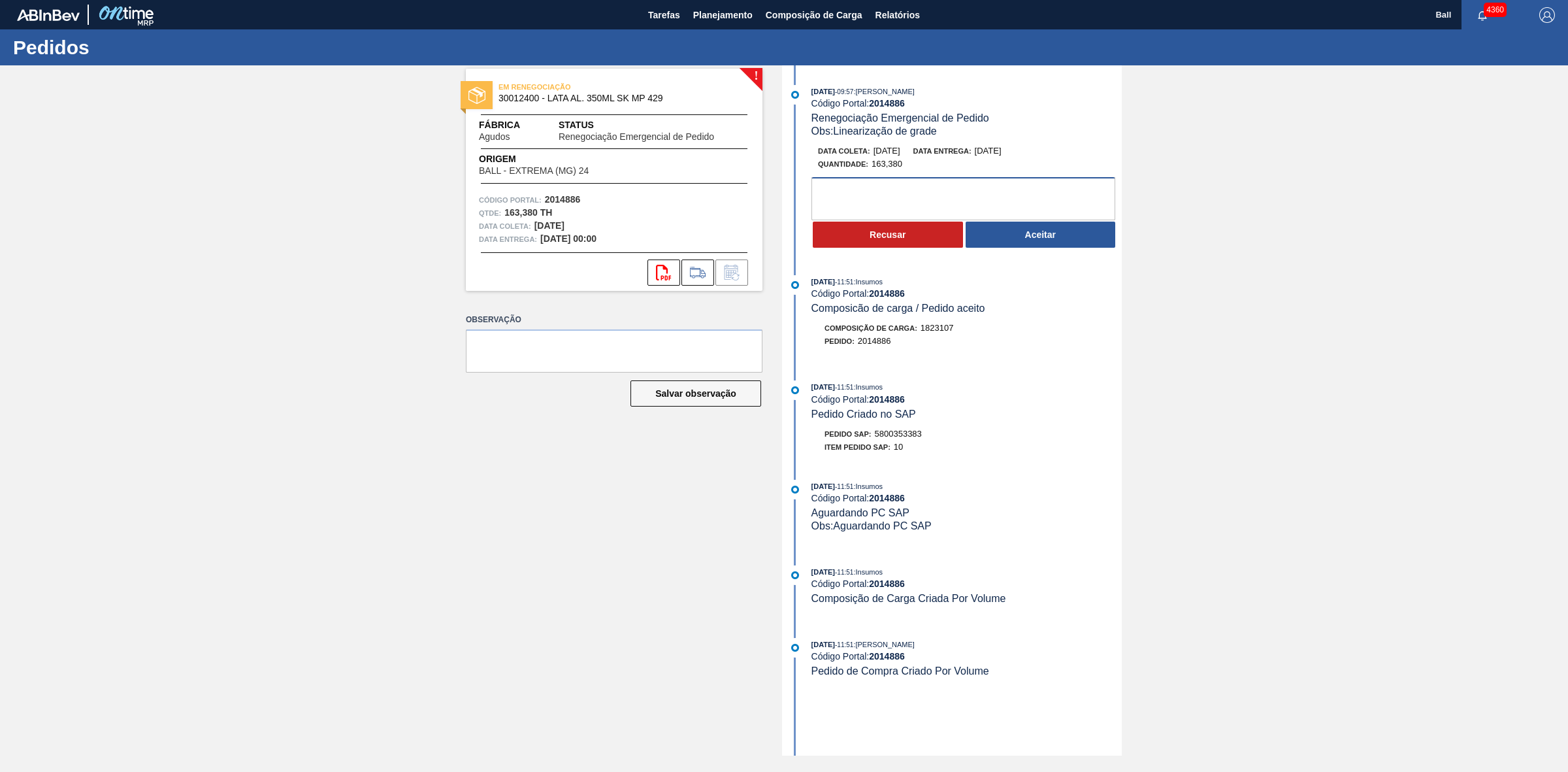
click at [949, 207] on textarea at bounding box center [963, 198] width 304 height 43
paste textarea "OK, ATENTAR AO RISCO DE FURO"
type textarea "OK, ATENTAR AO RISCO DE FURO"
click at [1057, 252] on div "[DATE] 09:57 : [PERSON_NAME] Código Portal: 2014886 Renegociação Emergencial de…" at bounding box center [953, 170] width 337 height 171
click at [1061, 243] on button "Aceitar" at bounding box center [1040, 235] width 150 height 26
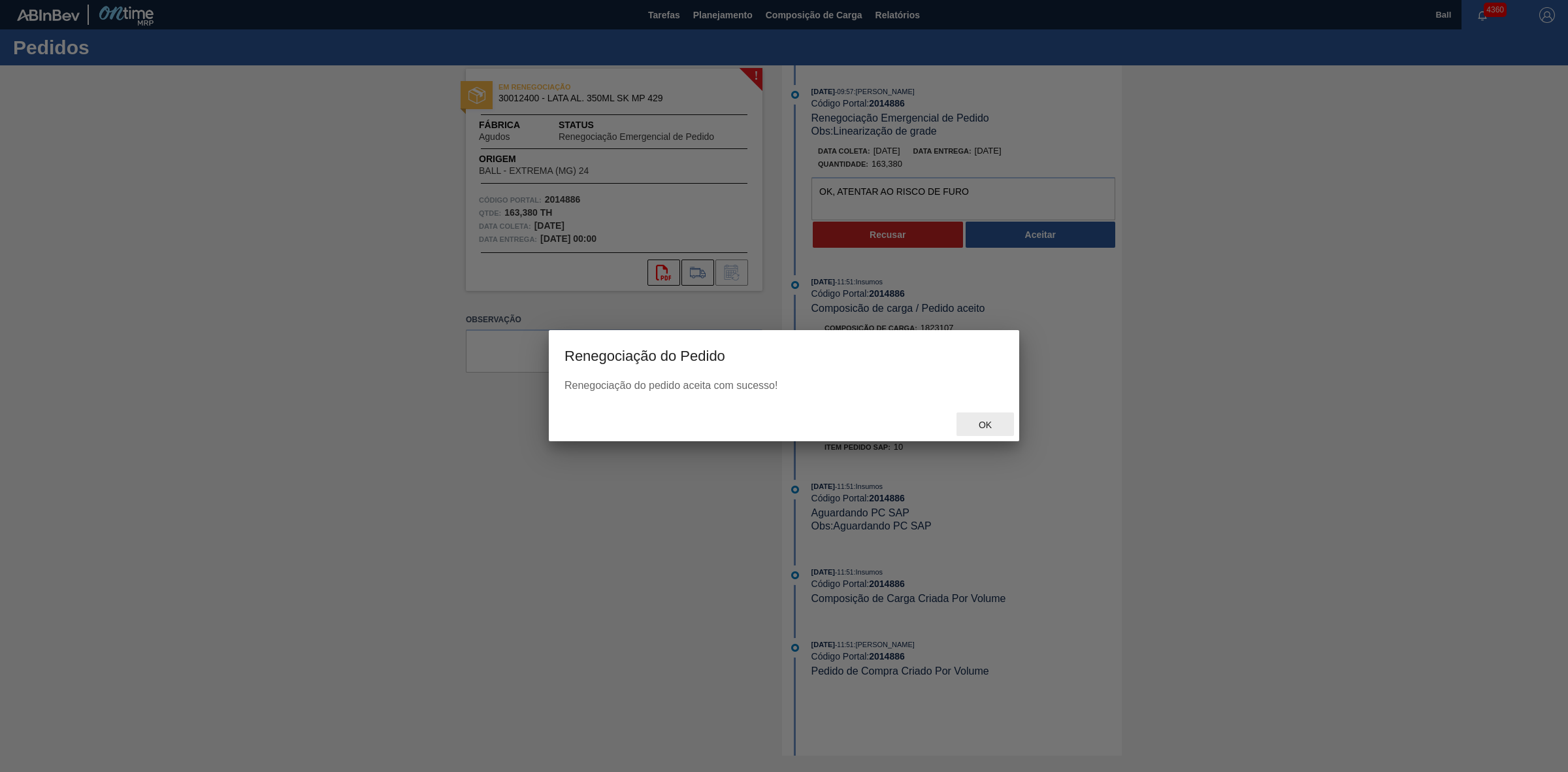
click at [987, 425] on span "Ok" at bounding box center [985, 424] width 34 height 10
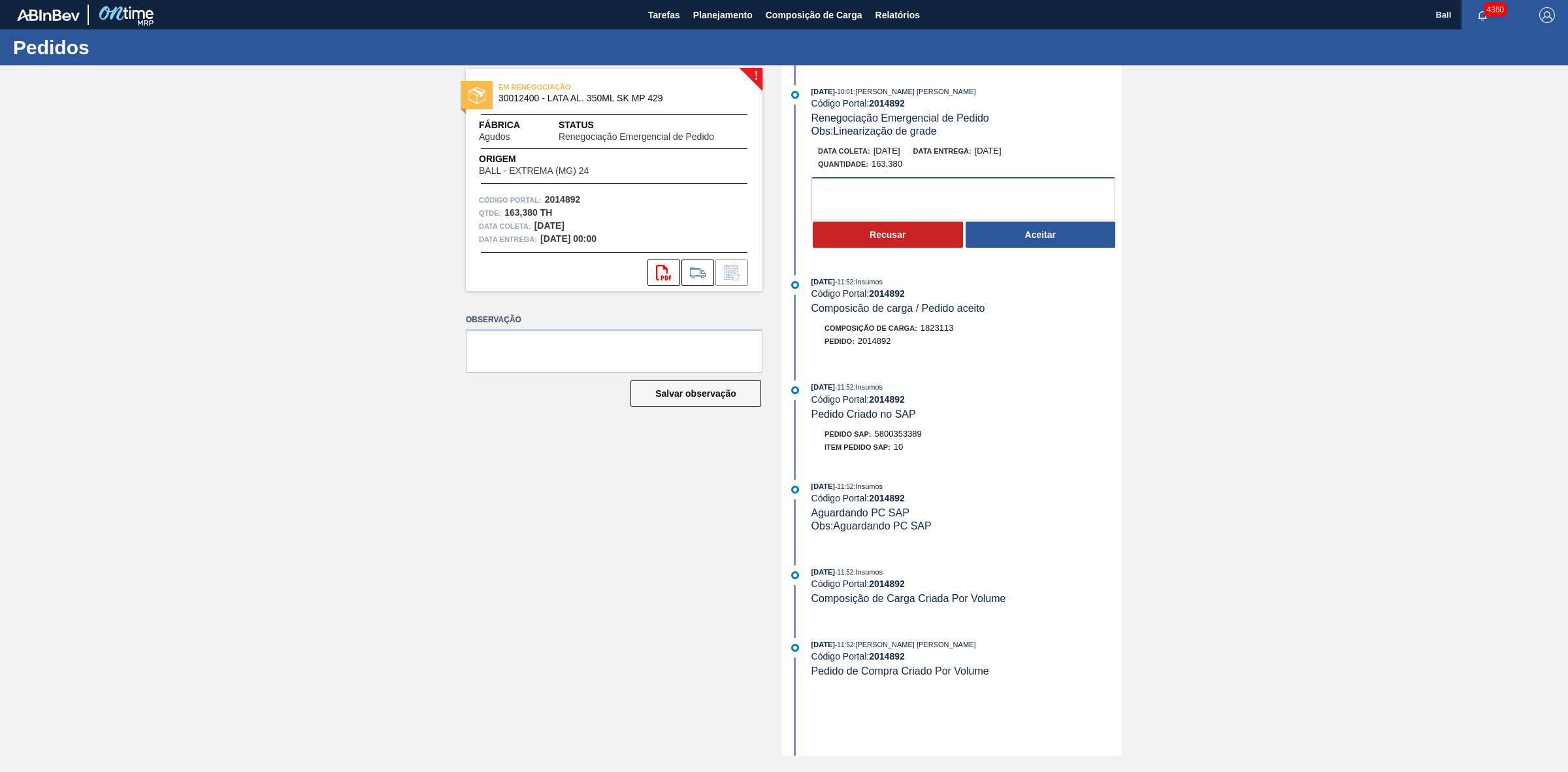
click at [990, 190] on textarea at bounding box center [963, 198] width 304 height 43
paste textarea "OK, ATENTAR AO RISCO DE FURO IMPACTO NO MÊS"
type textarea "OK, ATENTAR AO RISCO DE FURO IMPACTO NO MÊS"
click at [1097, 249] on div "Recusar Aceitar" at bounding box center [966, 235] width 310 height 29
click at [1031, 239] on button "Aceitar" at bounding box center [1040, 235] width 150 height 26
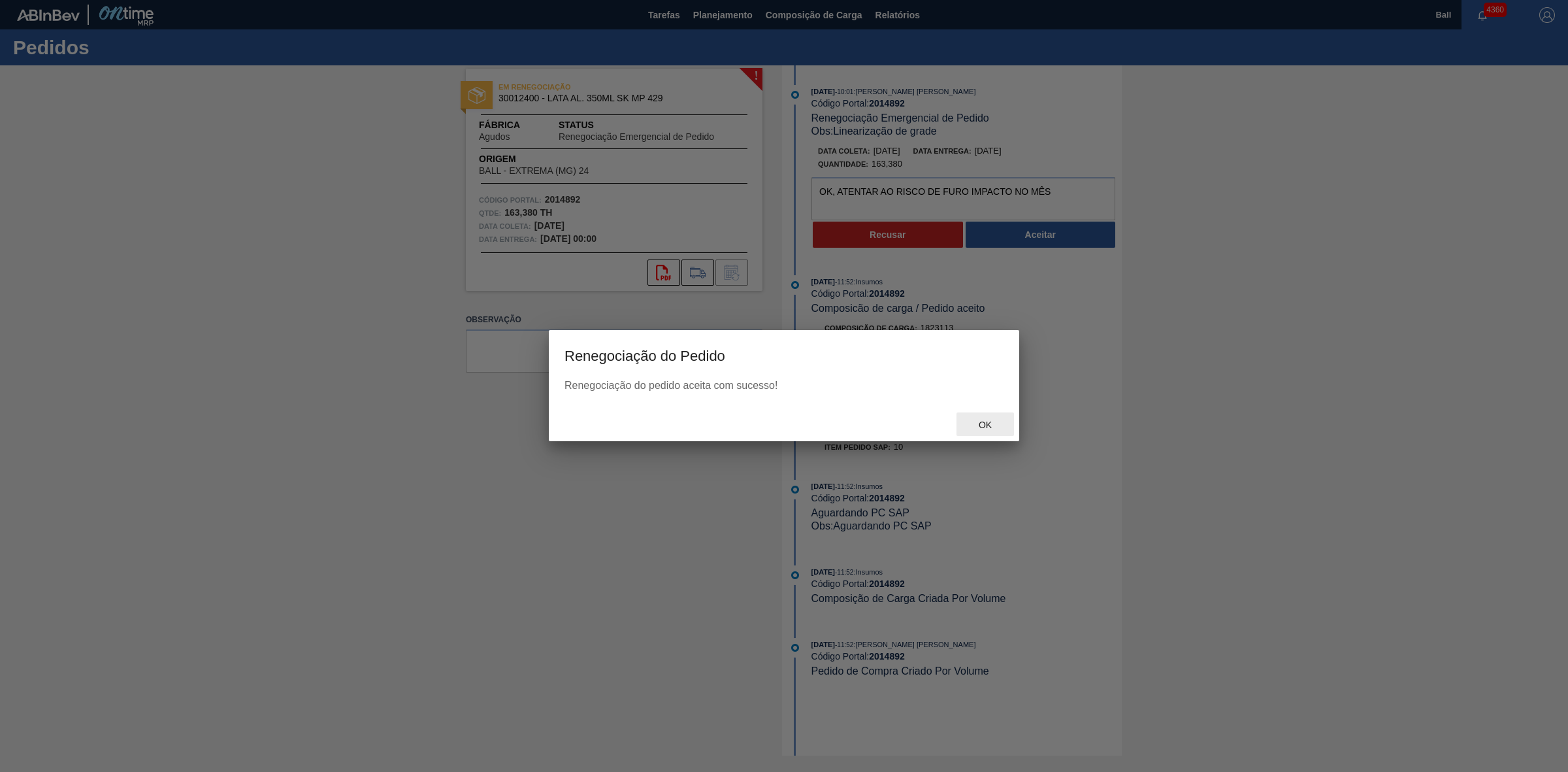
click at [988, 430] on div "Ok" at bounding box center [985, 424] width 57 height 24
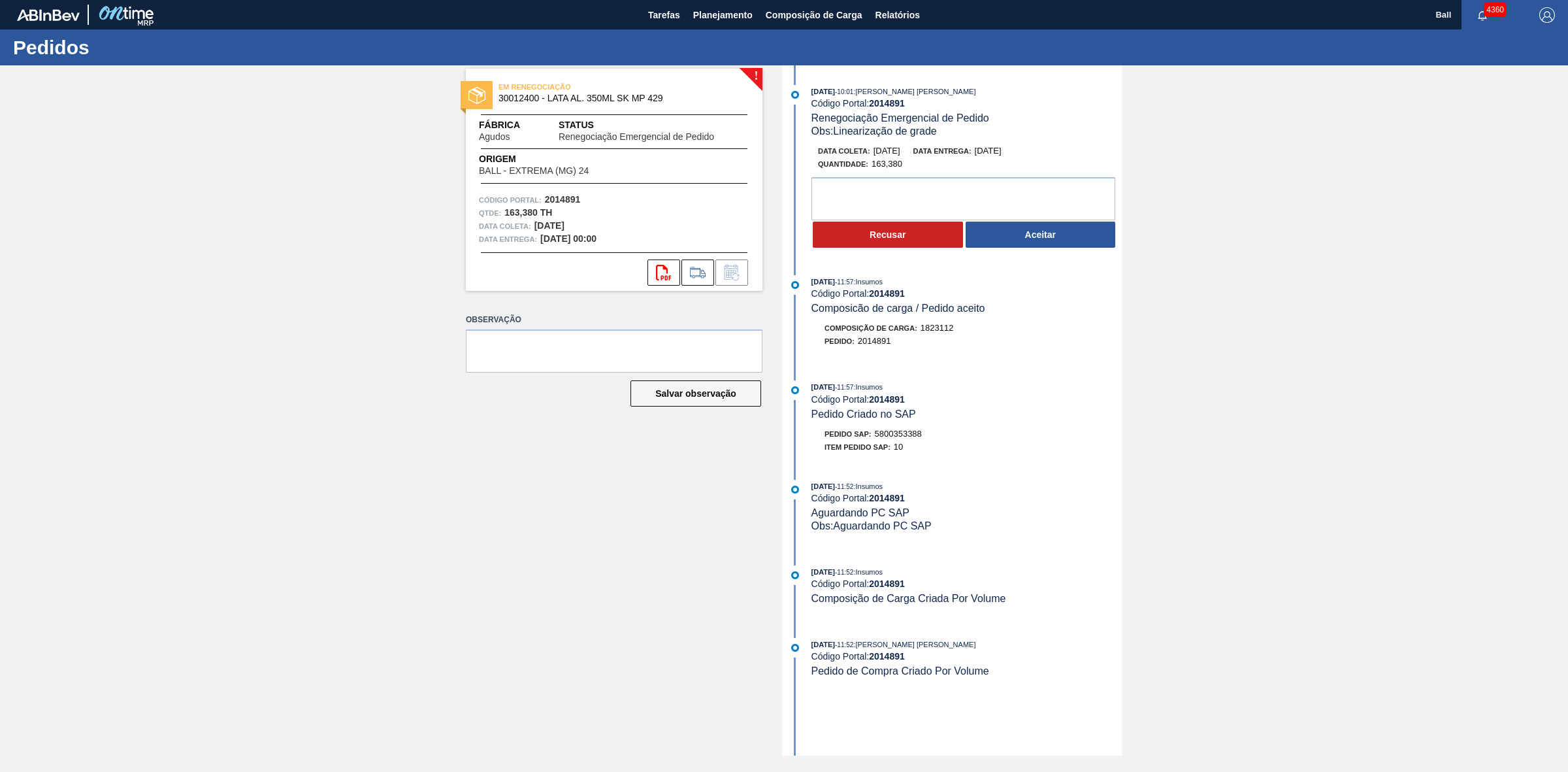
drag, startPoint x: 923, startPoint y: 169, endPoint x: 919, endPoint y: 175, distance: 7.2
click at [922, 171] on div "Quantidade : 163,380" at bounding box center [973, 164] width 310 height 13
click at [923, 183] on textarea at bounding box center [963, 198] width 304 height 43
paste textarea "OK, ATENTAR AO RISCO DE FURO IMPACTO NO MÊS"
type textarea "OK, ATENTAR AO RISCO DE FURO IMPACTO NO MÊS"
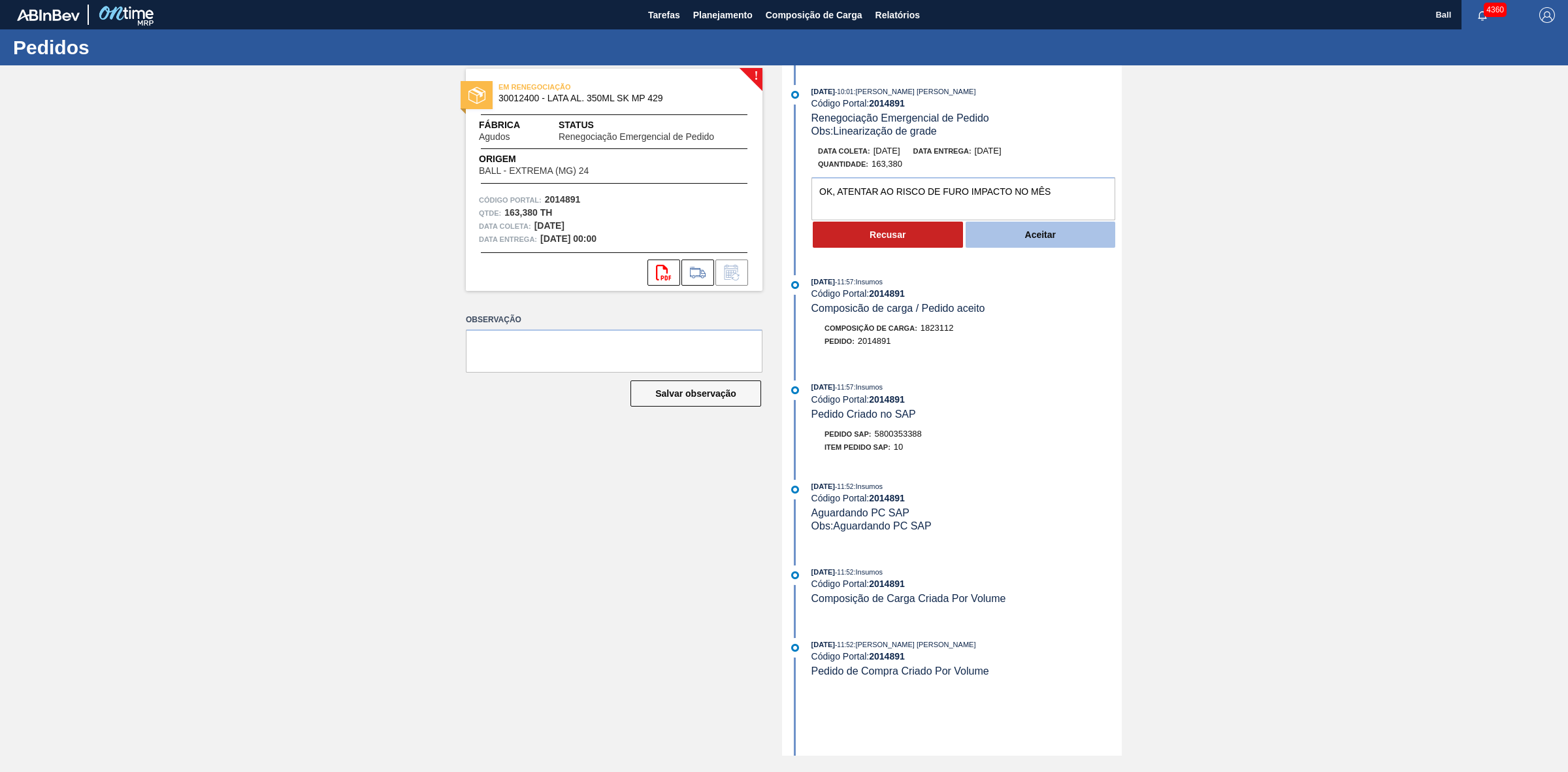
click at [1012, 241] on button "Aceitar" at bounding box center [1040, 235] width 150 height 26
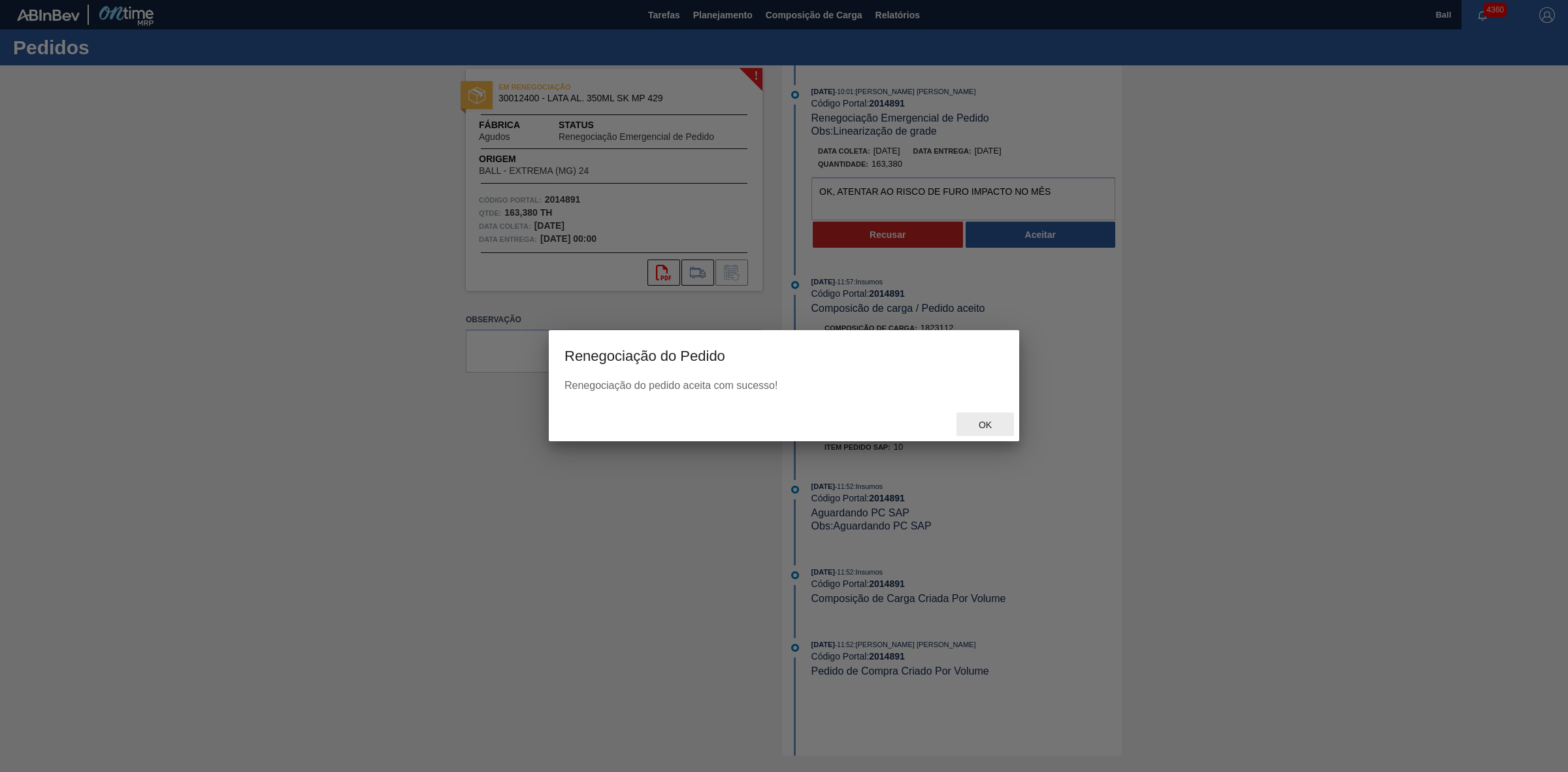
click at [995, 426] on span "Ok" at bounding box center [985, 424] width 34 height 10
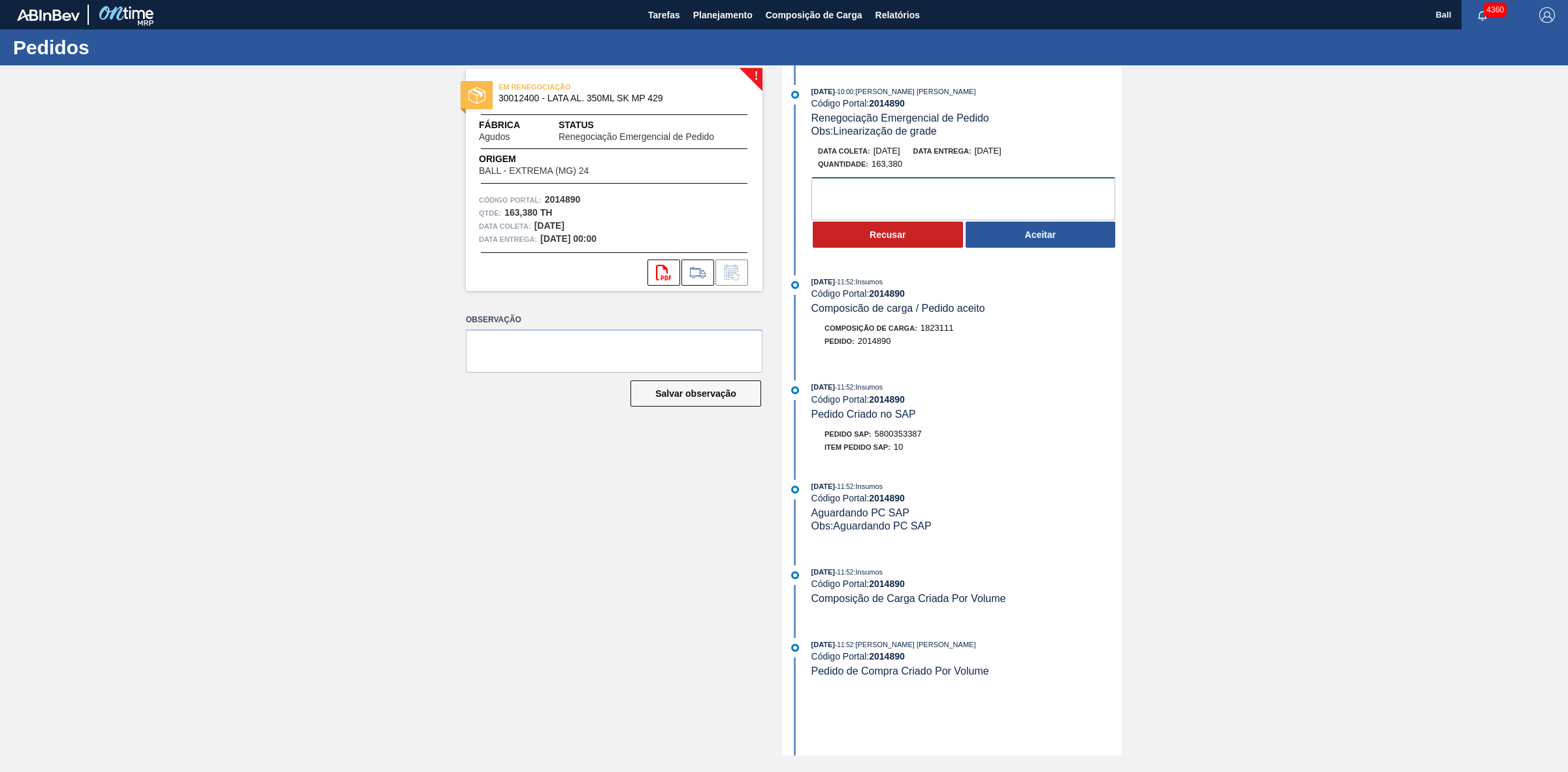
click at [961, 204] on textarea at bounding box center [963, 198] width 304 height 43
paste textarea "OK, ATENTAR AO RISCO DE FURO"
click at [994, 200] on textarea "OK, ATENTAR AO RISCO DE FURO IMPACTO NO MÊS" at bounding box center [963, 198] width 304 height 43
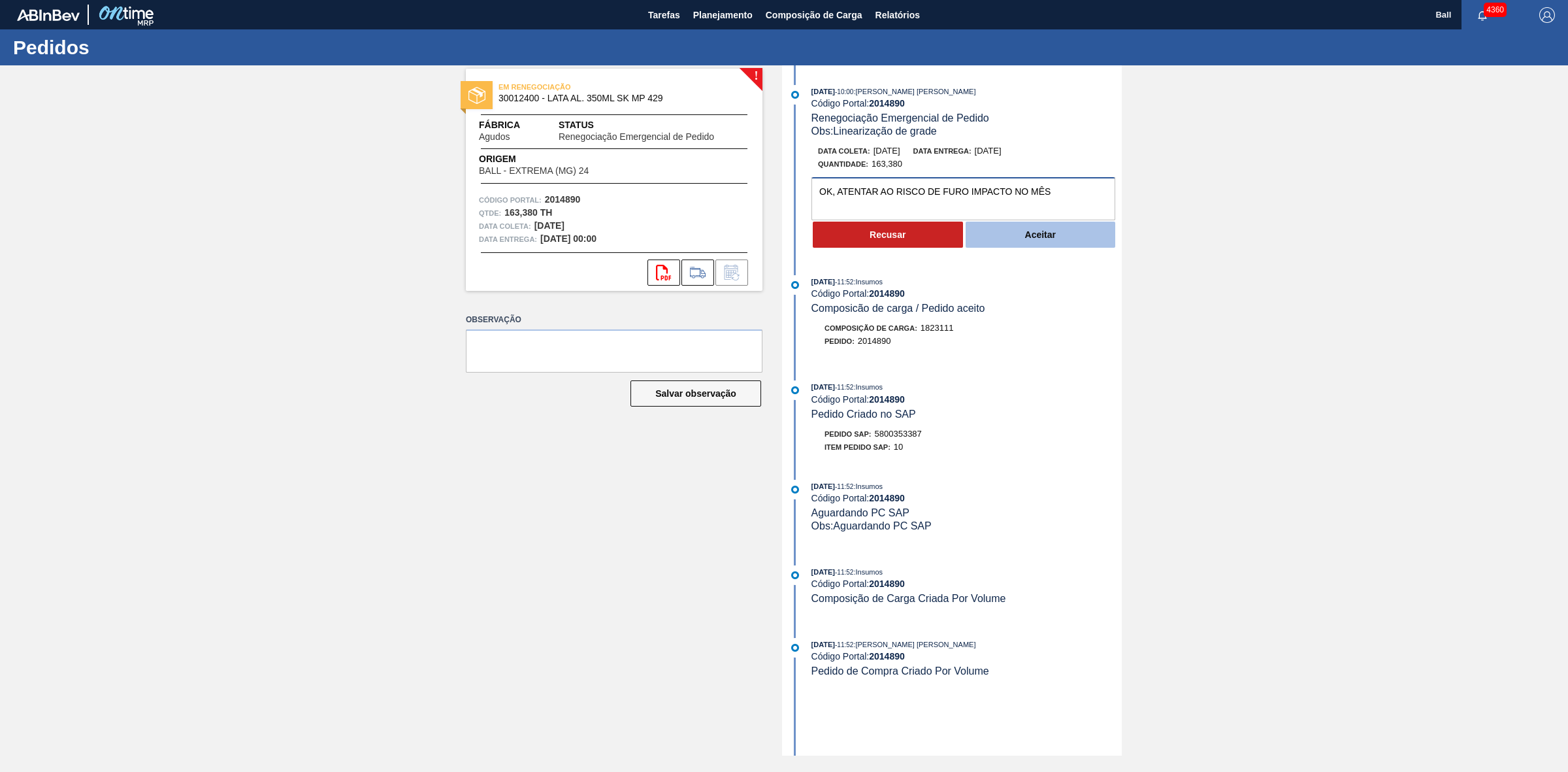
type textarea "OK, ATENTAR AO RISCO DE FURO IMPACTO NO MÊS"
click at [1030, 245] on button "Aceitar" at bounding box center [1040, 235] width 150 height 26
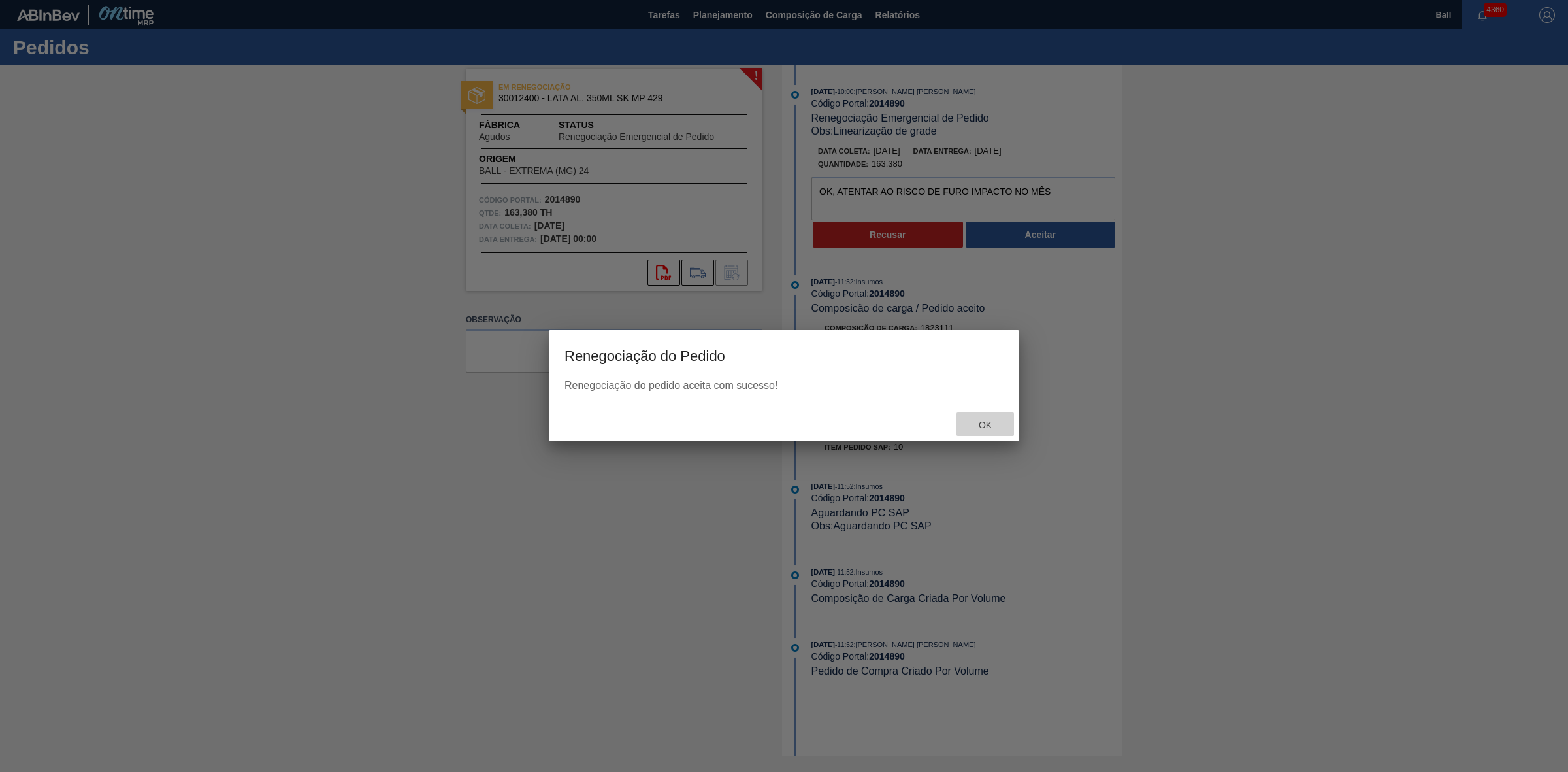
click at [976, 422] on span "Ok" at bounding box center [985, 424] width 34 height 10
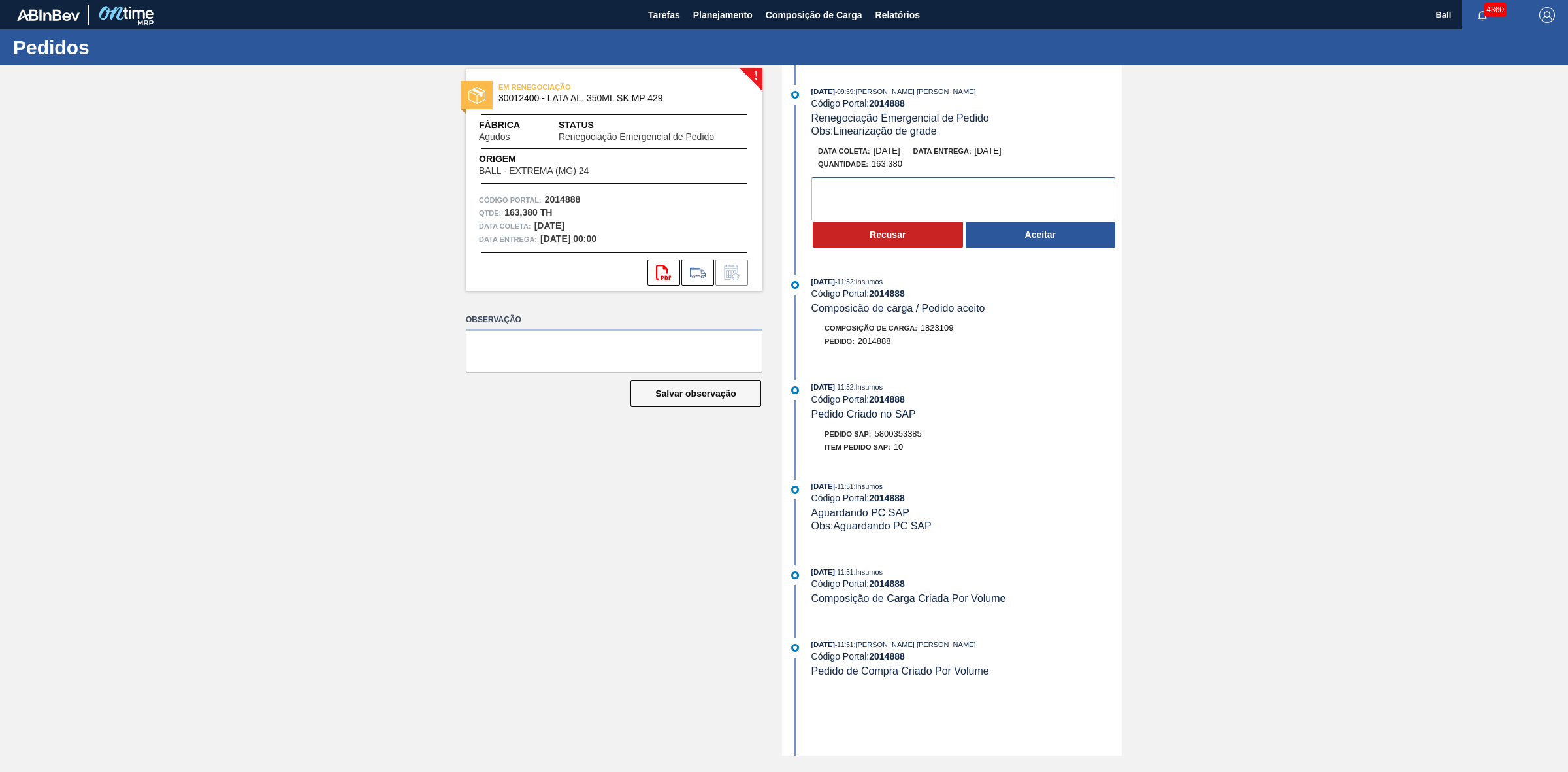
click at [979, 209] on textarea at bounding box center [963, 198] width 304 height 43
paste textarea "OK, ATENTAR AO RISCO DE FURO IMPACTO NO MÊS"
type textarea "OK, ATENTAR AO RISCO DE FURO IMPACTO NO MÊS"
click at [1027, 239] on button "Aceitar" at bounding box center [1040, 235] width 150 height 26
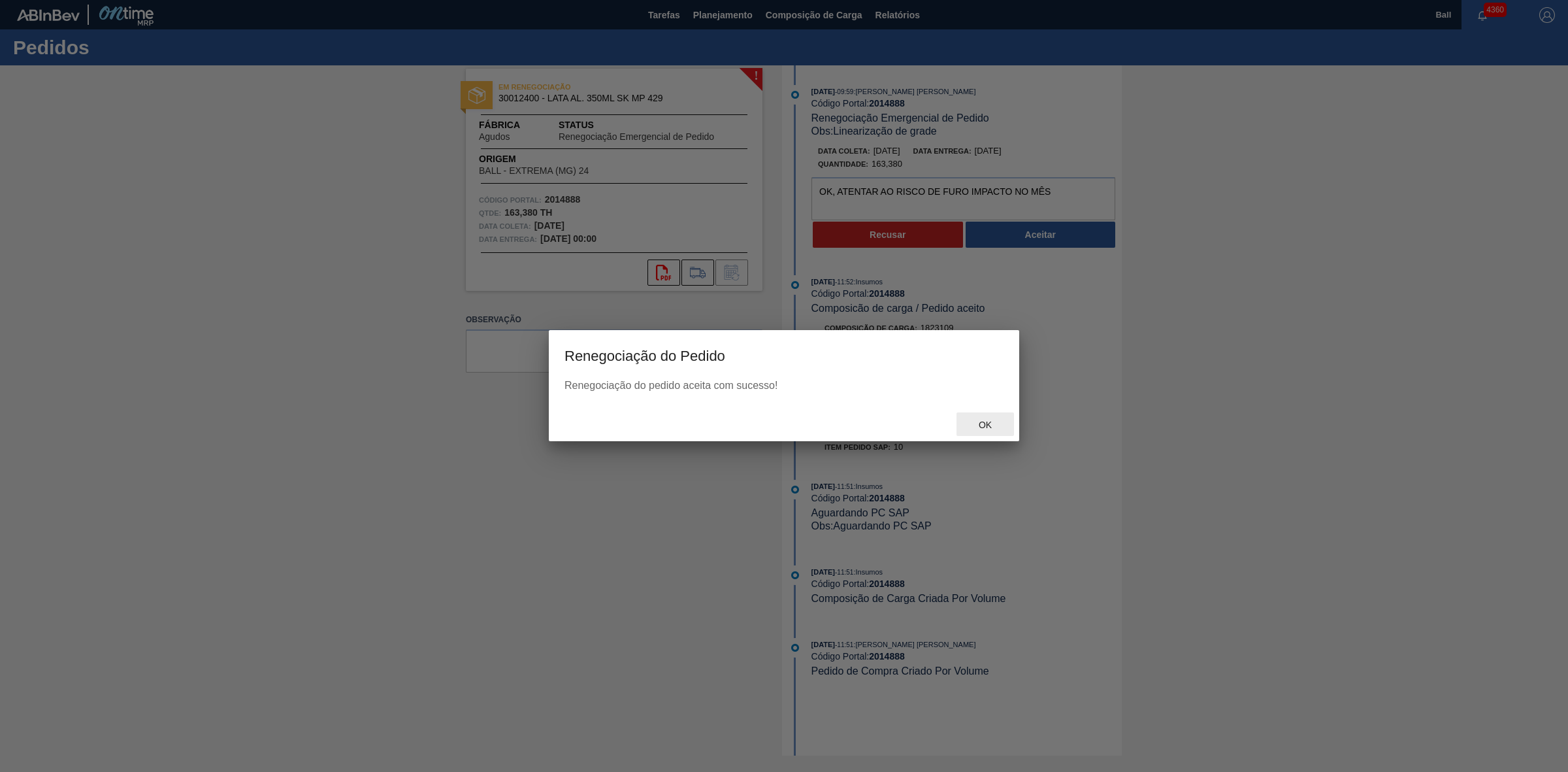
click at [976, 422] on span "Ok" at bounding box center [985, 424] width 34 height 10
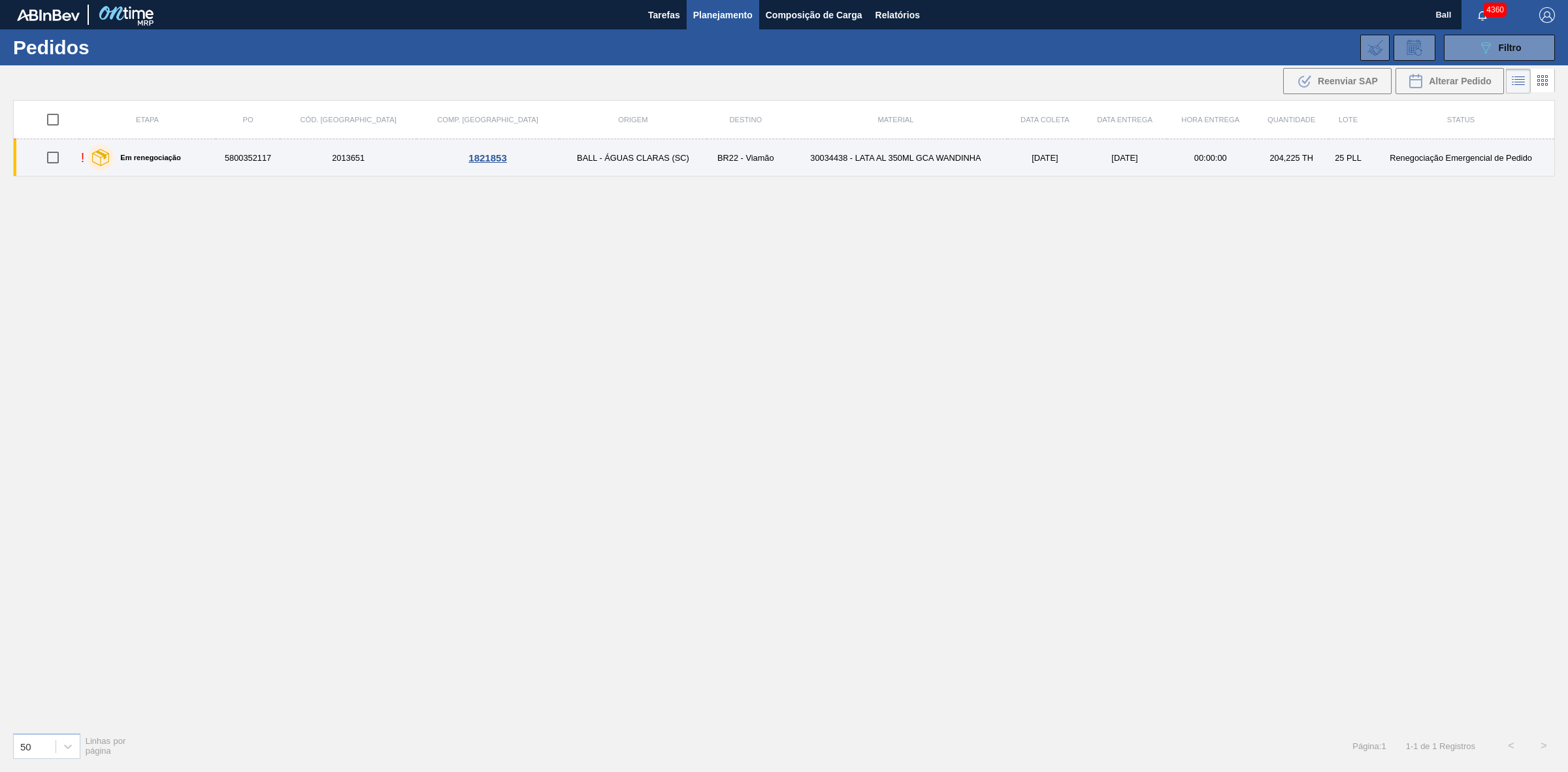
click at [246, 154] on td "5800352117" at bounding box center [248, 158] width 65 height 37
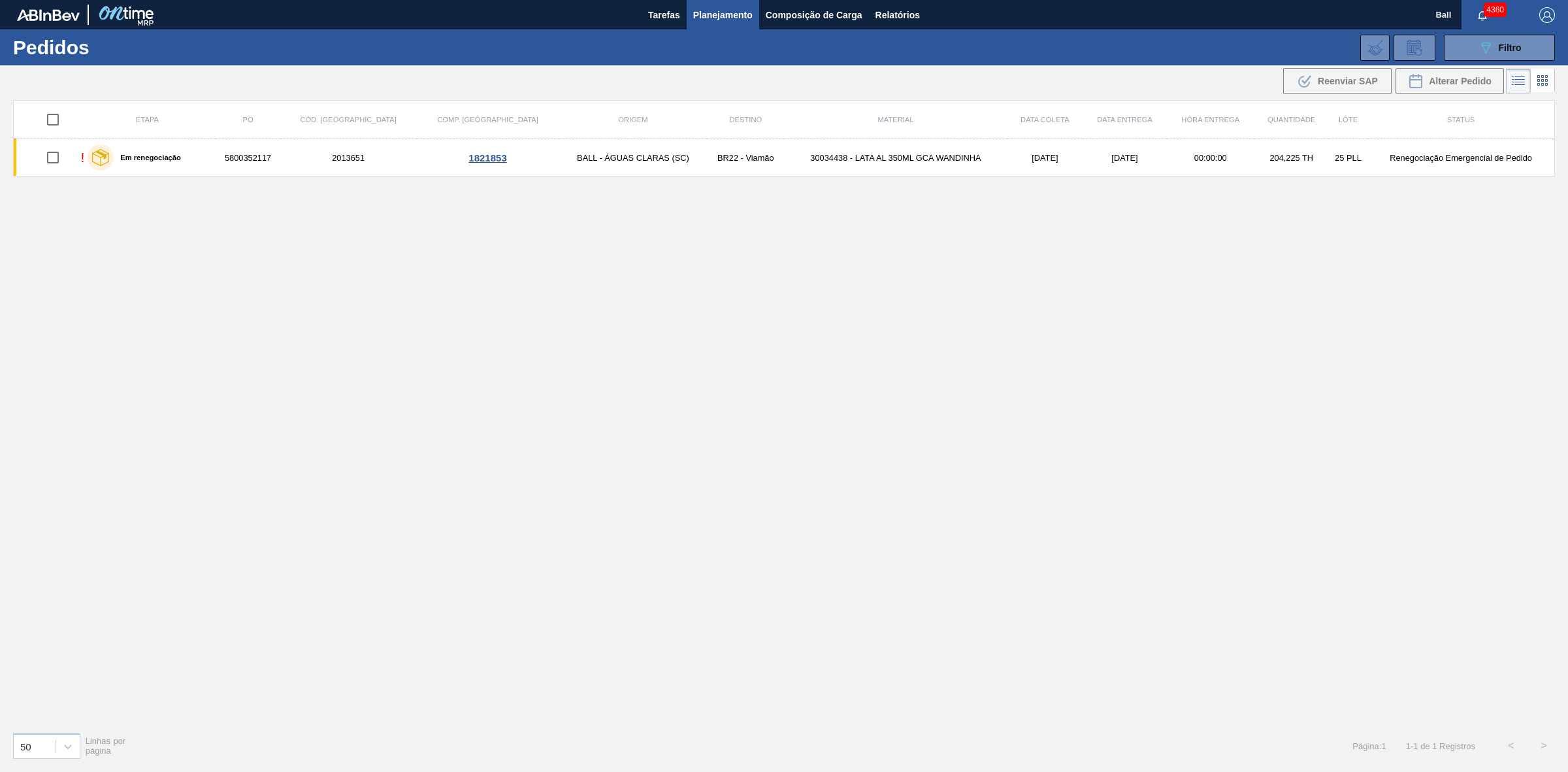
click at [291, 290] on div "Etapa PO Cód. Pedido Comp. Carga Origem Destino Material Data coleta Data entre…" at bounding box center [784, 411] width 1542 height 621
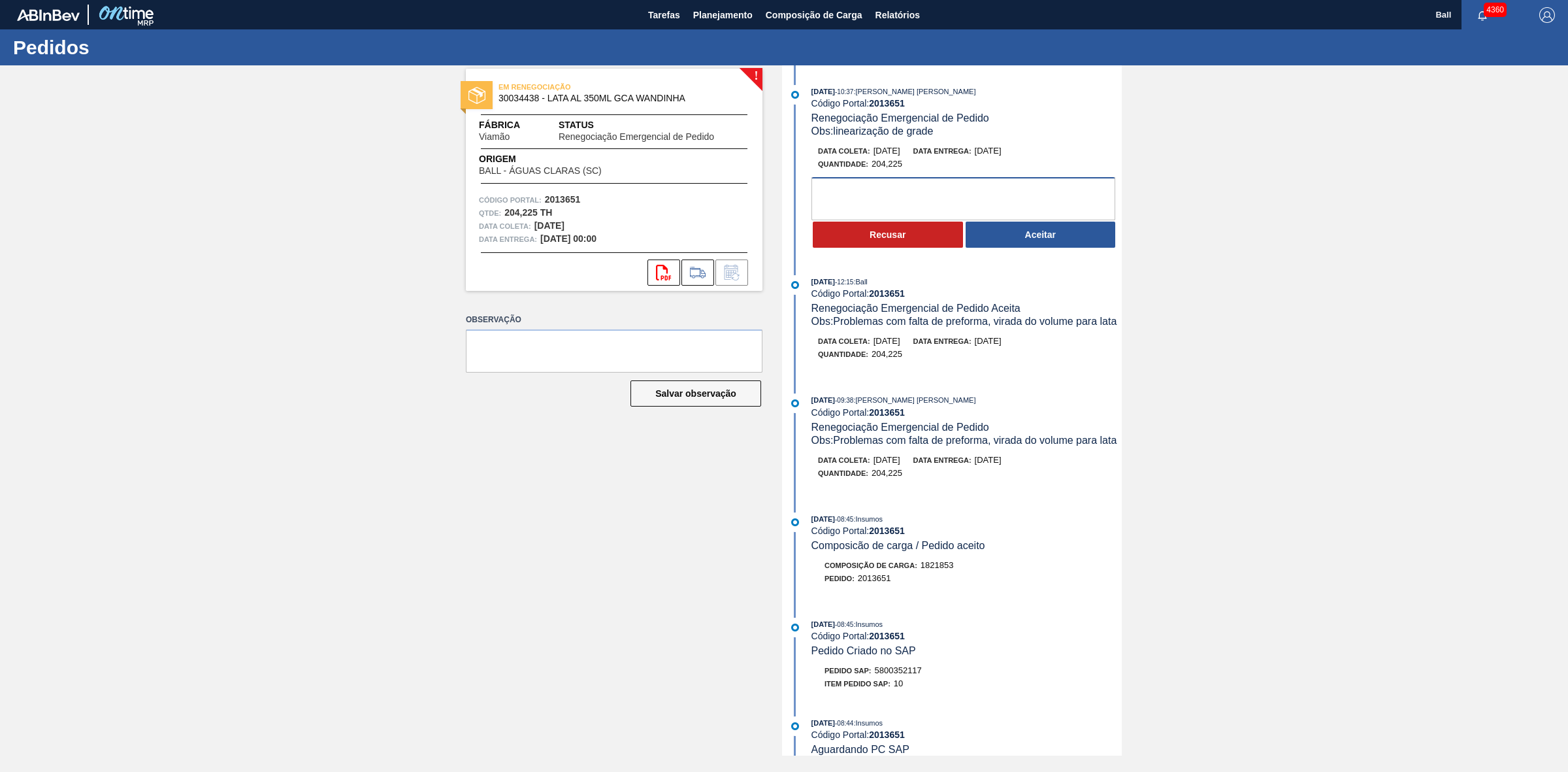
click at [947, 194] on textarea at bounding box center [963, 198] width 304 height 43
paste textarea "OK, ATENTAR AO RISCO DE FURO IMPACTO NO MÊS"
type textarea "OK, ATENTAR AO RISCO DE FURO IMPACTO NO MÊS"
click at [1060, 244] on button "Aceitar" at bounding box center [1040, 235] width 150 height 26
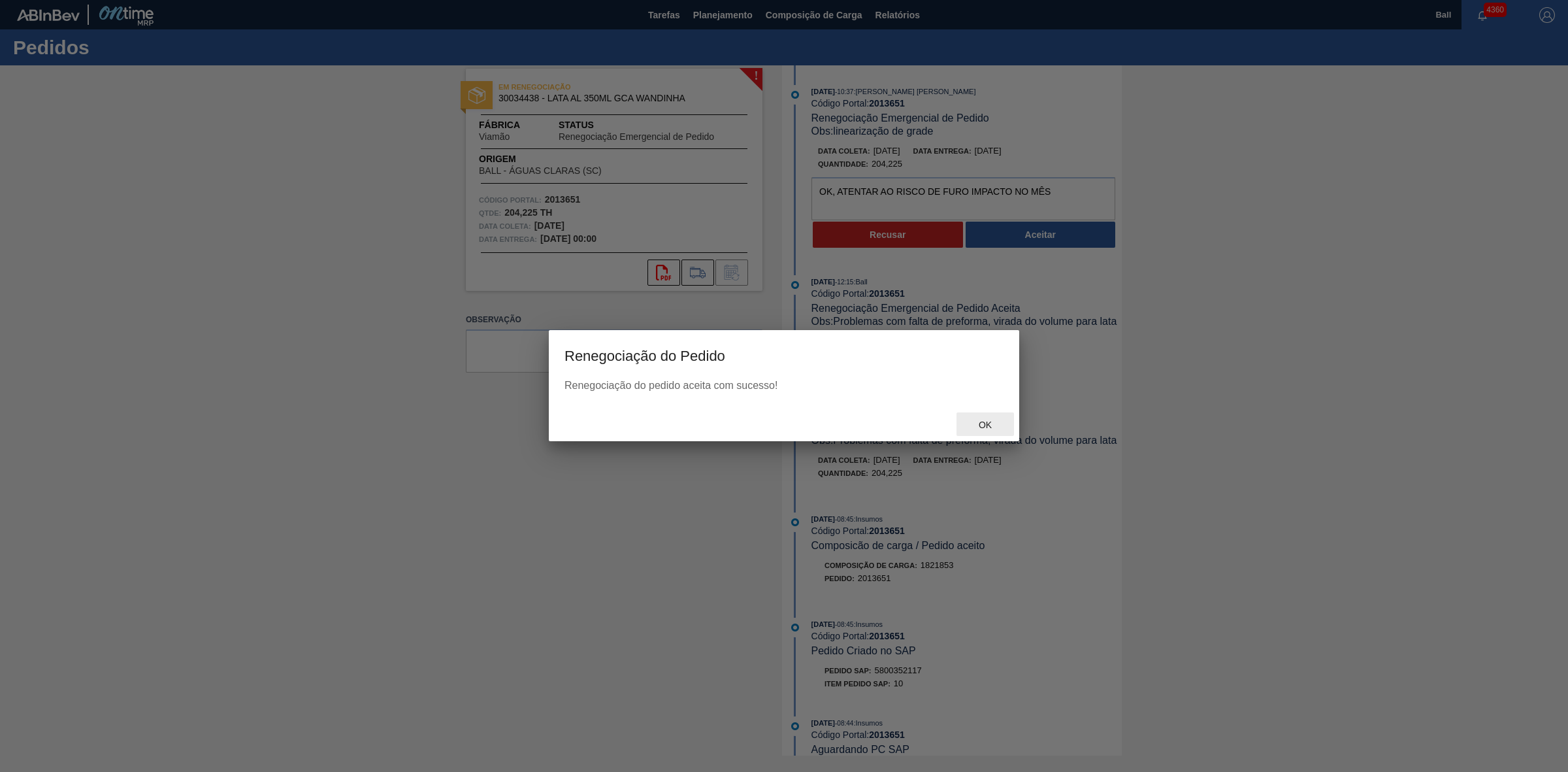
click at [984, 425] on span "Ok" at bounding box center [985, 424] width 34 height 10
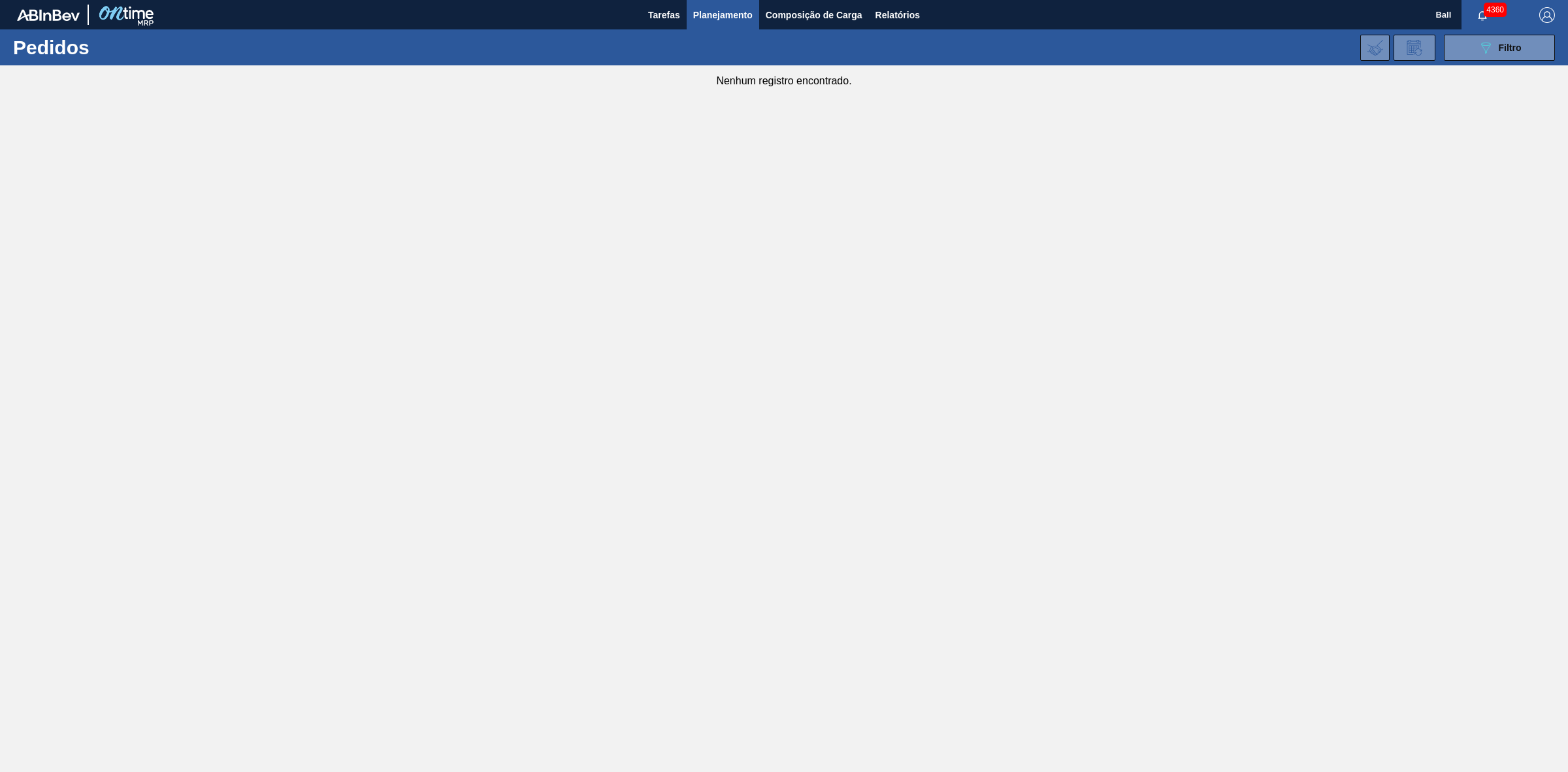
drag, startPoint x: 936, startPoint y: 354, endPoint x: 722, endPoint y: 226, distance: 249.4
click at [936, 354] on main "Tarefas Planejamento Composição de Carga Relatórios Ball 4360 Marcar todas como…" at bounding box center [784, 386] width 1568 height 772
click at [907, 666] on main "Tarefas Planejamento Composição de Carga Relatórios Ball 4360 Marcar todas como…" at bounding box center [784, 386] width 1568 height 772
